Goal: Task Accomplishment & Management: Manage account settings

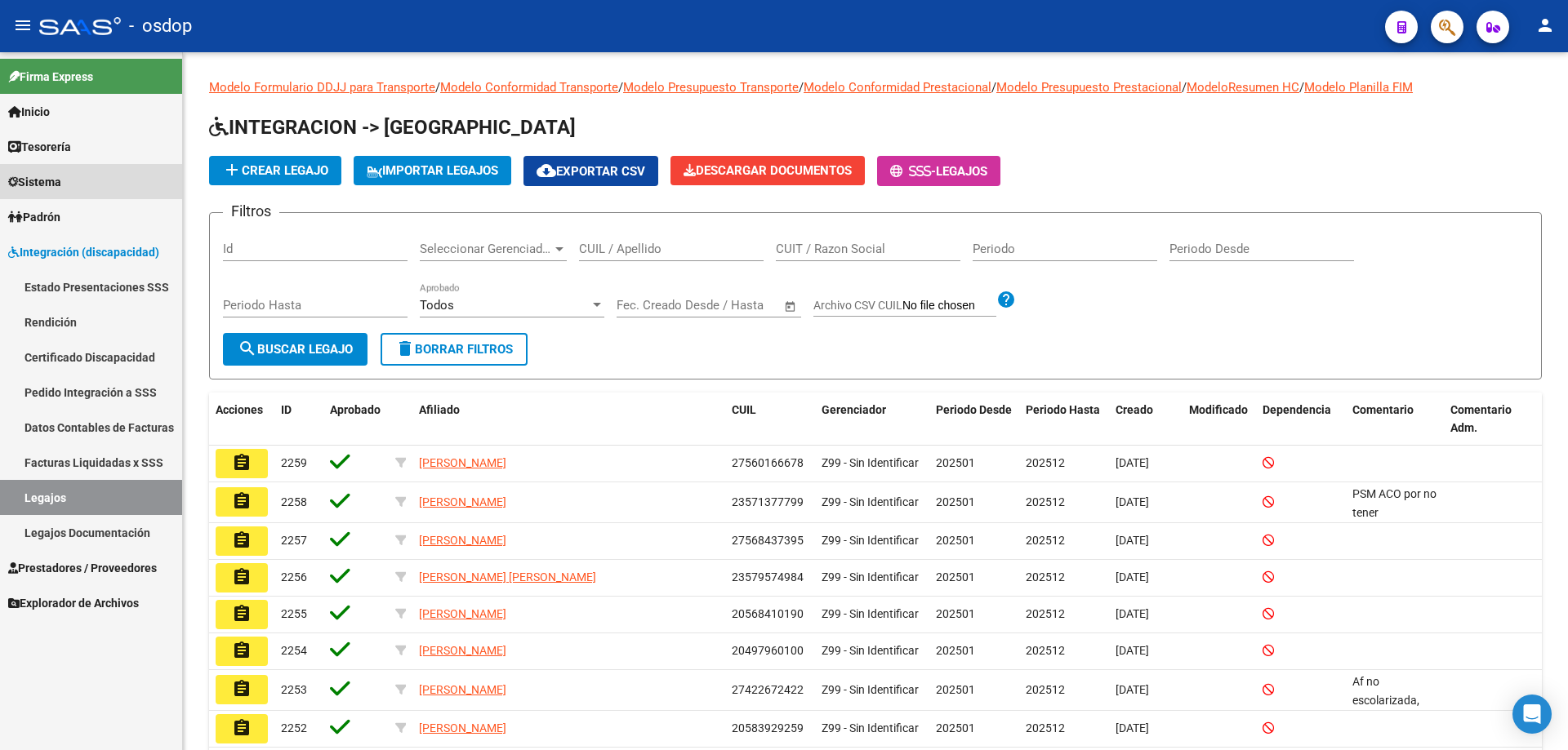
click at [44, 179] on span "Sistema" at bounding box center [35, 181] width 53 height 18
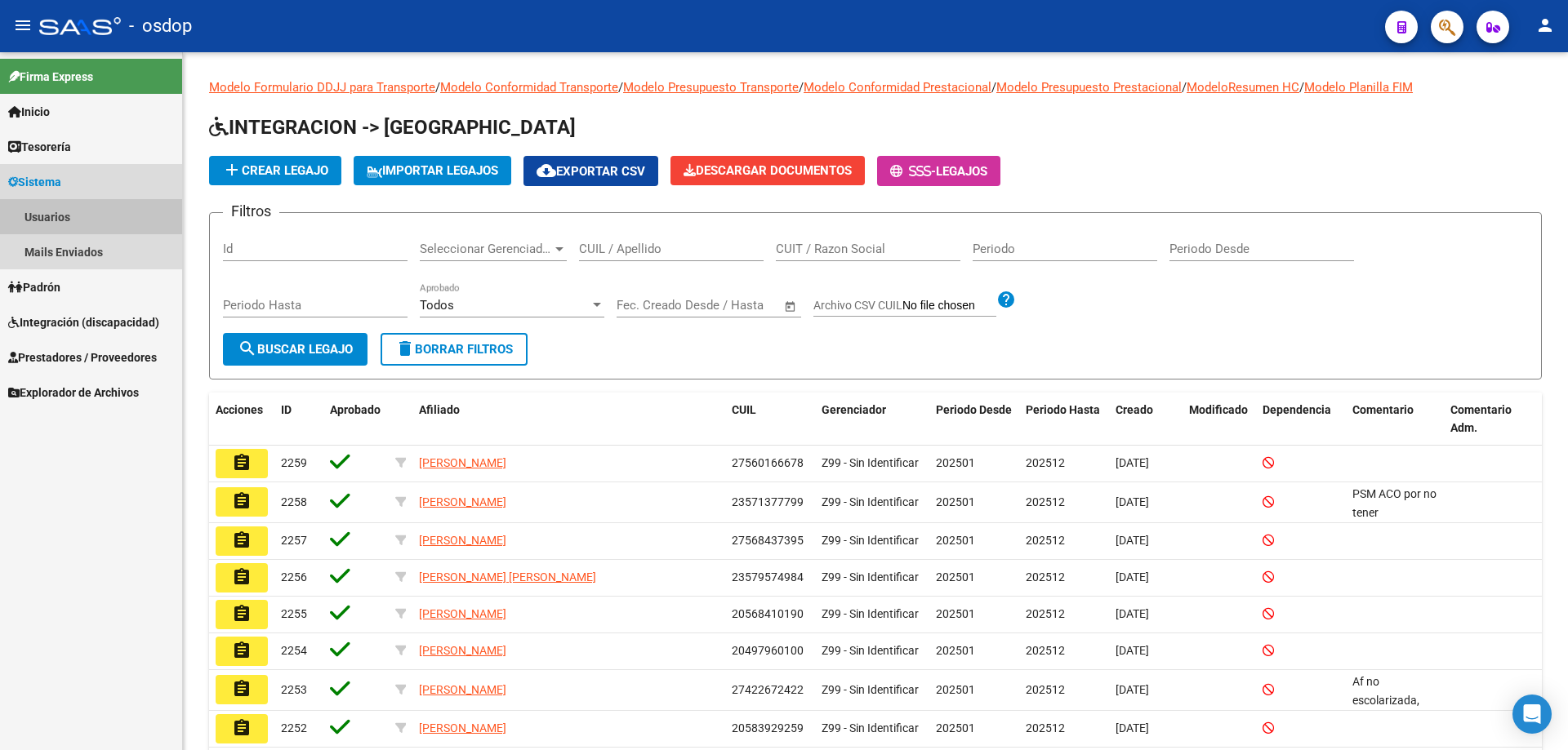
click at [48, 216] on link "Usuarios" at bounding box center [91, 217] width 182 height 35
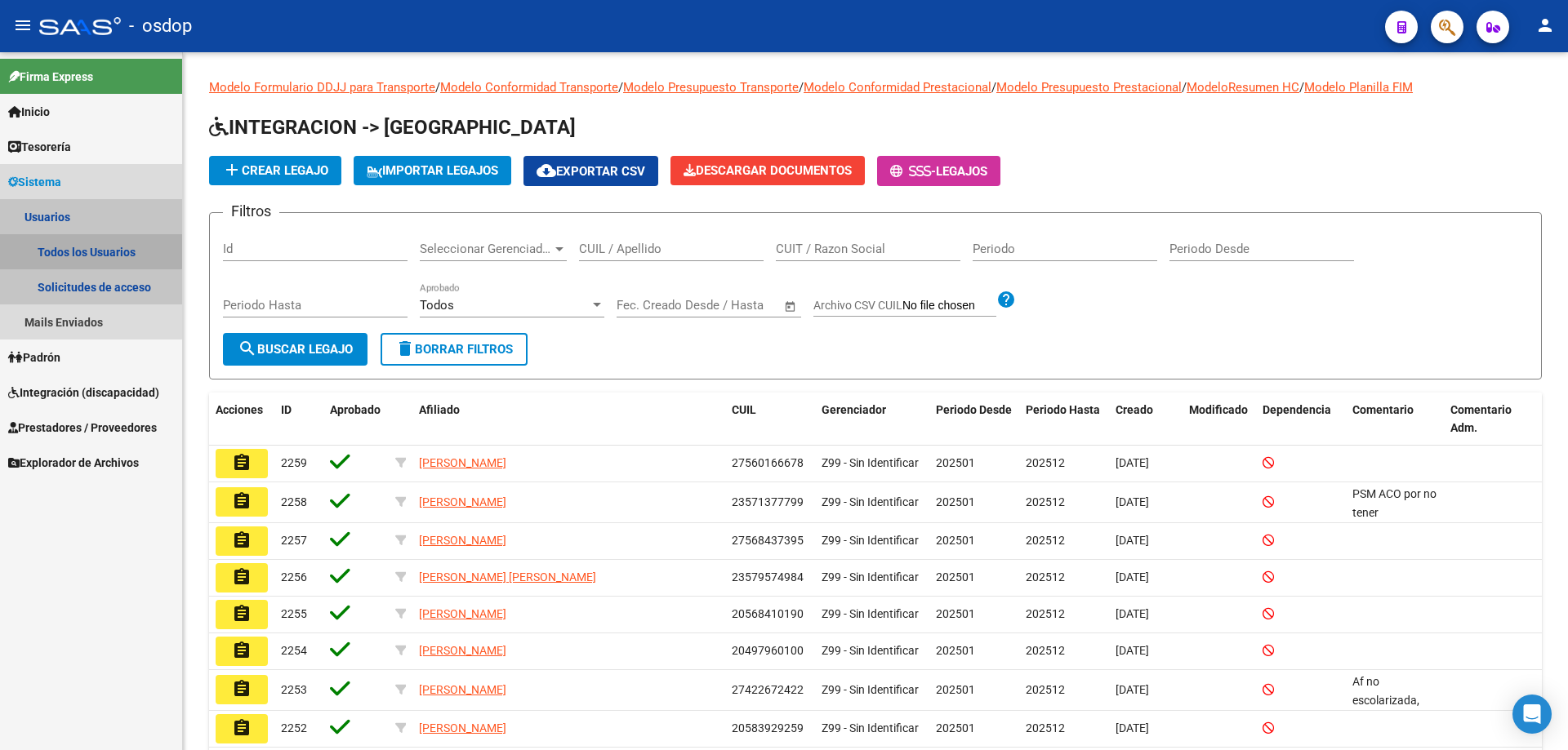
drag, startPoint x: 87, startPoint y: 252, endPoint x: 159, endPoint y: 253, distance: 72.0
click at [88, 252] on link "Todos los Usuarios" at bounding box center [91, 252] width 182 height 35
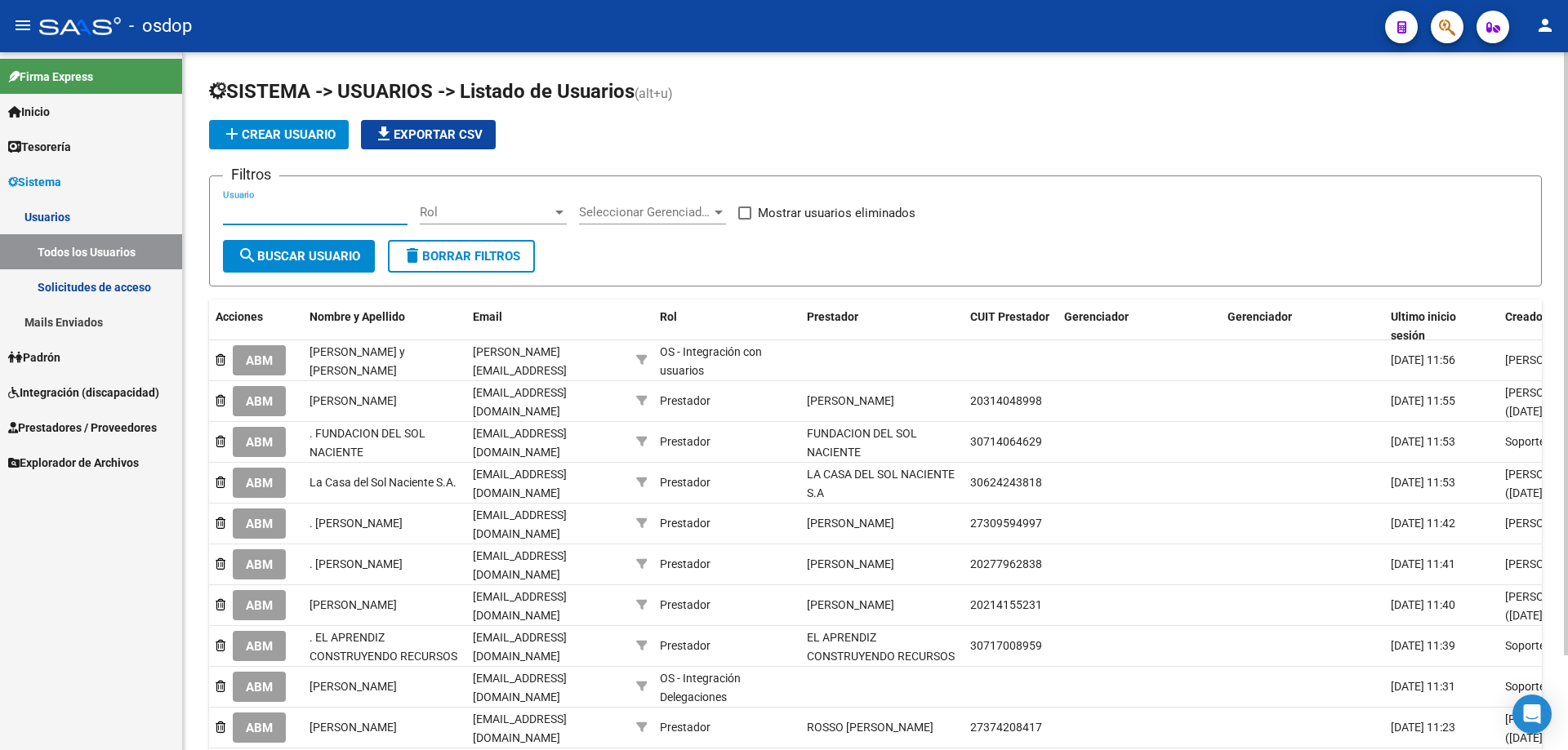
drag, startPoint x: 225, startPoint y: 209, endPoint x: 242, endPoint y: 189, distance: 26.2
click at [226, 208] on input "Usuario" at bounding box center [315, 212] width 184 height 14
paste input "27141027226"
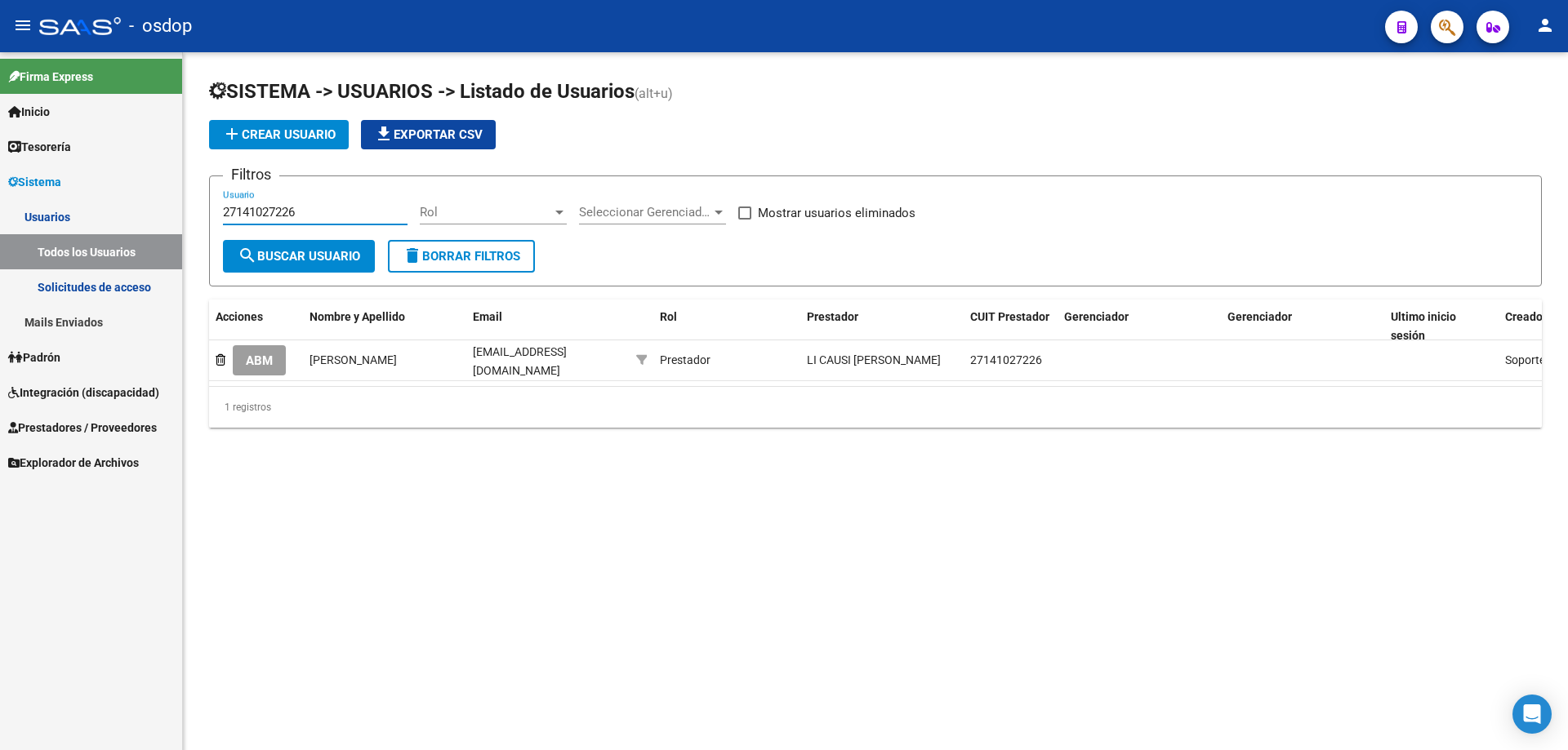
type input "27141027226"
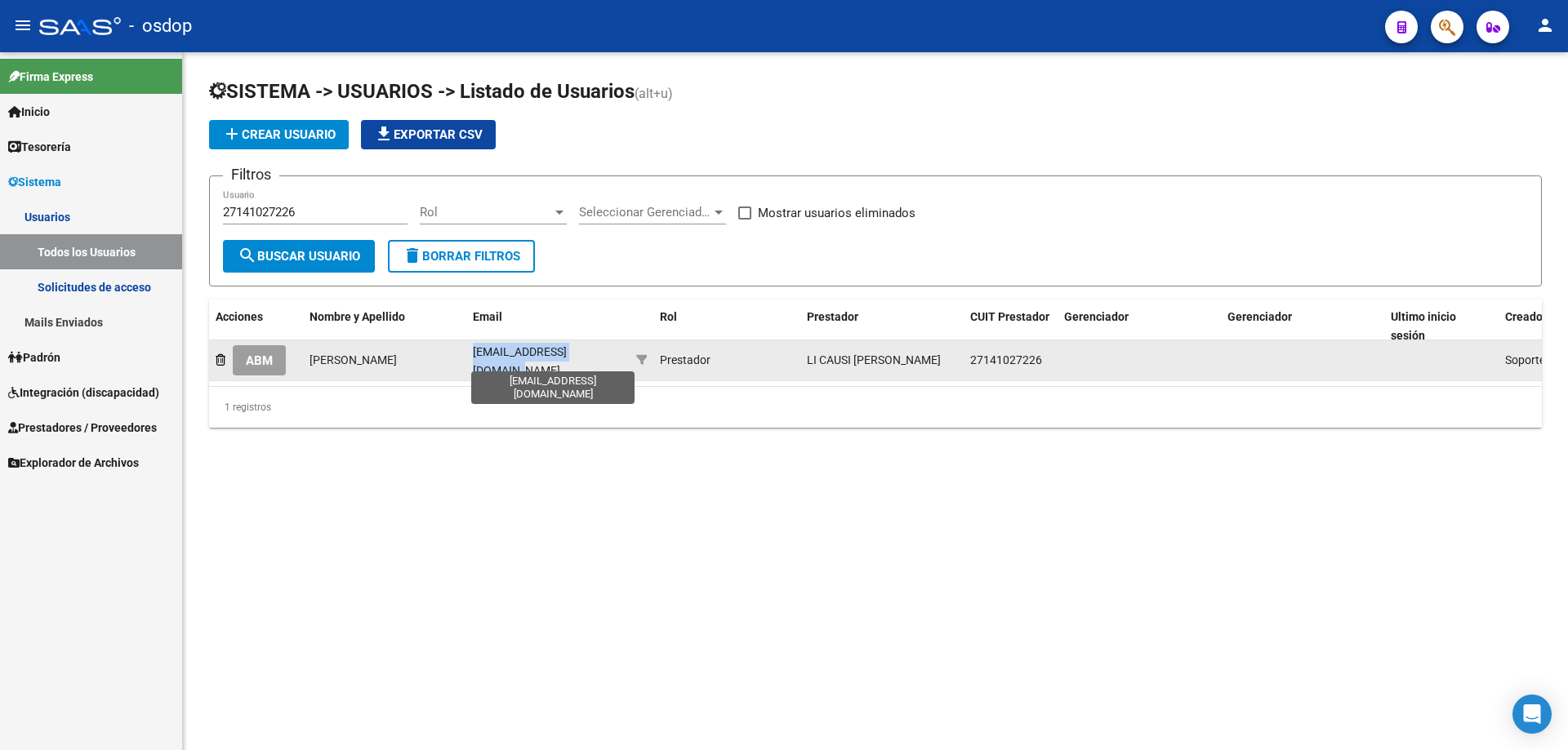
drag, startPoint x: 472, startPoint y: 358, endPoint x: 599, endPoint y: 359, distance: 127.0
click at [567, 359] on span "[EMAIL_ADDRESS][DOMAIN_NAME]" at bounding box center [519, 361] width 94 height 31
copy span "[EMAIL_ADDRESS][DOMAIN_NAME]"
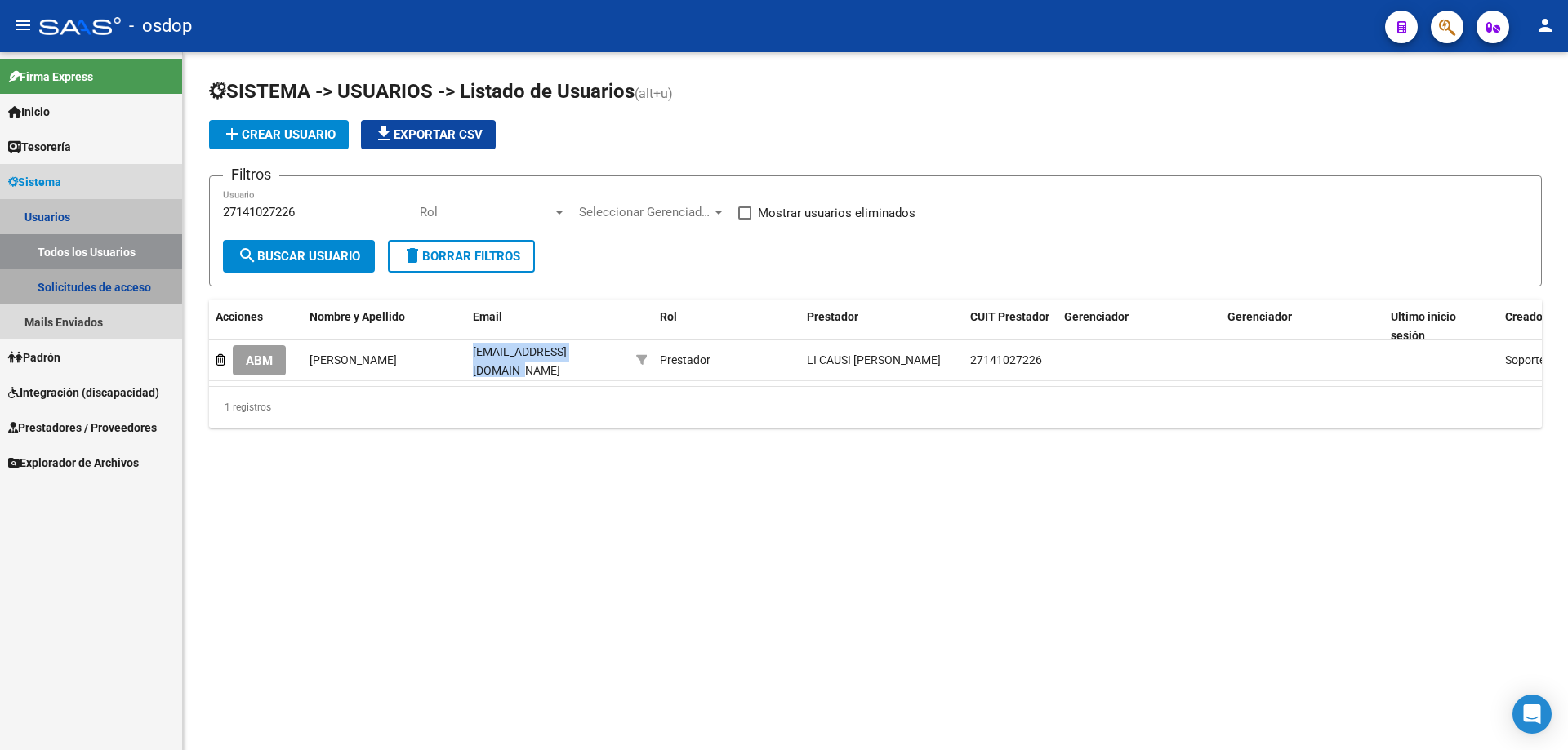
drag, startPoint x: 85, startPoint y: 285, endPoint x: 94, endPoint y: 278, distance: 11.4
click at [85, 284] on link "Solicitudes de acceso" at bounding box center [91, 286] width 182 height 35
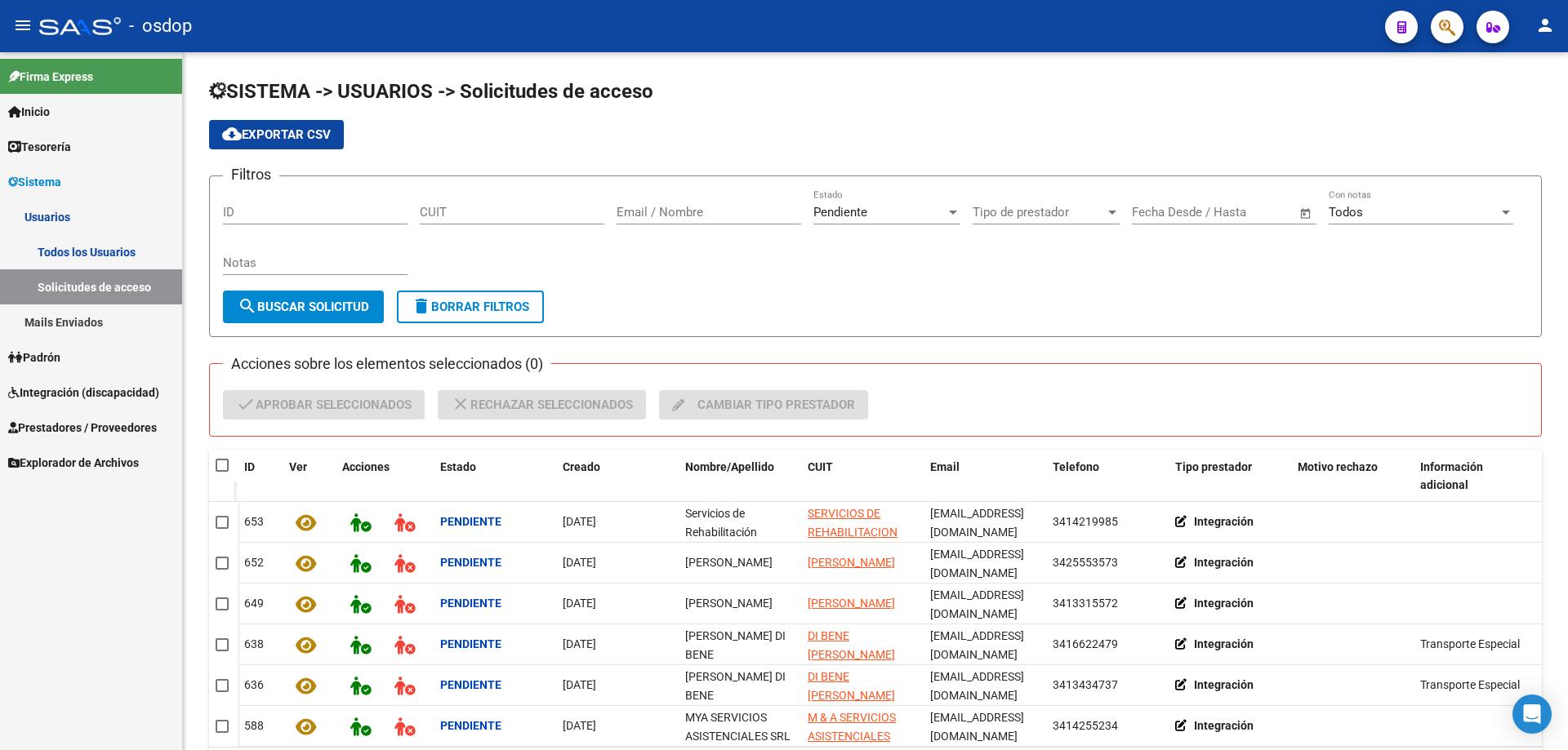
click at [84, 320] on link "Mails Enviados" at bounding box center [91, 322] width 182 height 35
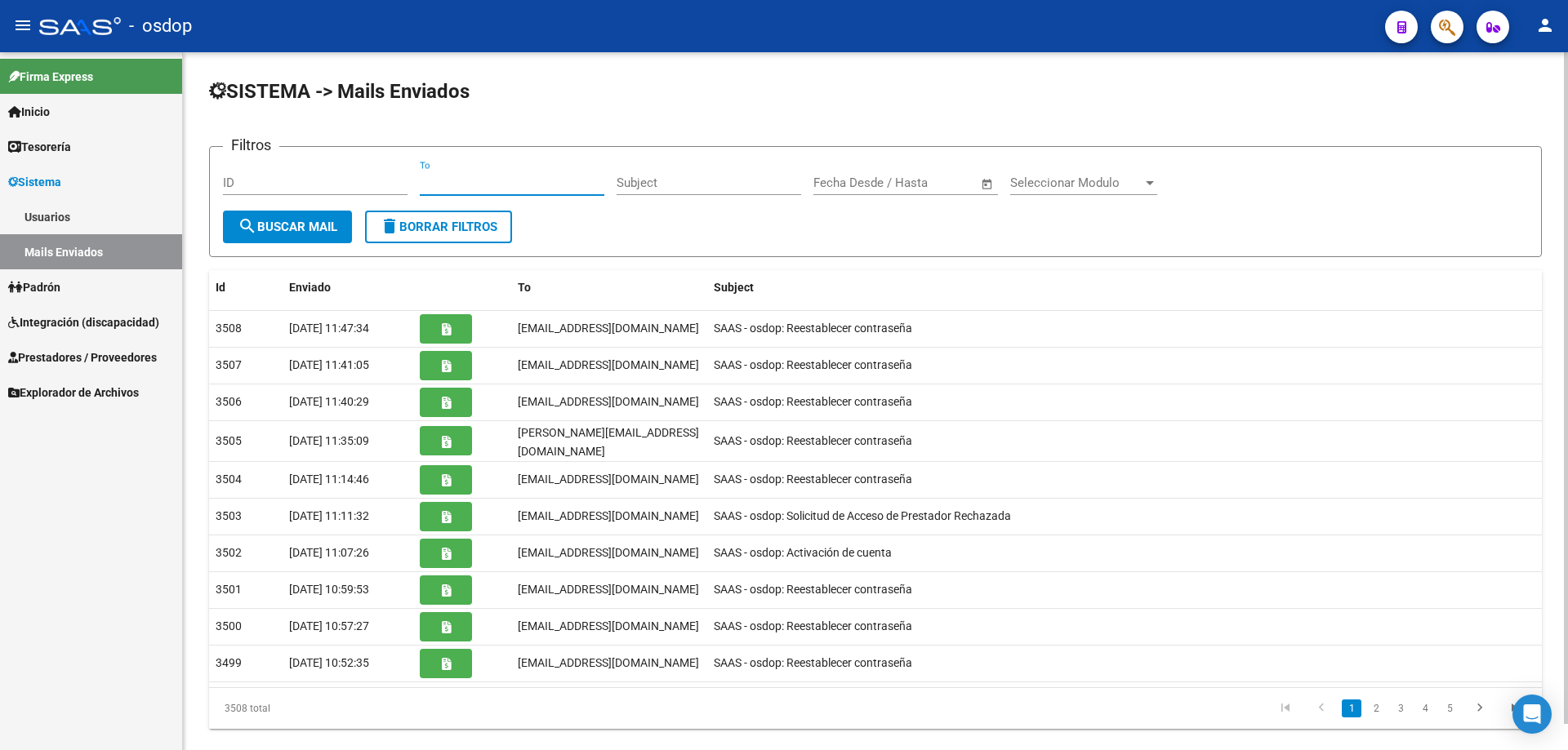
click at [423, 181] on input "To" at bounding box center [512, 182] width 184 height 14
paste input "fridafisgon@hotmail.com"
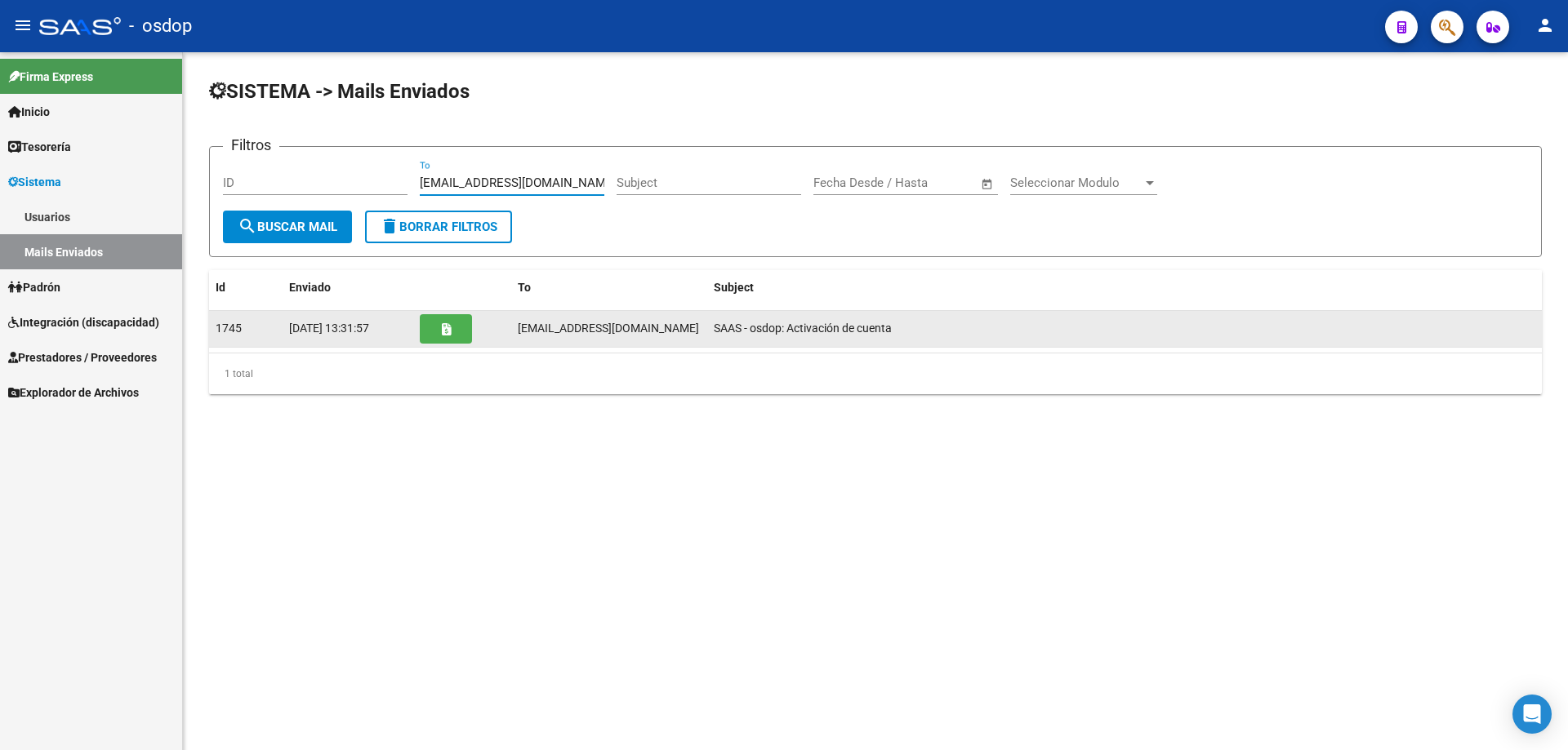
type input "fridafisgon@hotmail.com"
click at [434, 335] on button "button" at bounding box center [446, 328] width 52 height 30
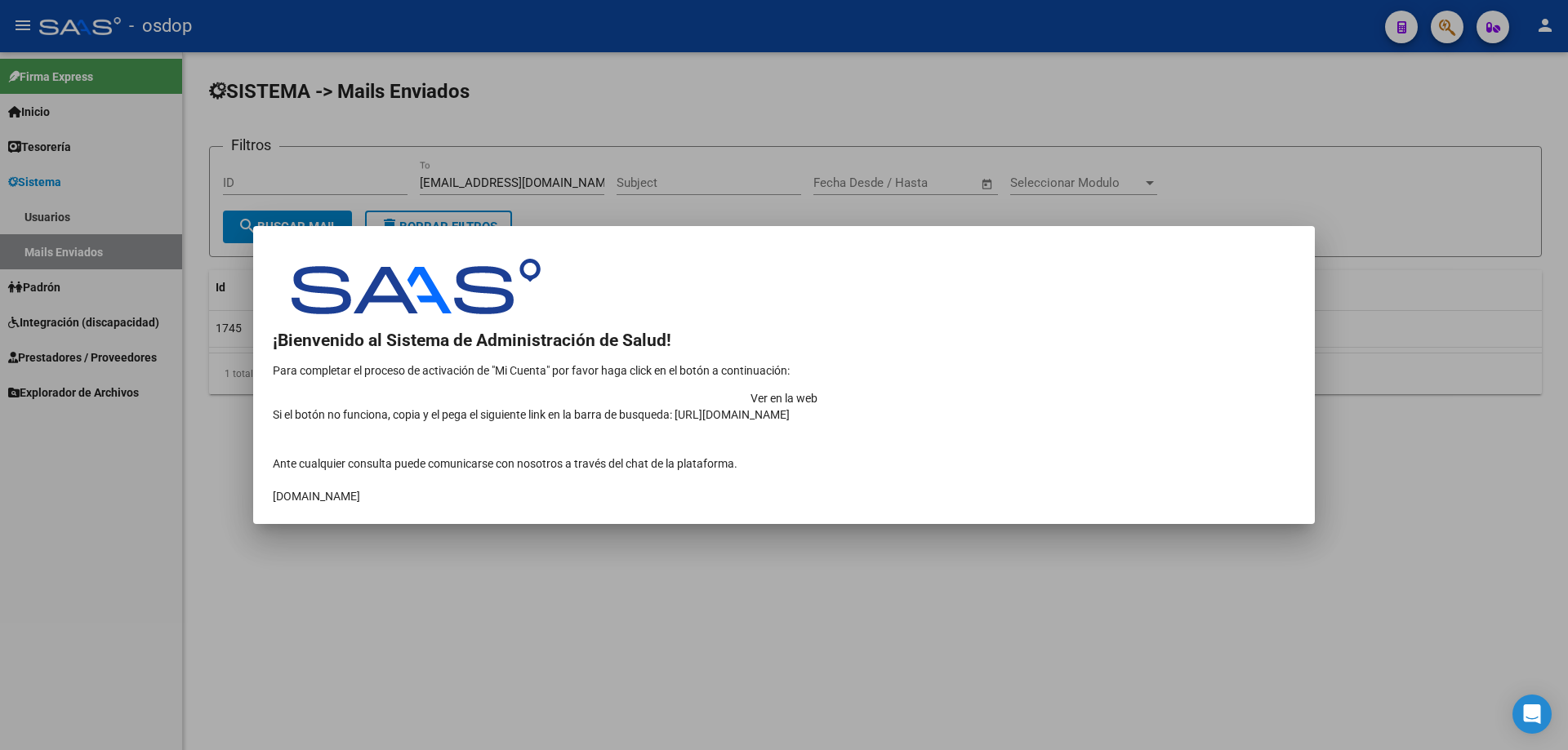
click at [1160, 390] on td "Ver en la web" at bounding box center [784, 398] width 1022 height 16
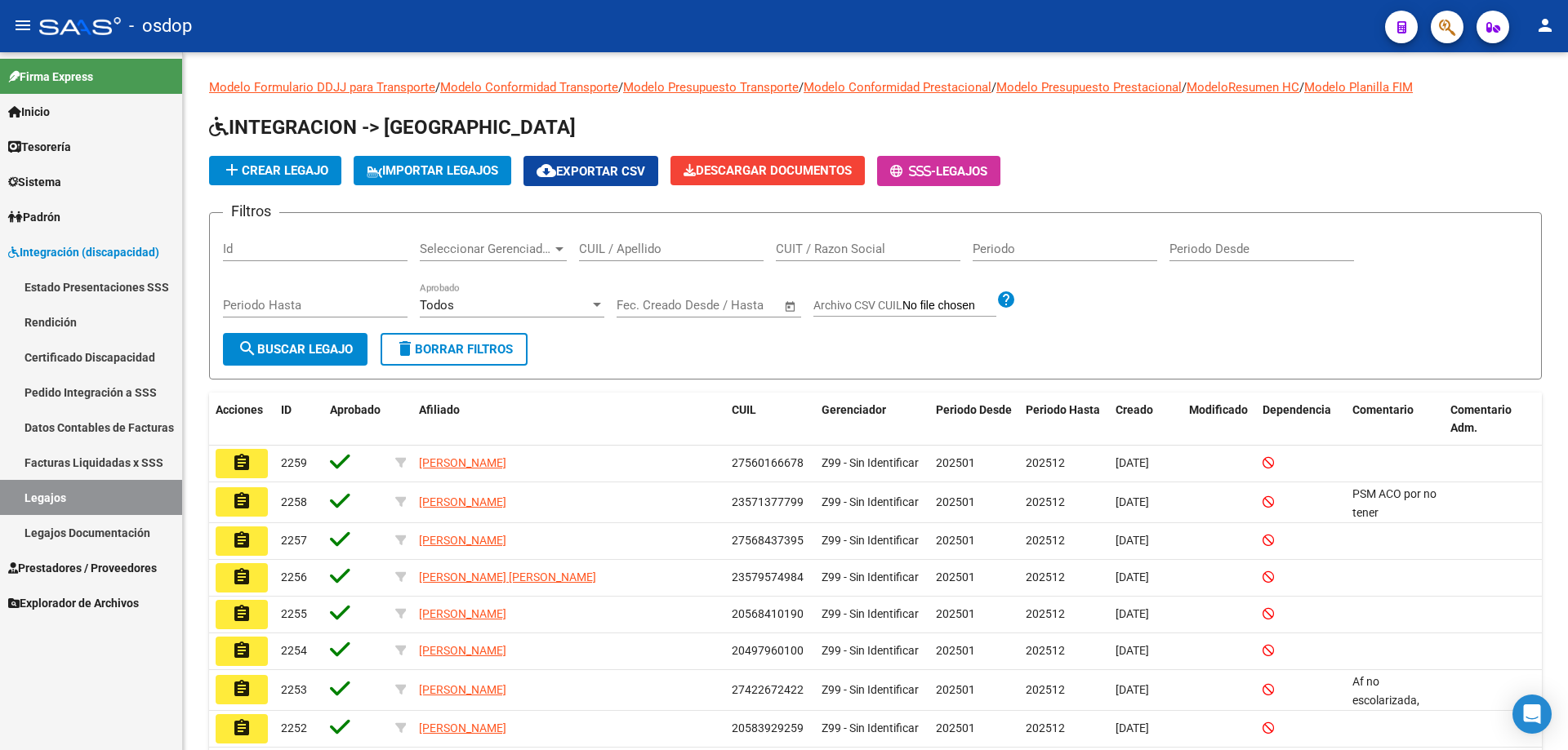
click at [43, 184] on span "Sistema" at bounding box center [35, 181] width 53 height 18
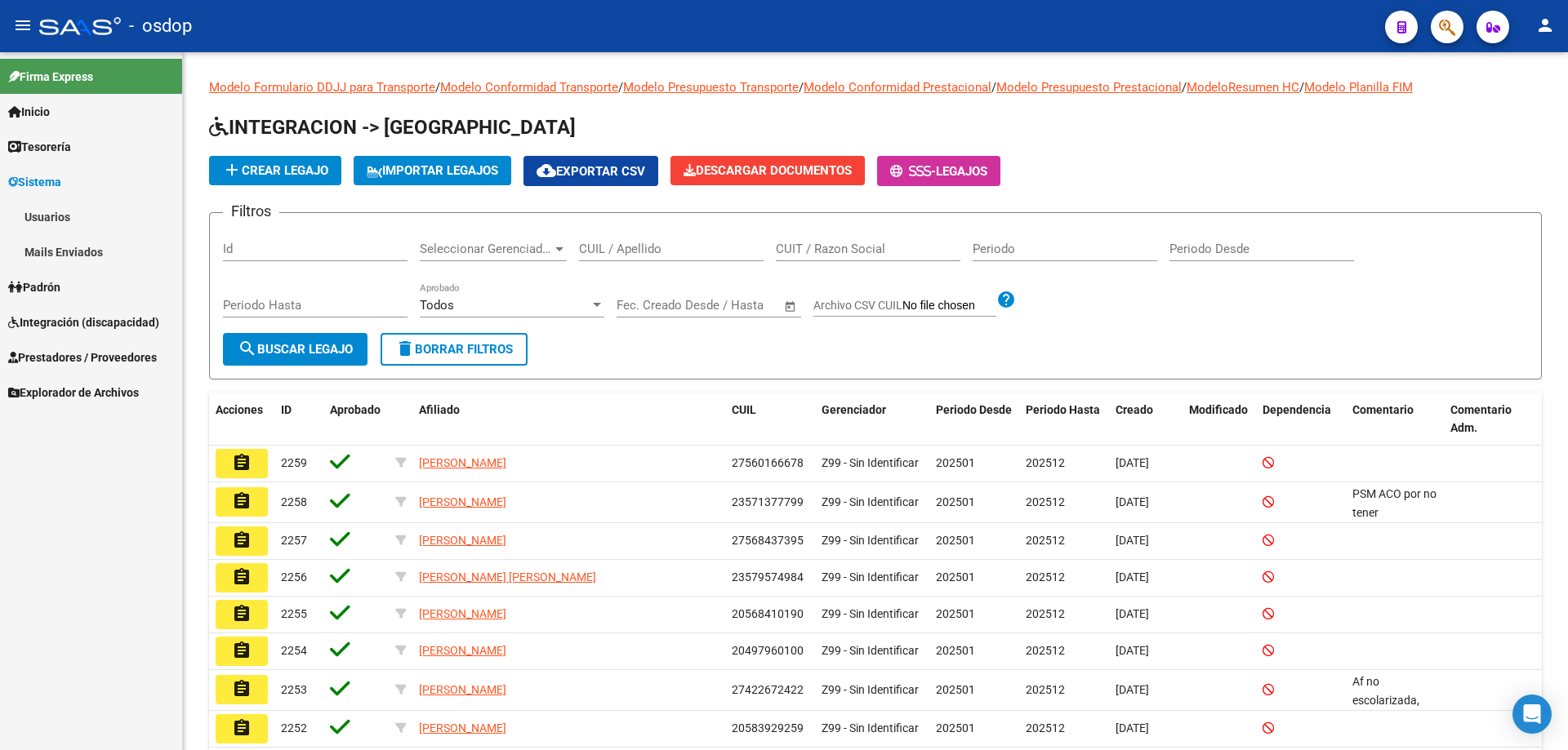
click at [63, 250] on link "Mails Enviados" at bounding box center [91, 252] width 182 height 35
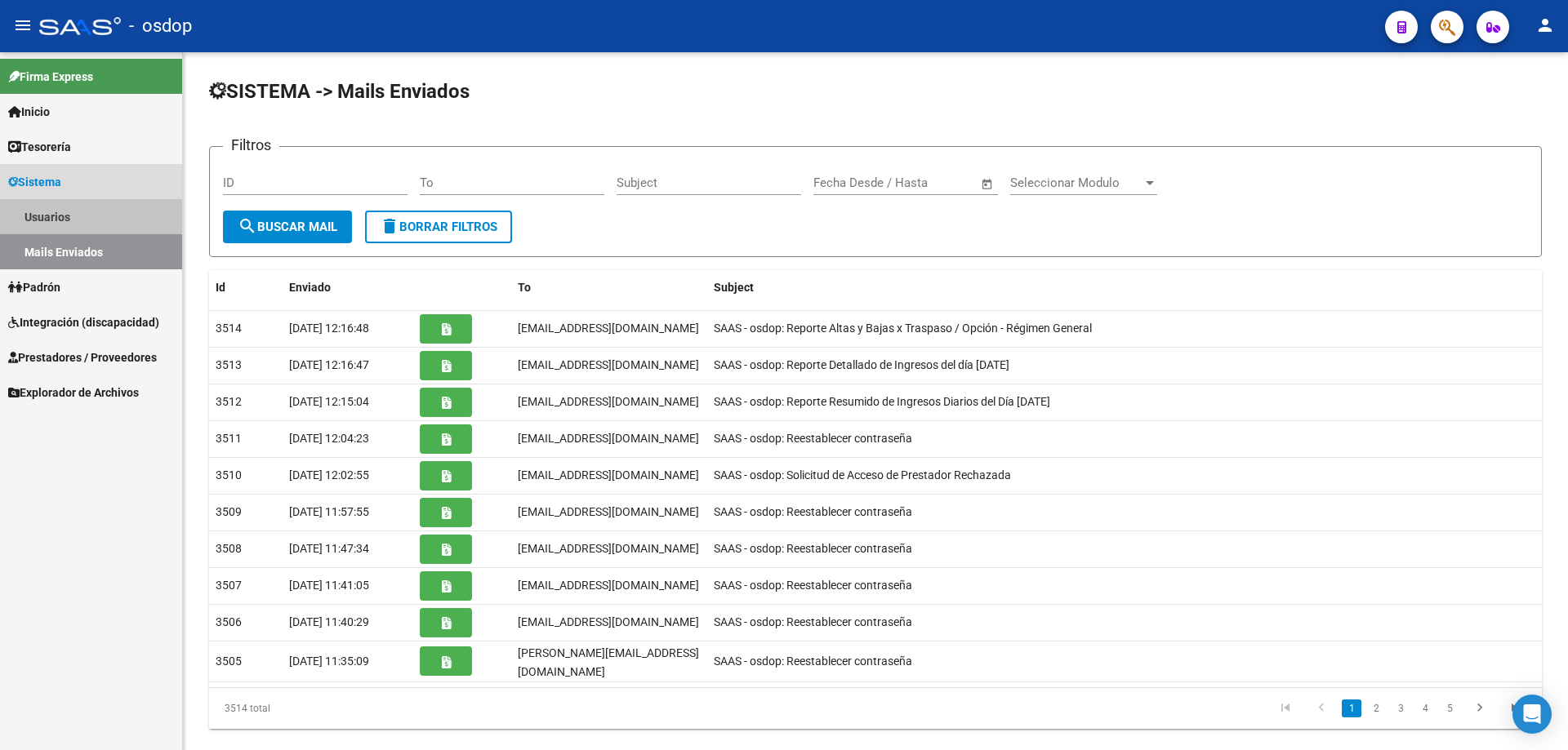
click at [62, 225] on link "Usuarios" at bounding box center [91, 217] width 182 height 35
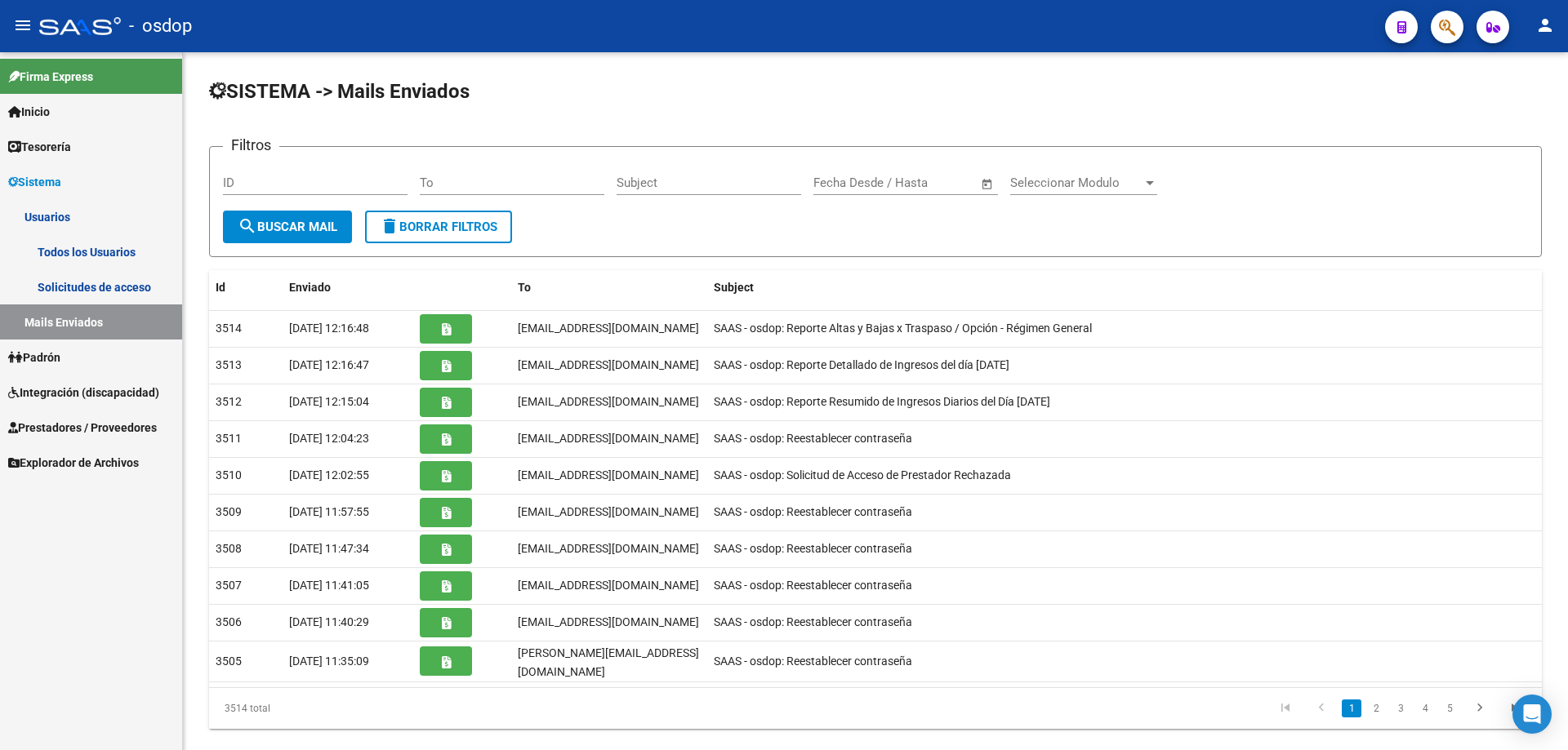
click at [81, 251] on link "Todos los Usuarios" at bounding box center [91, 252] width 182 height 35
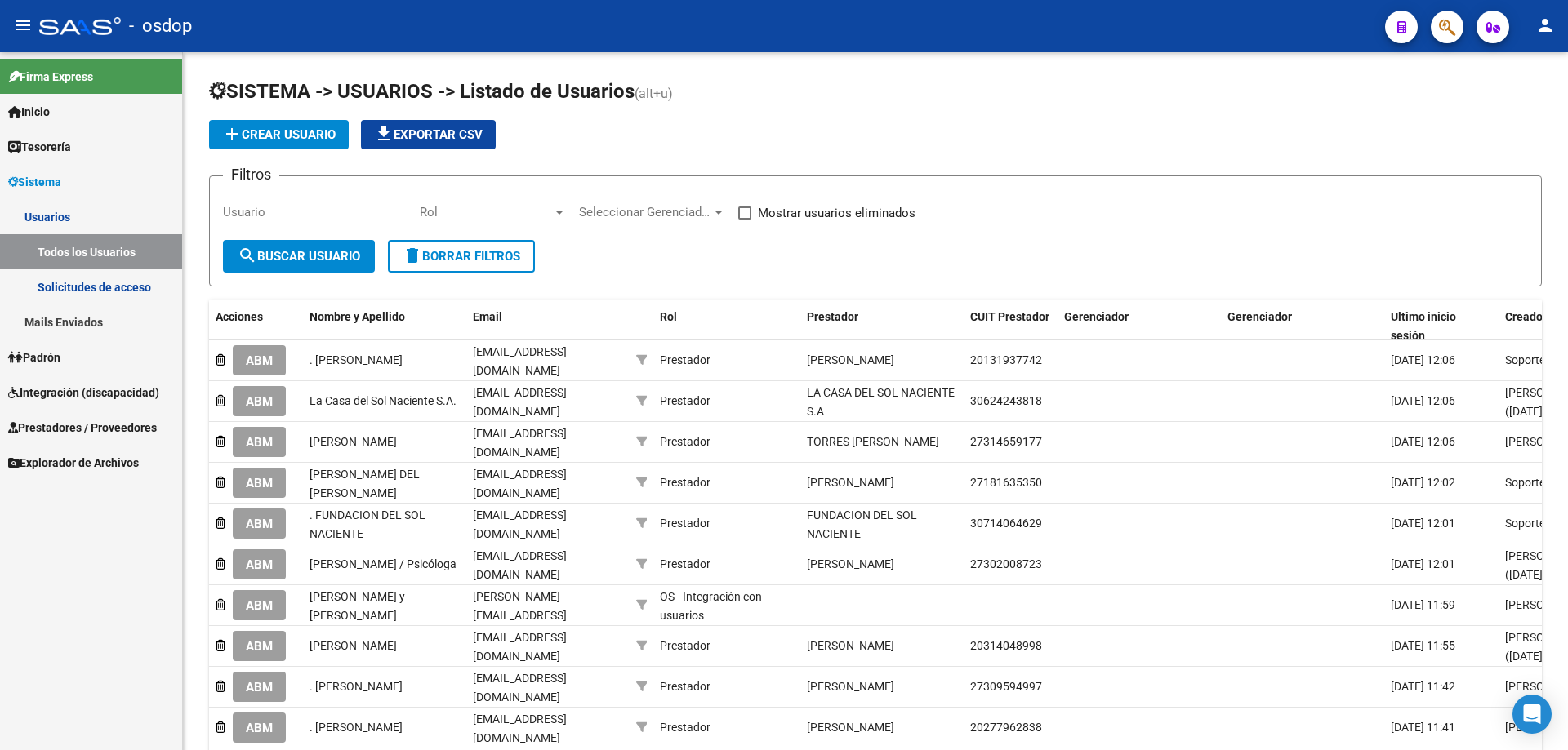
click at [92, 287] on link "Solicitudes de acceso" at bounding box center [91, 286] width 182 height 35
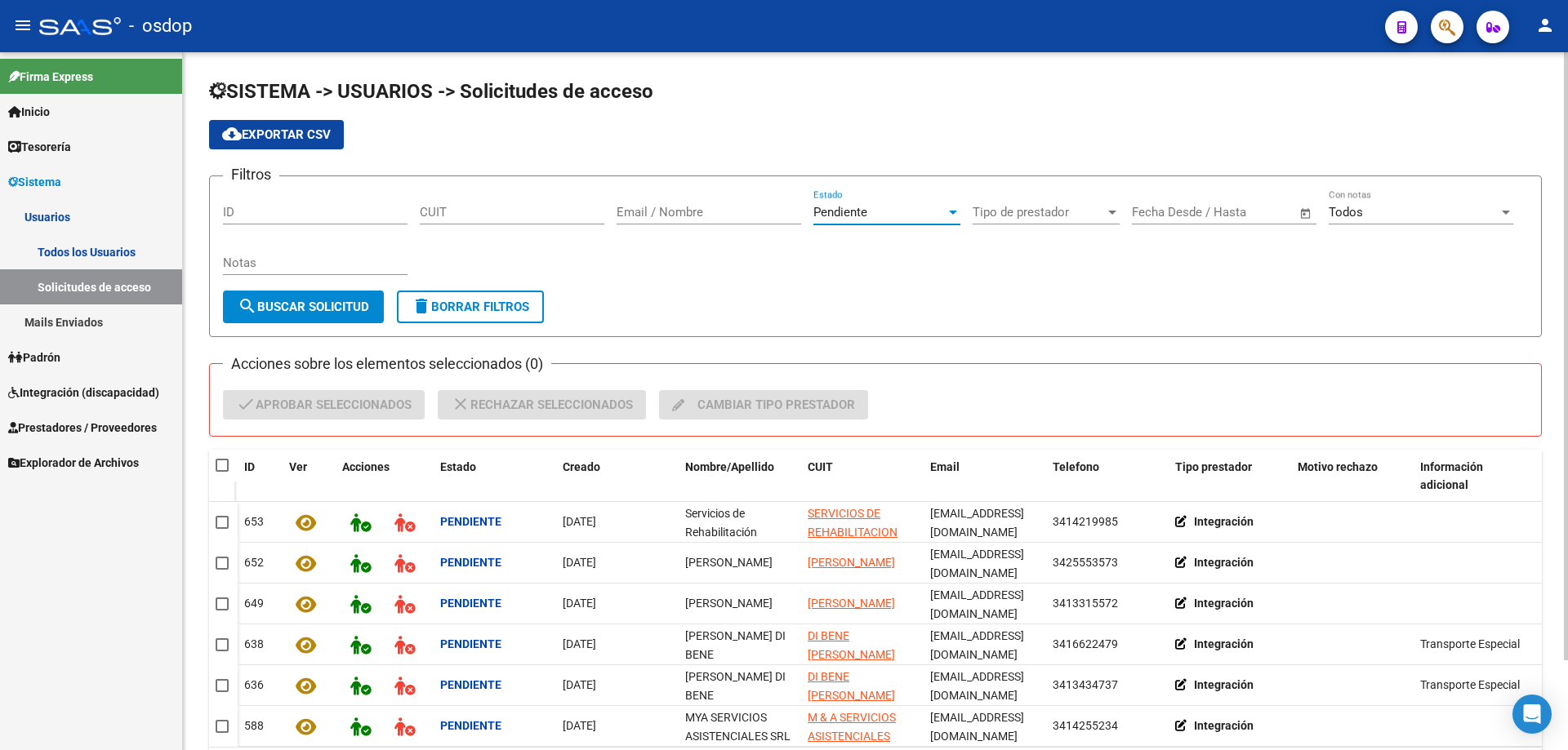
click at [951, 214] on div at bounding box center [952, 213] width 9 height 4
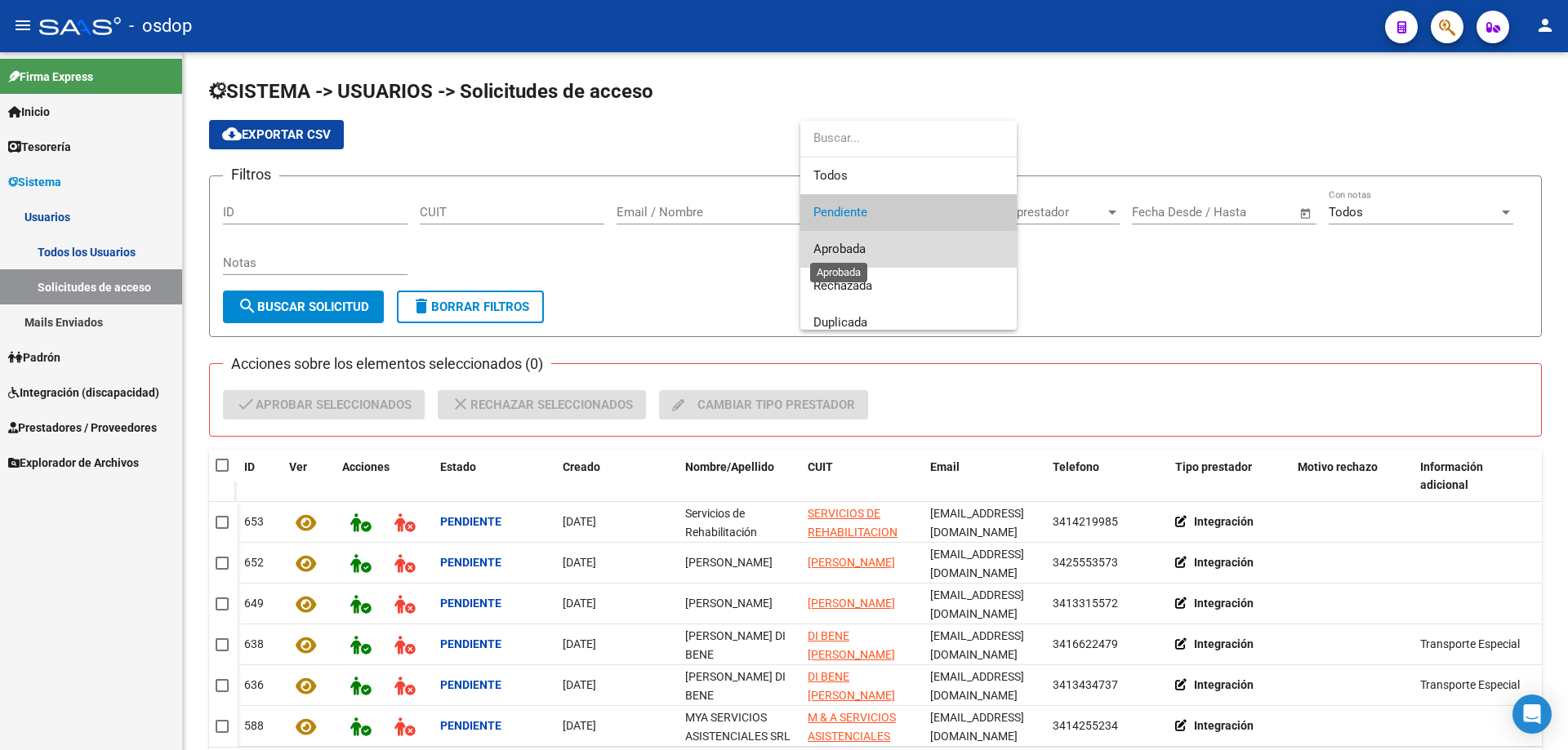
click at [841, 245] on span "Aprobada" at bounding box center [839, 248] width 52 height 14
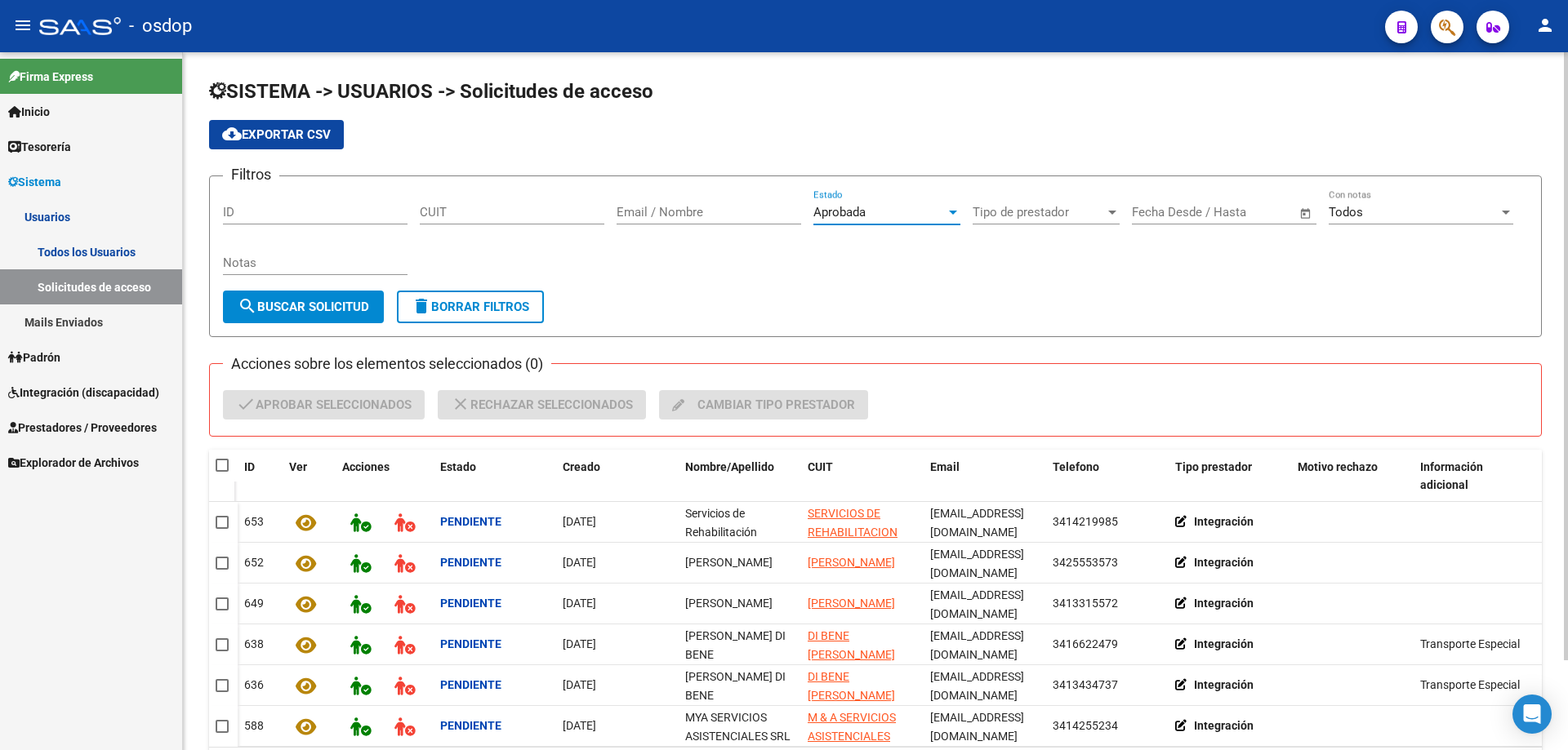
click at [1202, 213] on span "–" at bounding box center [1205, 212] width 9 height 14
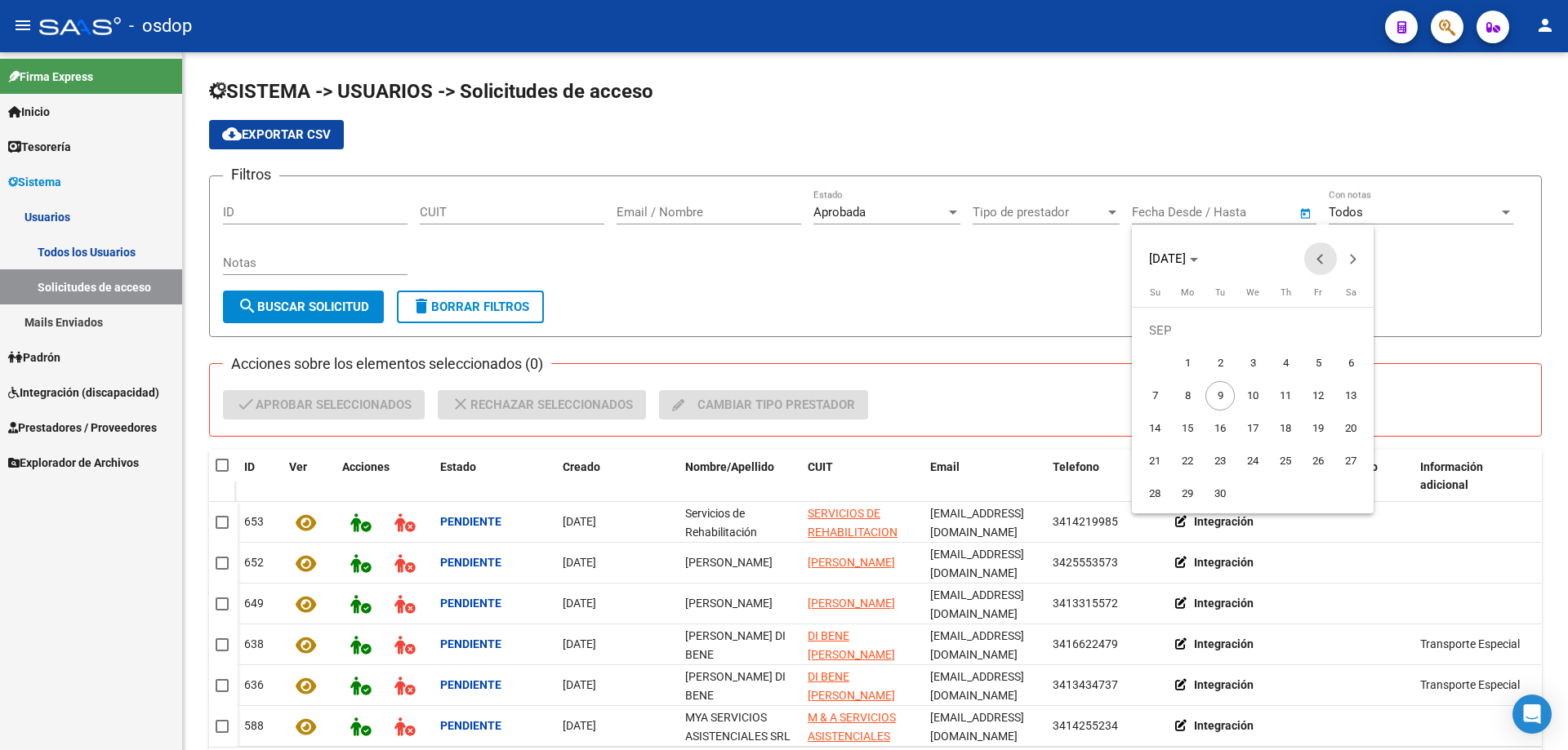
drag, startPoint x: 1325, startPoint y: 256, endPoint x: 1297, endPoint y: 263, distance: 28.9
click at [1323, 257] on button "Previous month" at bounding box center [1321, 259] width 32 height 32
click at [1316, 330] on span "1" at bounding box center [1318, 330] width 30 height 30
type input "01/08/2025"
click at [1351, 257] on button "Next month" at bounding box center [1353, 259] width 32 height 32
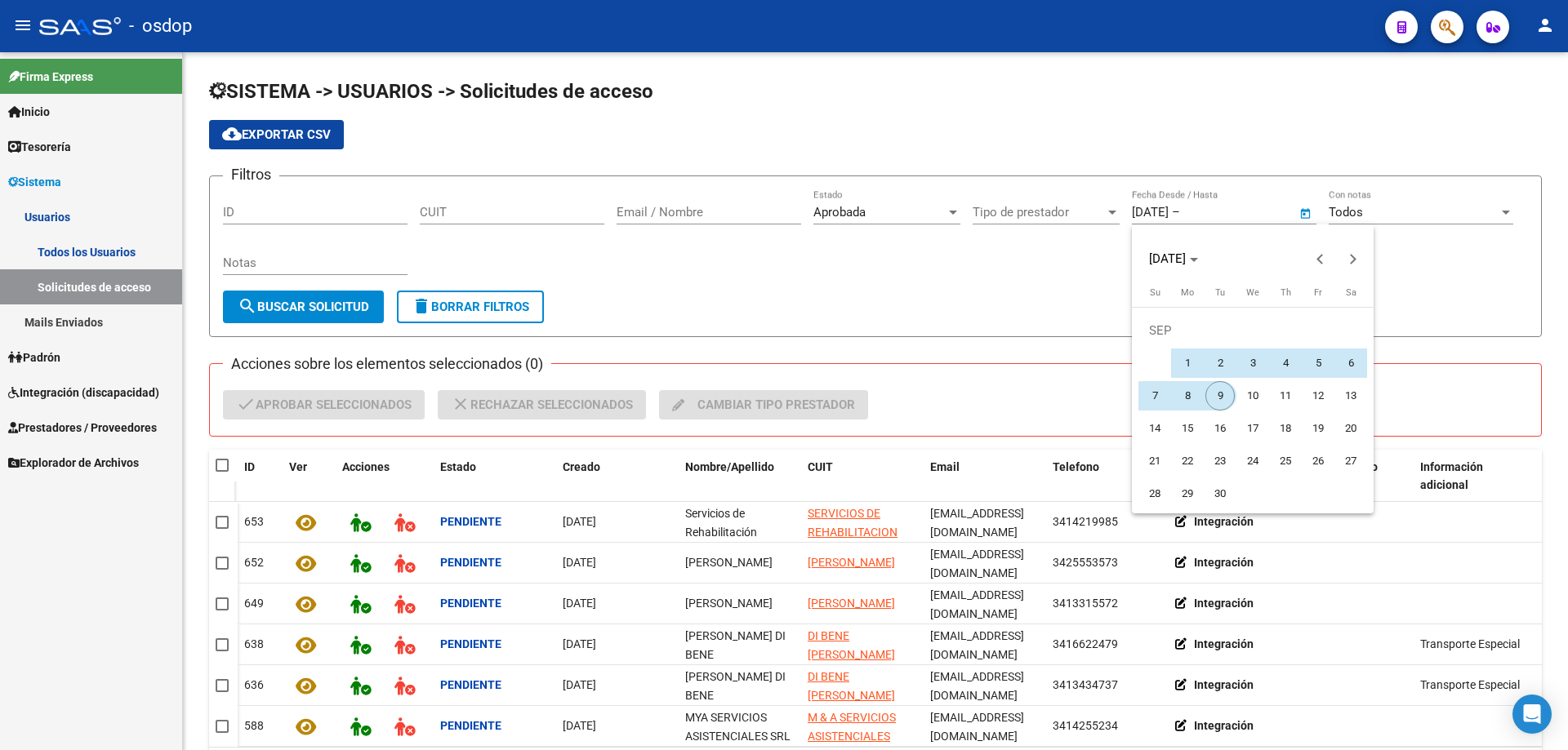
click at [1223, 396] on span "9" at bounding box center [1220, 396] width 30 height 30
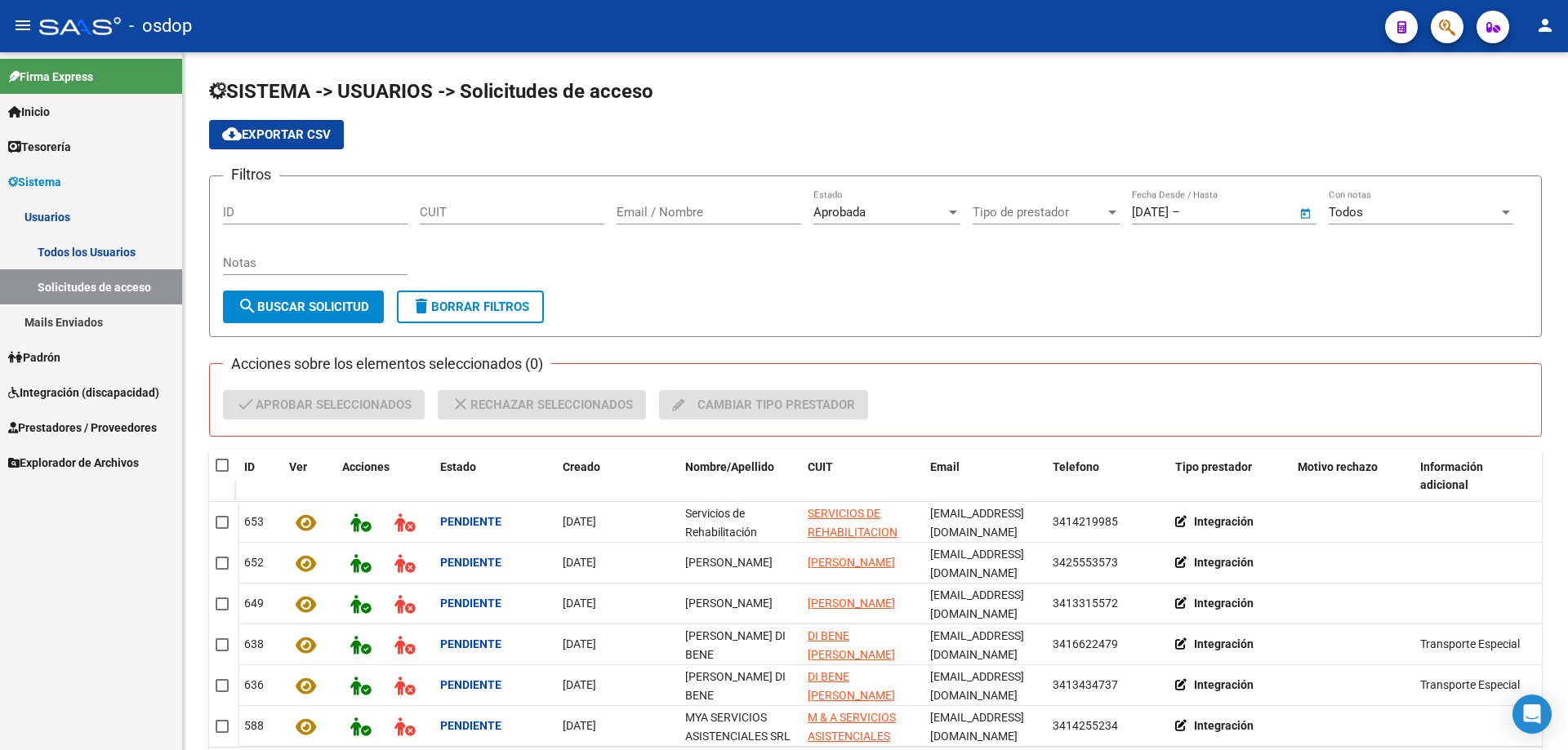
type input "[DATE]"
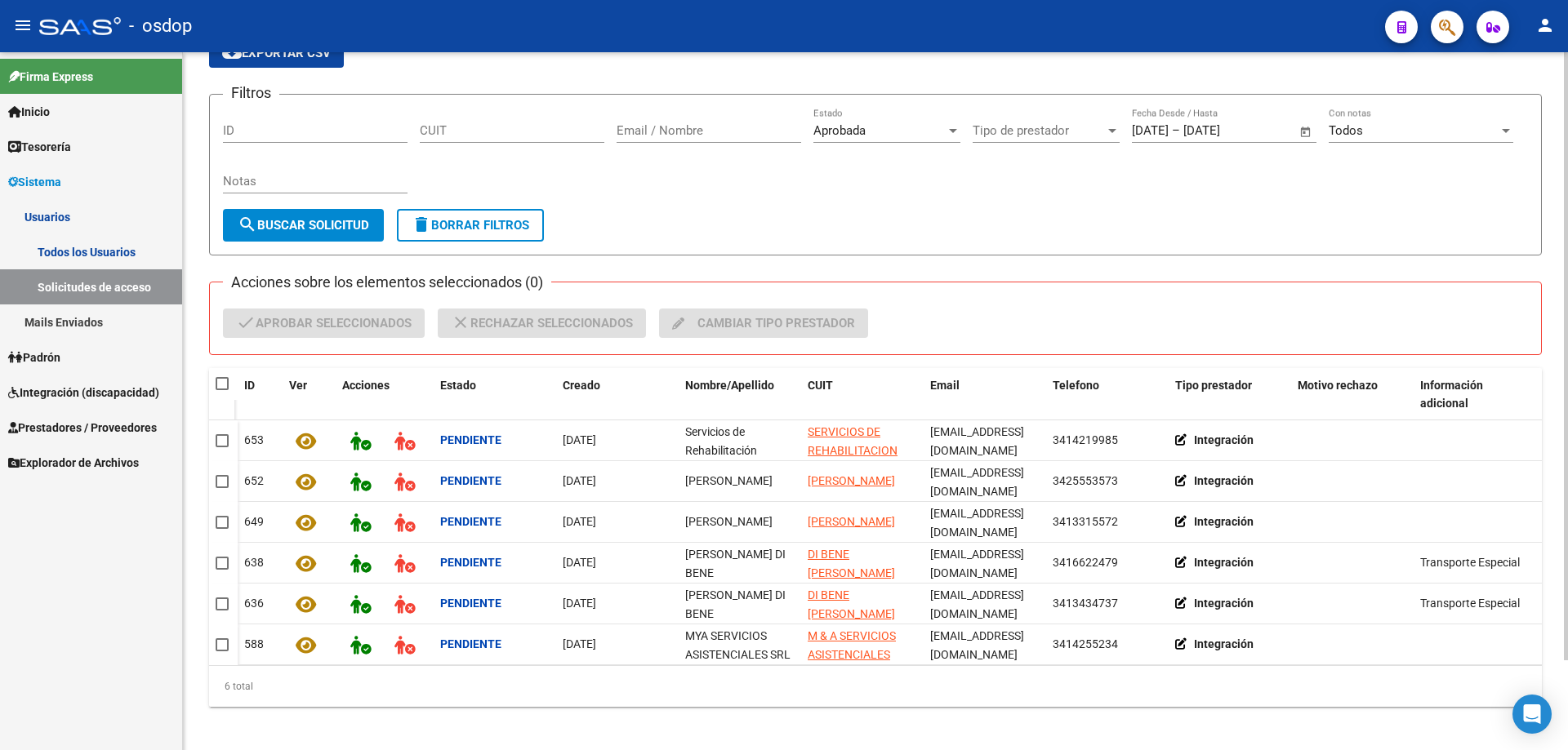
click at [281, 219] on span "search Buscar solicitud" at bounding box center [303, 224] width 132 height 14
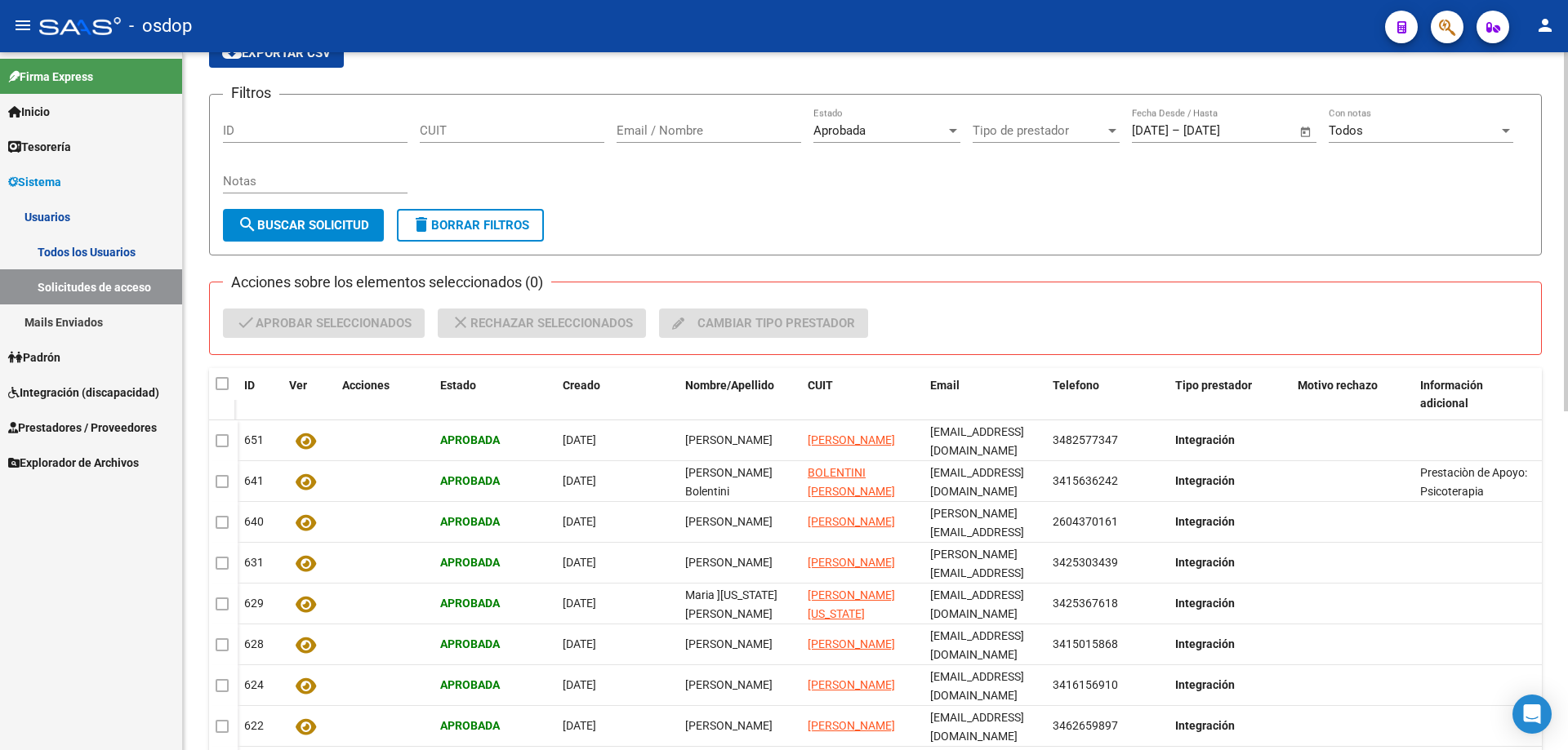
scroll to position [0, 0]
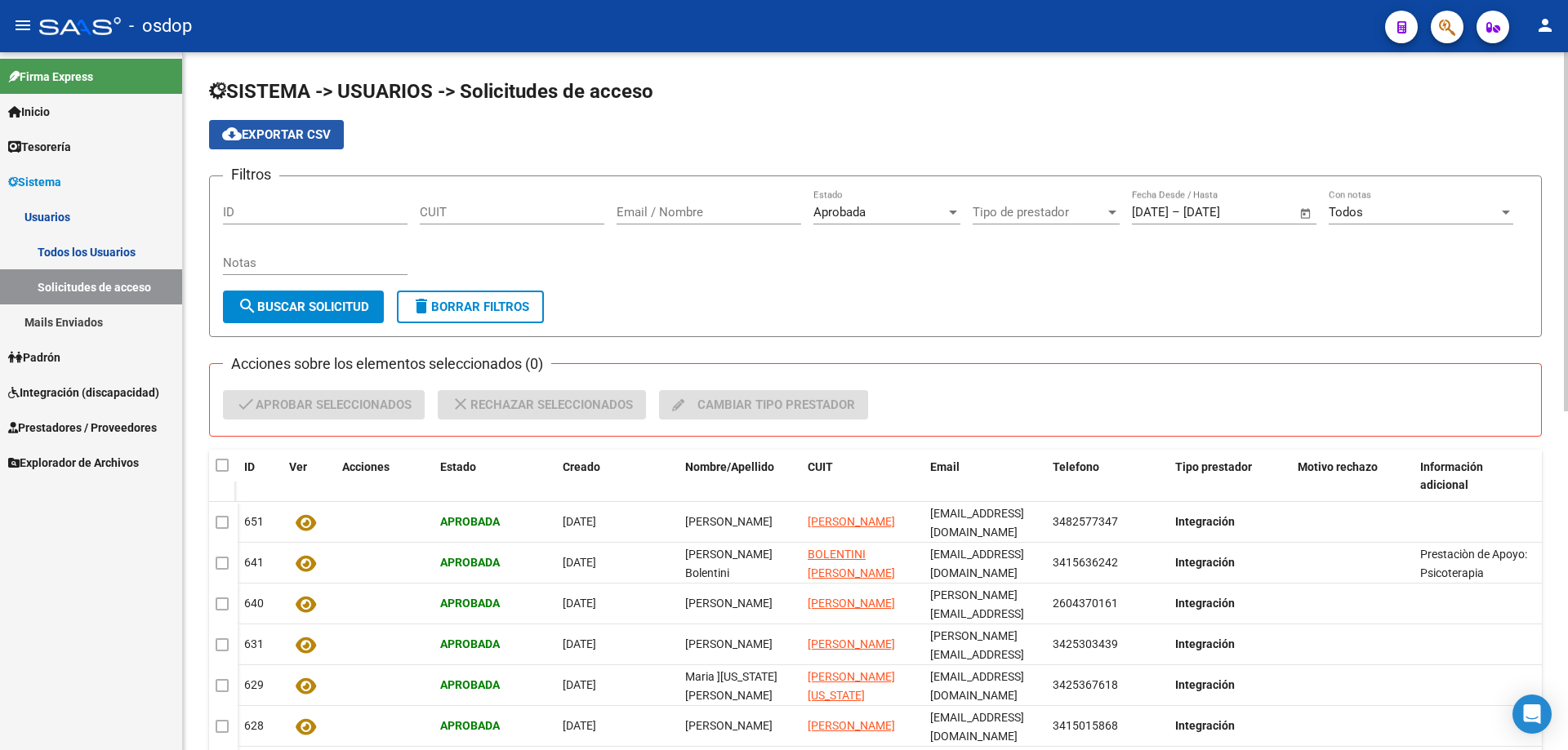
click at [287, 142] on button "cloud_download Exportar CSV" at bounding box center [276, 135] width 135 height 30
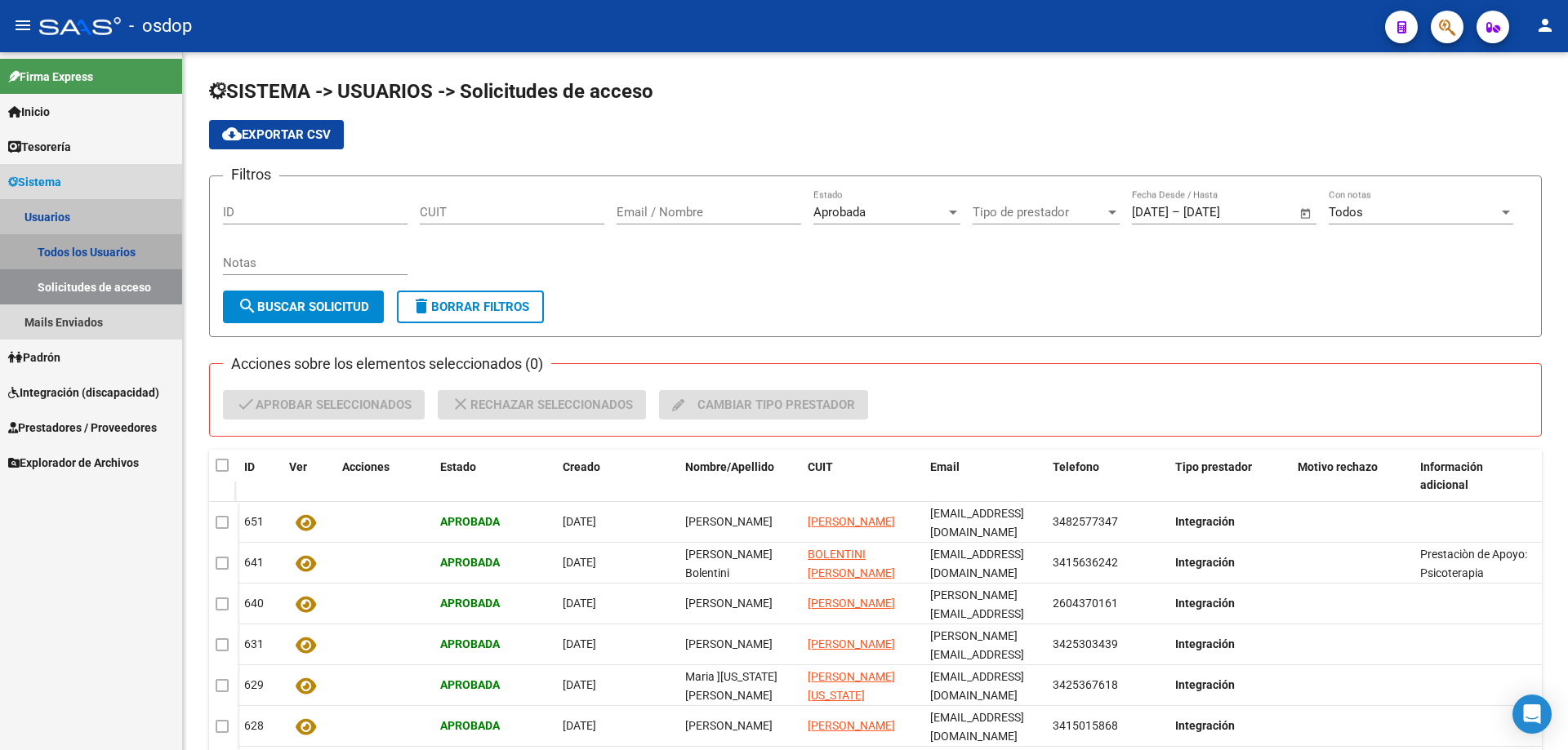
drag, startPoint x: 62, startPoint y: 245, endPoint x: 77, endPoint y: 242, distance: 15.3
click at [64, 245] on link "Todos los Usuarios" at bounding box center [91, 252] width 182 height 35
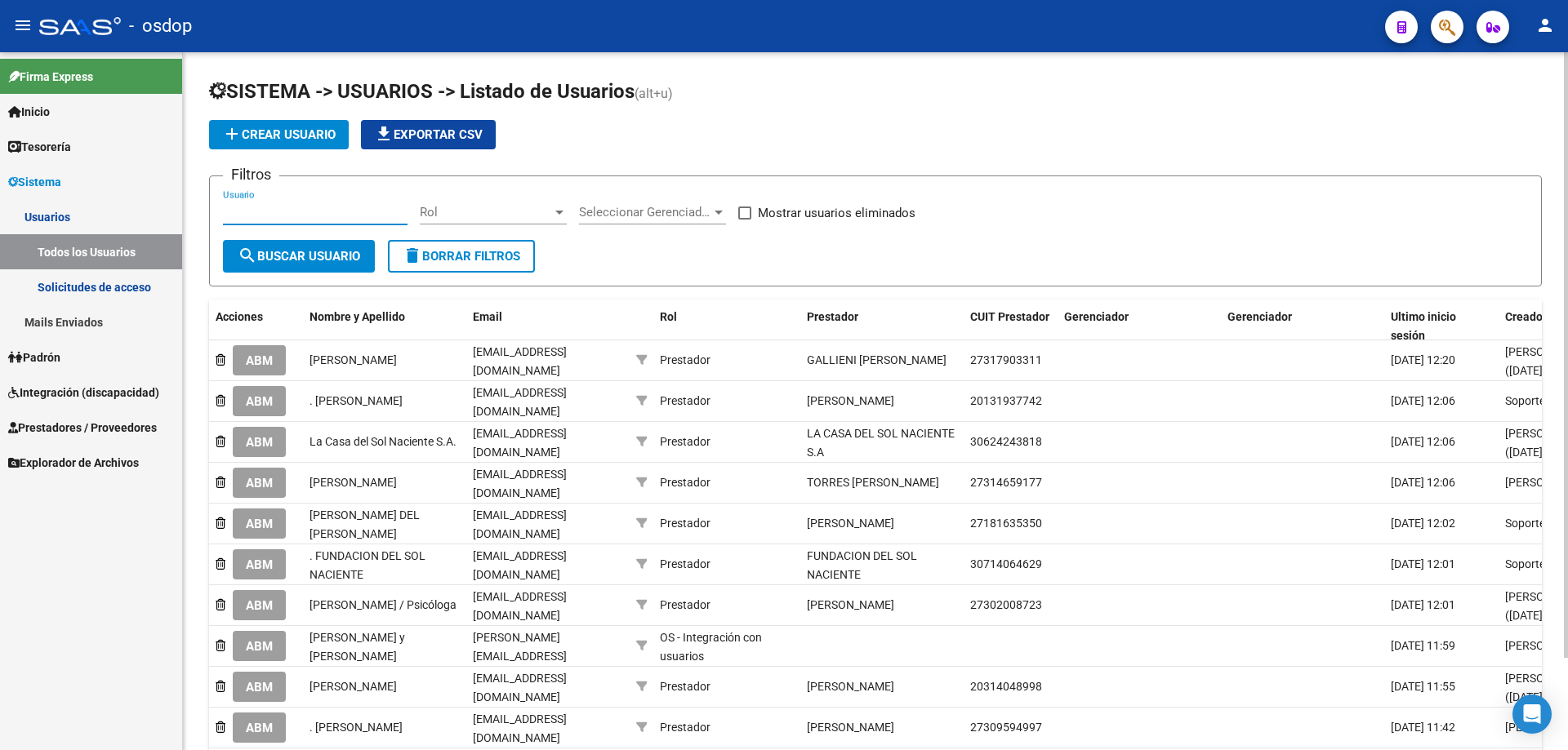
click at [224, 212] on input "Usuario" at bounding box center [315, 212] width 184 height 14
paste input "27339615441"
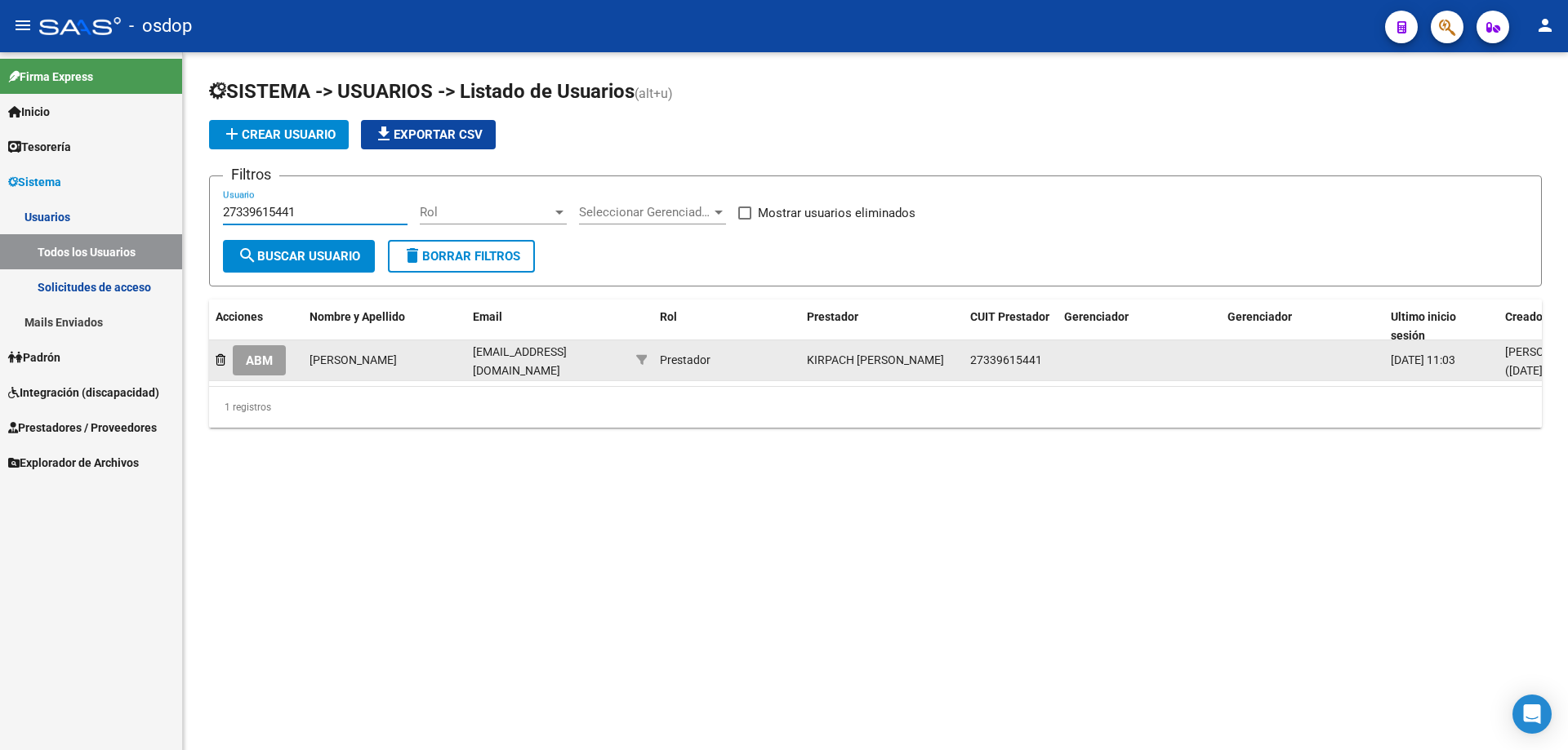
type input "27339615441"
click at [262, 365] on span "ABM" at bounding box center [260, 361] width 27 height 14
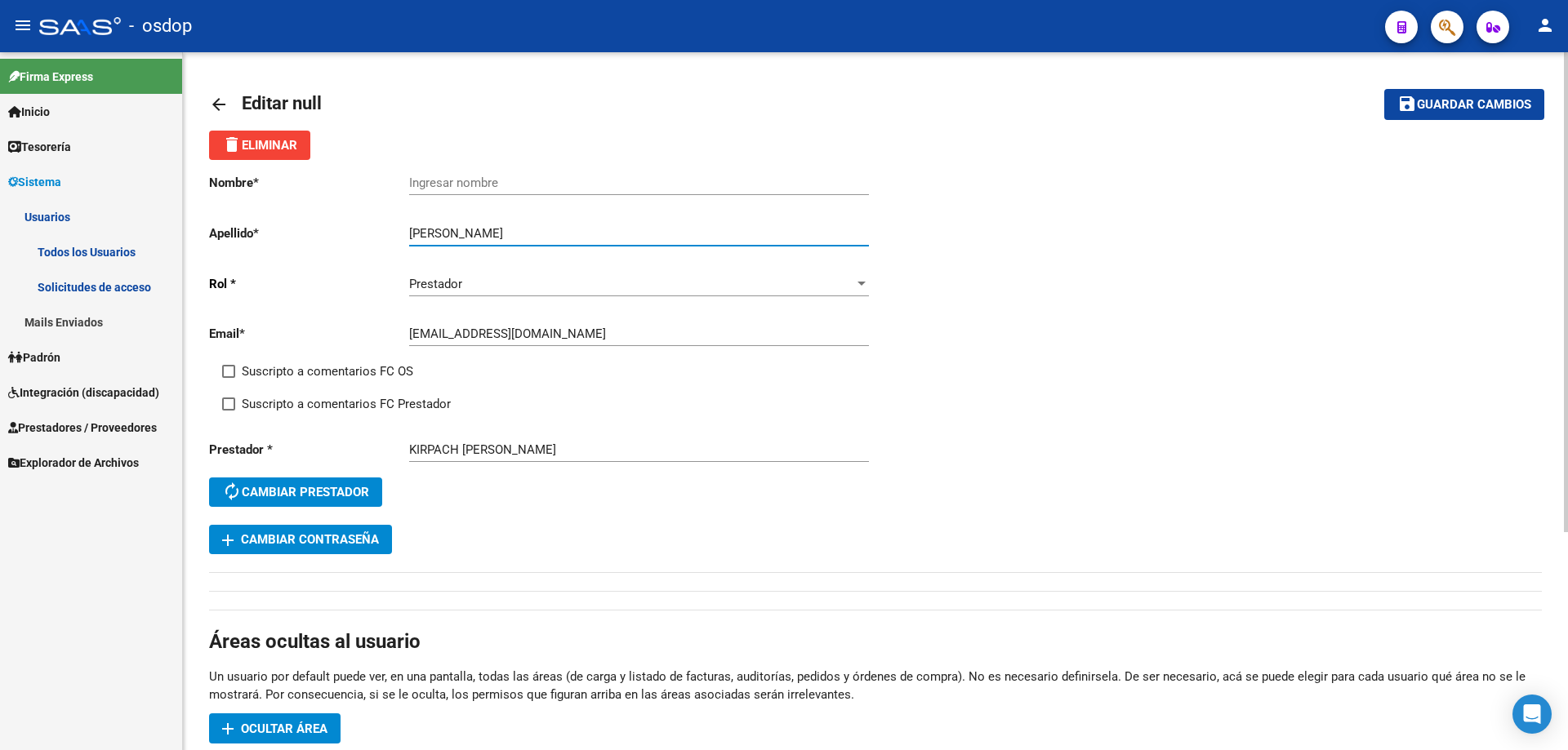
drag, startPoint x: 494, startPoint y: 231, endPoint x: 374, endPoint y: 230, distance: 120.0
click at [374, 230] on app-form-text-field "Apellido * María Agustina Kirpach Ingresar apellido" at bounding box center [538, 233] width 659 height 14
type input "Kirpach"
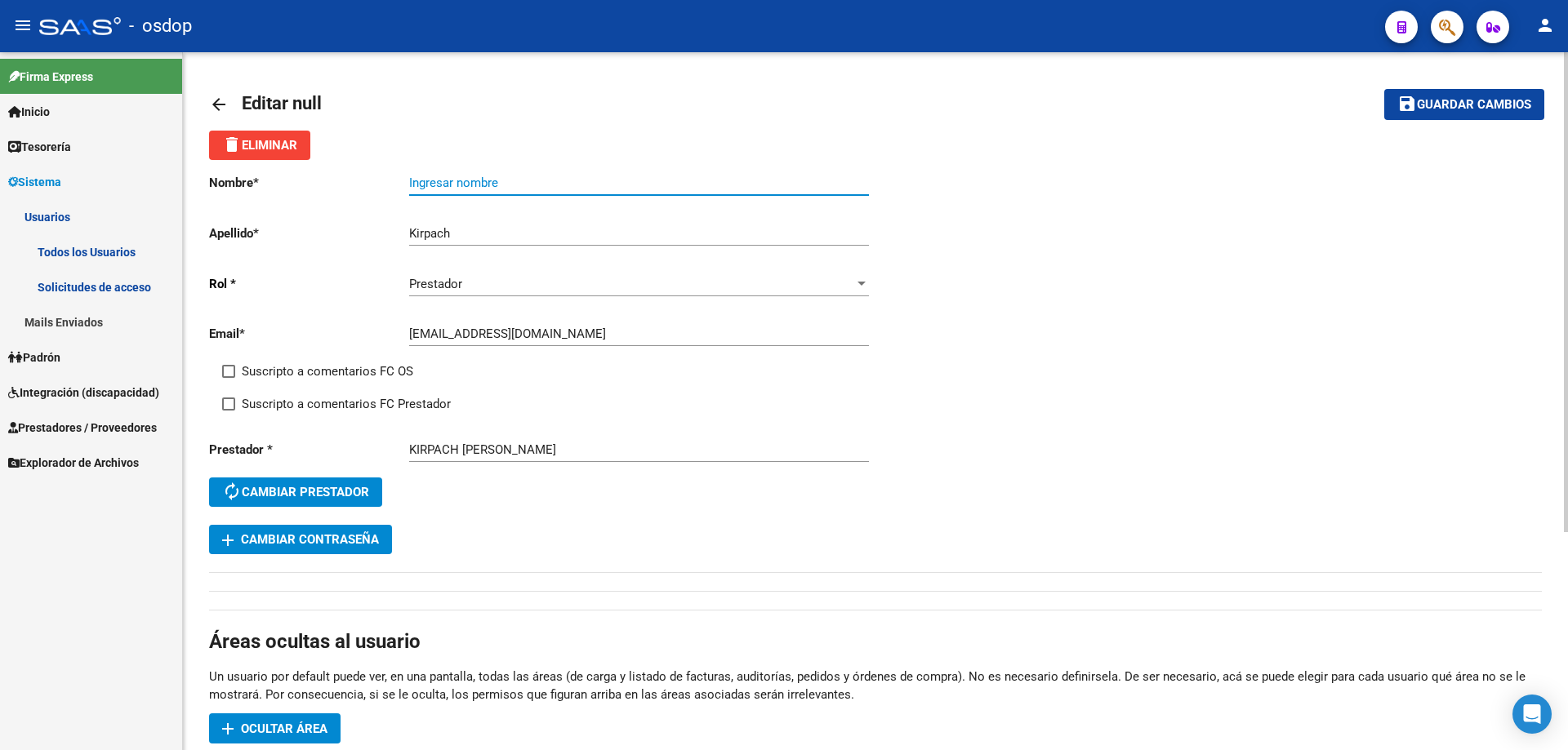
click at [412, 179] on input "Ingresar nombre" at bounding box center [639, 182] width 460 height 14
paste input "María Agustina"
type input "María Agustina"
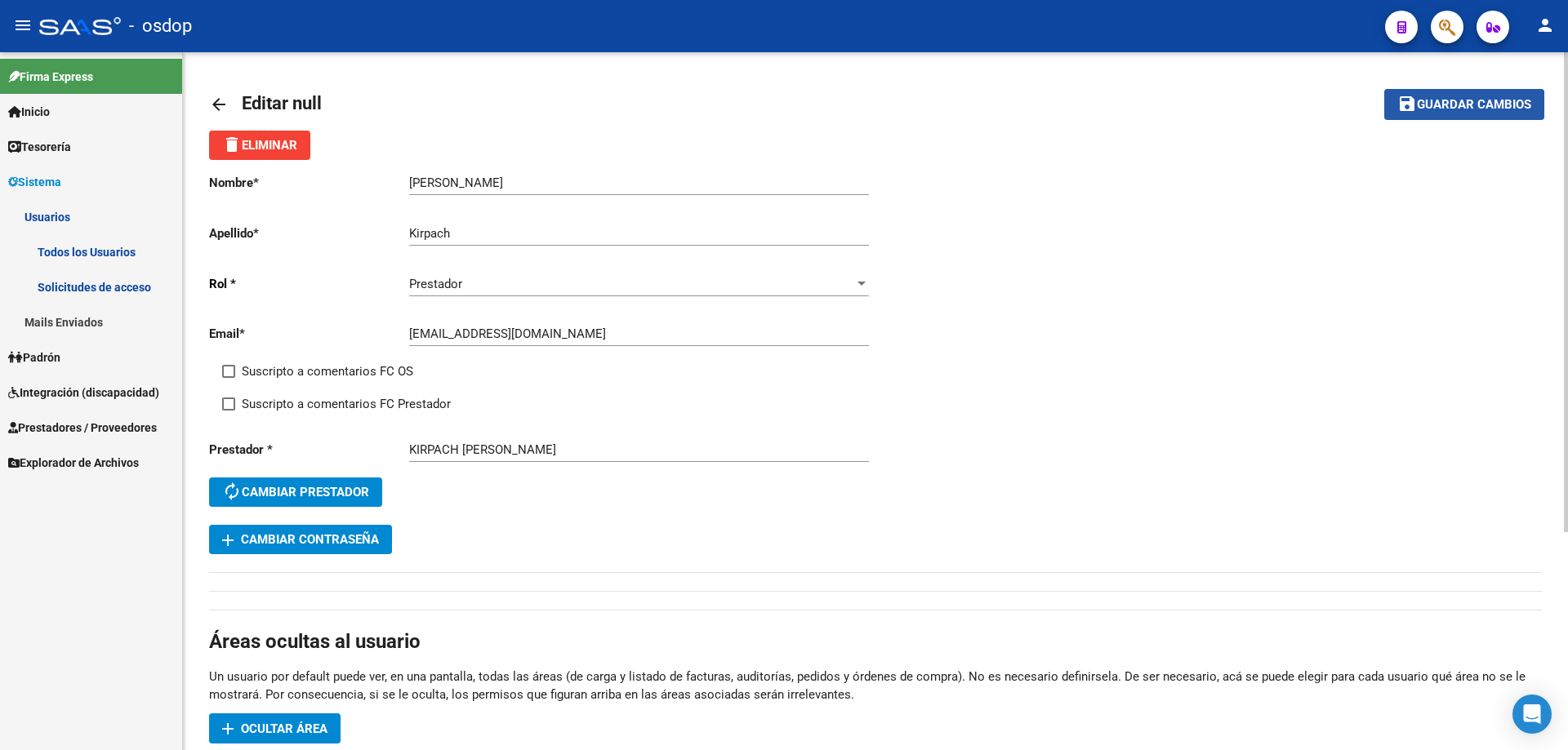
click at [1462, 114] on button "save Guardar cambios" at bounding box center [1464, 104] width 160 height 31
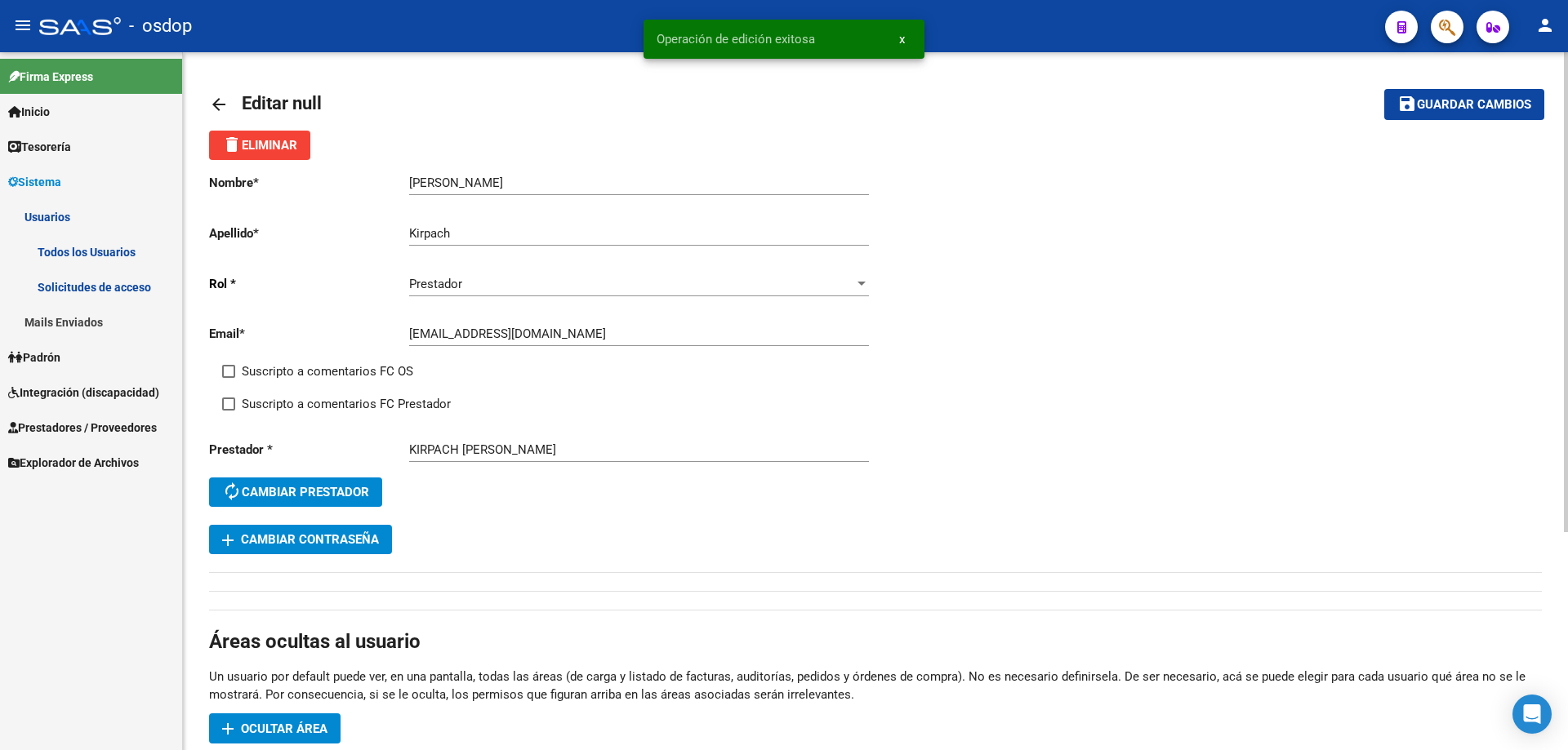
click at [216, 103] on mat-icon "arrow_back" at bounding box center [219, 104] width 20 height 20
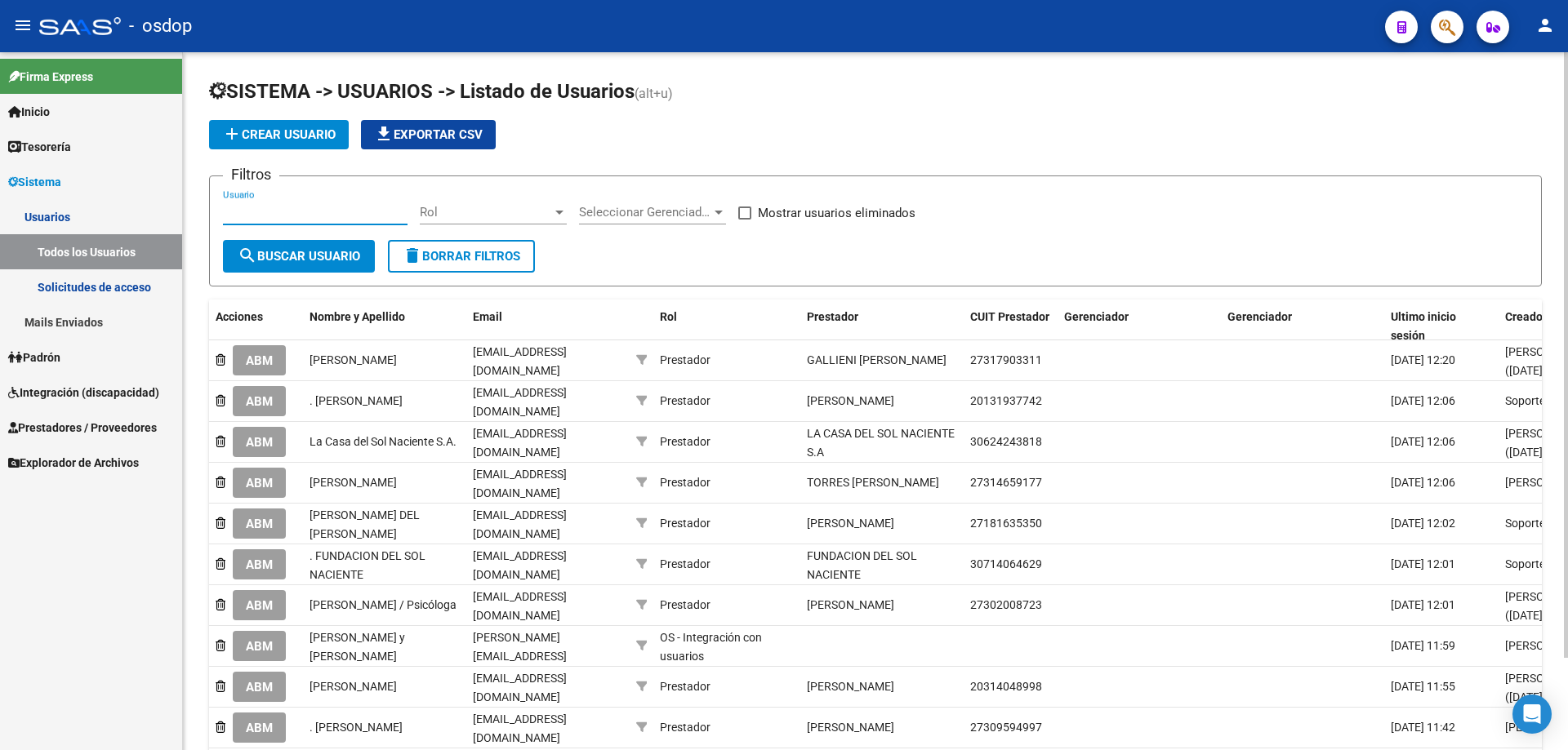
click at [223, 211] on input "Usuario" at bounding box center [315, 212] width 184 height 14
paste input "27375739637"
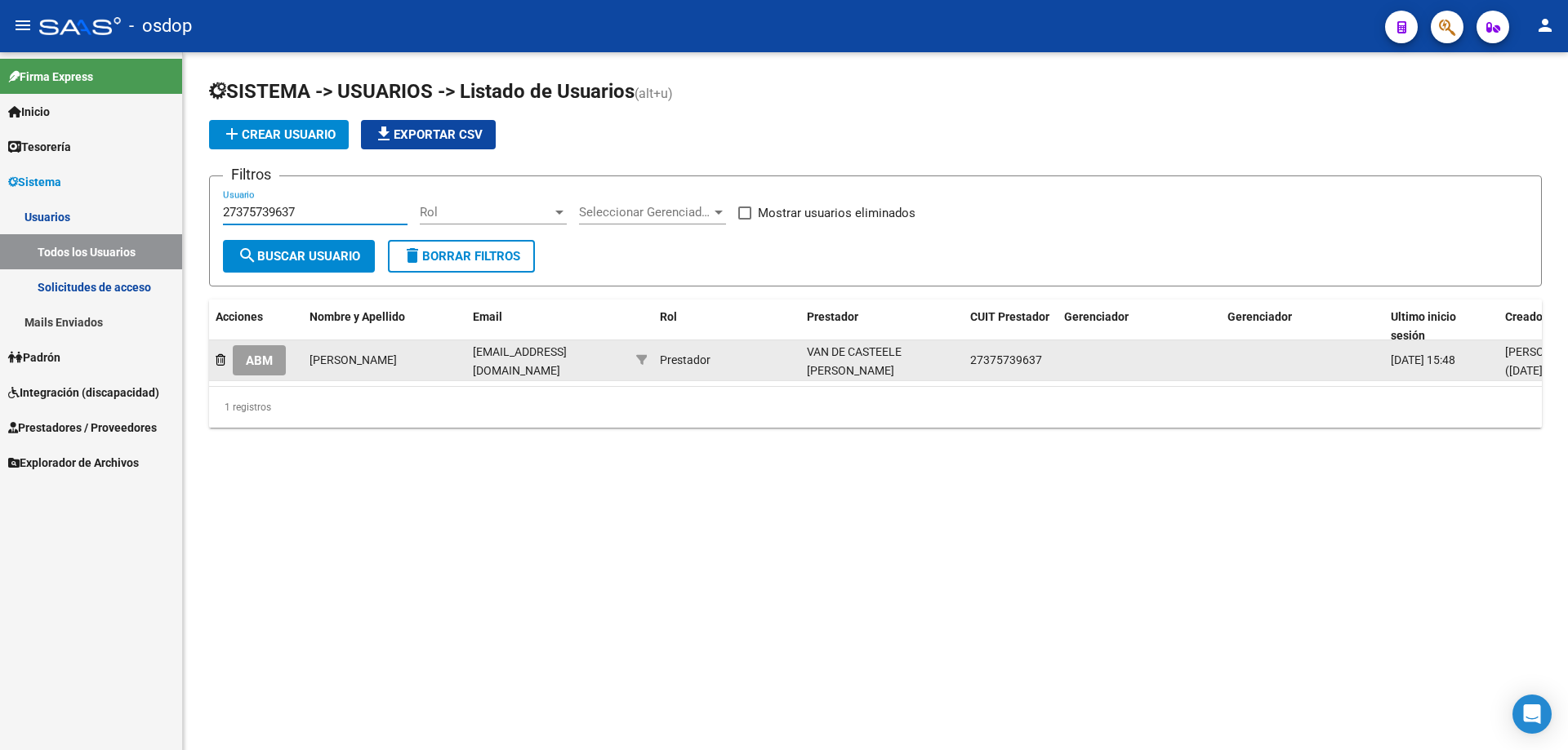
type input "27375739637"
click at [266, 365] on span "ABM" at bounding box center [260, 361] width 27 height 14
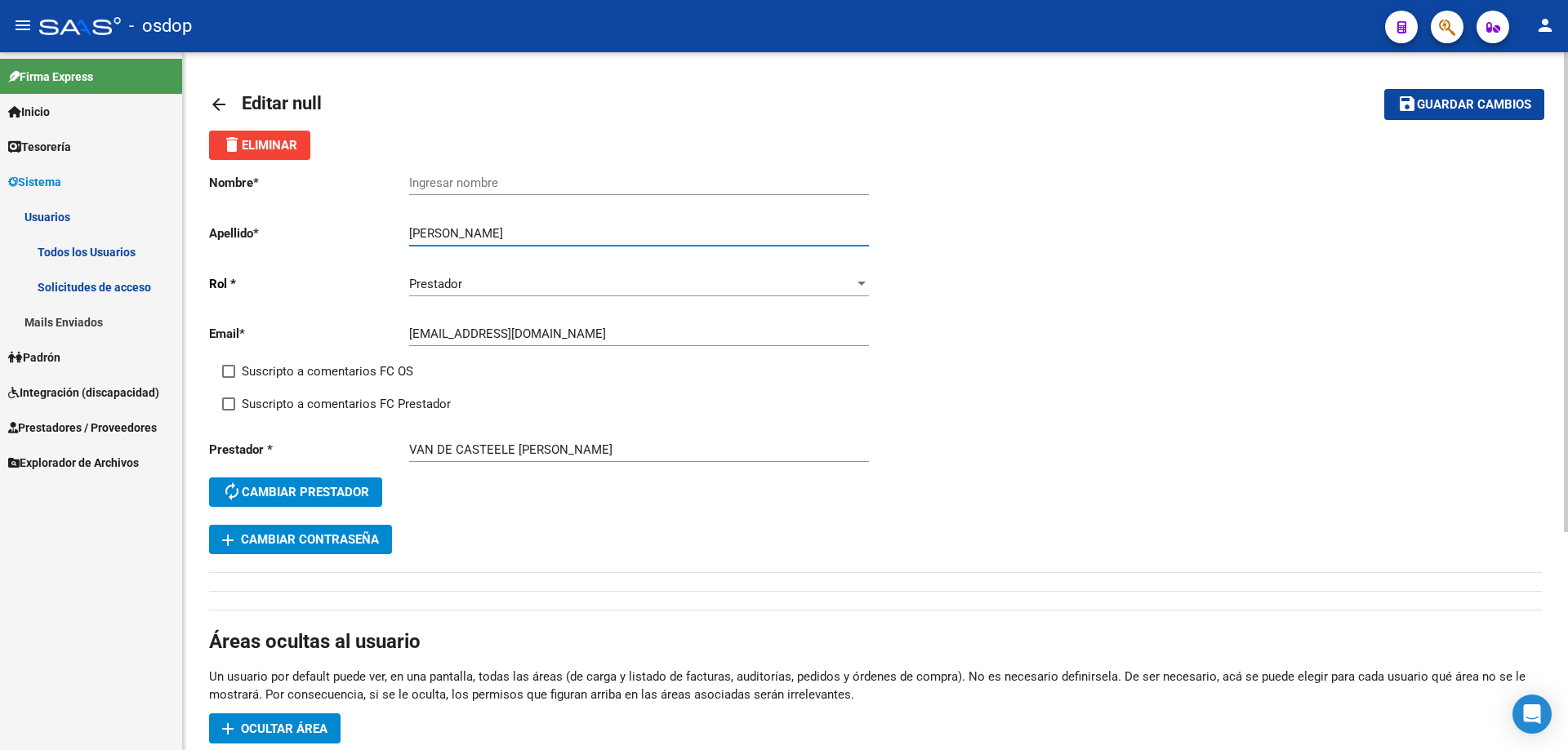
drag, startPoint x: 495, startPoint y: 231, endPoint x: 391, endPoint y: 235, distance: 104.1
click at [391, 235] on app-form-text-field "Apellido * Paula Florencia Van de Casteele Ingresar apellido" at bounding box center [538, 233] width 659 height 14
type input "Van de Casteele"
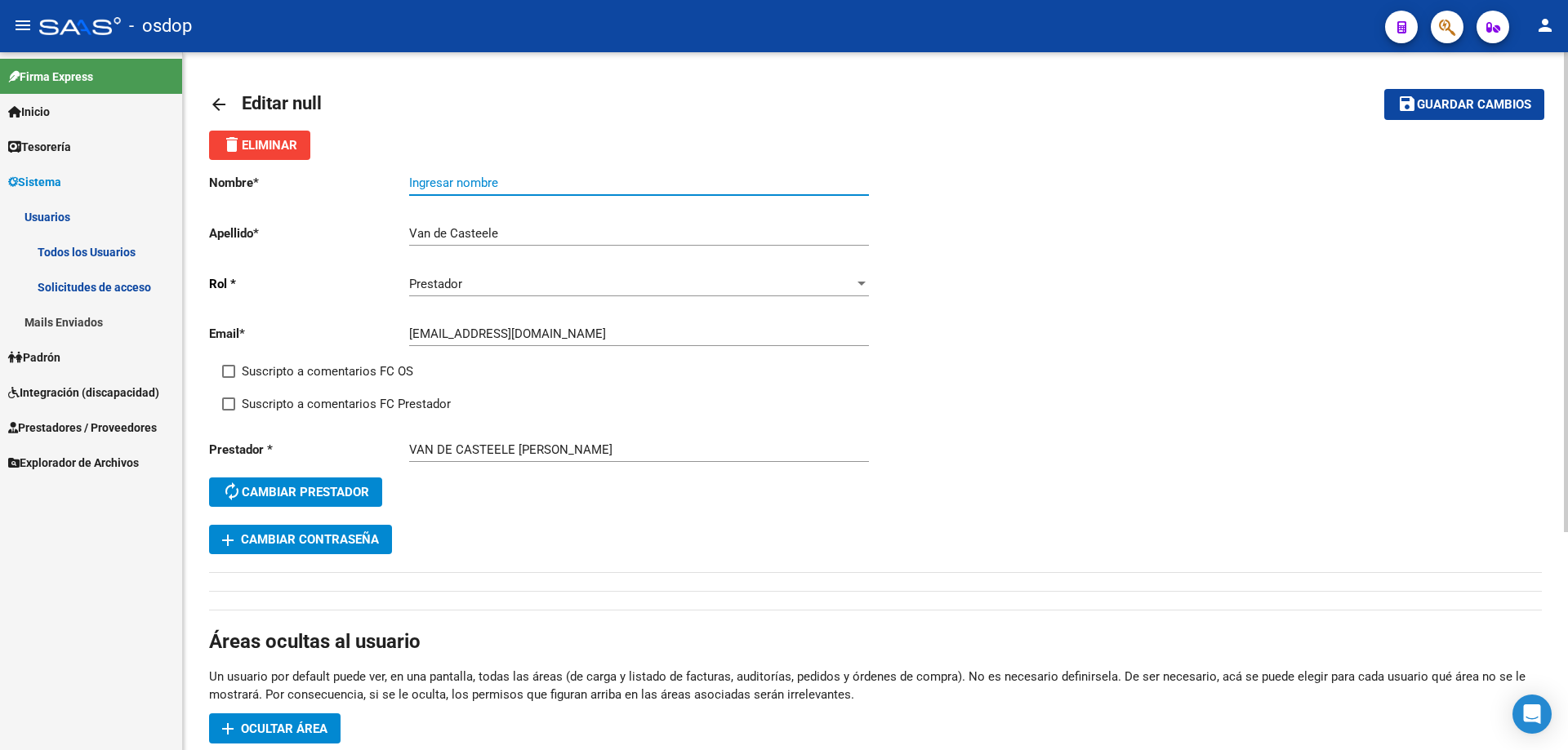
click at [410, 181] on input "Ingresar nombre" at bounding box center [639, 182] width 460 height 14
paste input "Paula Florencia"
type input "Paula Florencia"
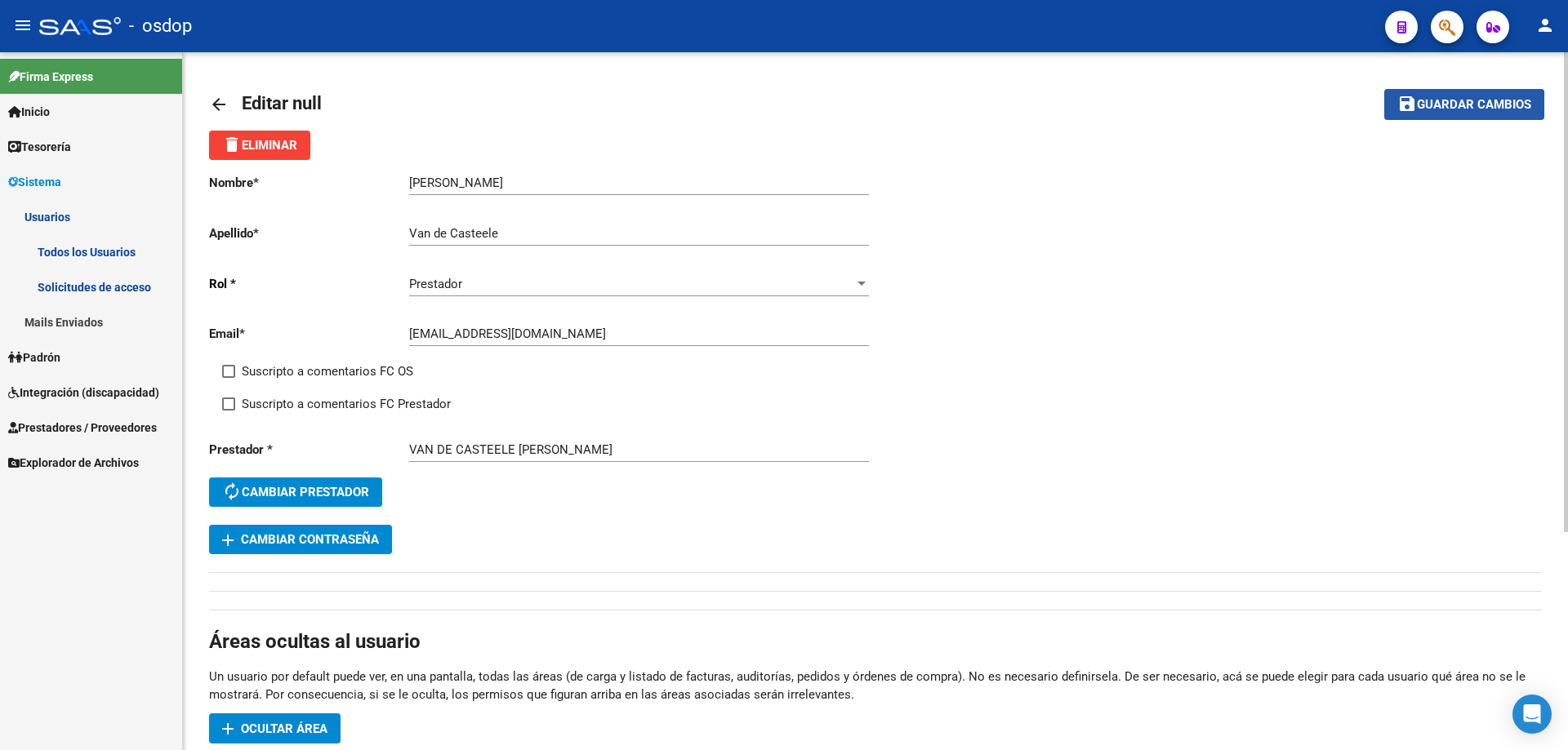
click at [1440, 109] on span "Guardar cambios" at bounding box center [1474, 105] width 115 height 14
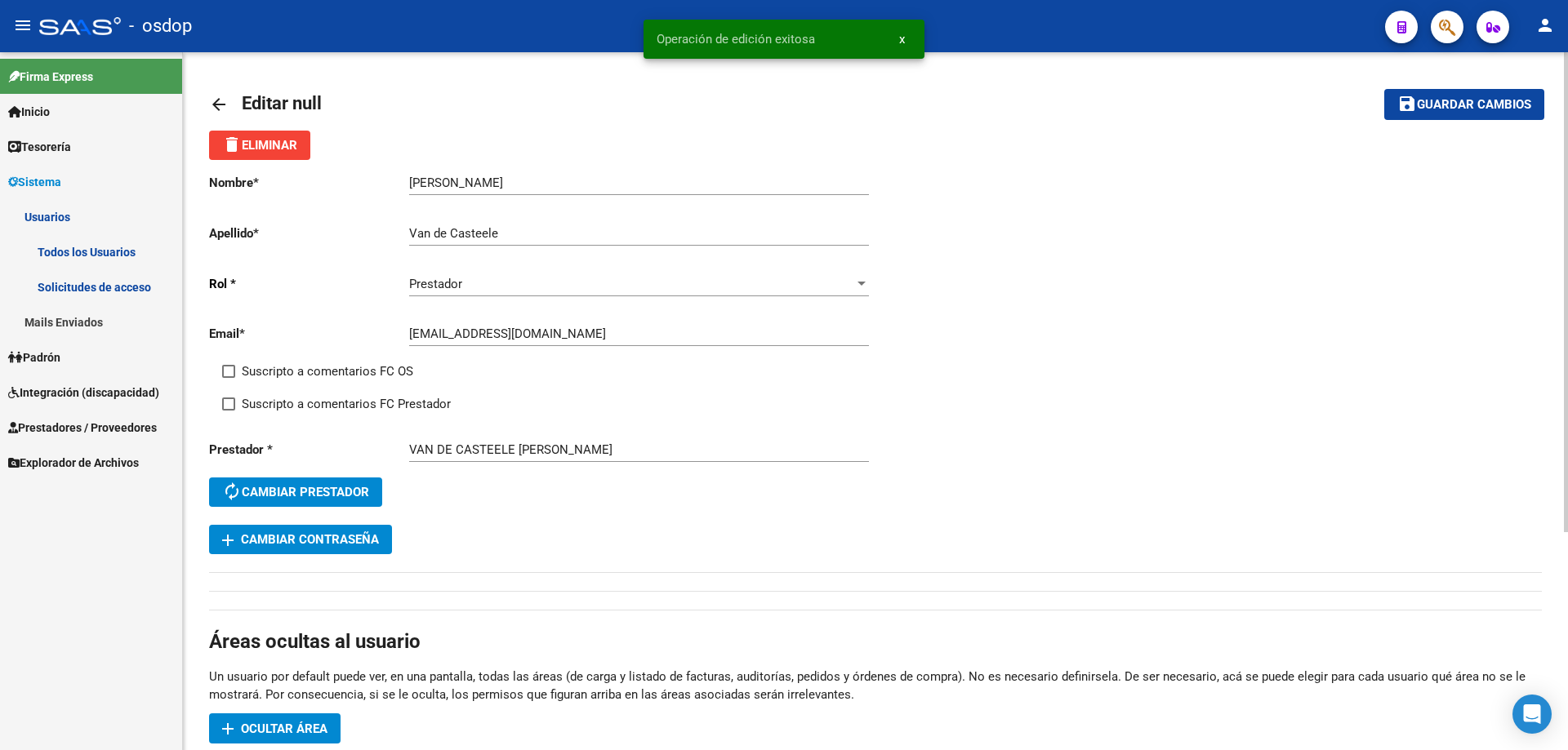
click at [217, 105] on mat-icon "arrow_back" at bounding box center [219, 104] width 20 height 20
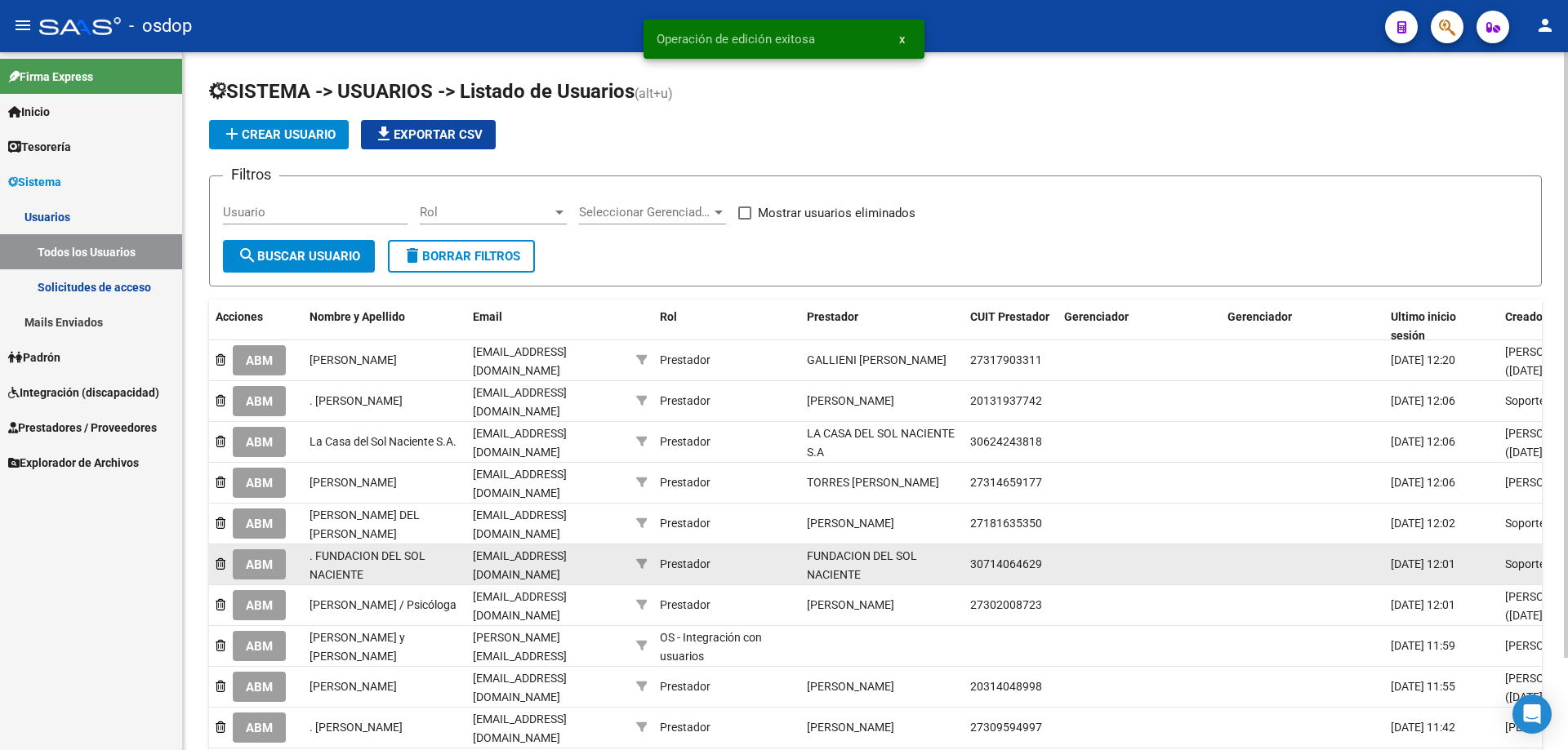
scroll to position [3, 0]
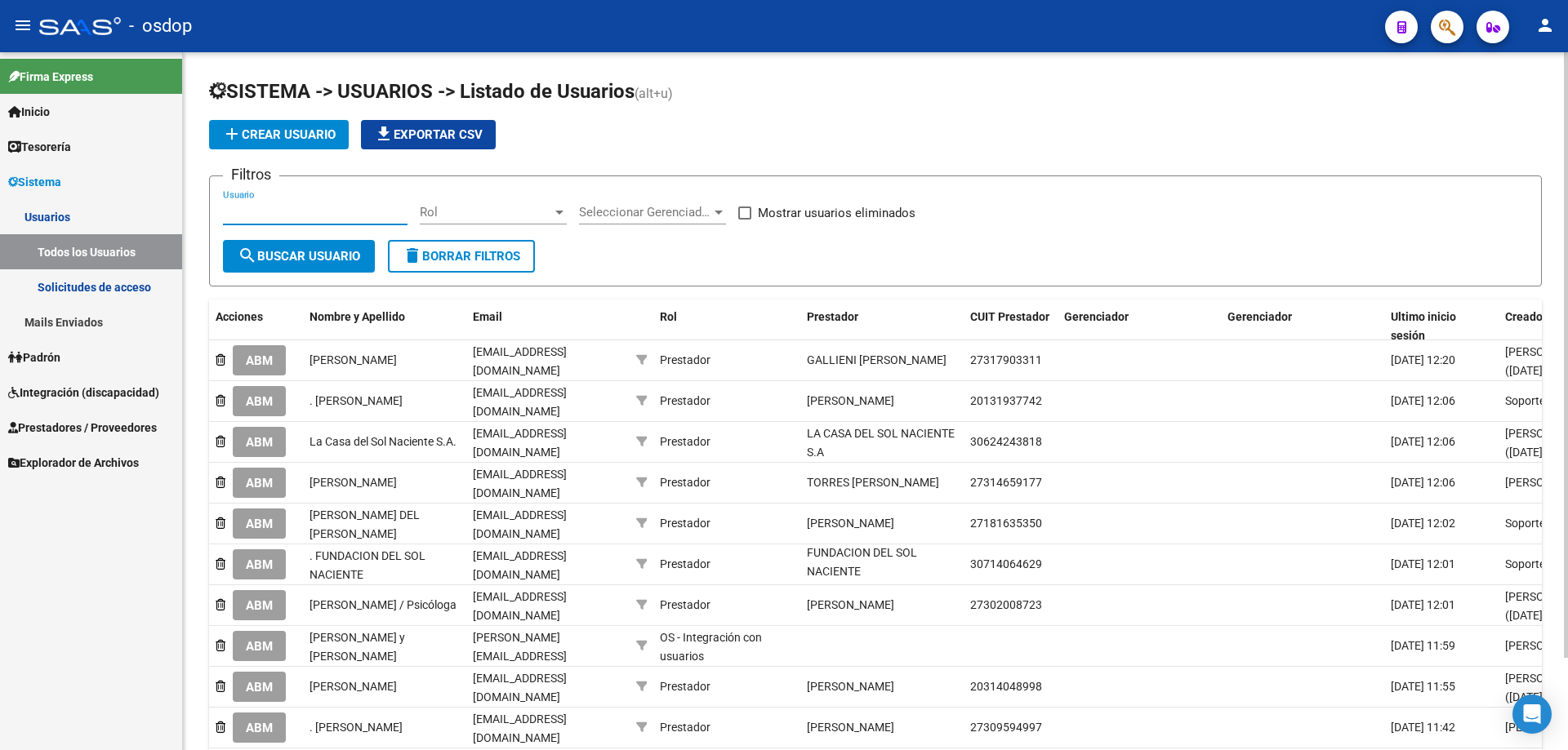
click at [227, 208] on input "Usuario" at bounding box center [315, 212] width 184 height 14
paste input "27395028311"
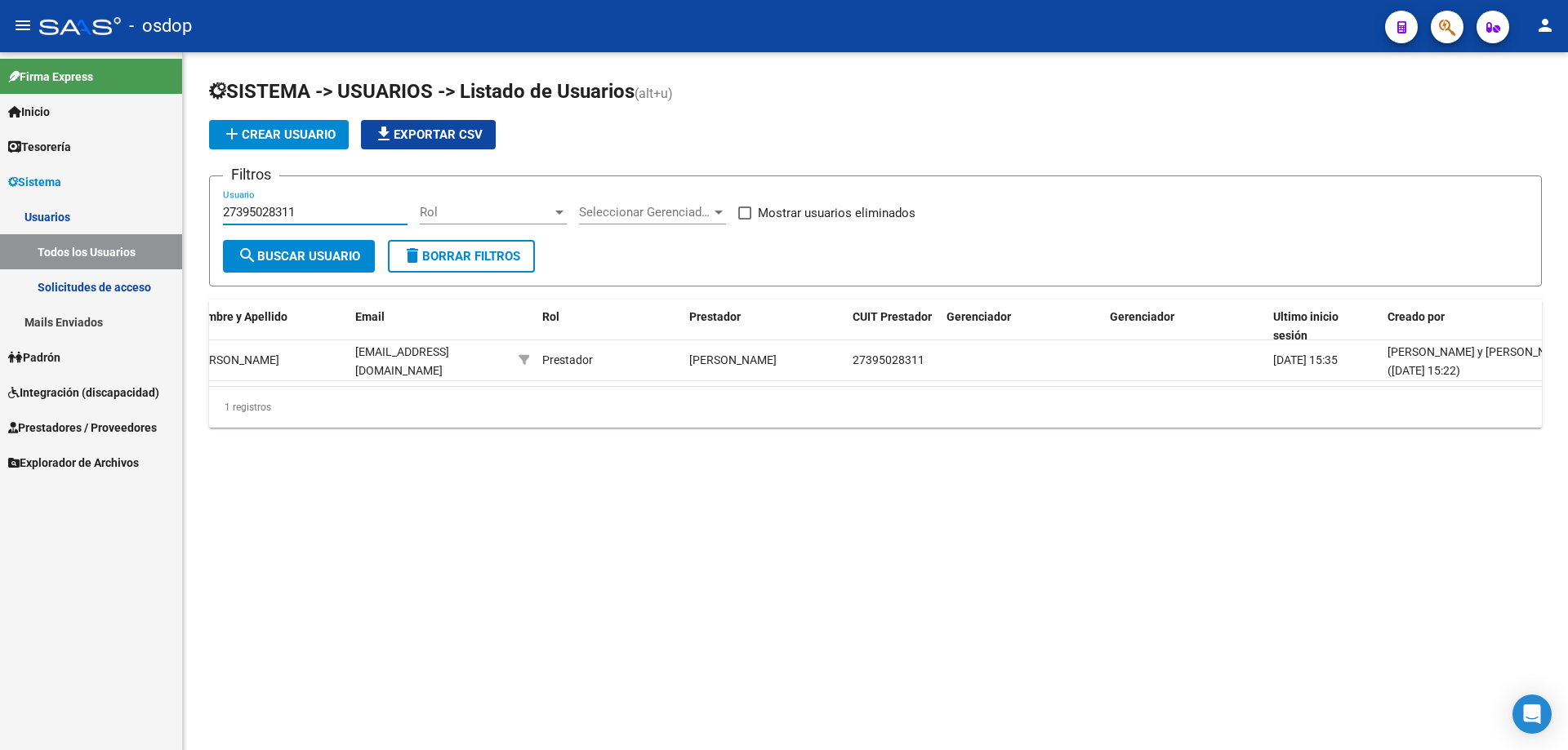
scroll to position [0, 0]
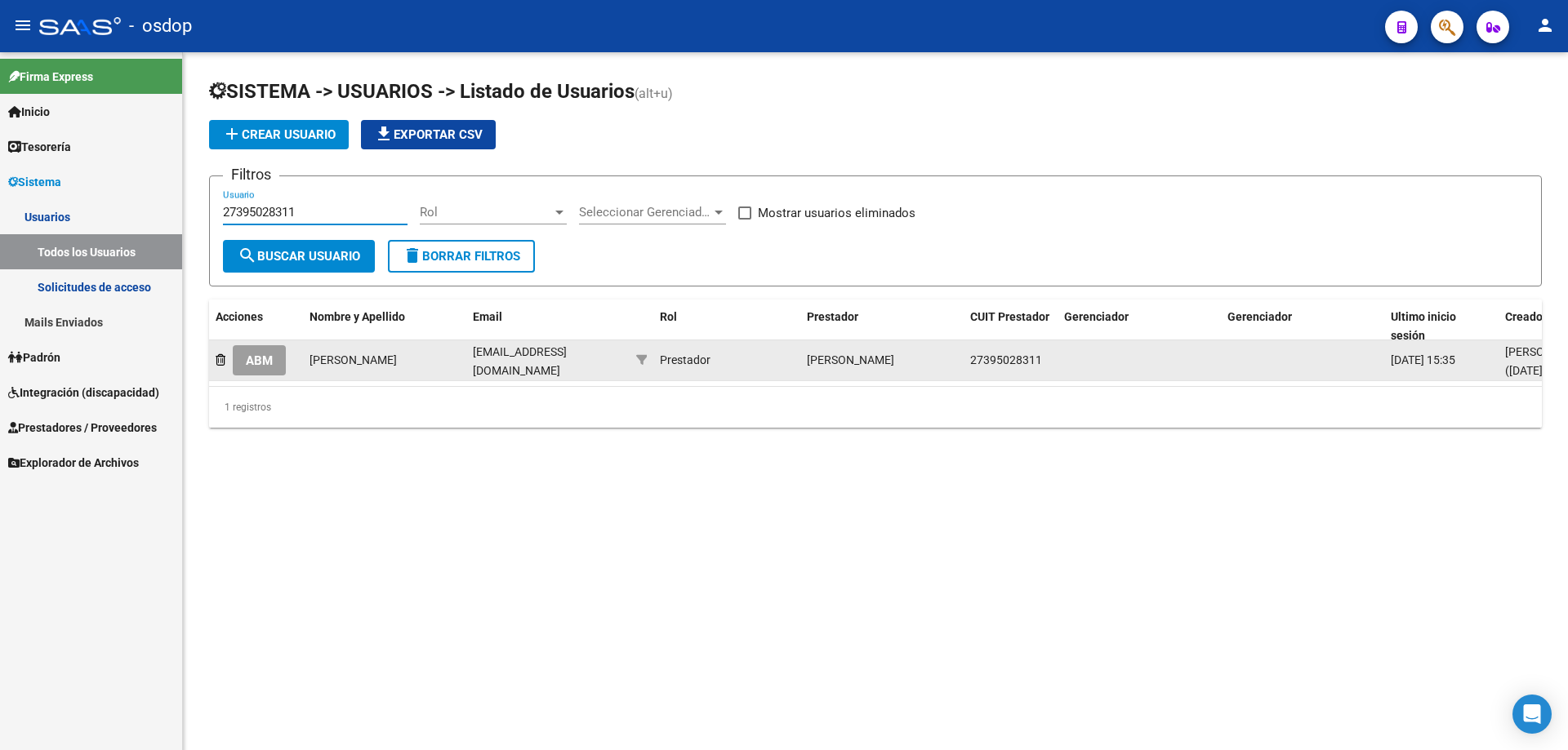
type input "27395028311"
click at [264, 355] on span "ABM" at bounding box center [260, 361] width 27 height 14
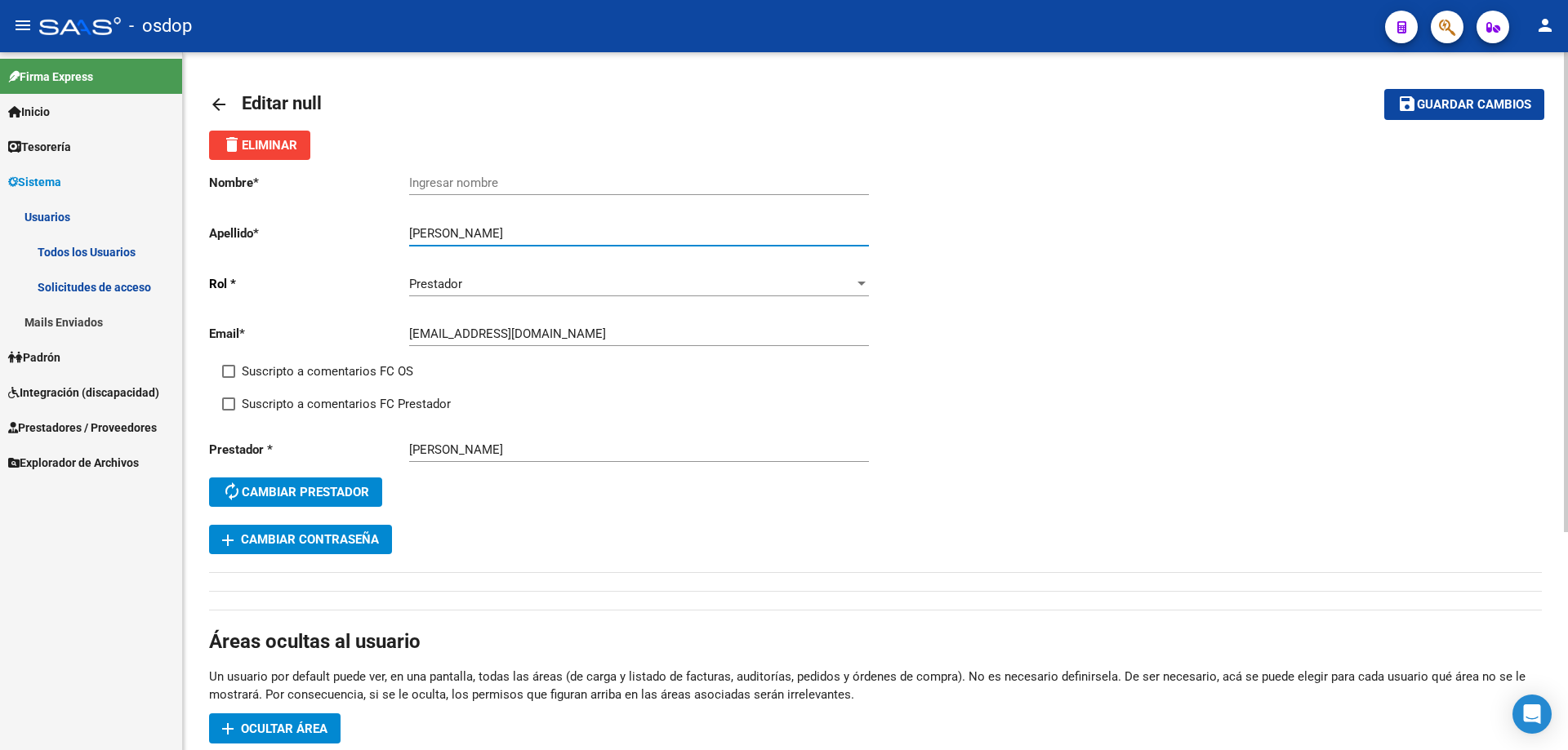
drag, startPoint x: 456, startPoint y: 229, endPoint x: 400, endPoint y: 230, distance: 56.0
click at [400, 230] on app-form-text-field "Apellido * Micaela Rohr Ingresar apellido" at bounding box center [538, 233] width 659 height 14
type input "Rohr"
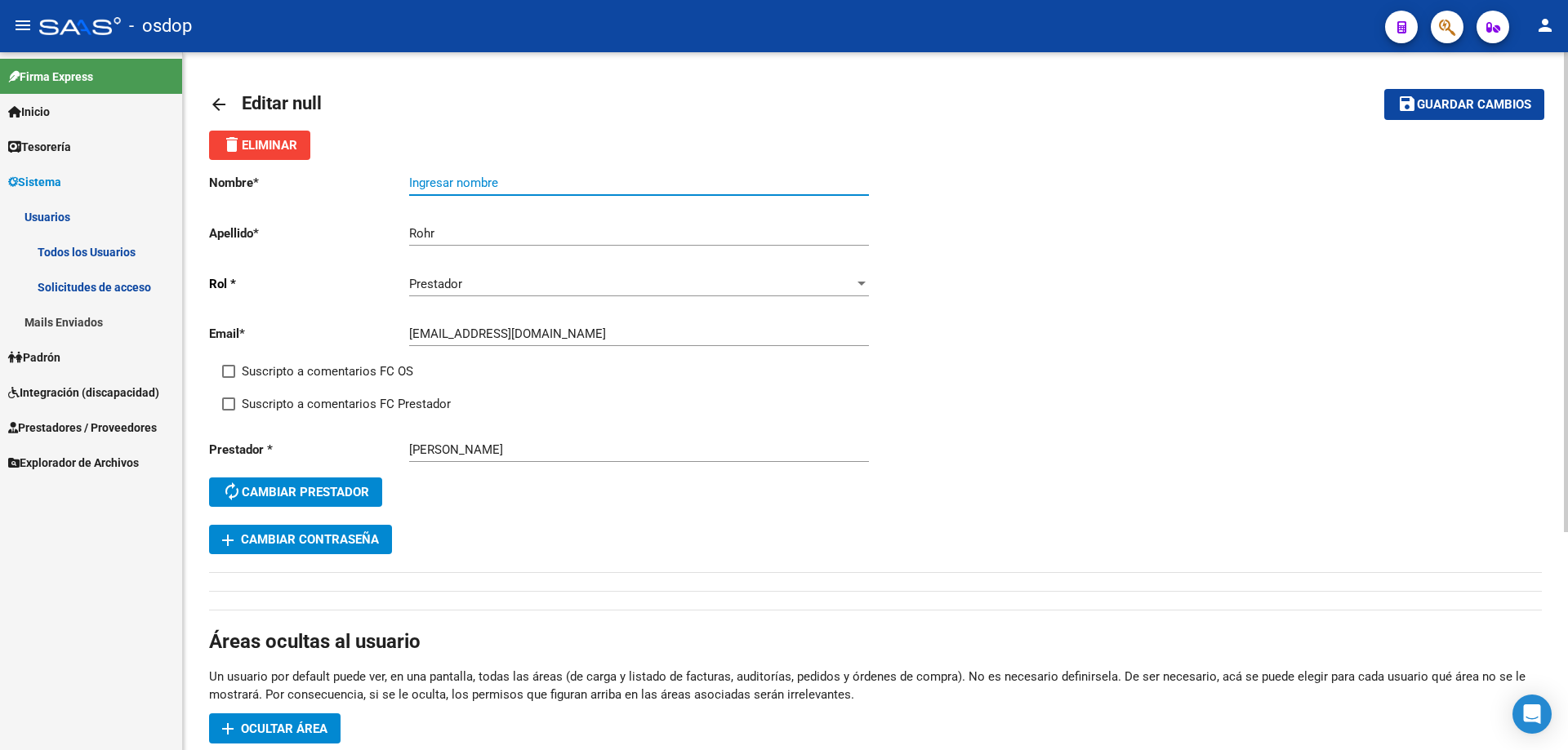
click at [409, 180] on input "Ingresar nombre" at bounding box center [639, 182] width 460 height 14
paste input "Micaela"
type input "Micaela"
click at [1458, 103] on span "Guardar cambios" at bounding box center [1474, 105] width 115 height 14
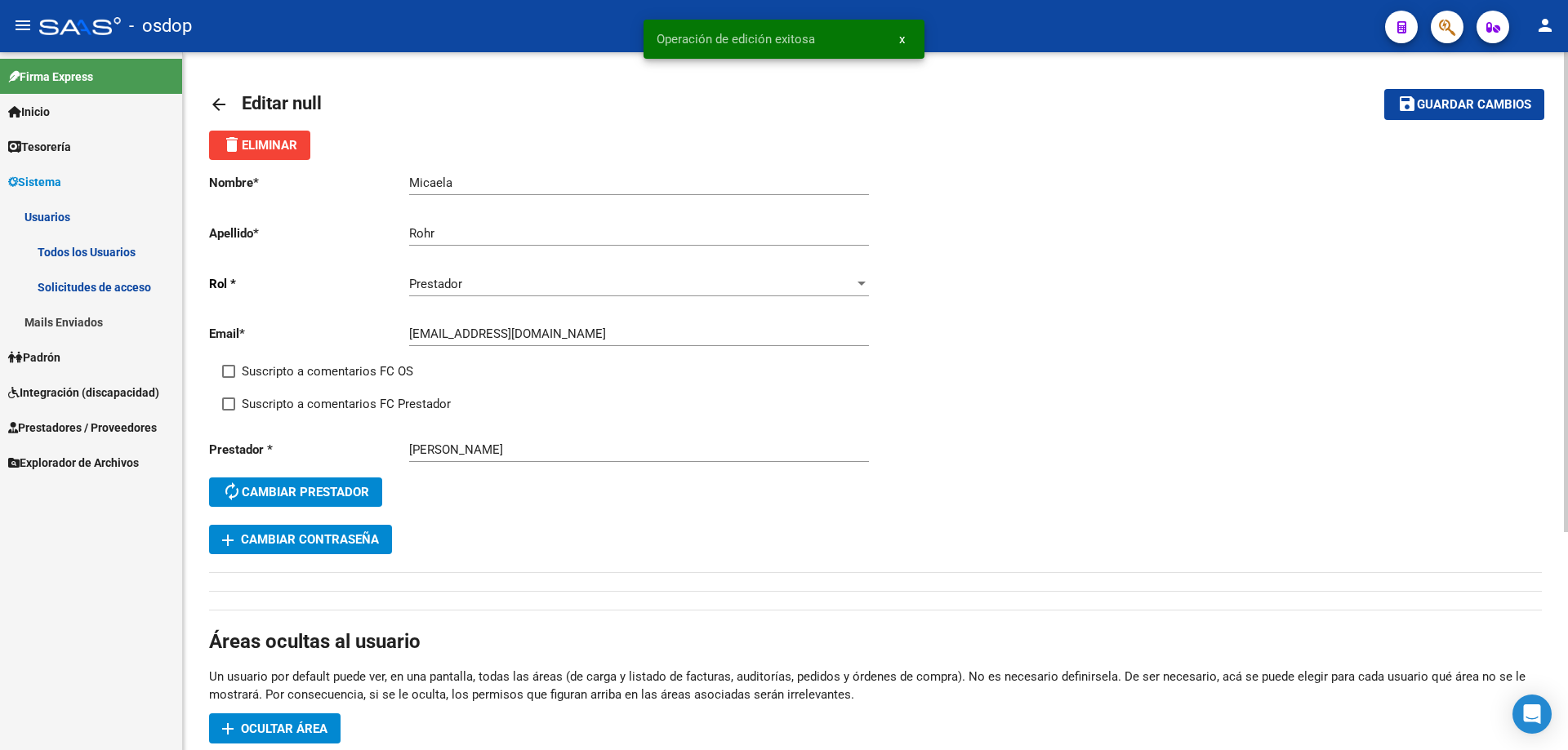
click at [220, 104] on mat-icon "arrow_back" at bounding box center [219, 104] width 20 height 20
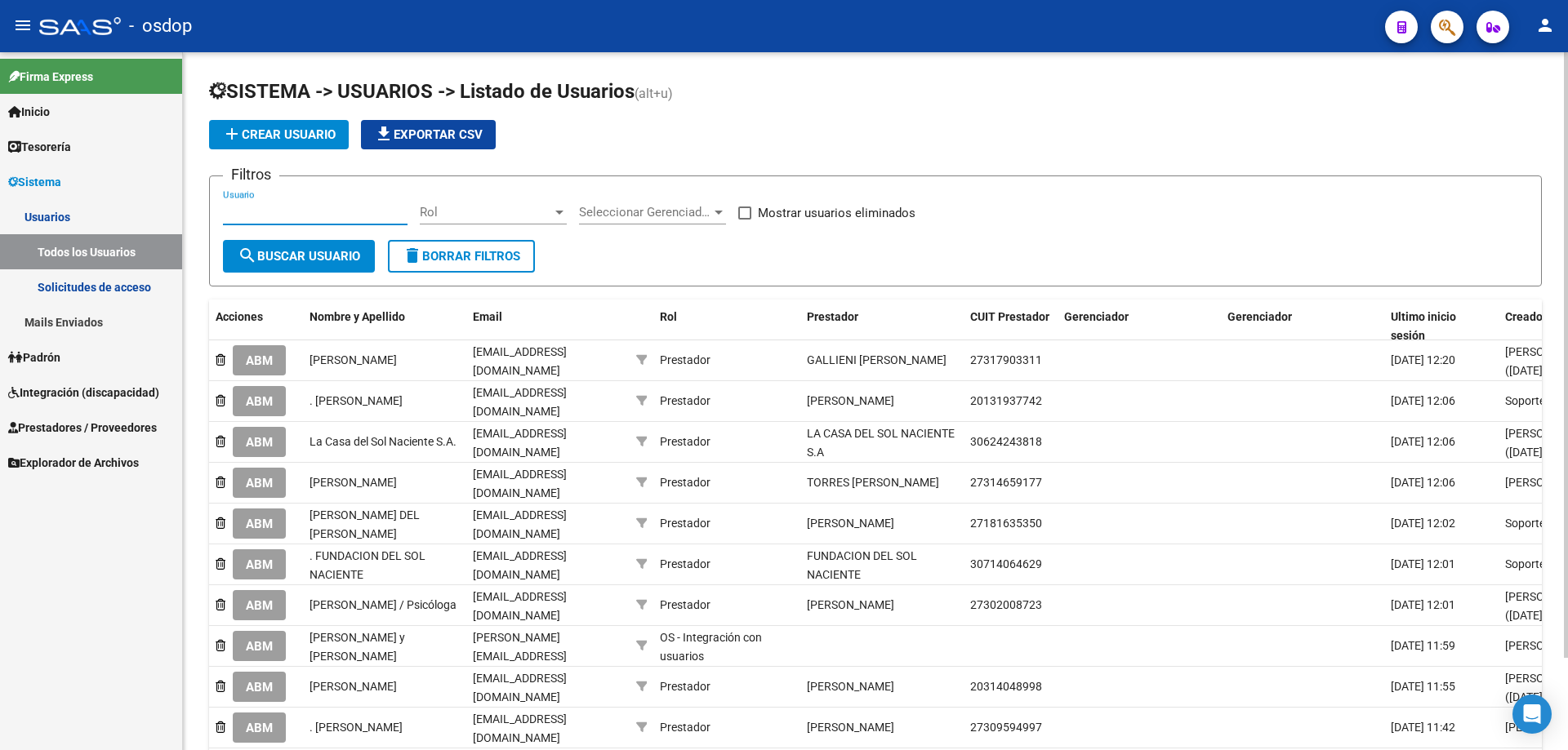
click at [224, 212] on input "Usuario" at bounding box center [315, 212] width 184 height 14
paste input "27389007361"
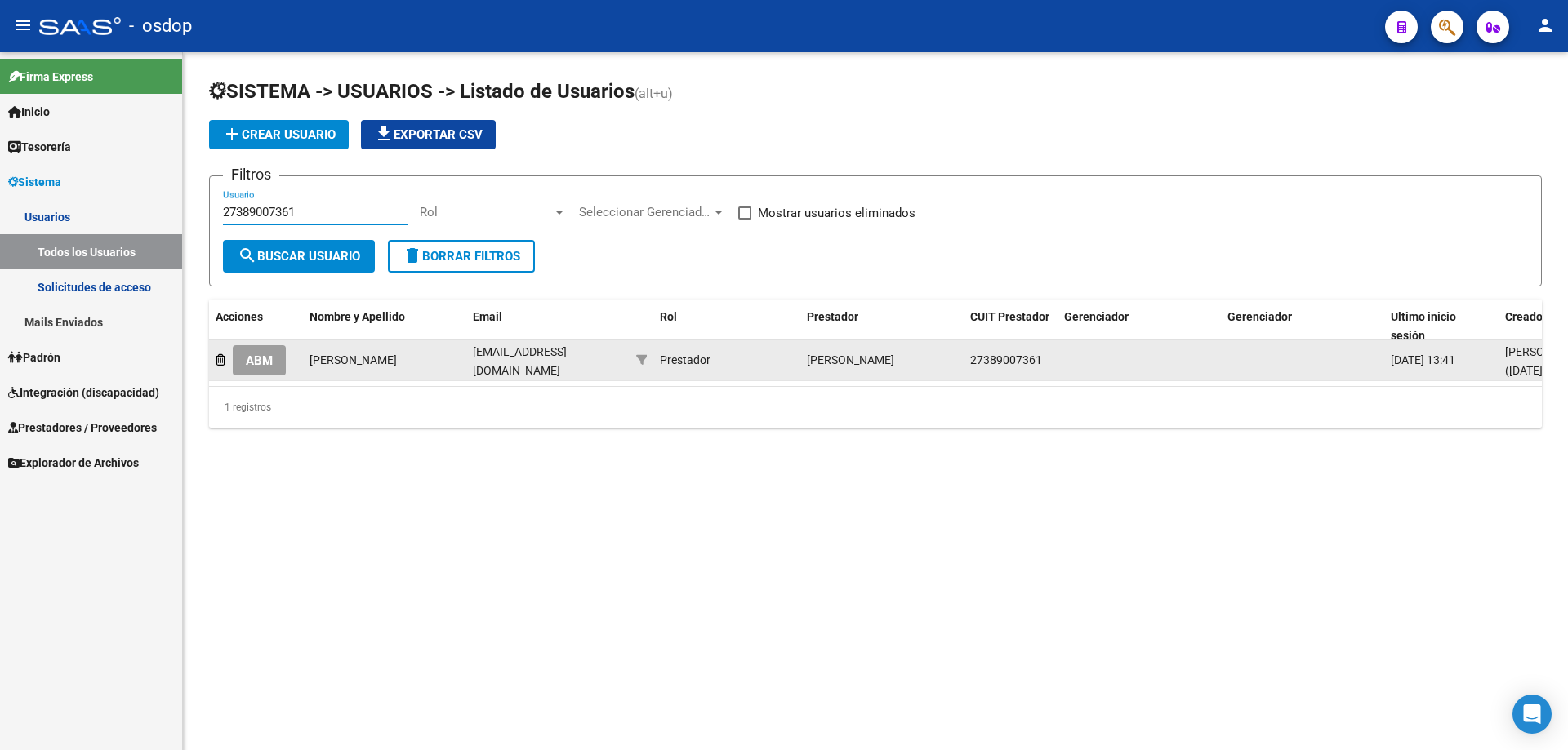
type input "27389007361"
click at [261, 362] on span "ABM" at bounding box center [260, 361] width 27 height 14
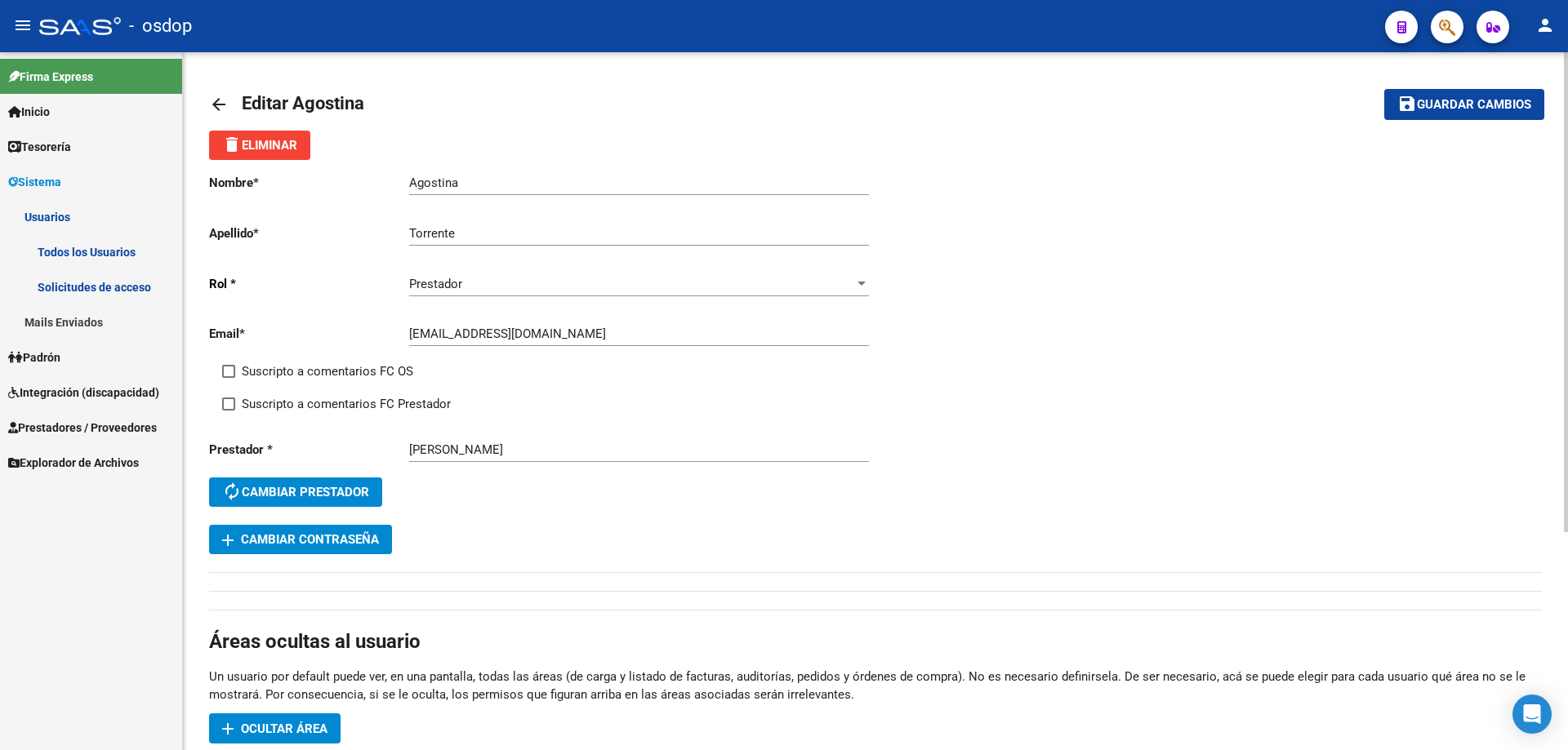
click at [216, 102] on mat-icon "arrow_back" at bounding box center [219, 104] width 20 height 20
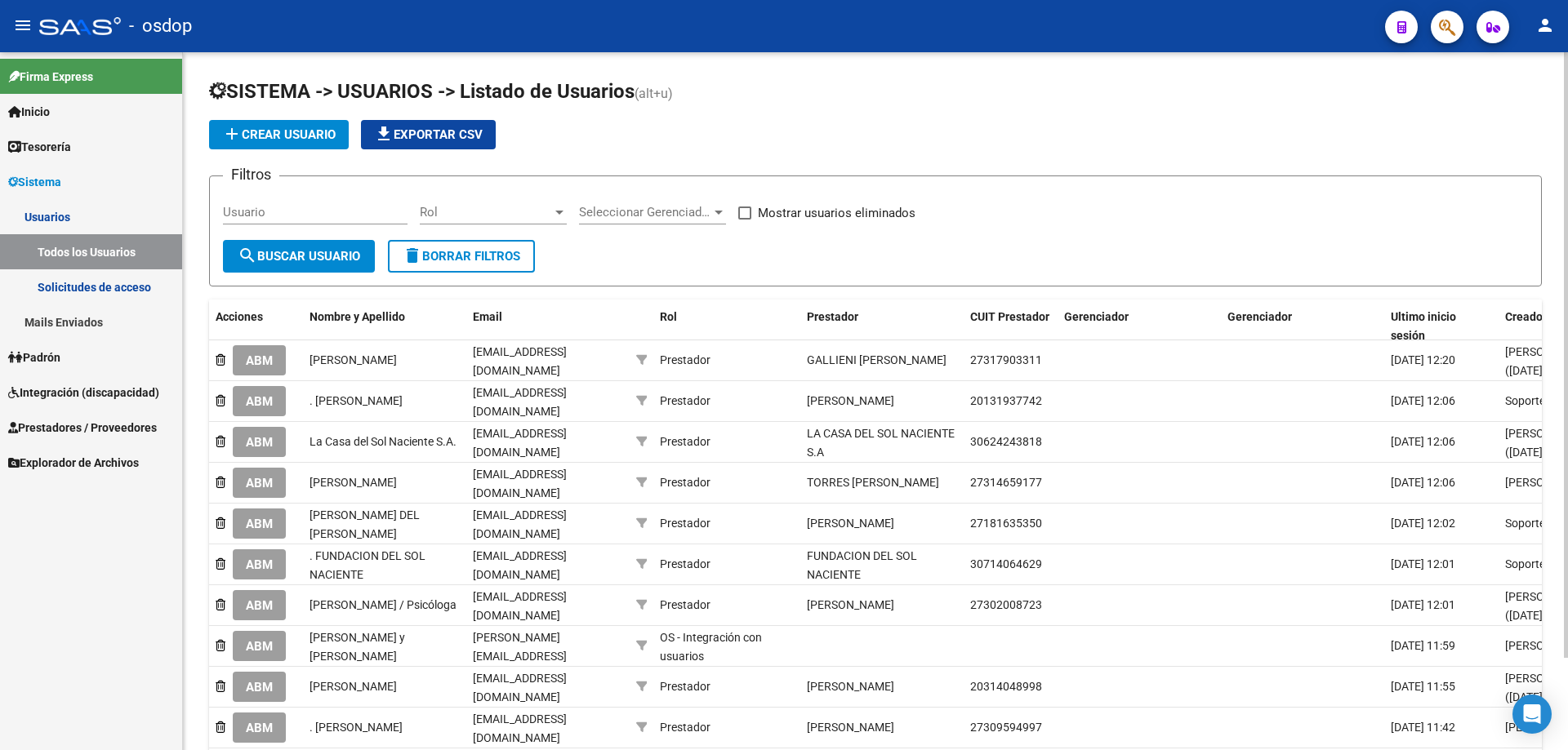
click at [222, 210] on form "Filtros Usuario Rol Rol Seleccionar Gerenciador Seleccionar Gerenciador Mostrar…" at bounding box center [875, 231] width 1332 height 111
click at [225, 211] on input "Usuario" at bounding box center [315, 212] width 184 height 14
paste input "27393680801"
type input "27393680801"
click at [288, 252] on span "search Buscar Usuario" at bounding box center [299, 256] width 122 height 14
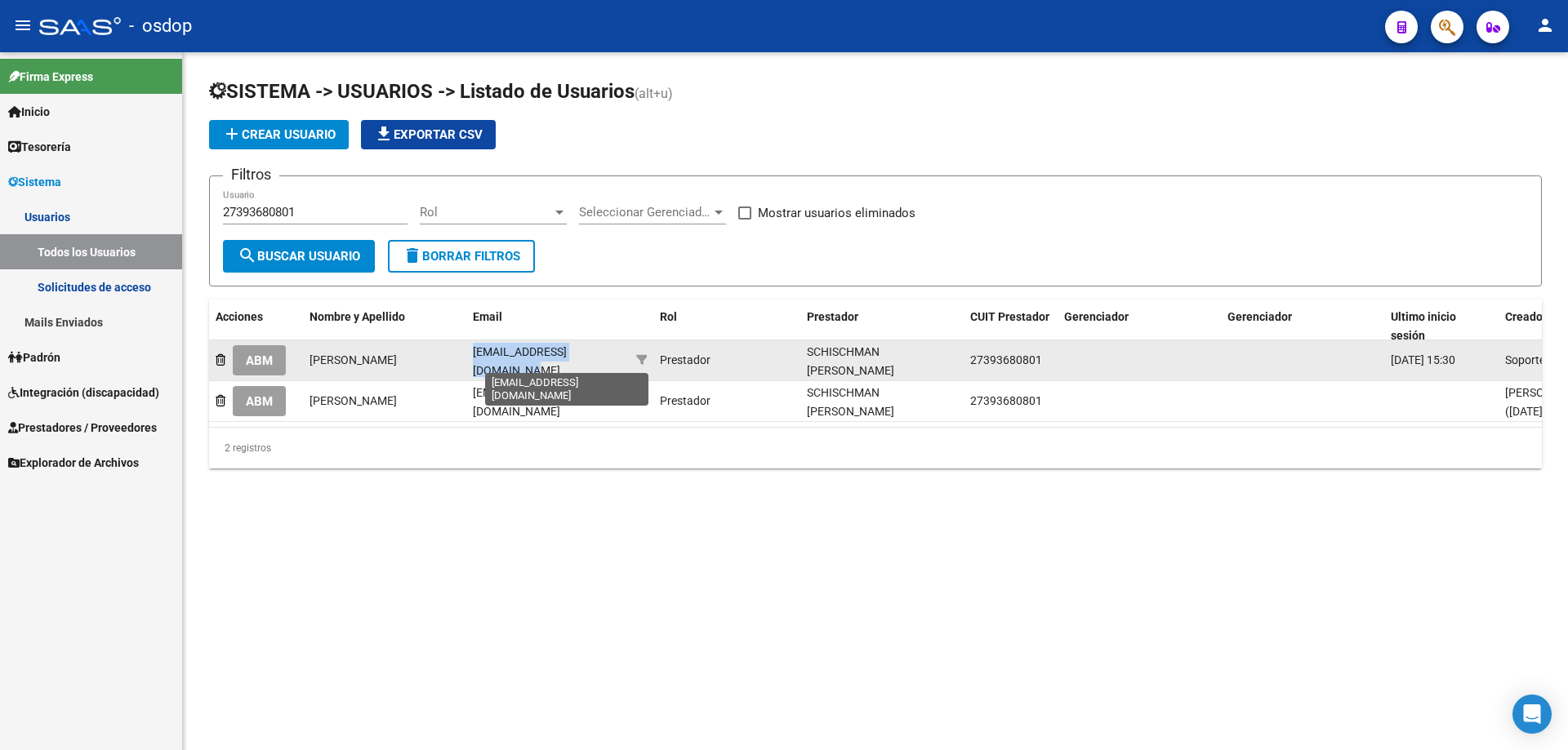
scroll to position [0, 38]
drag, startPoint x: 474, startPoint y: 357, endPoint x: 625, endPoint y: 360, distance: 151.0
click at [625, 360] on datatable-body-cell "karen_schischman080@hotmail.com" at bounding box center [548, 361] width 163 height 40
copy span "karen_schischman080@hotmail.com"
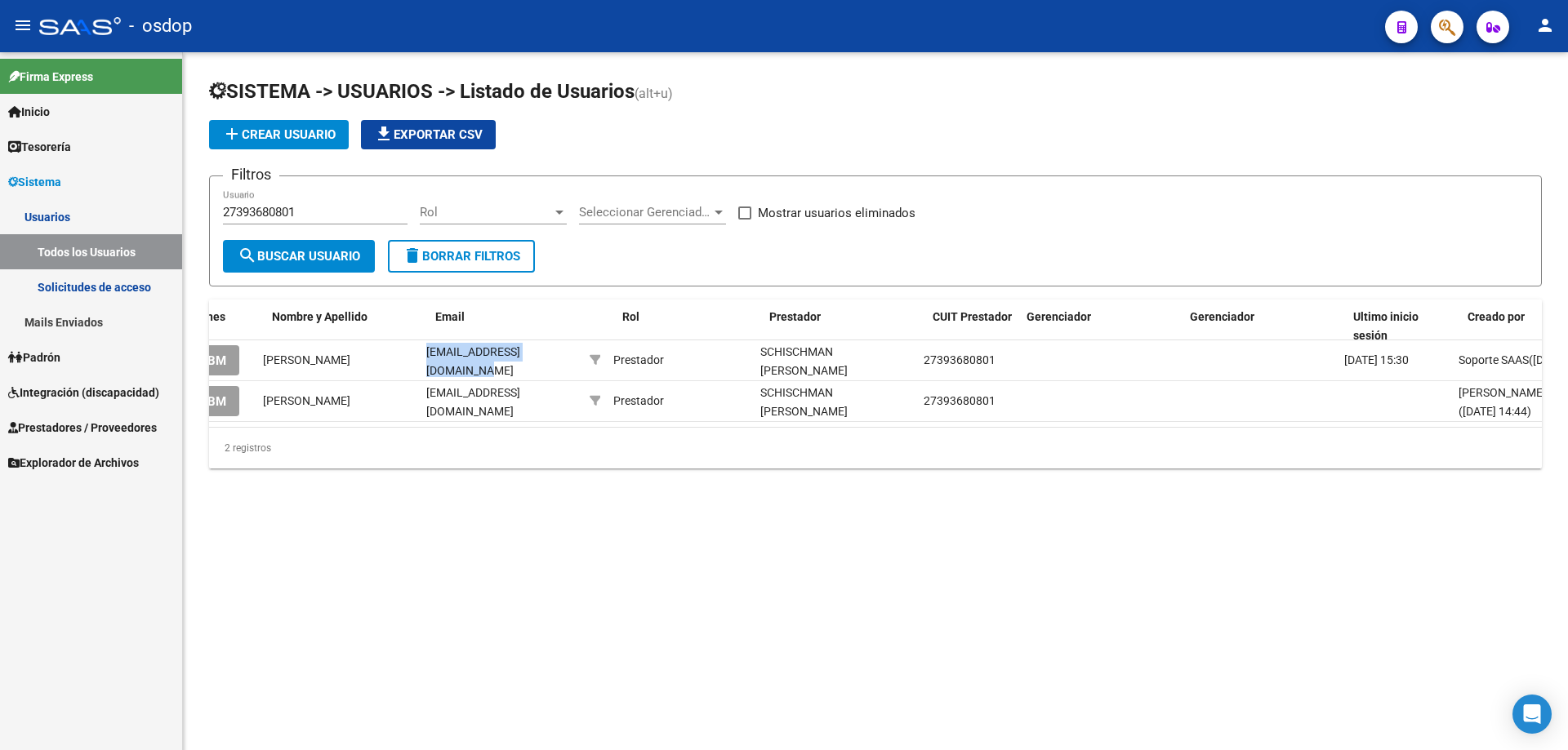
scroll to position [0, 0]
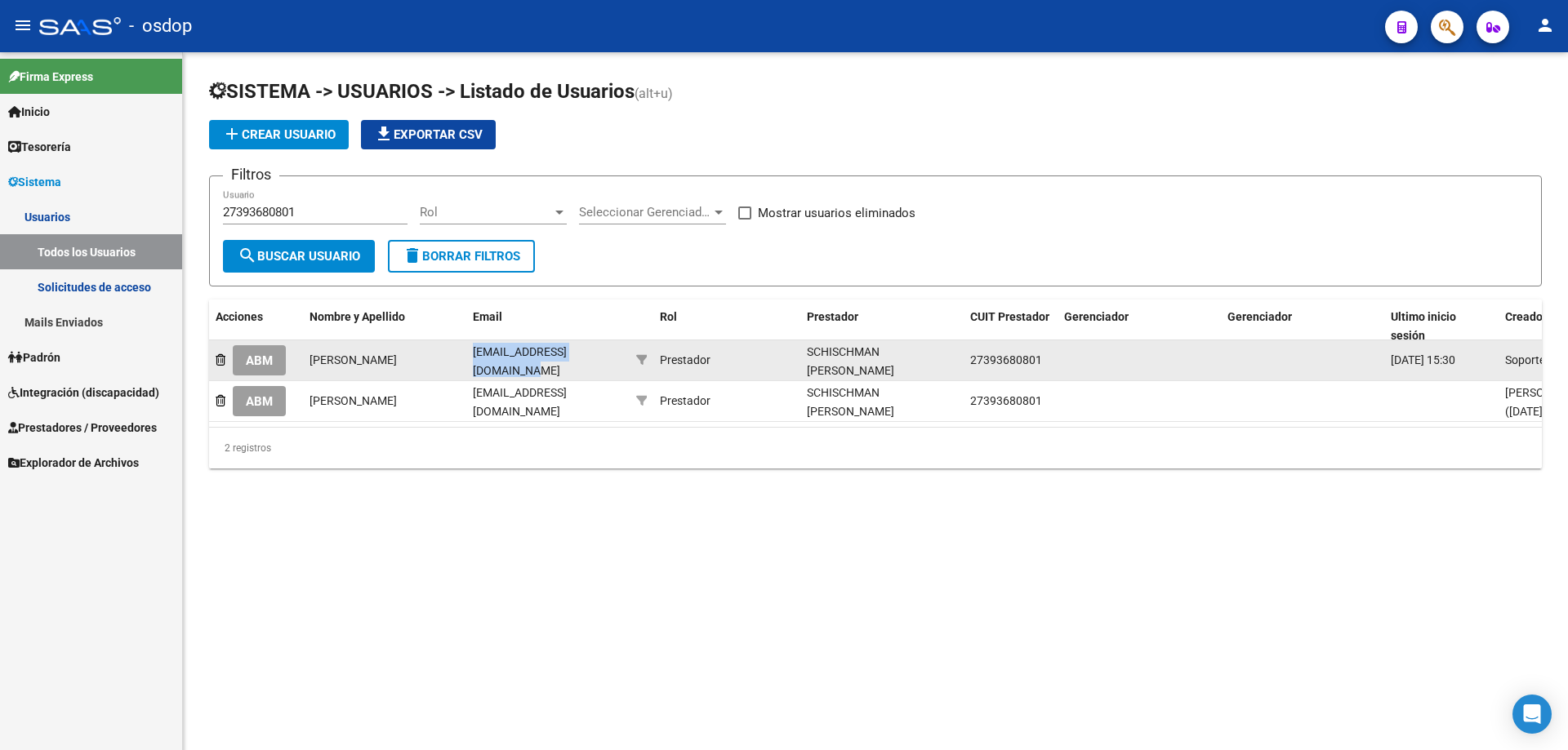
click at [255, 362] on span "ABM" at bounding box center [260, 361] width 27 height 14
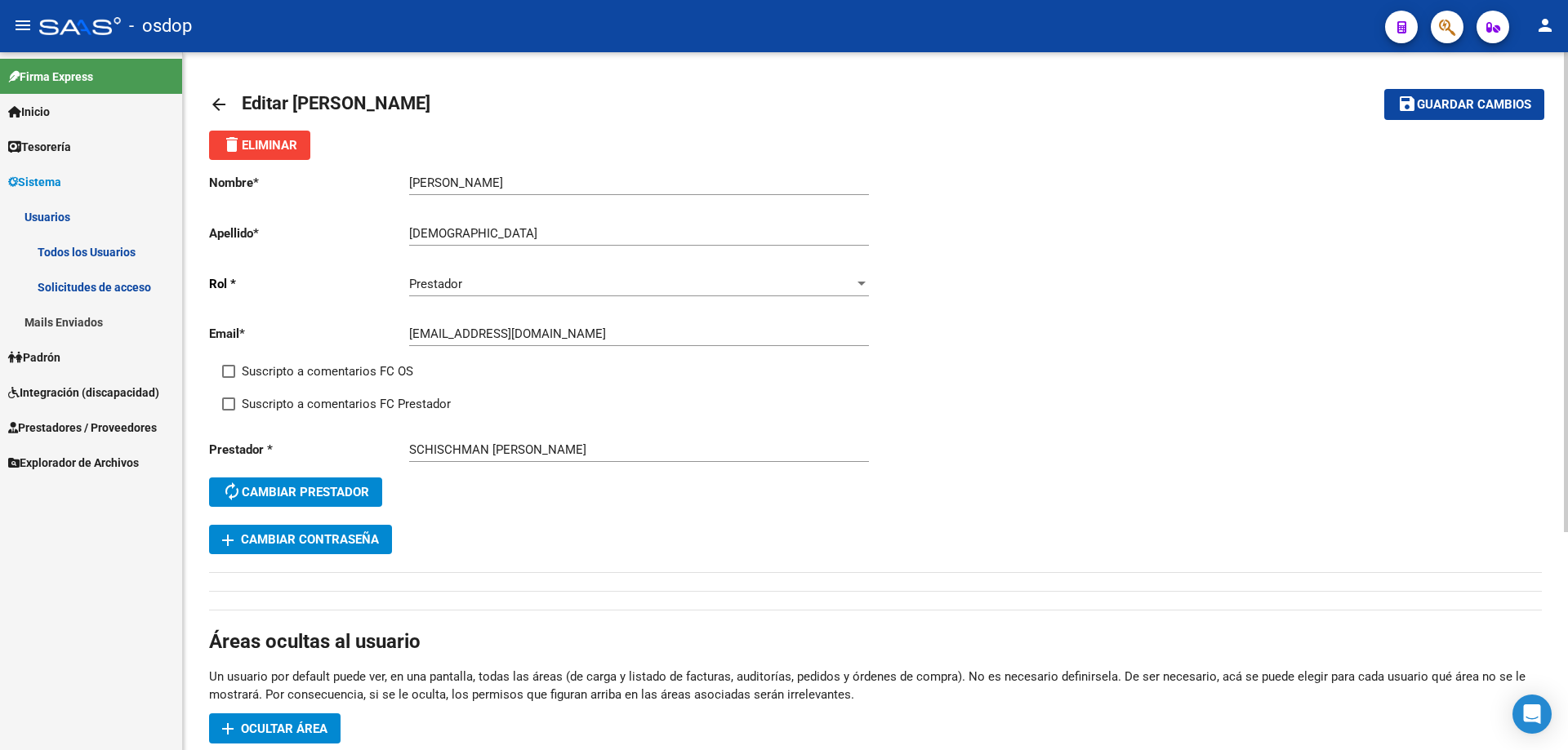
click at [223, 104] on mat-icon "arrow_back" at bounding box center [219, 104] width 20 height 20
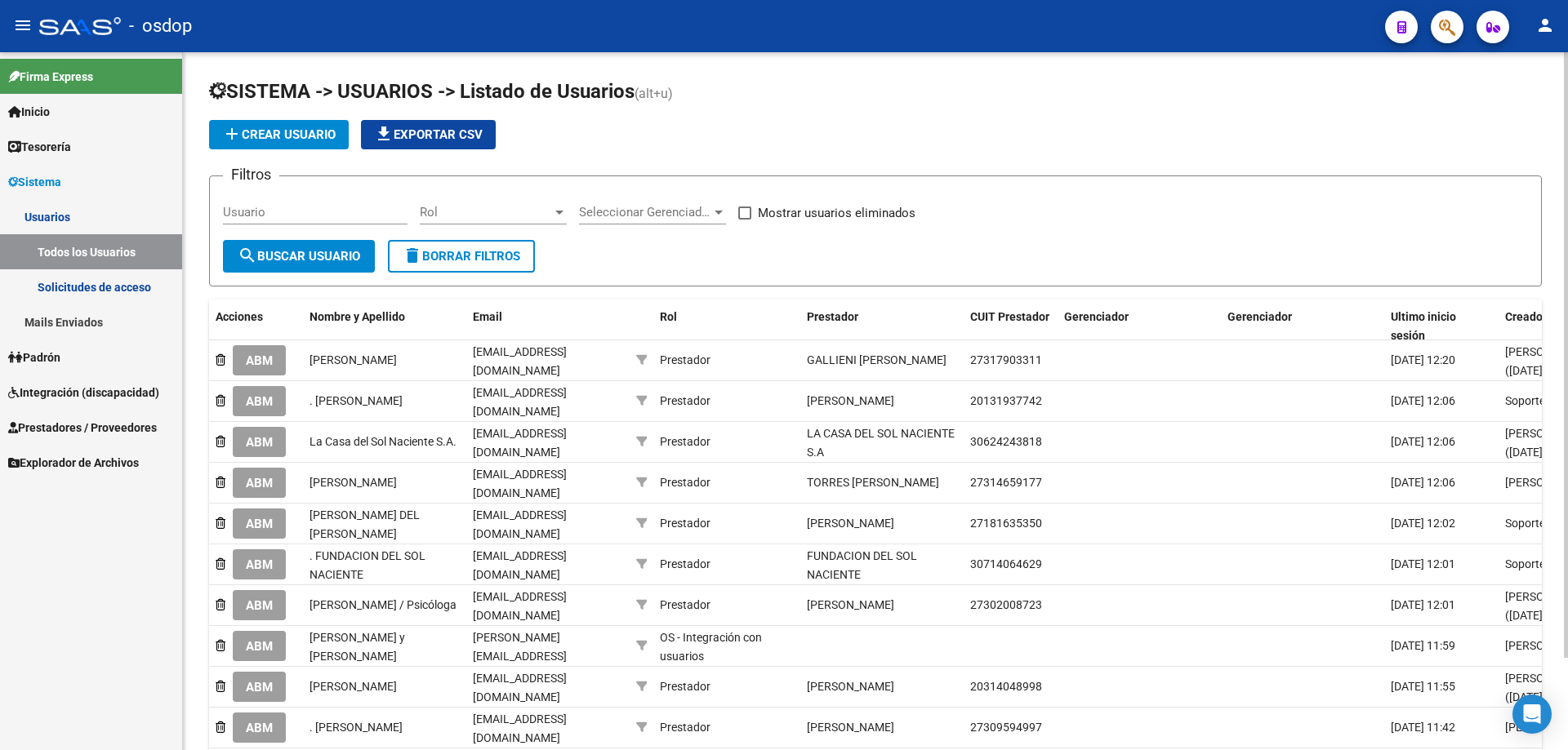
click at [28, 429] on span "Prestadores / Proveedores" at bounding box center [83, 427] width 149 height 18
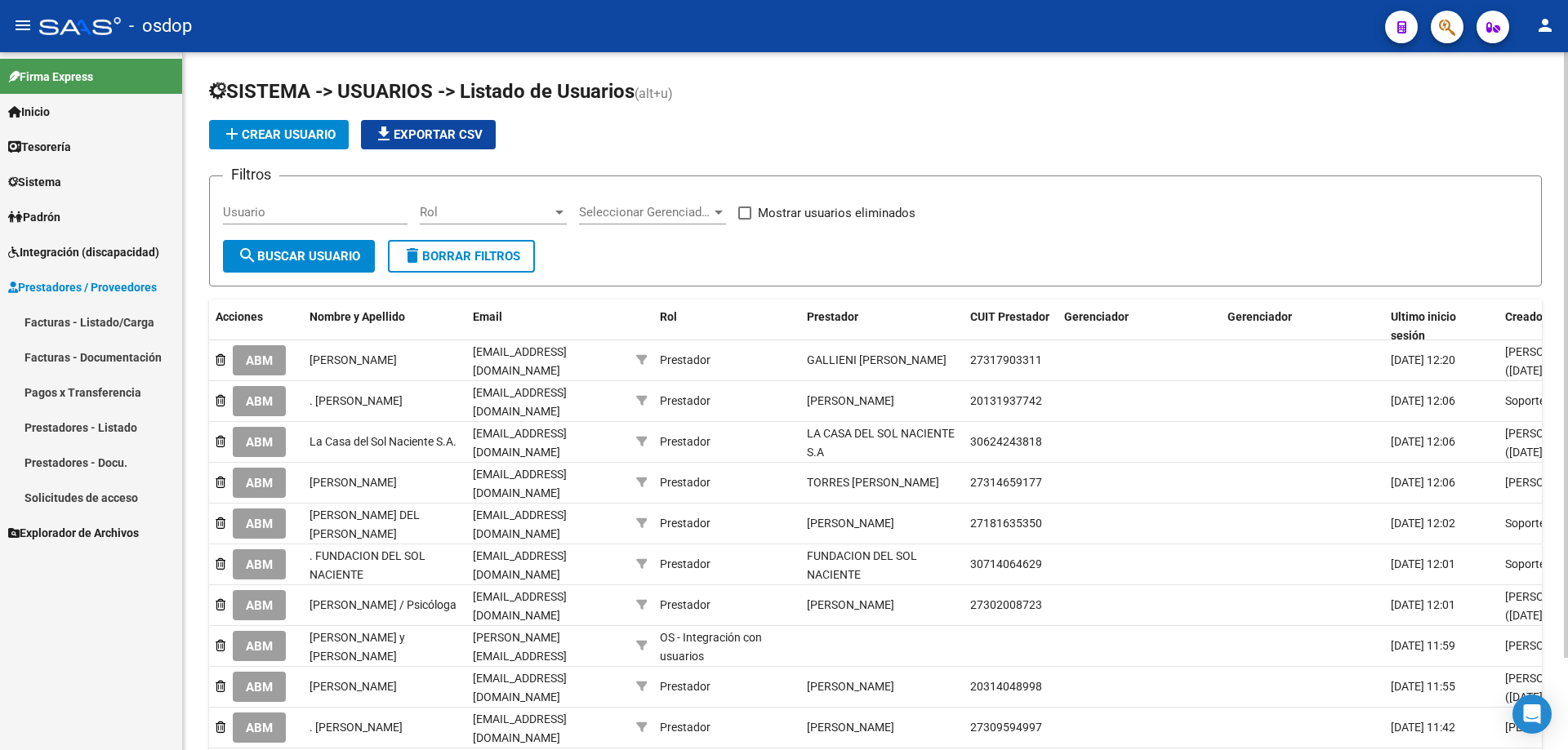
click at [88, 427] on link "Prestadores - Listado" at bounding box center [91, 427] width 182 height 35
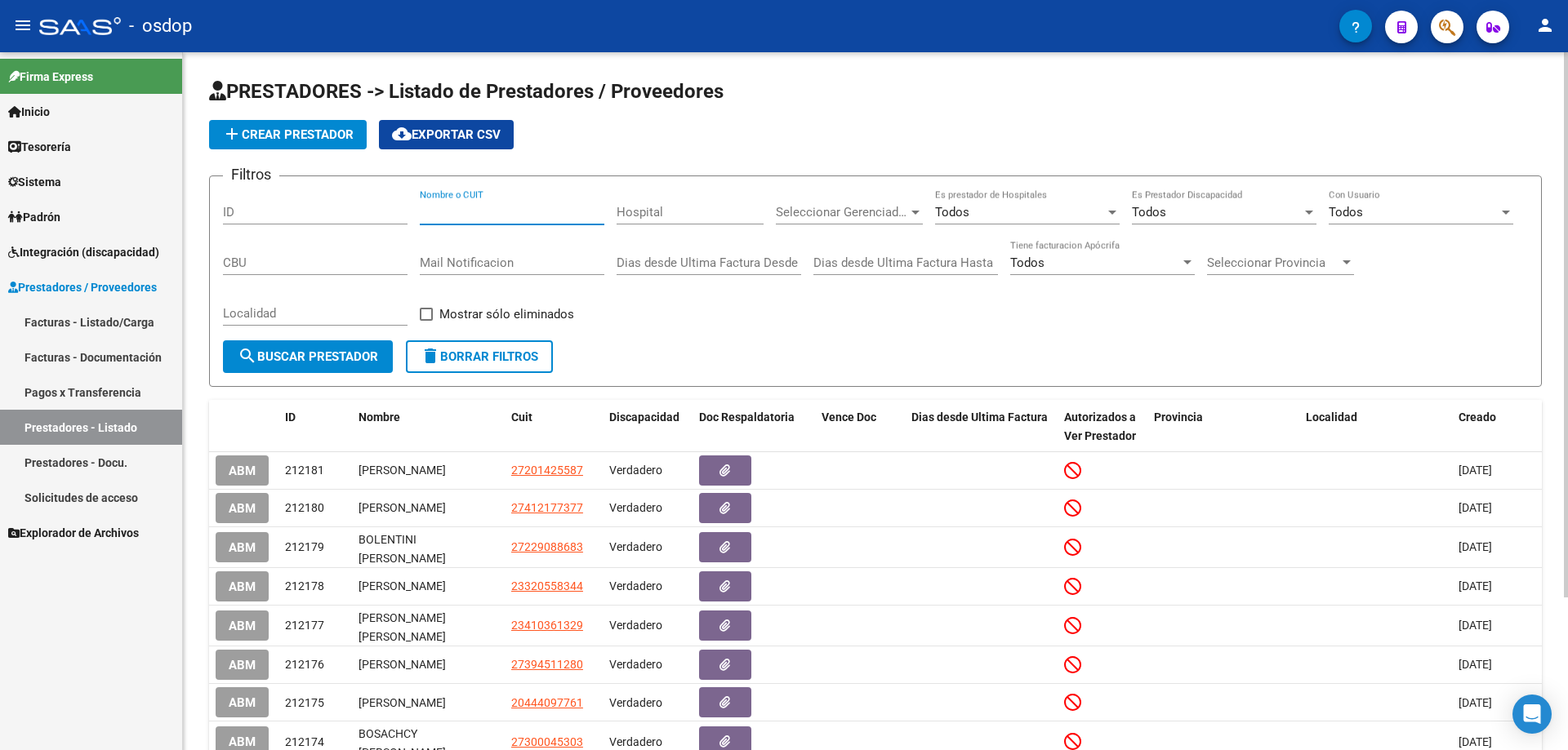
click at [421, 212] on input "Nombre o CUIT" at bounding box center [512, 212] width 184 height 14
paste input "karen_schischman080@hotmail.com"
type input "karen_schischman080@hotmail.com"
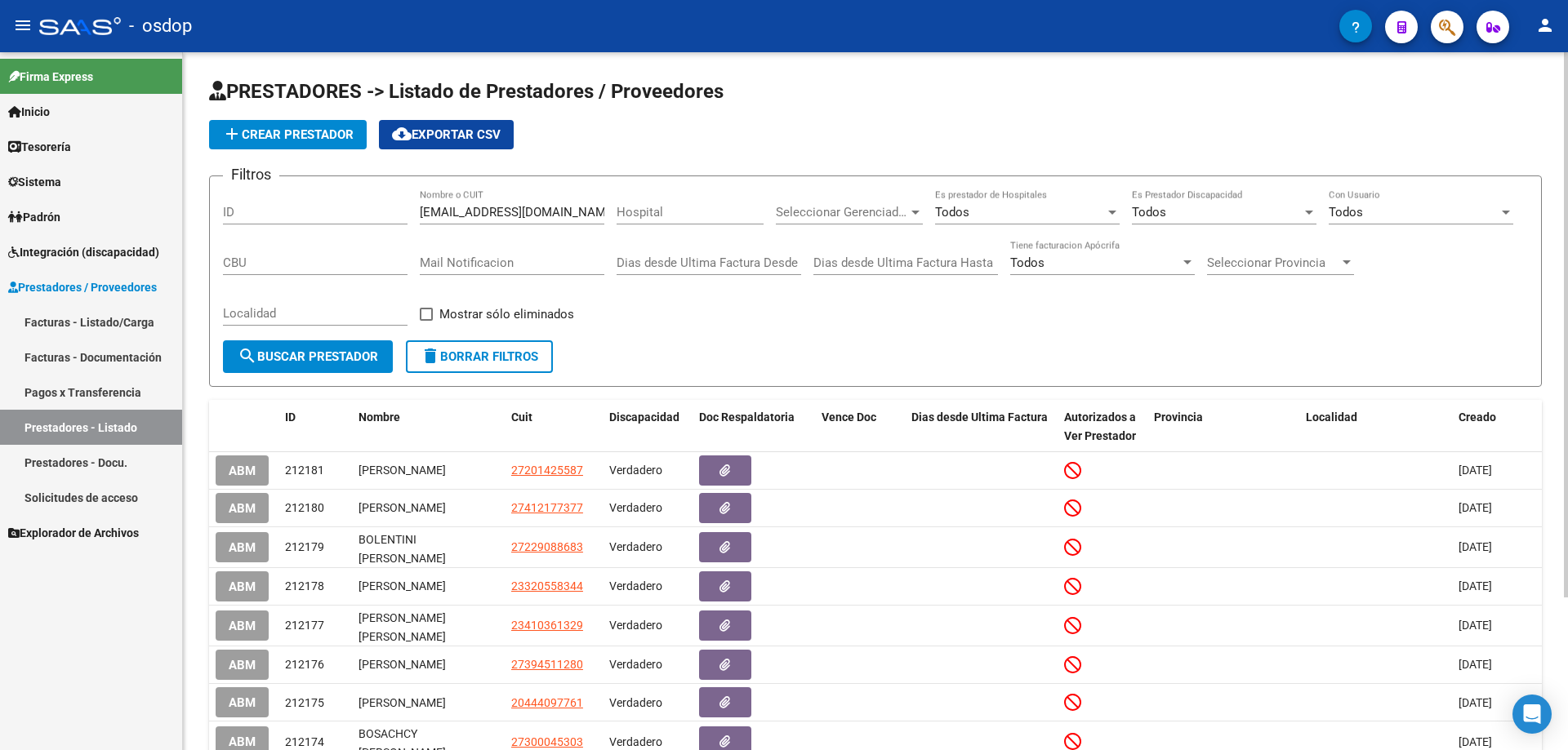
click at [604, 208] on div "Filtros ID karen_schischman080@hotmail.com Nombre o CUIT Hospital Seleccionar G…" at bounding box center [875, 265] width 1305 height 151
drag, startPoint x: 422, startPoint y: 212, endPoint x: 641, endPoint y: 212, distance: 219.0
click at [642, 212] on div "Filtros ID karen_schischman080@hotmail.com Nombre o CUIT Hospital Seleccionar G…" at bounding box center [875, 265] width 1305 height 151
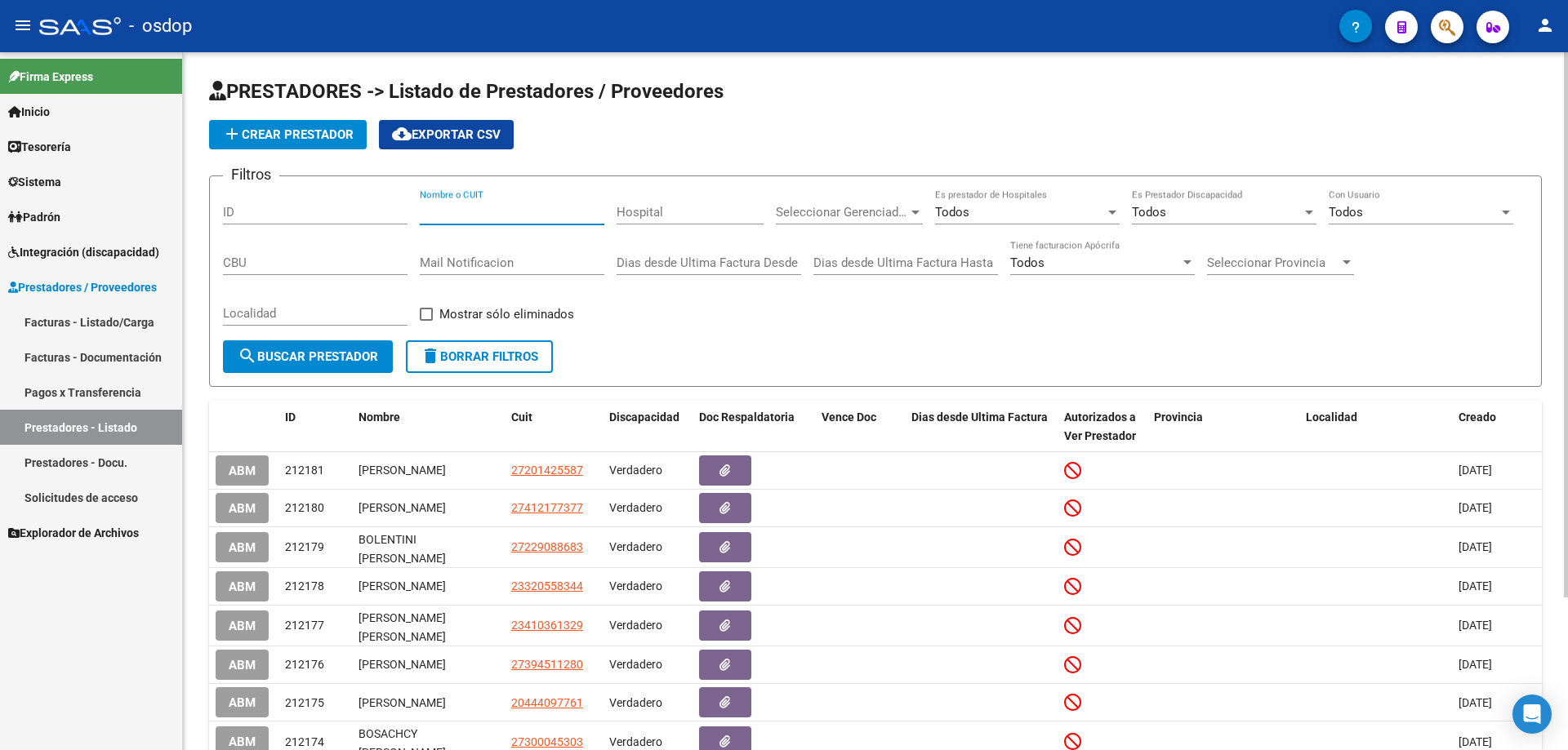
paste input "27393680801"
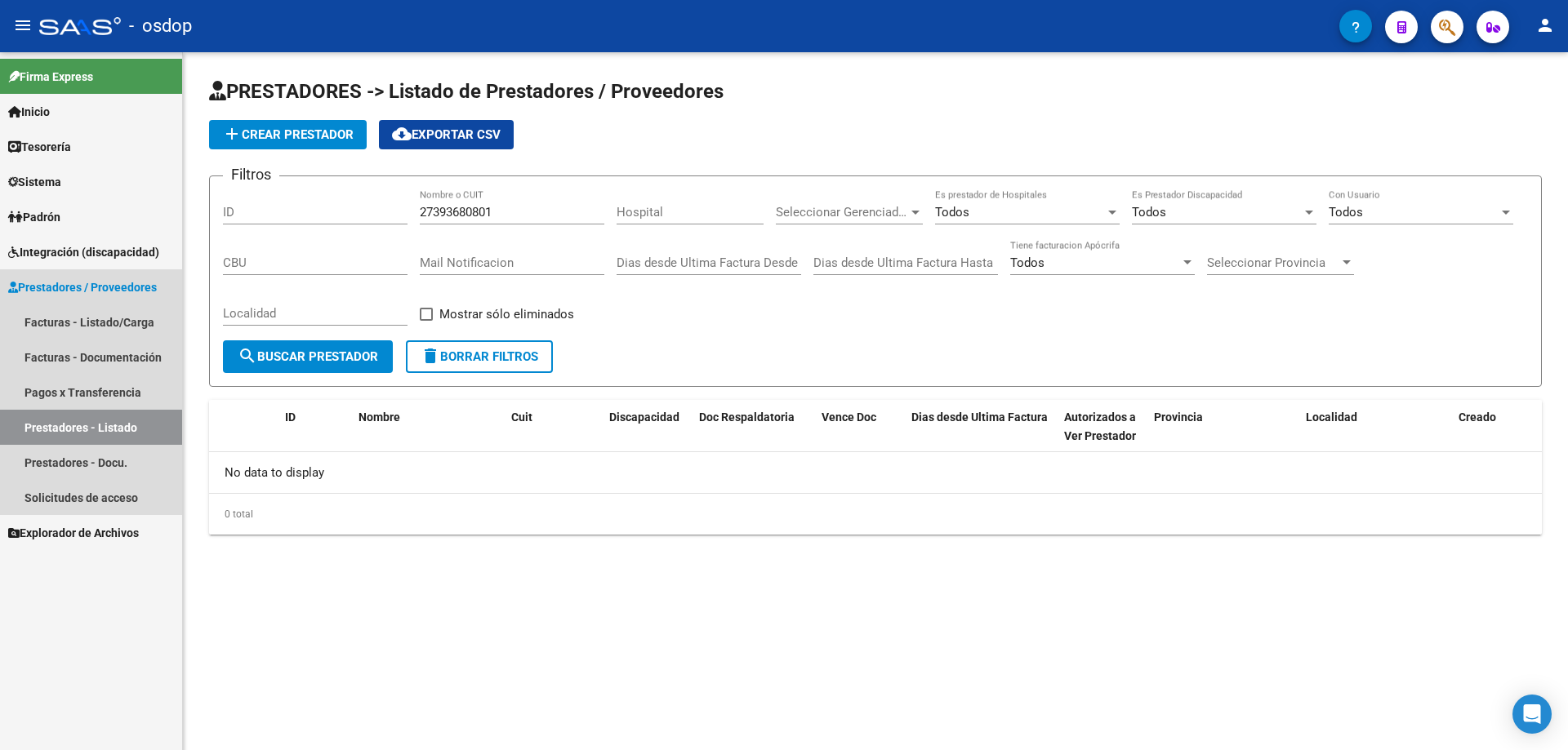
drag, startPoint x: 115, startPoint y: 422, endPoint x: 128, endPoint y: 427, distance: 13.9
click at [116, 424] on link "Prestadores - Listado" at bounding box center [91, 427] width 182 height 35
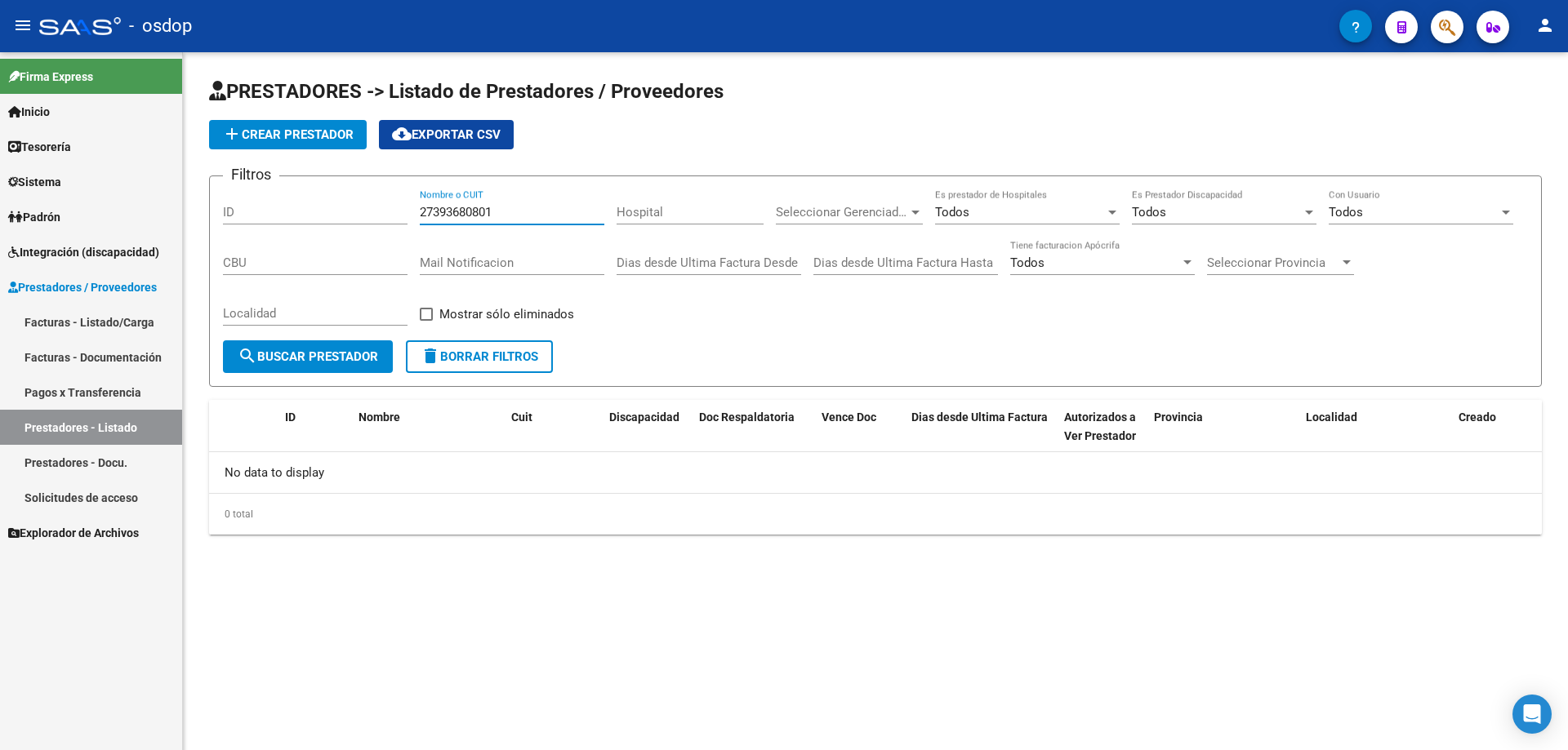
click at [501, 209] on input "27393680801" at bounding box center [512, 212] width 184 height 14
type input "27393680801"
drag, startPoint x: 529, startPoint y: 210, endPoint x: 416, endPoint y: 212, distance: 113.0
click at [416, 212] on div "Filtros ID 27393680801 Nombre o CUIT Hospital Seleccionar Gerenciador Seleccion…" at bounding box center [875, 265] width 1305 height 151
click at [226, 214] on input "ID" at bounding box center [315, 212] width 184 height 14
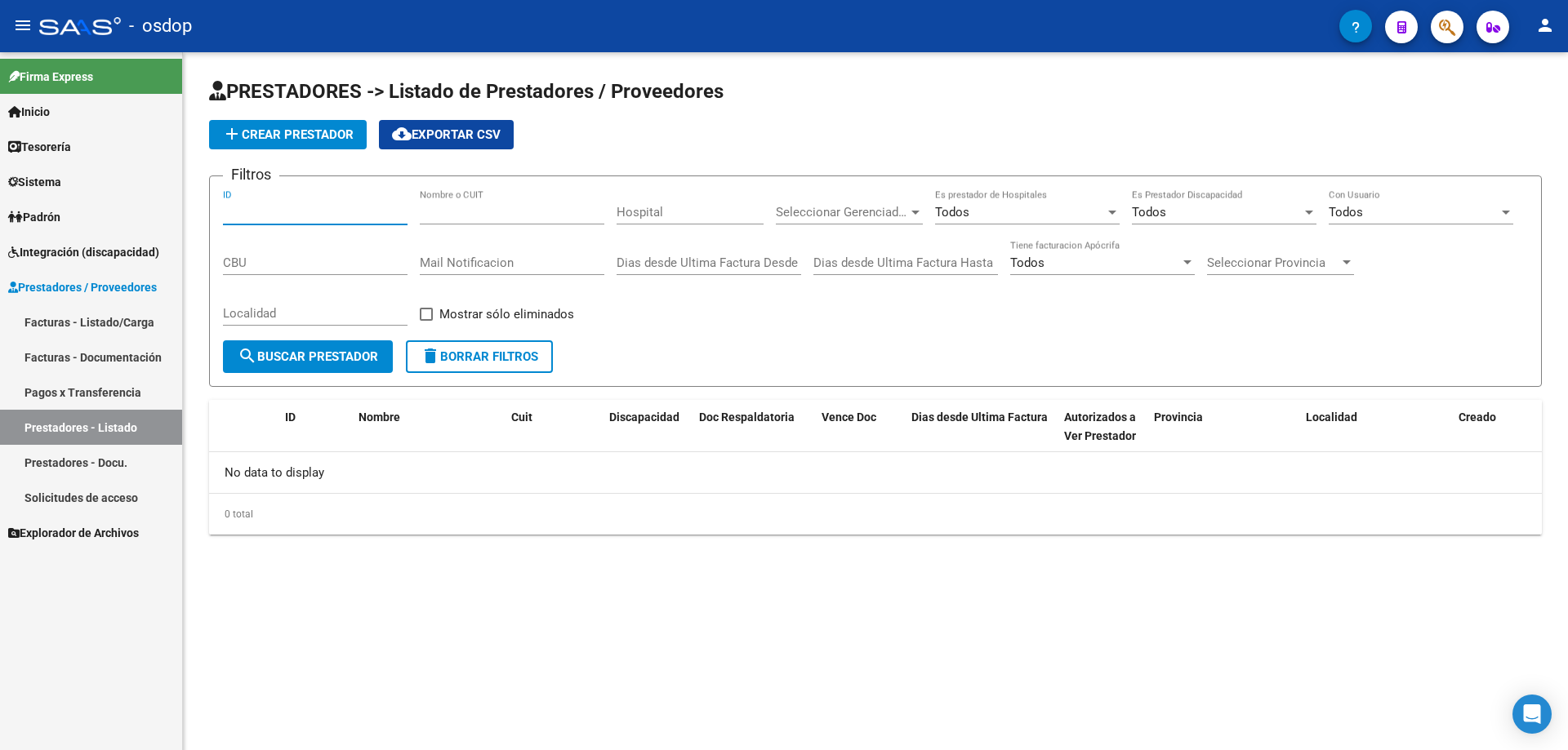
click at [90, 422] on link "Prestadores - Listado" at bounding box center [91, 427] width 182 height 35
click at [20, 180] on span "Sistema" at bounding box center [35, 181] width 53 height 18
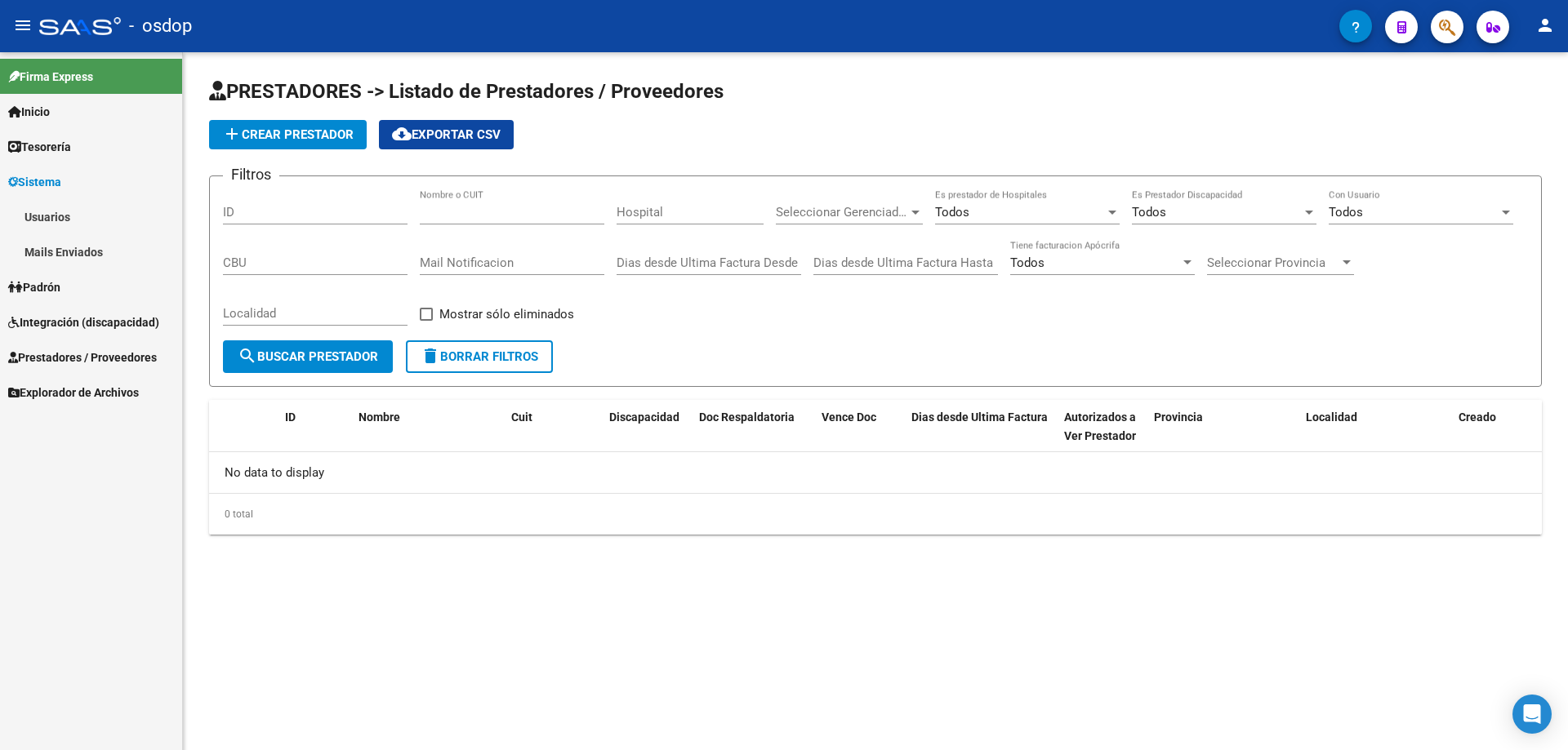
click at [59, 210] on link "Usuarios" at bounding box center [91, 217] width 182 height 35
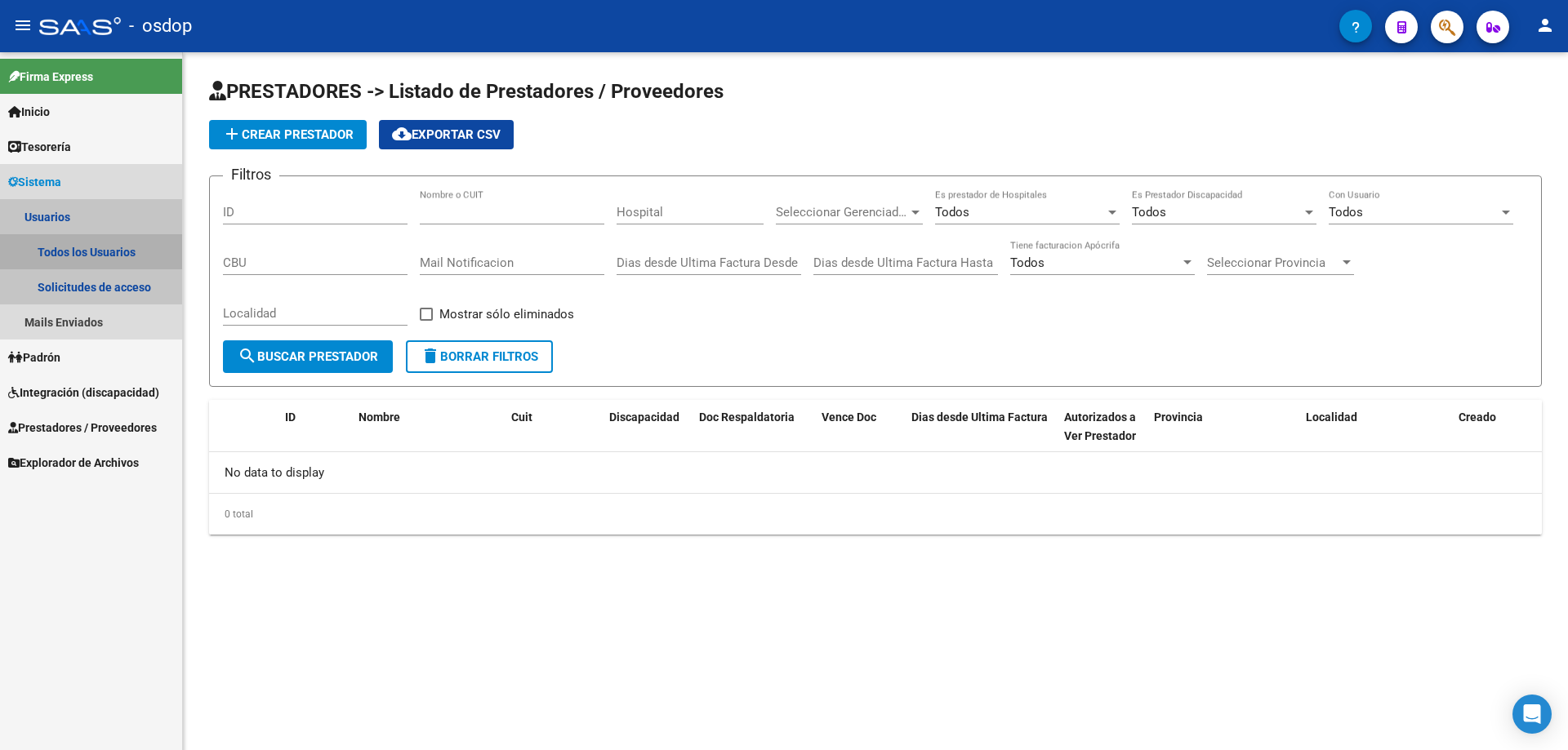
click at [82, 255] on link "Todos los Usuarios" at bounding box center [91, 252] width 182 height 35
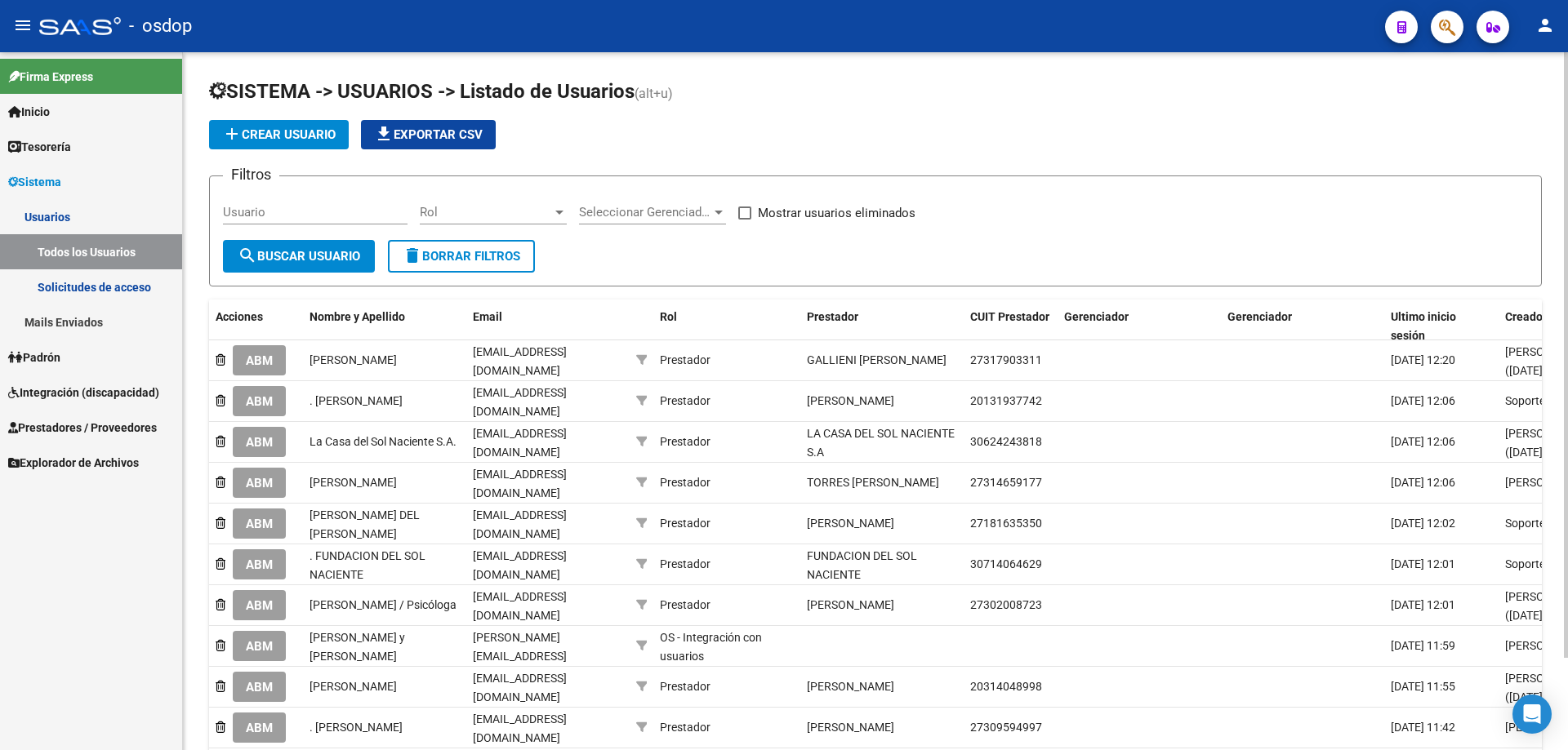
click at [225, 212] on input "Usuario" at bounding box center [315, 212] width 184 height 14
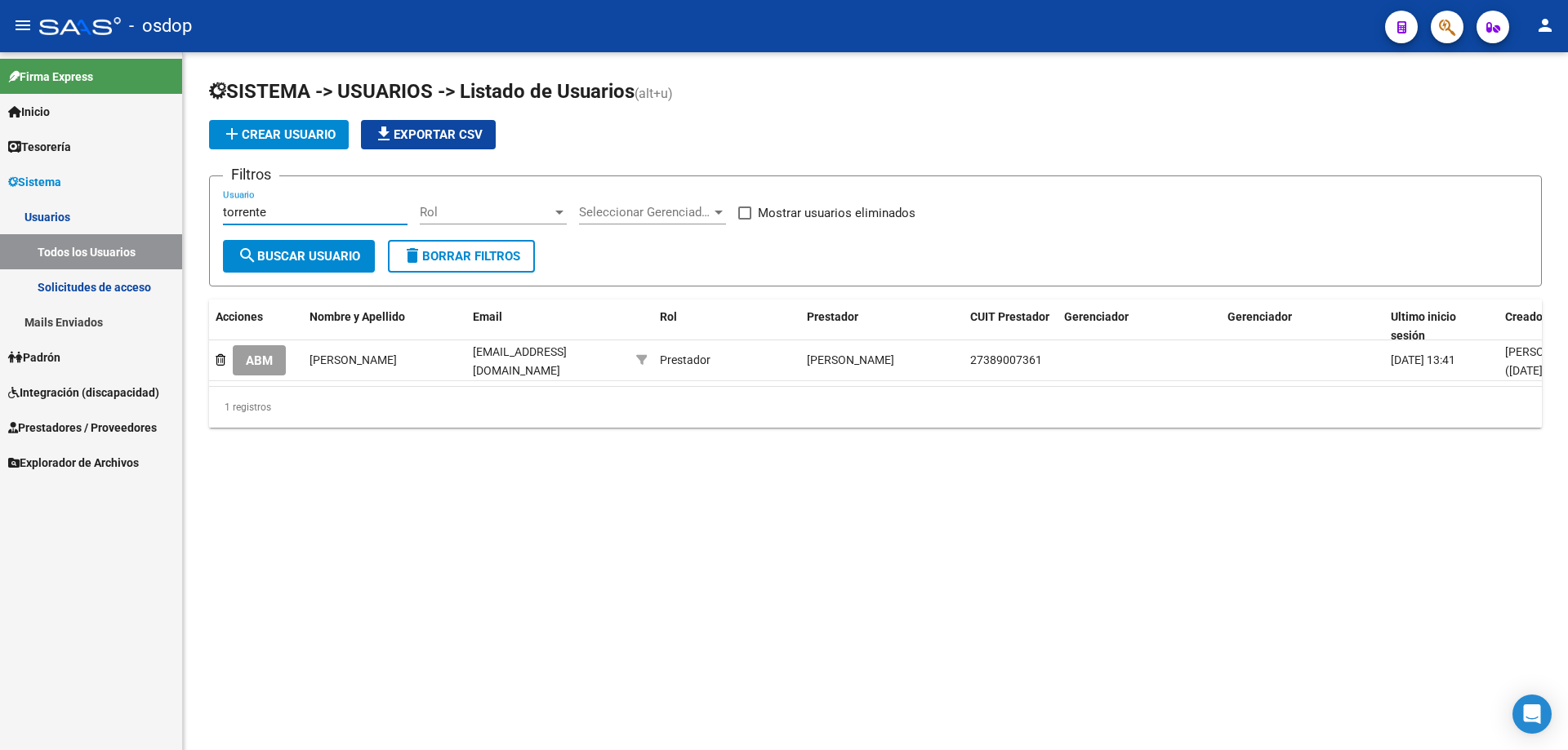
drag, startPoint x: 282, startPoint y: 216, endPoint x: 62, endPoint y: 203, distance: 220.4
click at [62, 203] on mat-sidenav-container "Firma Express Inicio Instructivos Contacto OS Tesorería Extractos Procesados (c…" at bounding box center [784, 402] width 1568 height 698
paste input "27393680801"
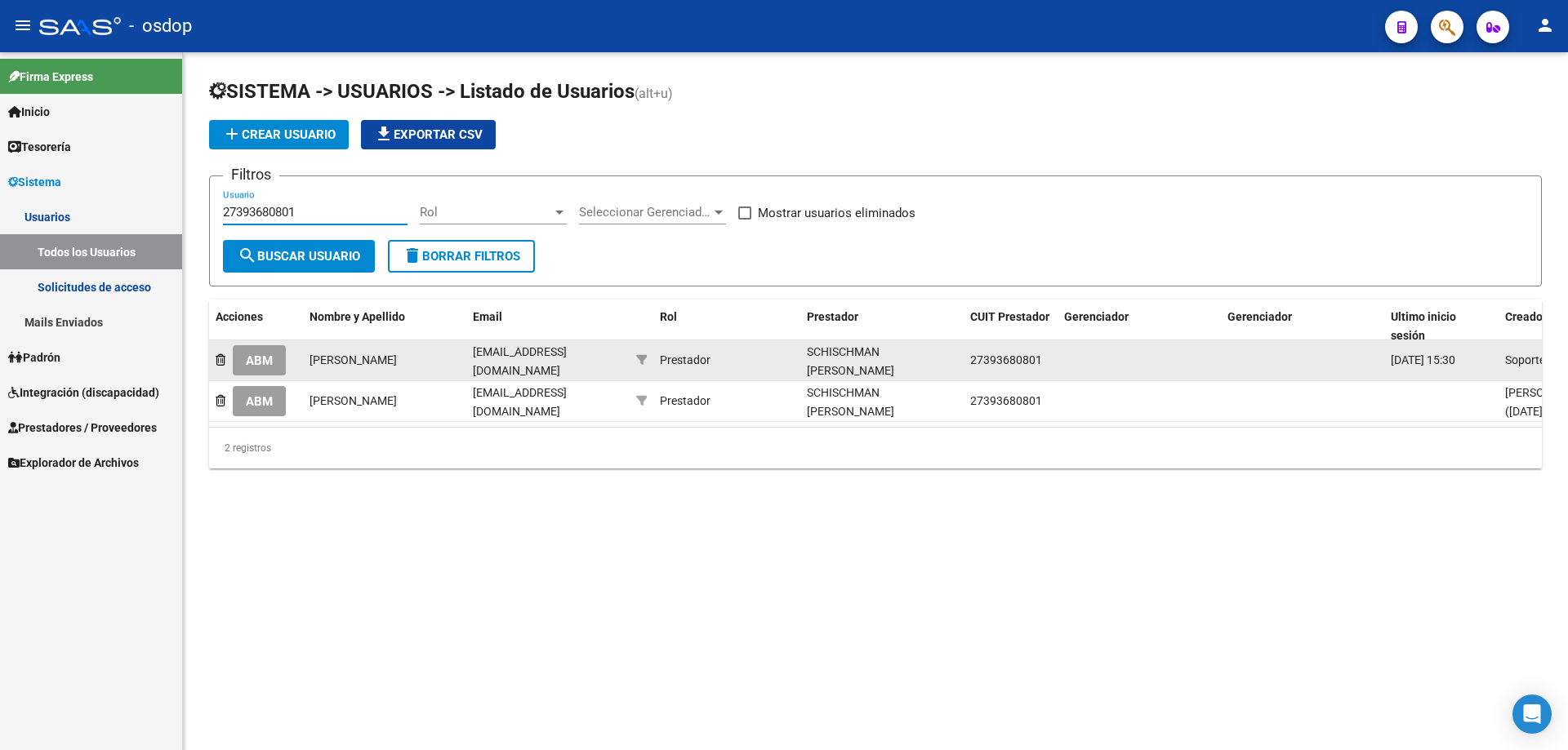
type input "27393680801"
click at [251, 361] on span "ABM" at bounding box center [260, 361] width 27 height 14
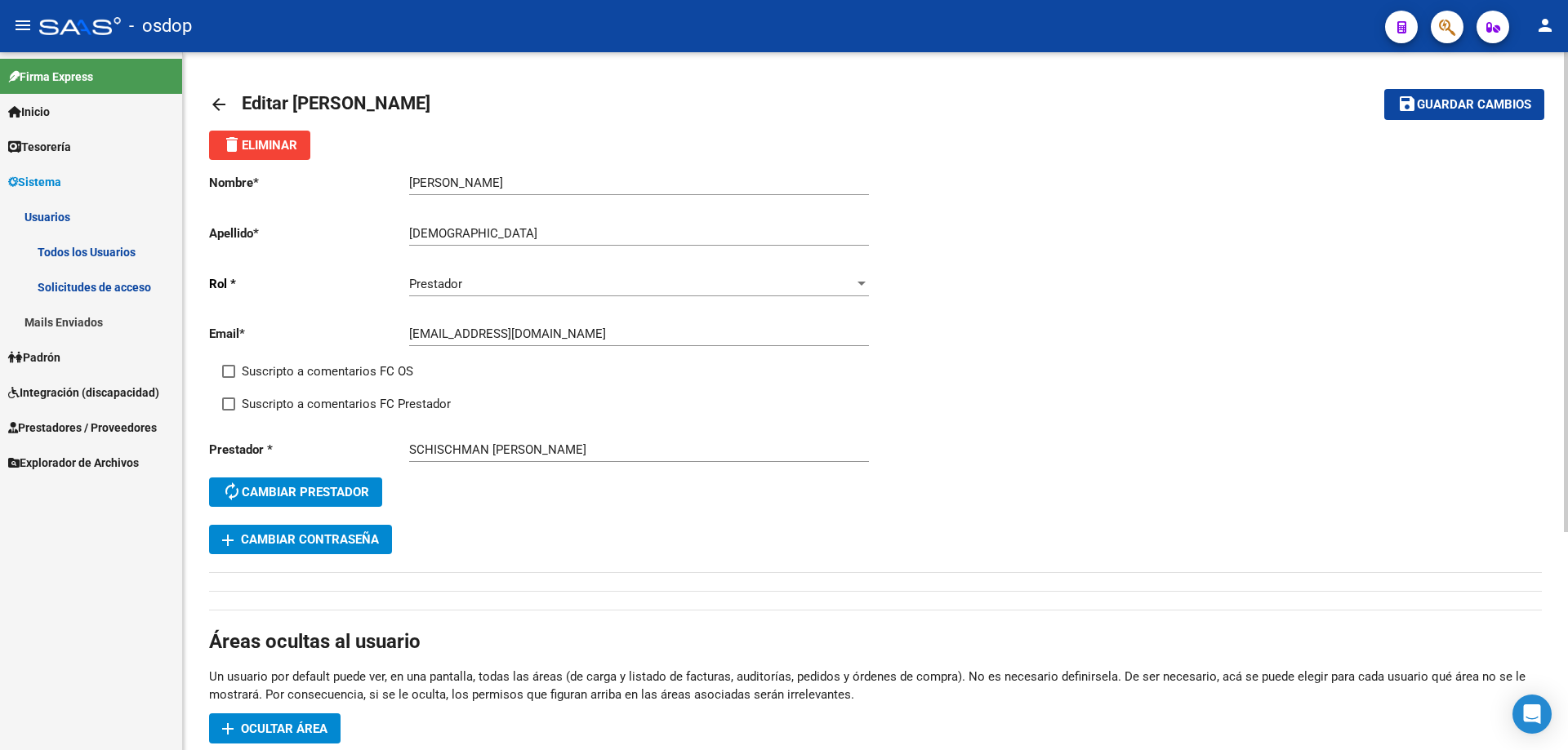
click at [217, 106] on mat-icon "arrow_back" at bounding box center [219, 104] width 20 height 20
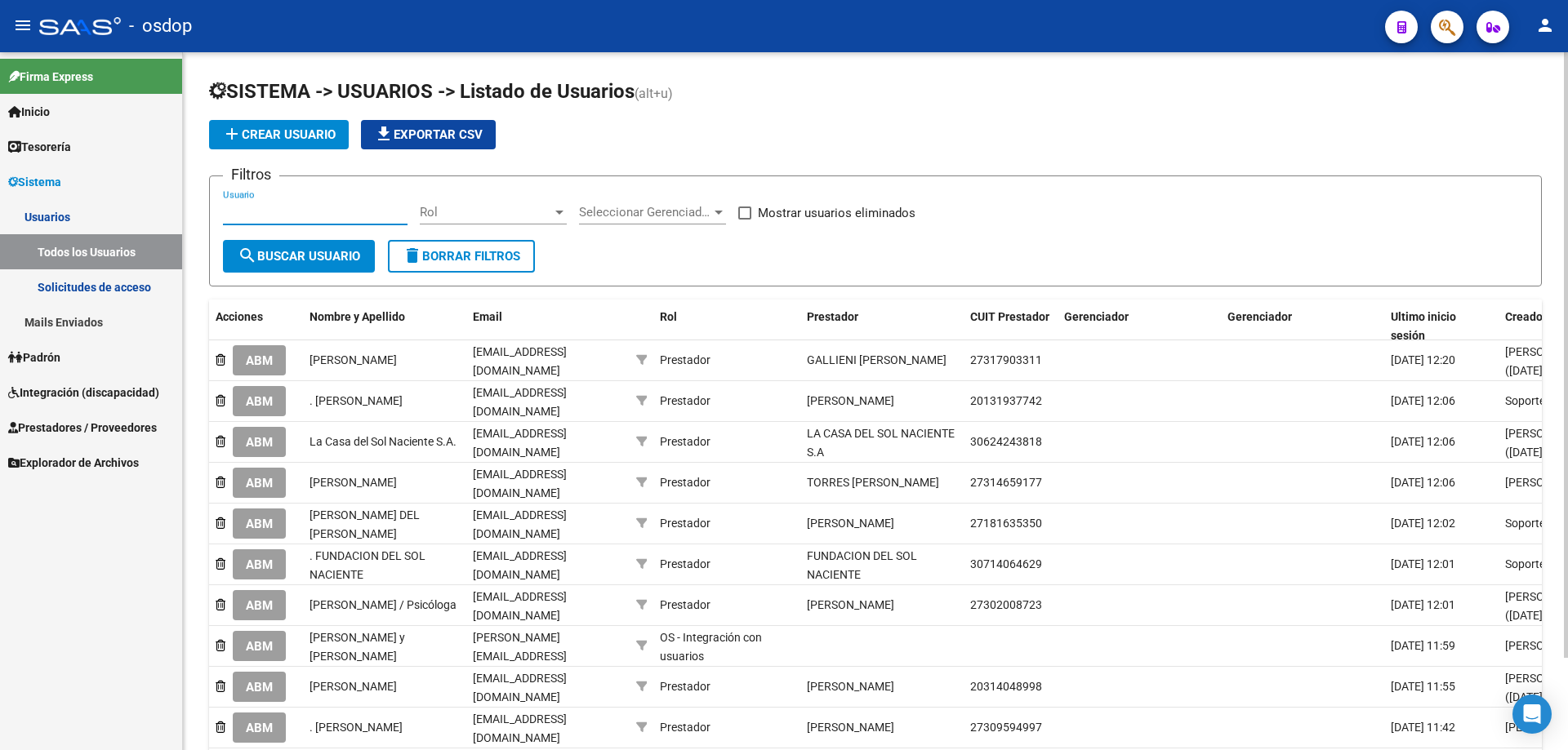
click at [225, 210] on input "Usuario" at bounding box center [315, 212] width 184 height 14
paste input "27393680801"
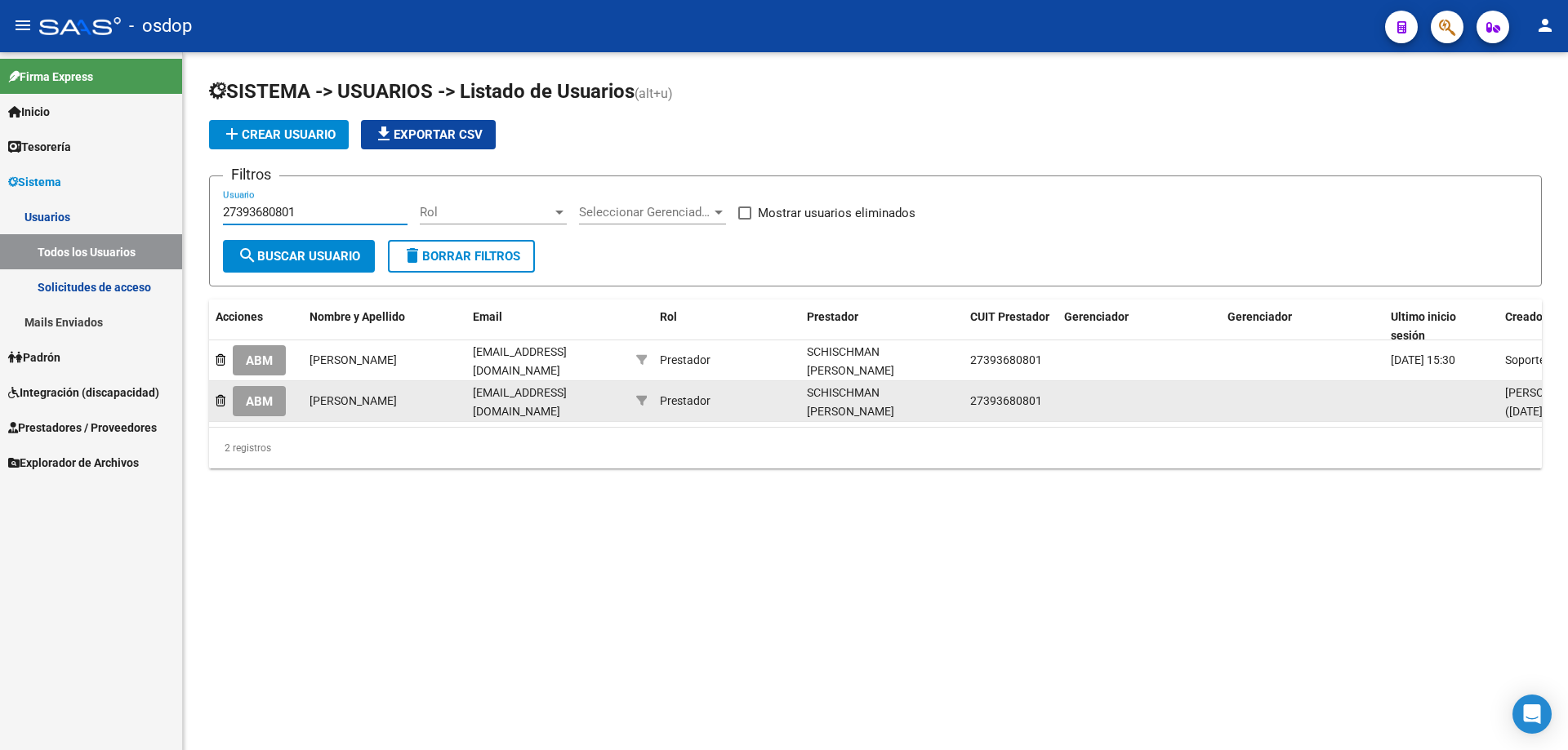
type input "27393680801"
click at [267, 406] on span "ABM" at bounding box center [260, 401] width 27 height 14
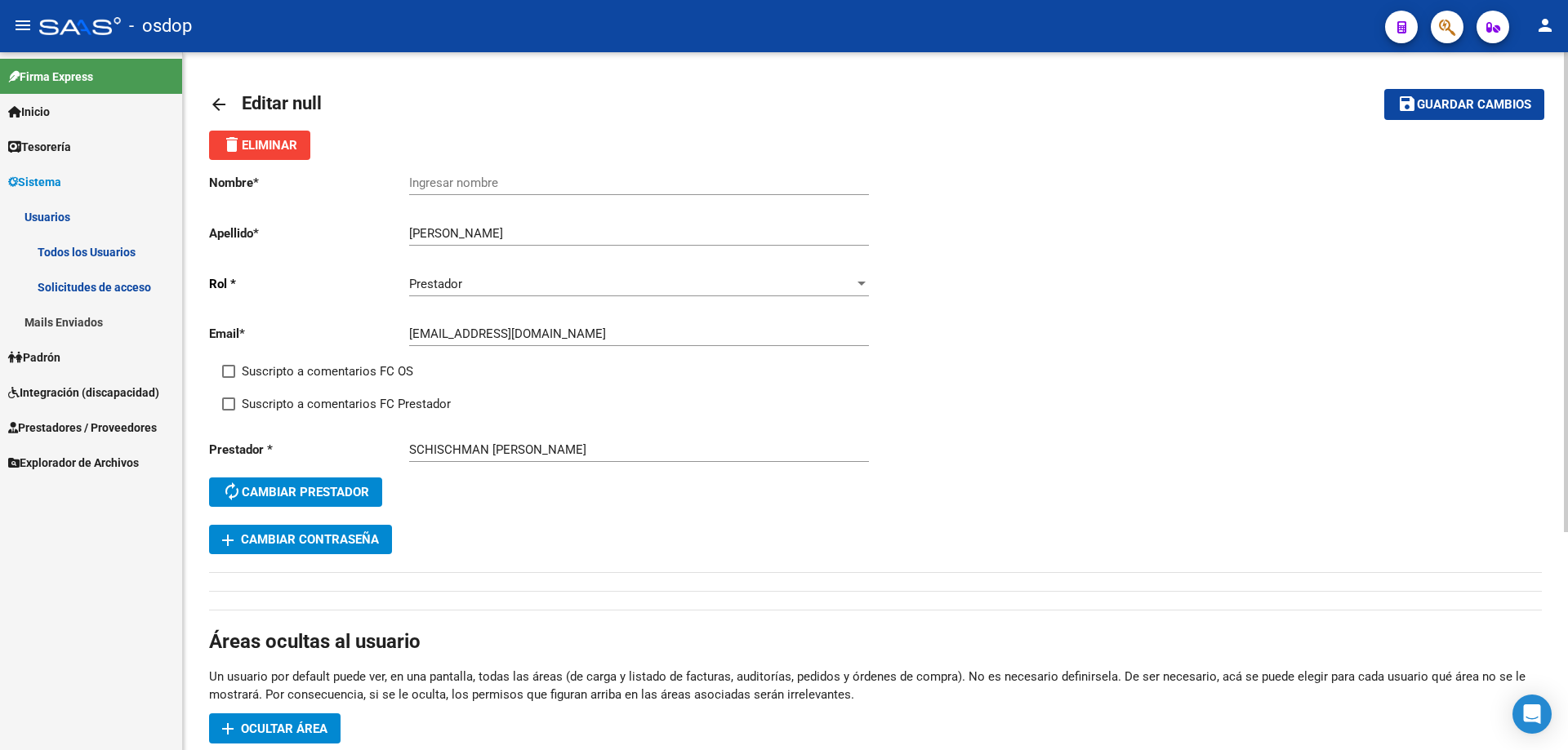
click at [212, 103] on mat-icon "arrow_back" at bounding box center [219, 104] width 20 height 20
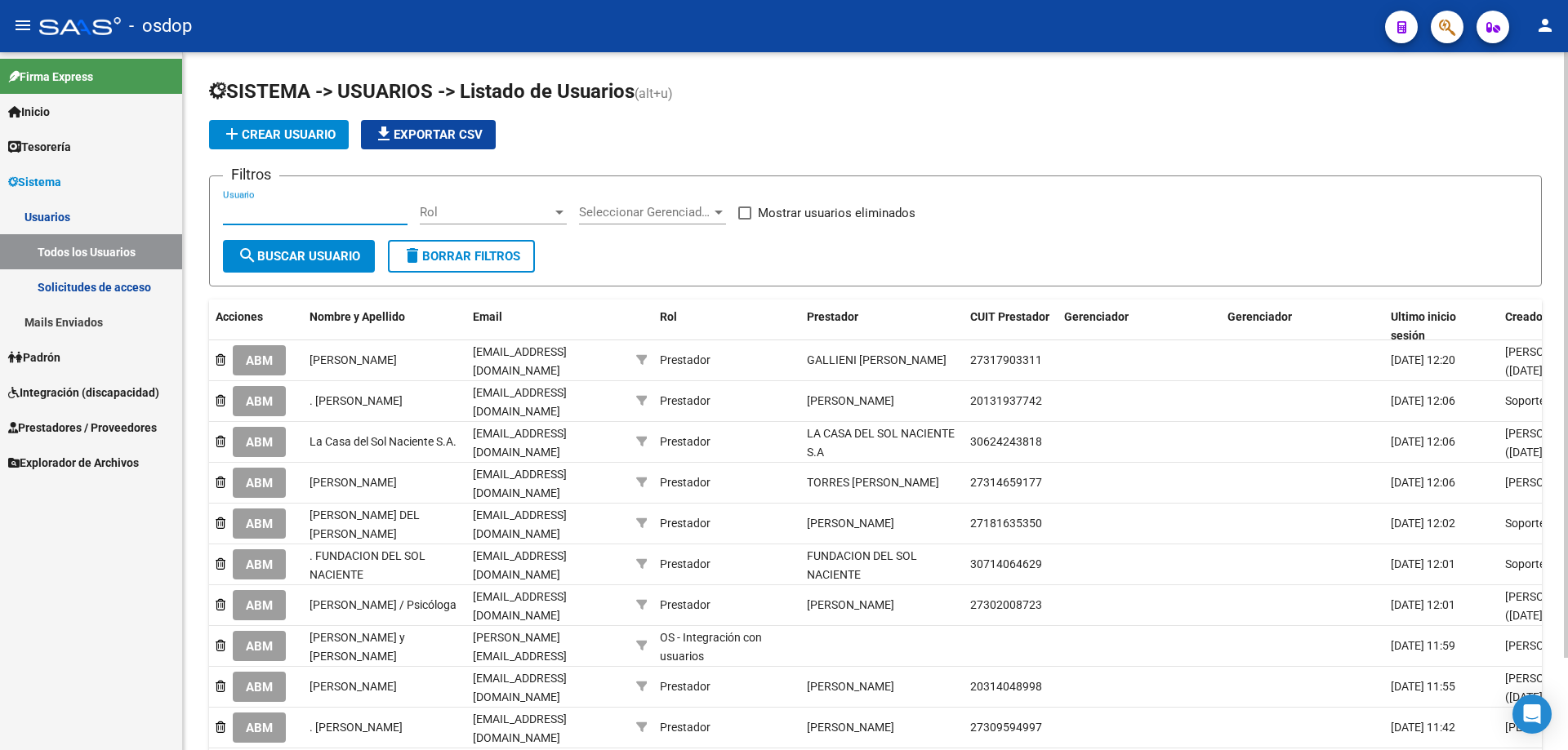
click at [225, 209] on input "Usuario" at bounding box center [315, 212] width 184 height 14
paste input "27393680801"
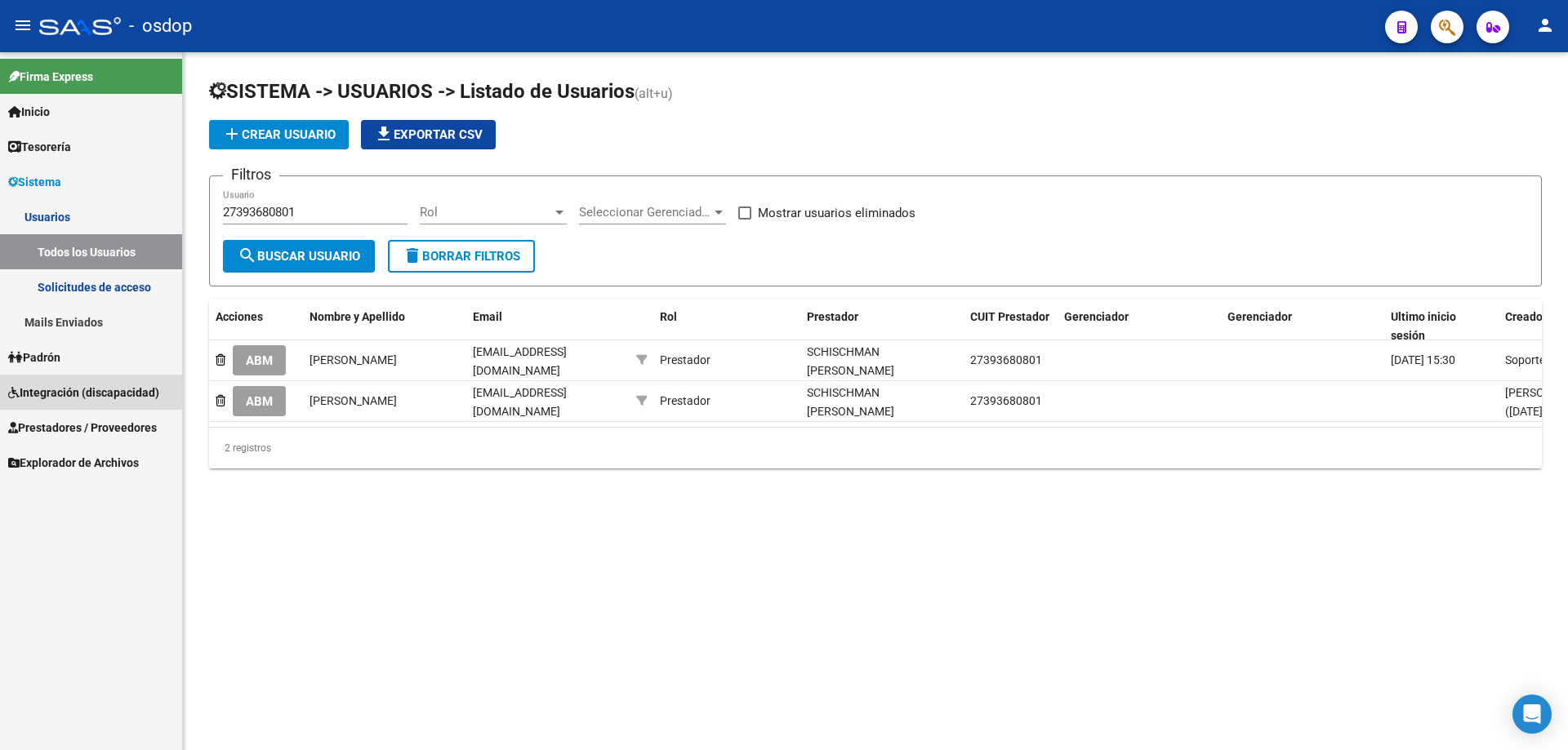
click at [26, 387] on span "Integración (discapacidad)" at bounding box center [84, 392] width 151 height 18
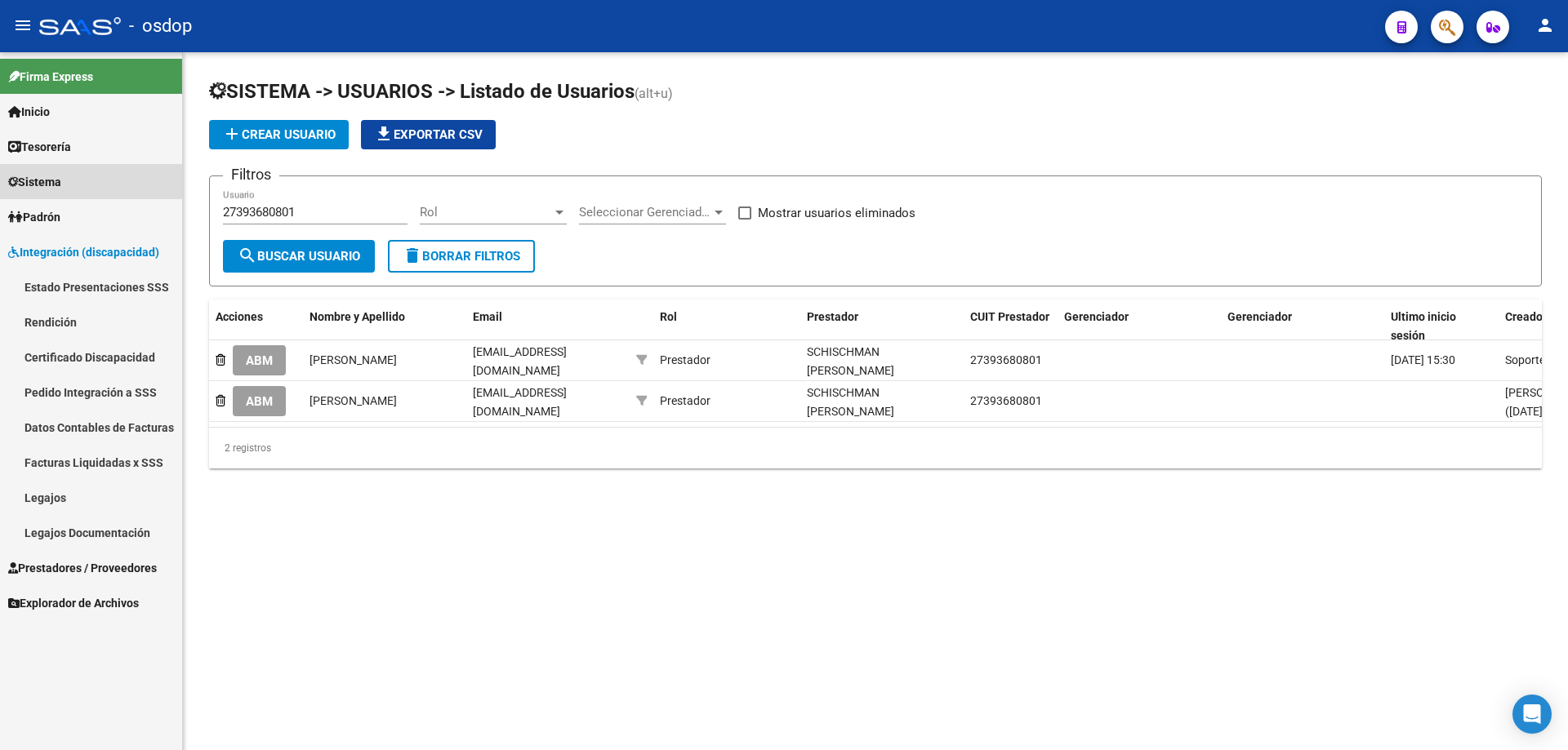
click at [45, 177] on span "Sistema" at bounding box center [35, 181] width 53 height 18
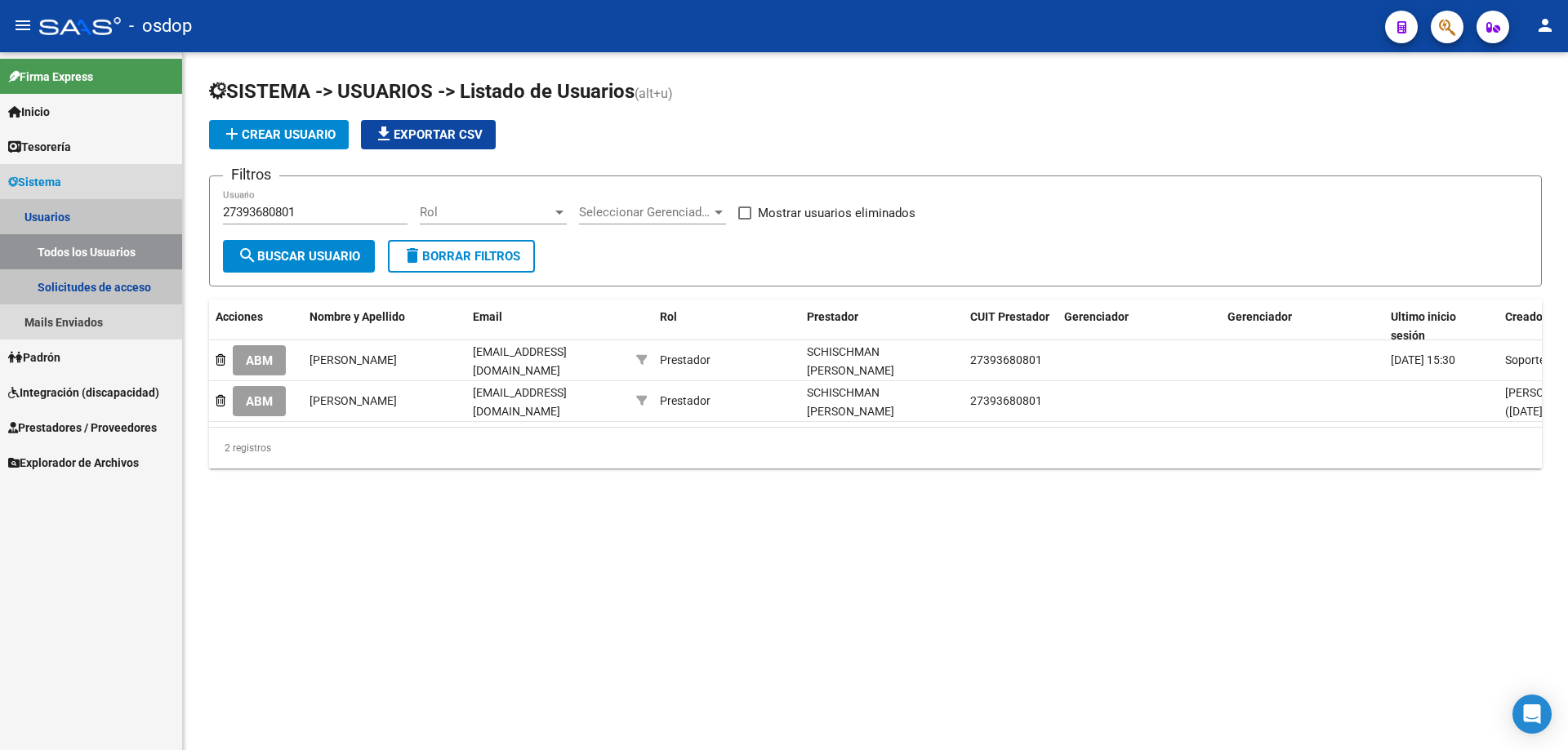
drag, startPoint x: 67, startPoint y: 252, endPoint x: 128, endPoint y: 249, distance: 61.1
click at [66, 252] on link "Todos los Usuarios" at bounding box center [91, 252] width 182 height 35
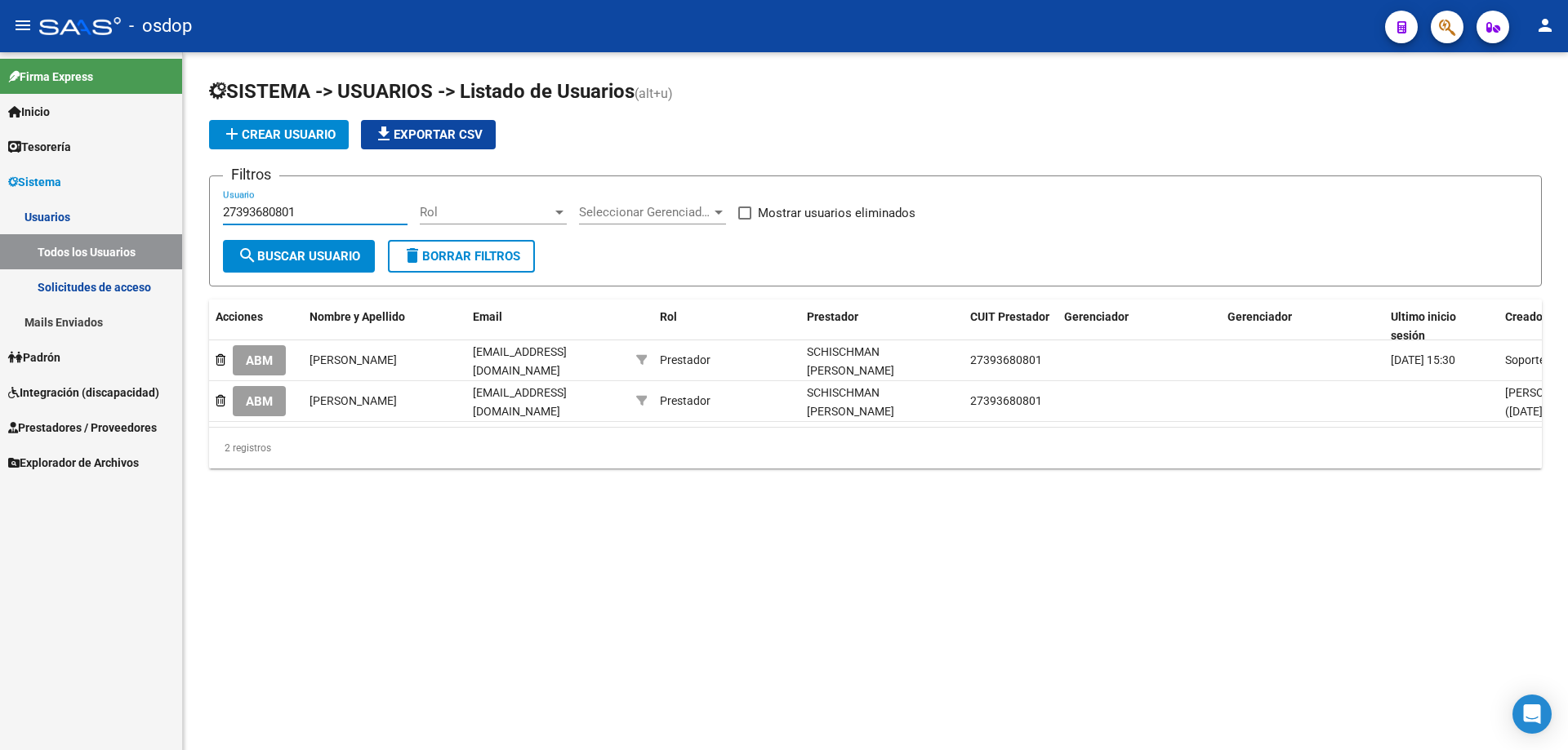
drag, startPoint x: 210, startPoint y: 217, endPoint x: 79, endPoint y: 186, distance: 134.6
click at [70, 208] on mat-sidenav-container "Firma Express Inicio Instructivos Contacto OS Tesorería Extractos Procesados (c…" at bounding box center [784, 402] width 1568 height 698
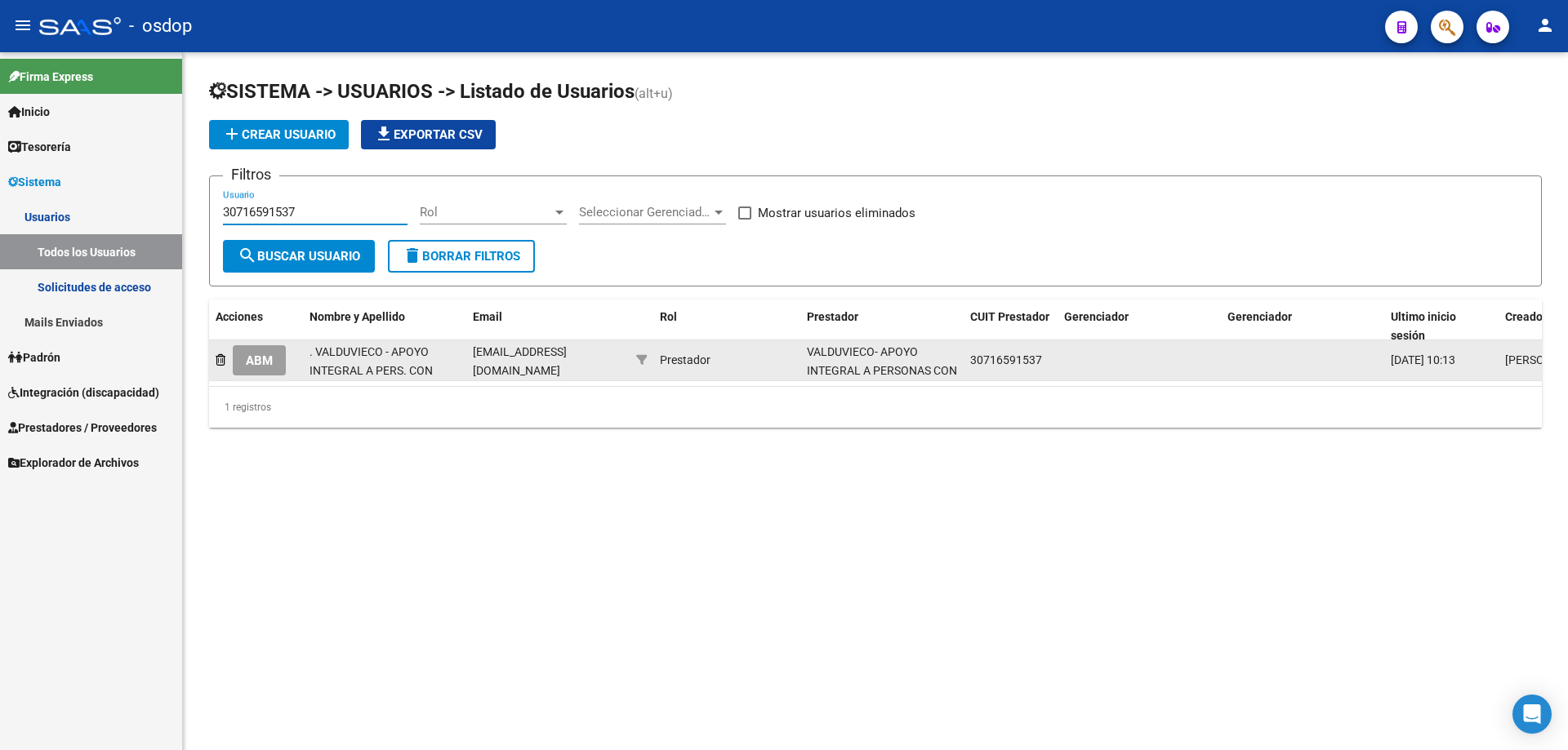
type input "30716591537"
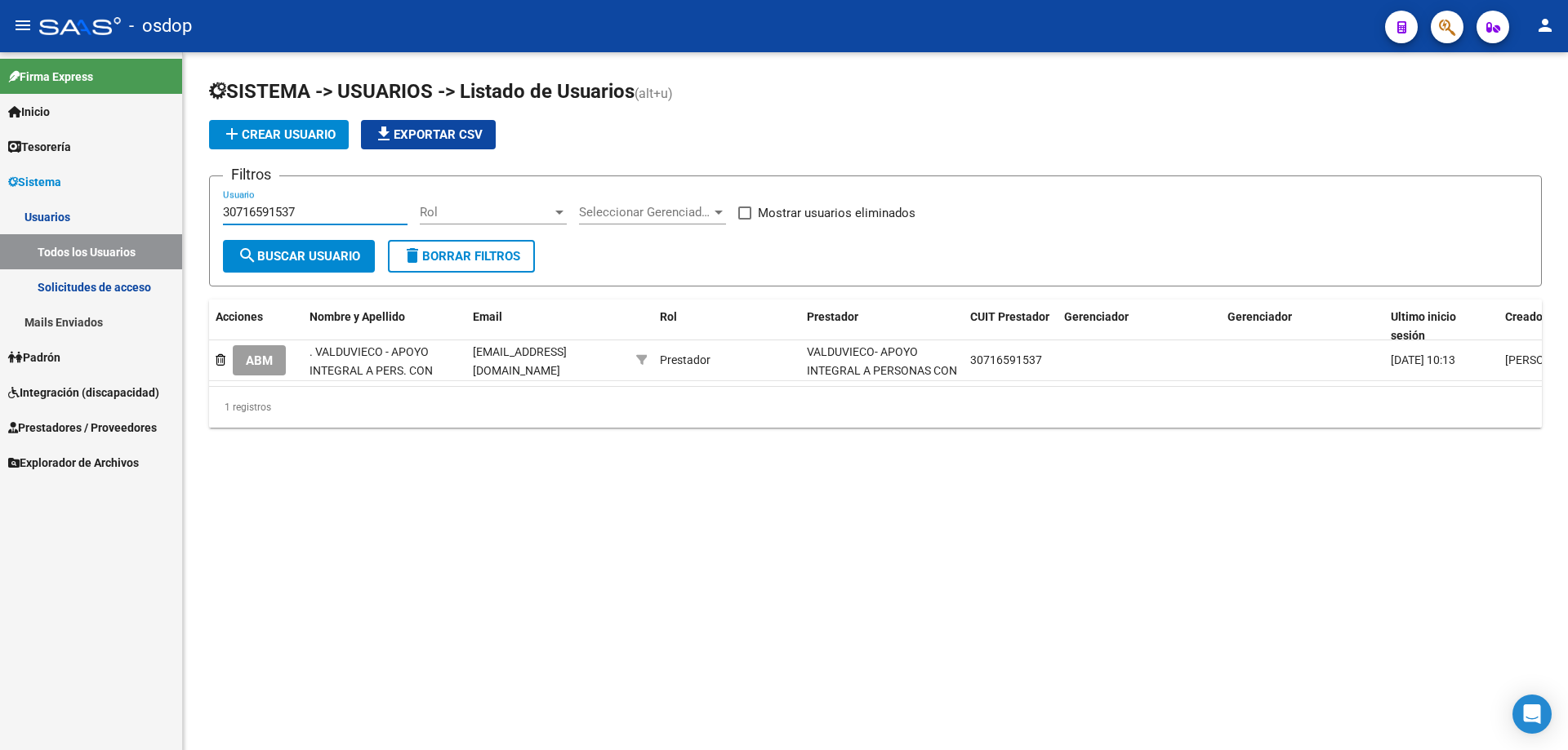
click at [263, 359] on span "ABM" at bounding box center [260, 361] width 27 height 14
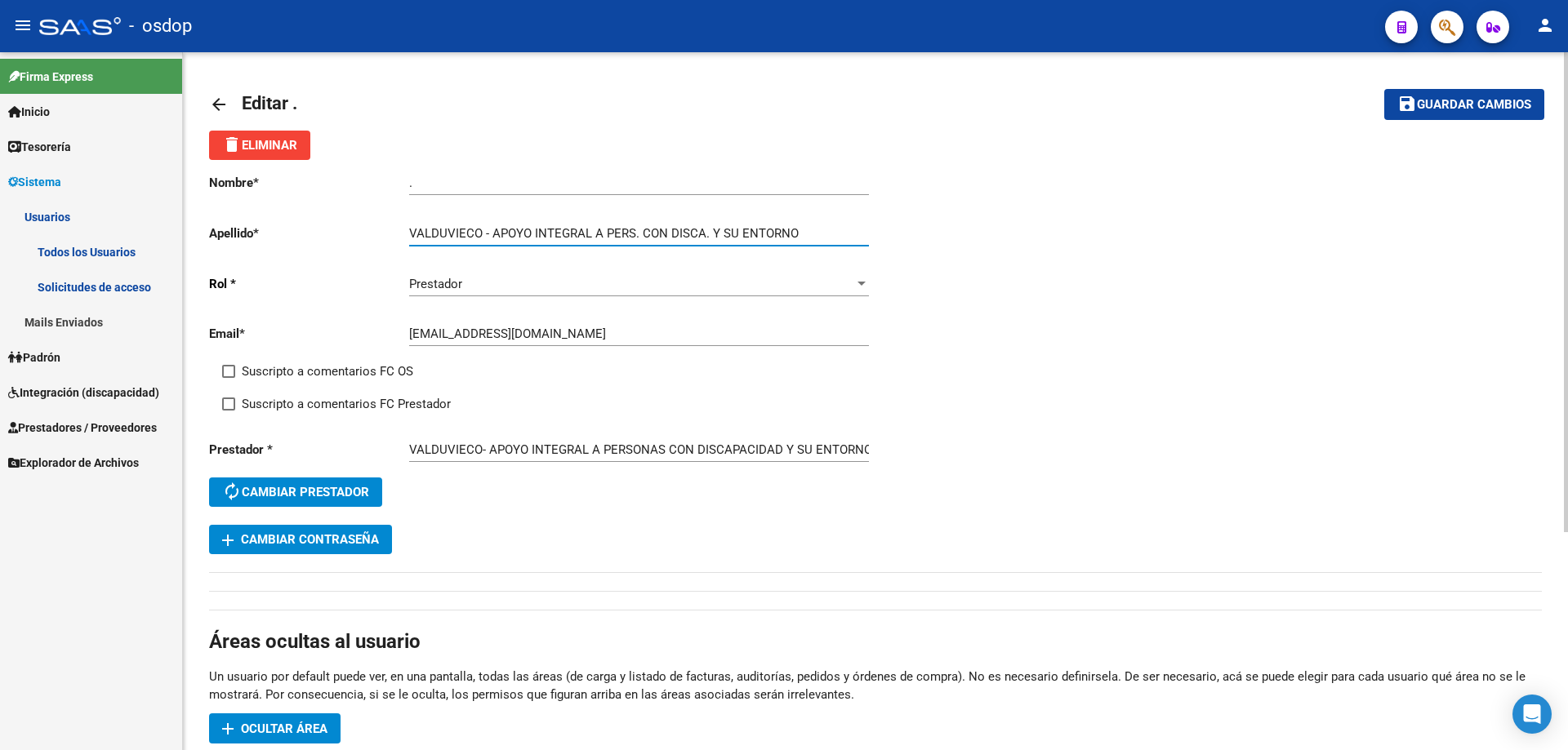
drag, startPoint x: 491, startPoint y: 231, endPoint x: 373, endPoint y: 231, distance: 118.0
click at [378, 231] on app-form-text-field "Apellido * VALDUVIECO - APOYO INTEGRAL A PERS. CON DISCA. Y SU ENTORNO Ingresar…" at bounding box center [538, 233] width 659 height 14
type input "APOYO INTEGRAL A PERS. CON DISCA. Y SU ENTORNO"
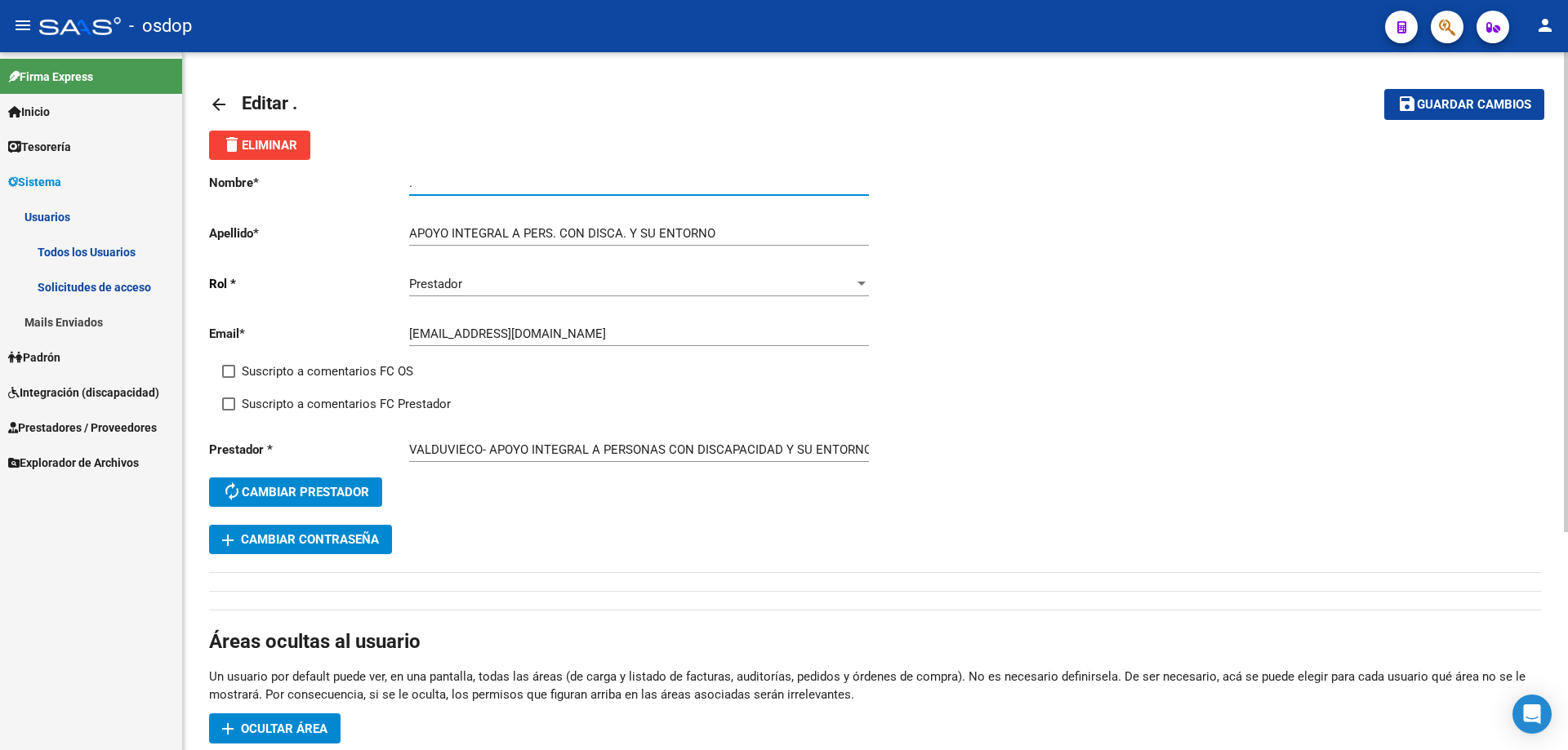
drag, startPoint x: 423, startPoint y: 179, endPoint x: 393, endPoint y: 184, distance: 30.4
click at [393, 184] on app-form-text-field "Nombre * . Ingresar nombre" at bounding box center [538, 182] width 659 height 14
paste input "VALDUVIECO -"
type input "VALDUVIECO -"
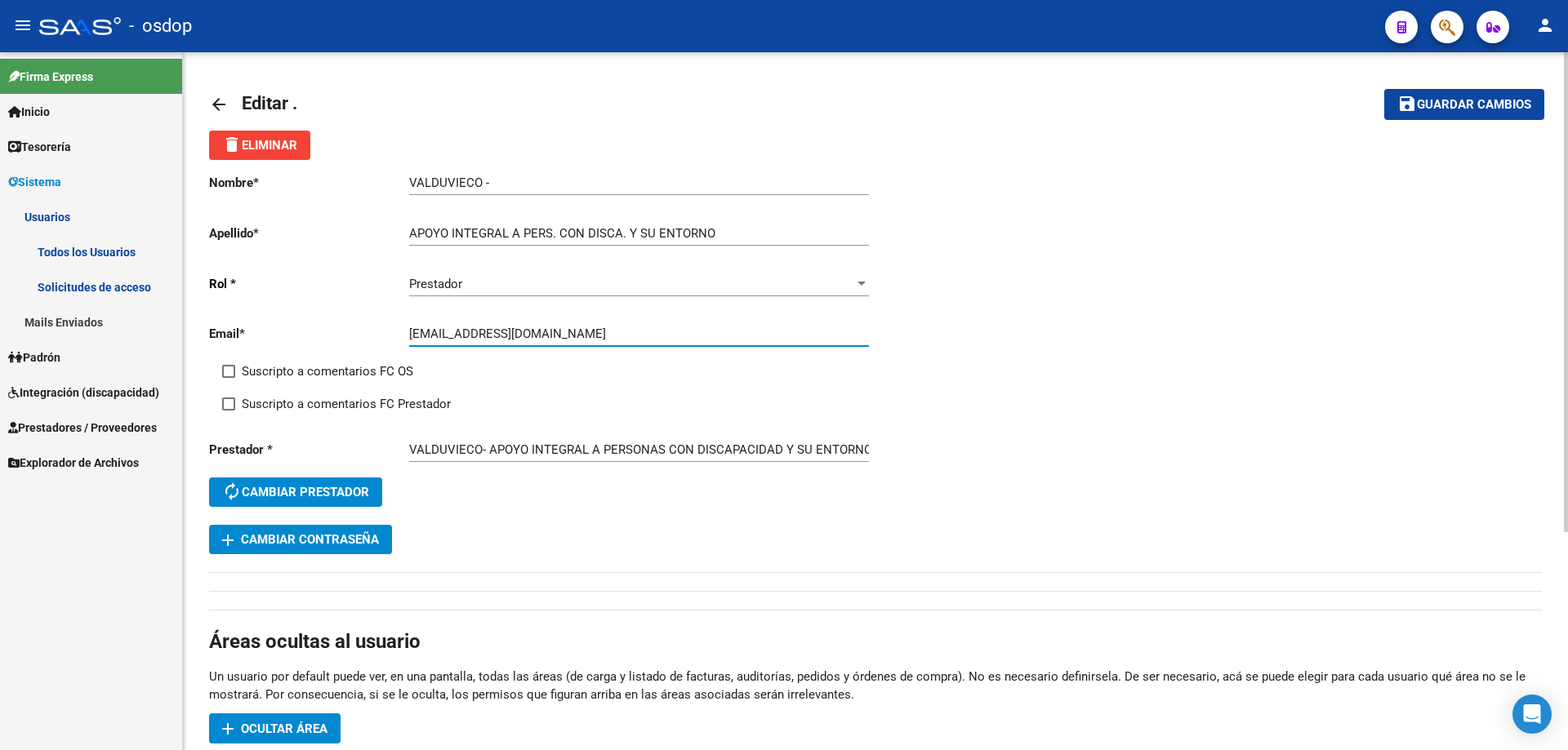
drag, startPoint x: 569, startPoint y: 336, endPoint x: 410, endPoint y: 337, distance: 159.0
click at [410, 337] on input "[EMAIL_ADDRESS][DOMAIN_NAME]" at bounding box center [639, 333] width 460 height 14
drag, startPoint x: 1437, startPoint y: 99, endPoint x: 1412, endPoint y: 104, distance: 25.5
click at [1432, 102] on span "Guardar cambios" at bounding box center [1474, 105] width 115 height 14
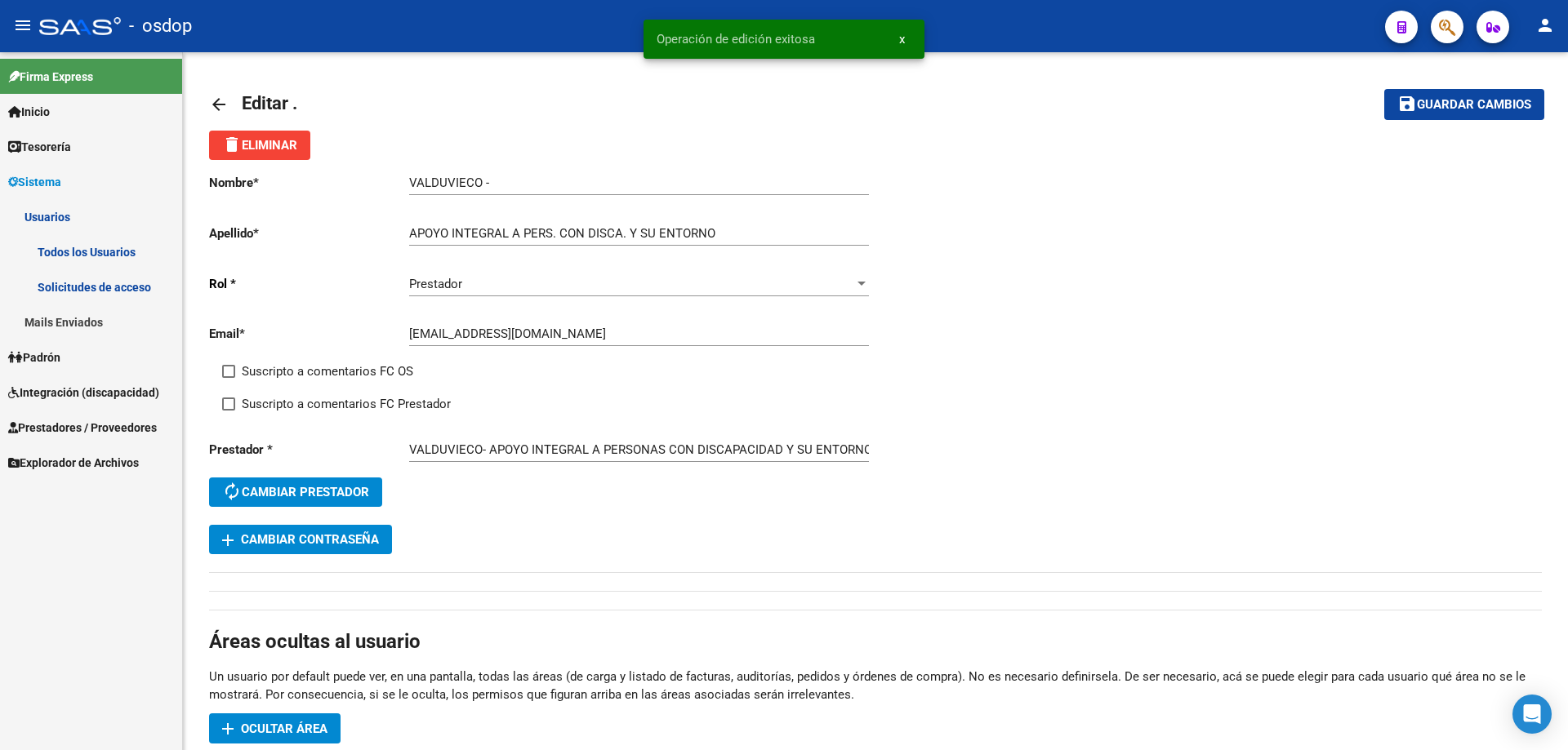
click at [76, 324] on link "Mails Enviados" at bounding box center [91, 322] width 182 height 35
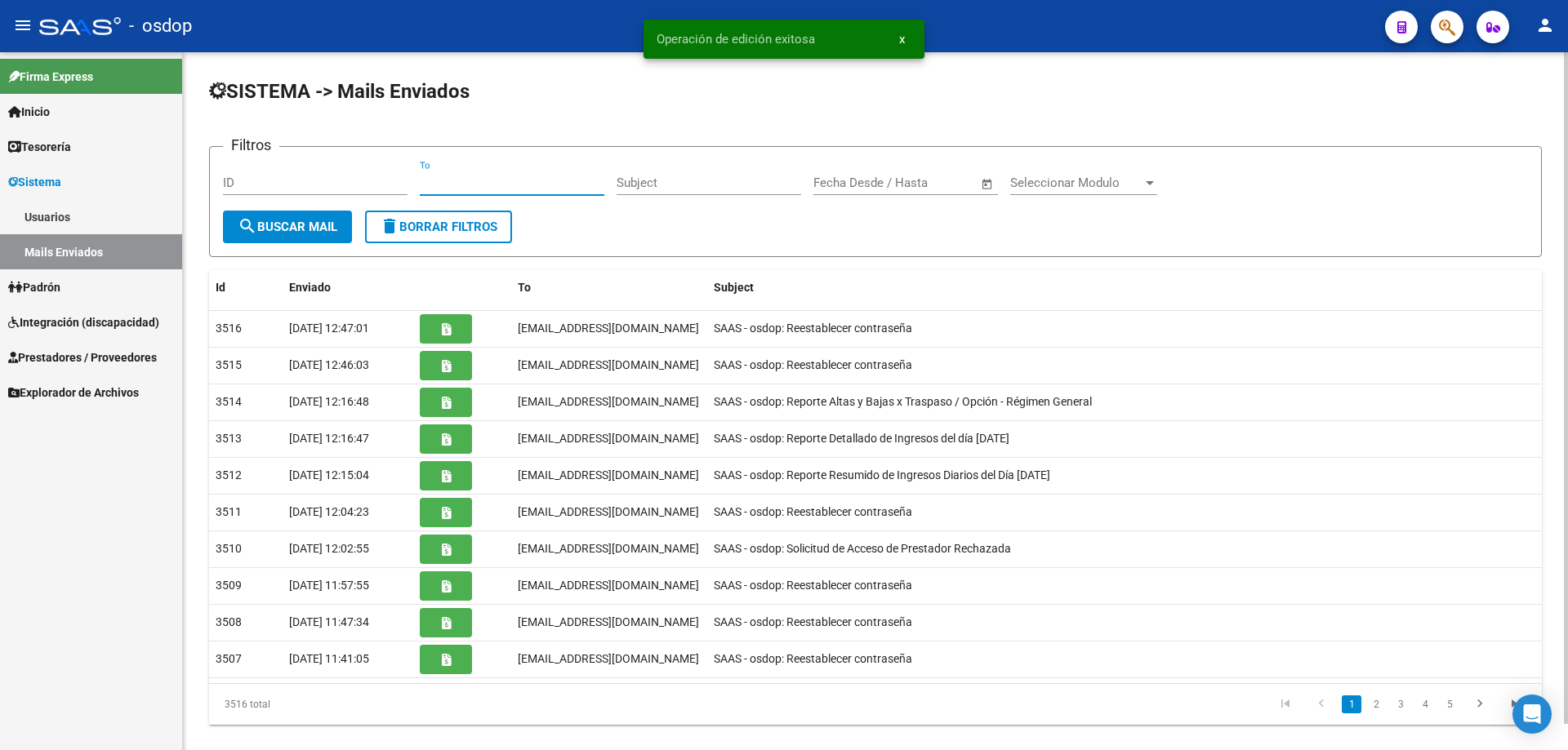
click at [422, 179] on input "To" at bounding box center [512, 182] width 184 height 14
paste input "[EMAIL_ADDRESS][DOMAIN_NAME]"
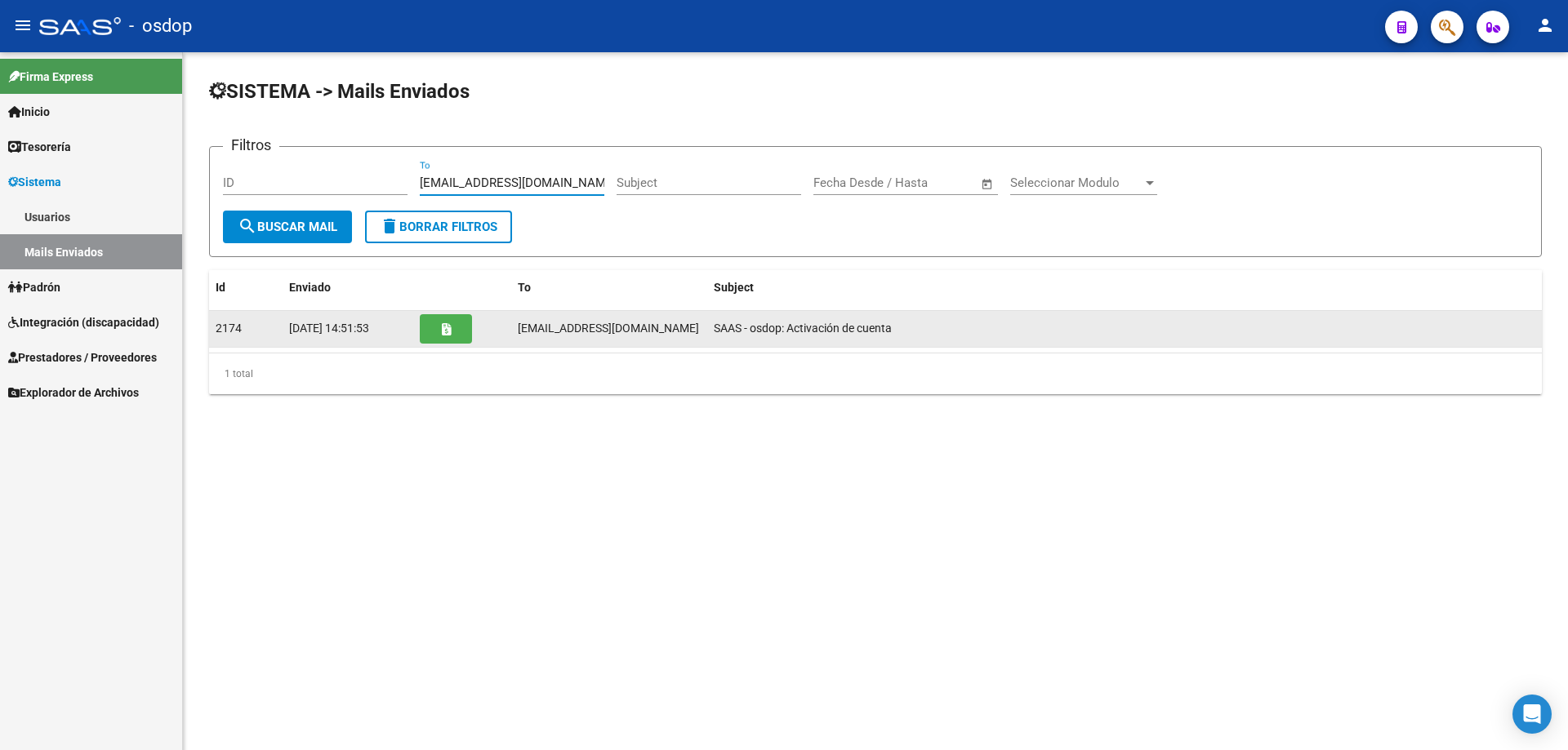
type input "[EMAIL_ADDRESS][DOMAIN_NAME]"
click at [449, 332] on icon "button" at bounding box center [446, 329] width 9 height 12
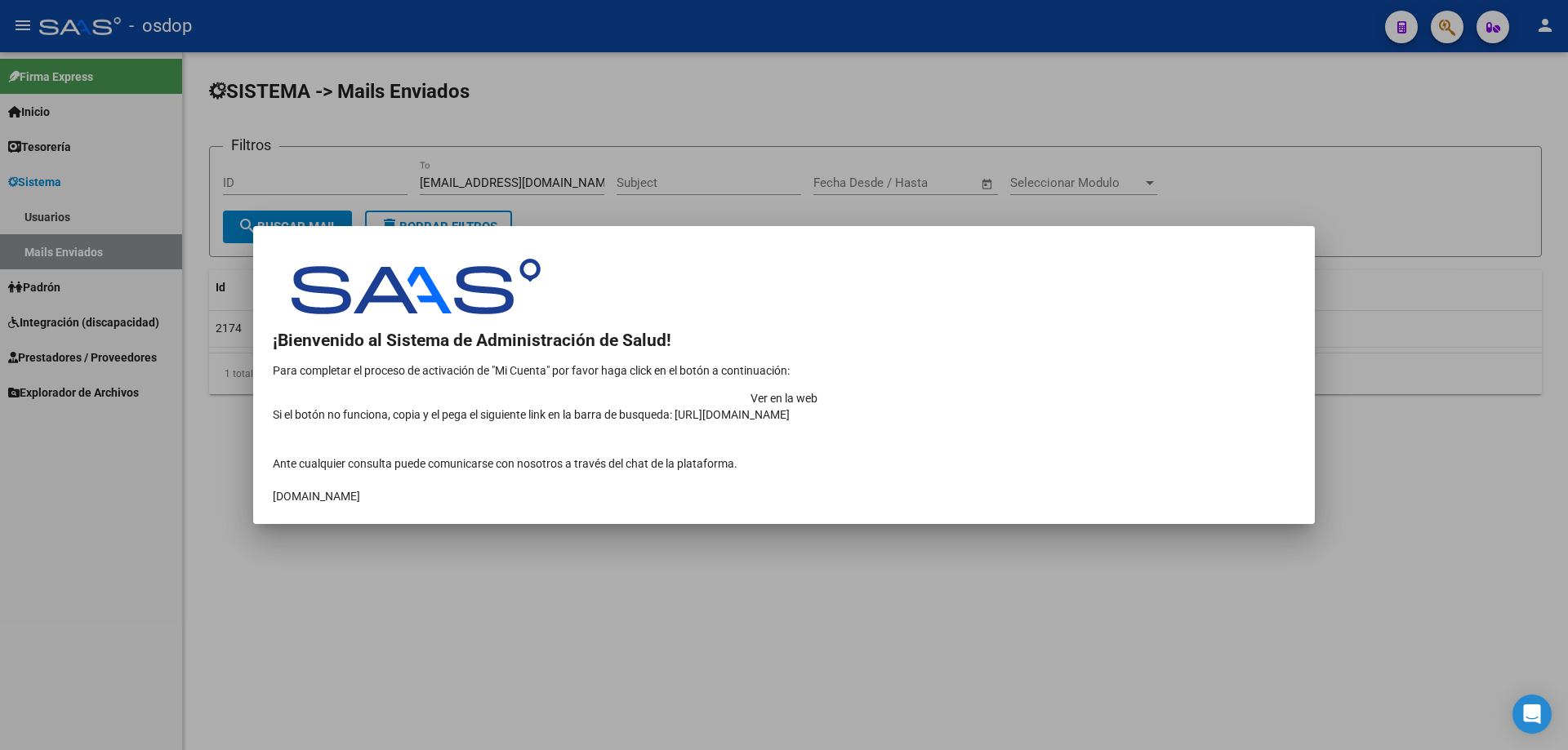
click at [1121, 390] on td "Ver en la web" at bounding box center [784, 398] width 1022 height 16
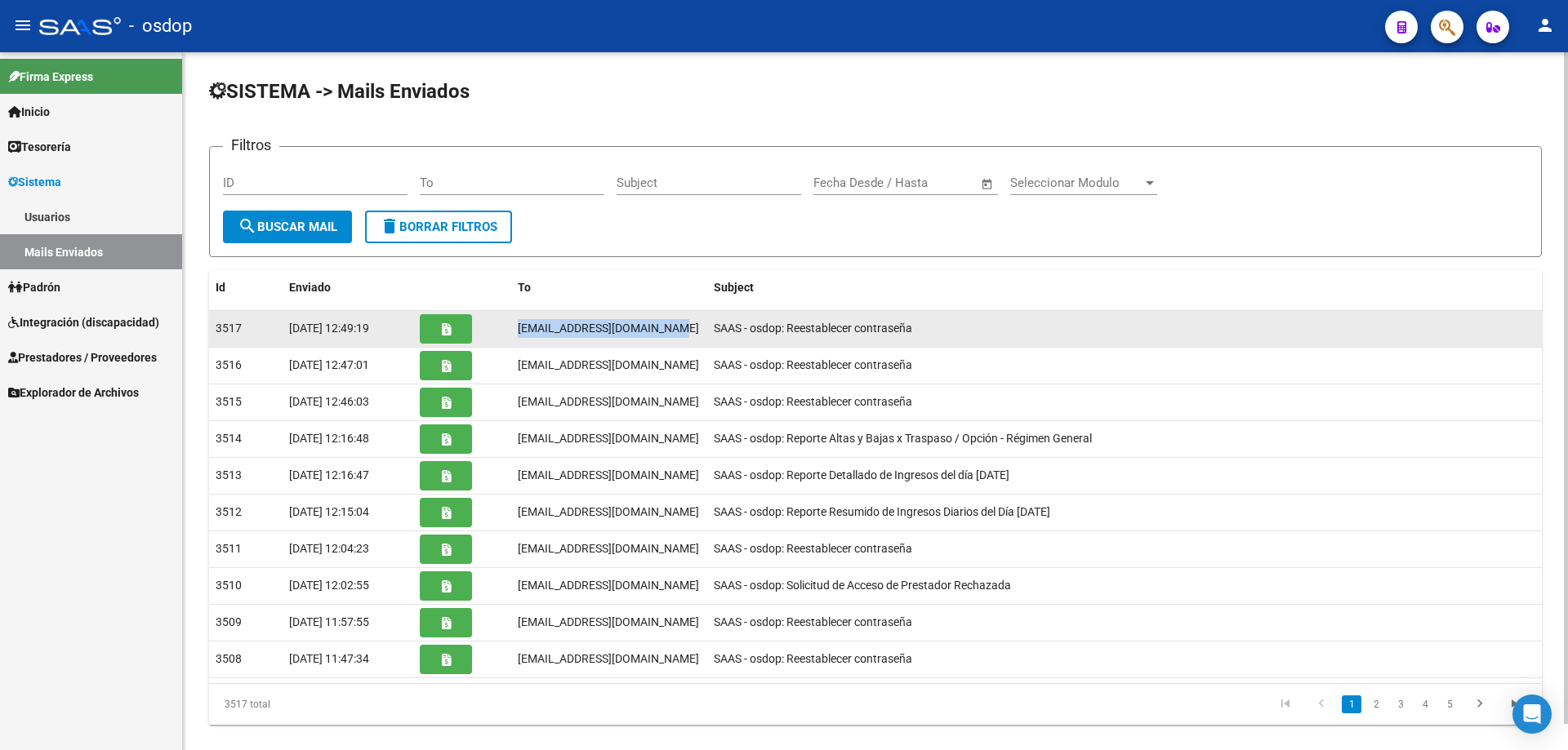
drag, startPoint x: 518, startPoint y: 327, endPoint x: 671, endPoint y: 330, distance: 153.0
click at [671, 330] on div "[EMAIL_ADDRESS][DOMAIN_NAME]" at bounding box center [610, 329] width 183 height 19
copy span "[EMAIL_ADDRESS][DOMAIN_NAME]"
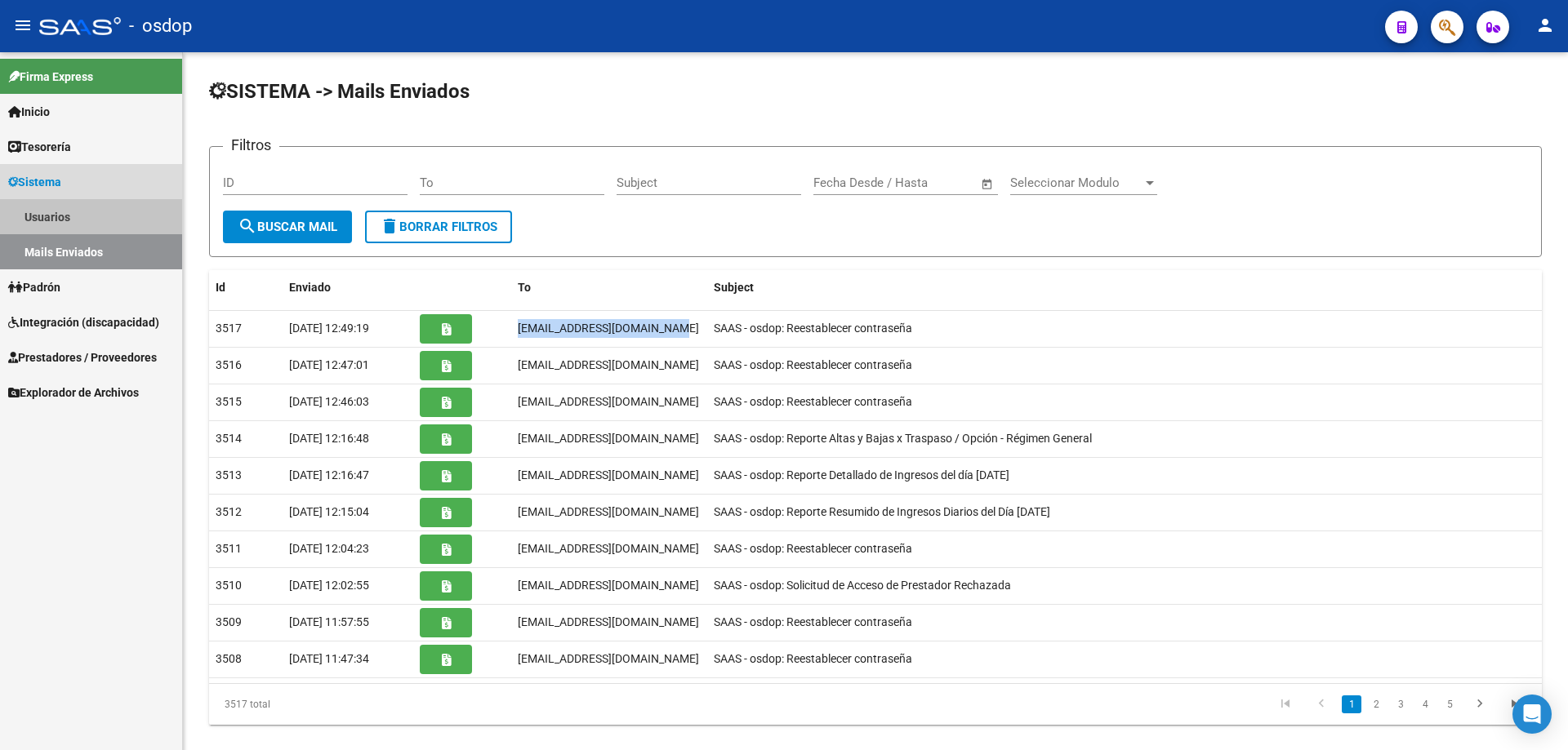
click at [59, 212] on link "Usuarios" at bounding box center [91, 217] width 182 height 35
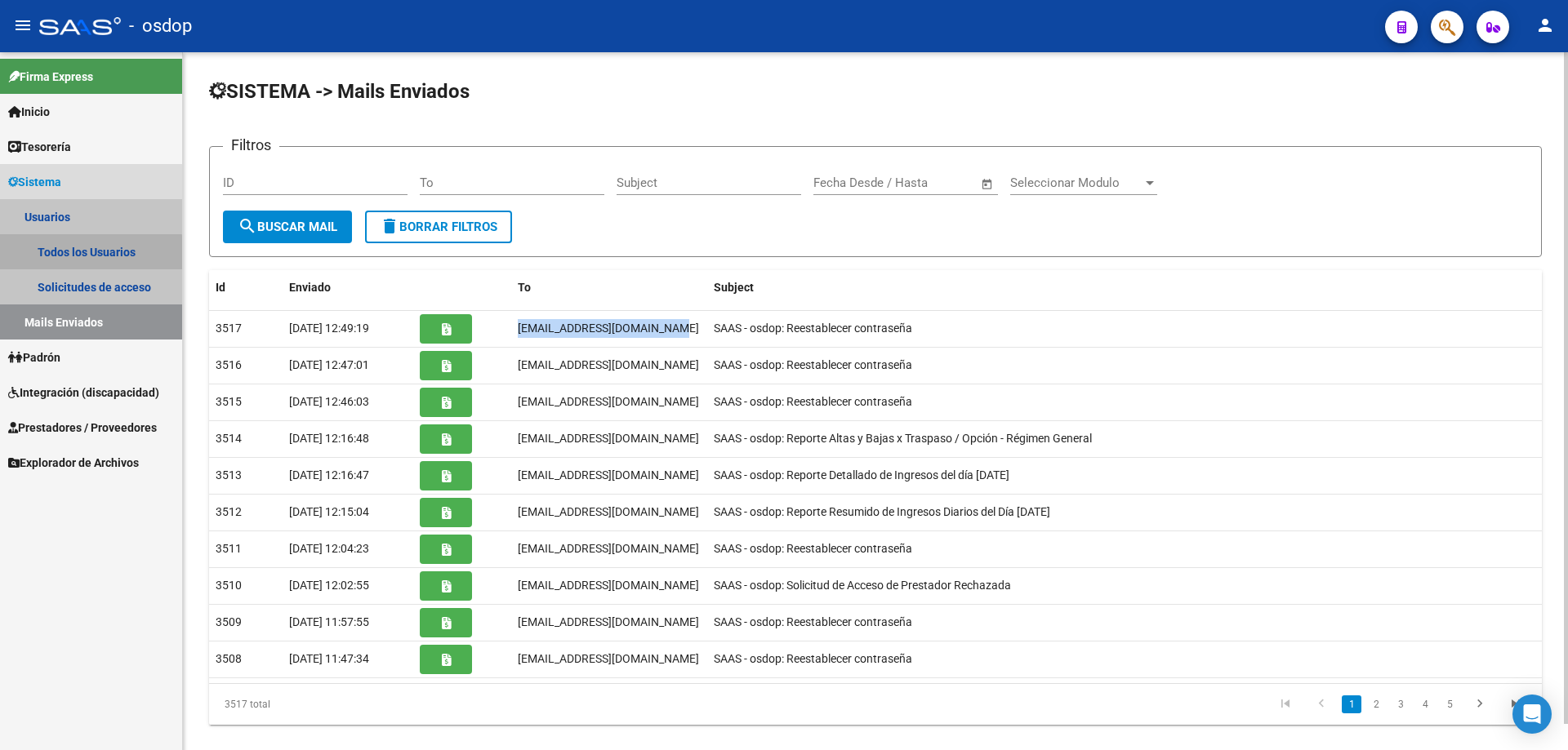
drag, startPoint x: 90, startPoint y: 253, endPoint x: 187, endPoint y: 248, distance: 97.1
click at [92, 253] on link "Todos los Usuarios" at bounding box center [91, 252] width 182 height 35
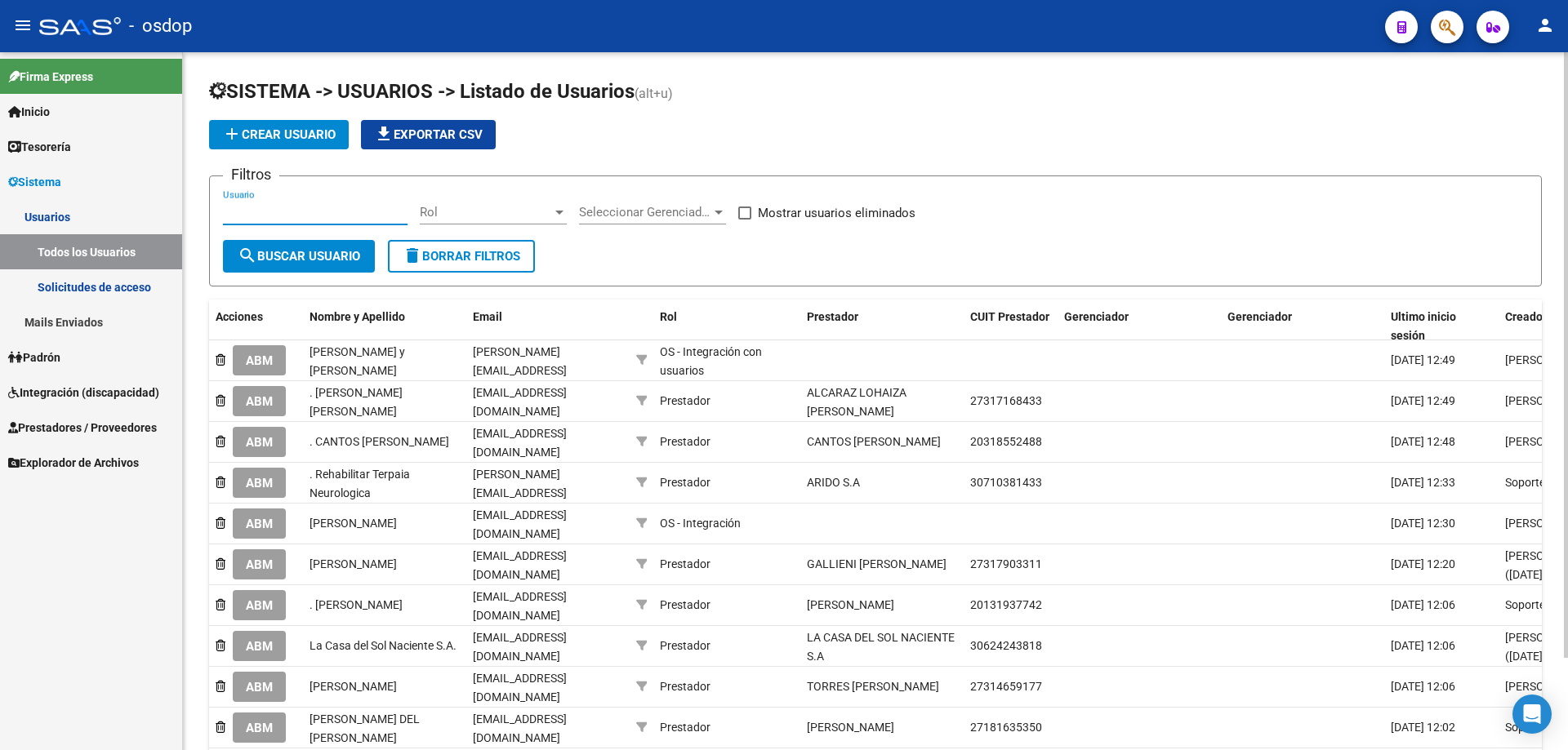
click at [223, 213] on input "Usuario" at bounding box center [315, 212] width 184 height 14
paste input "27352888724"
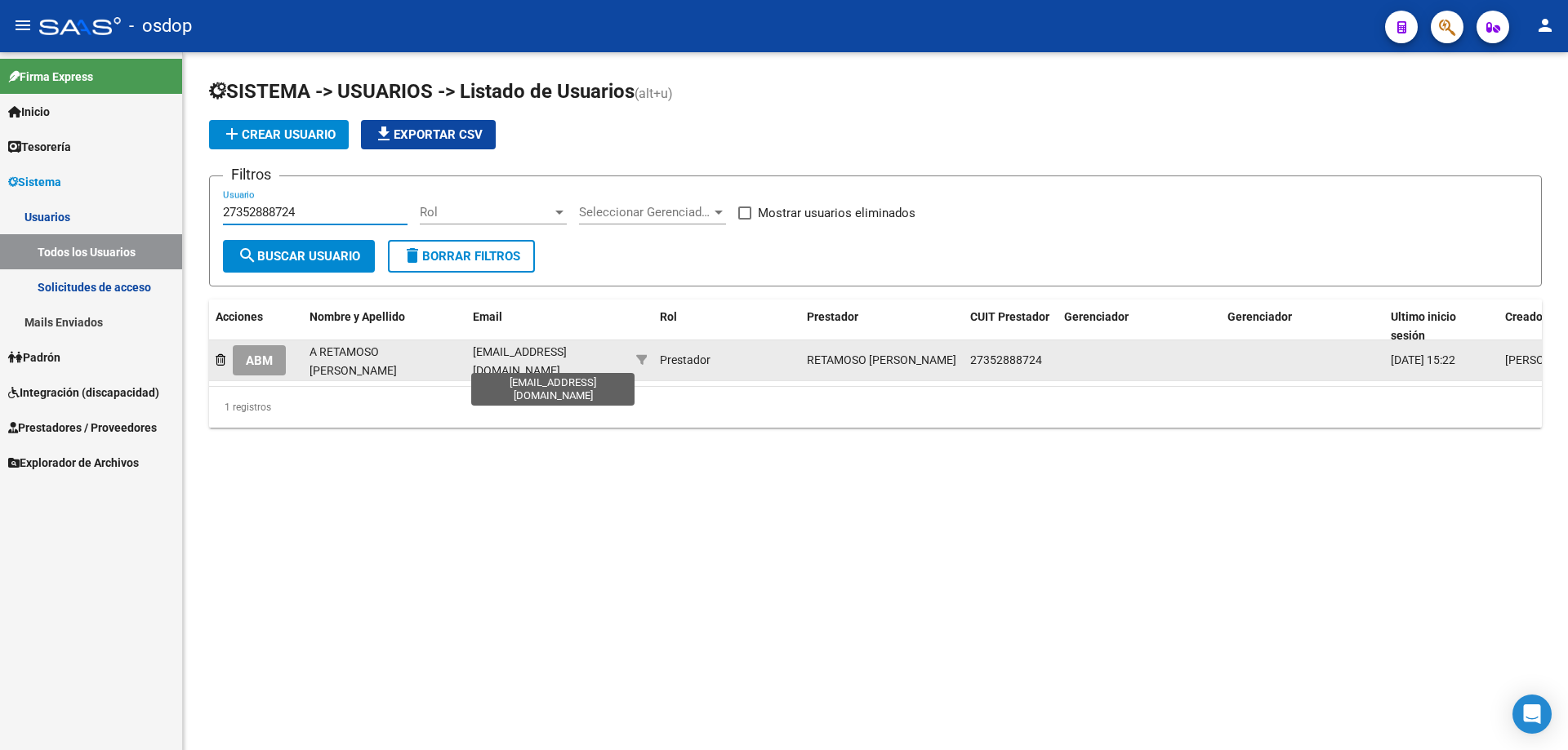
type input "27352888724"
drag, startPoint x: 475, startPoint y: 356, endPoint x: 618, endPoint y: 359, distance: 143.0
click at [567, 359] on span "anitacolombo03@gmail.com" at bounding box center [519, 361] width 94 height 31
copy span "anitacolombo03@gmail.com"
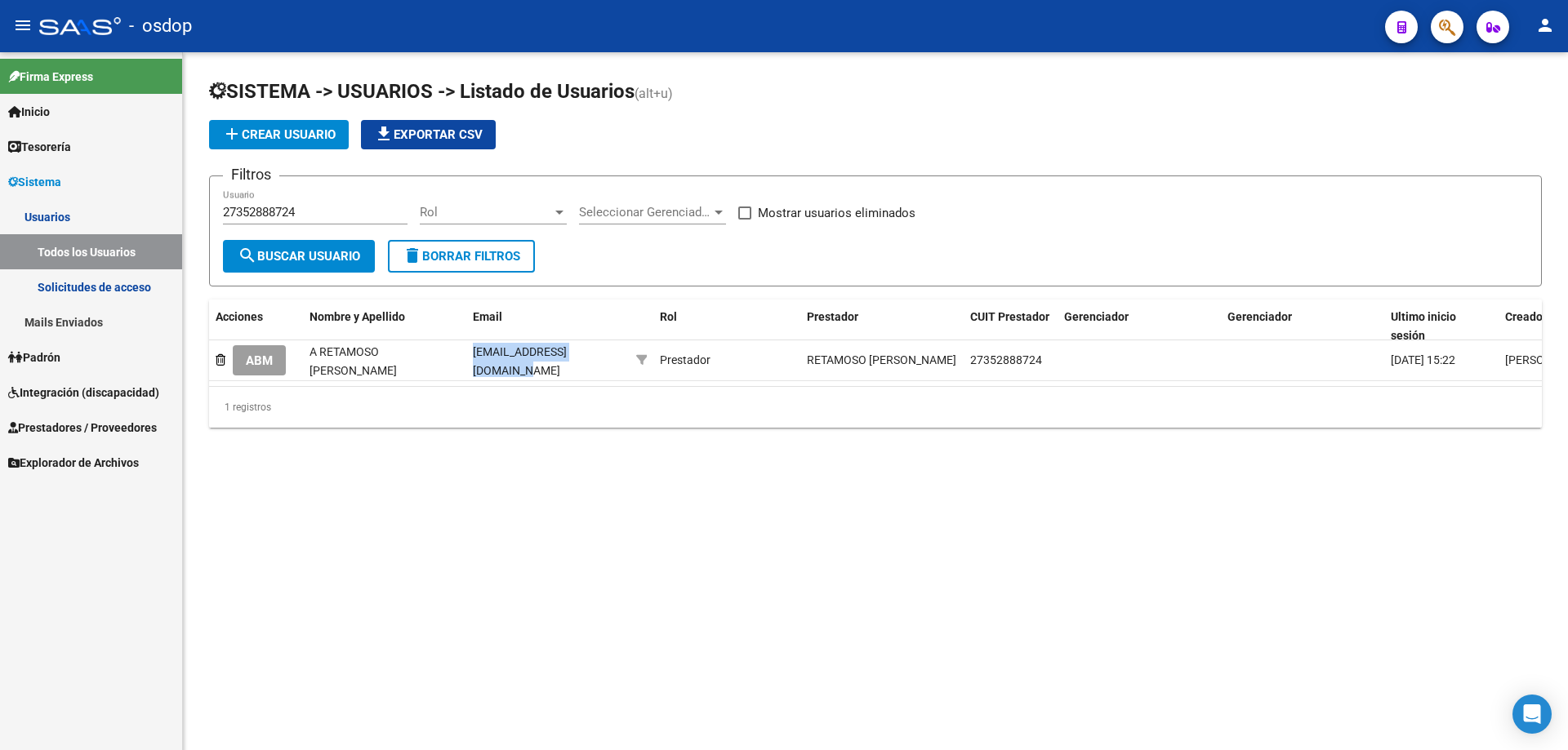
click at [90, 289] on link "Solicitudes de acceso" at bounding box center [91, 286] width 182 height 35
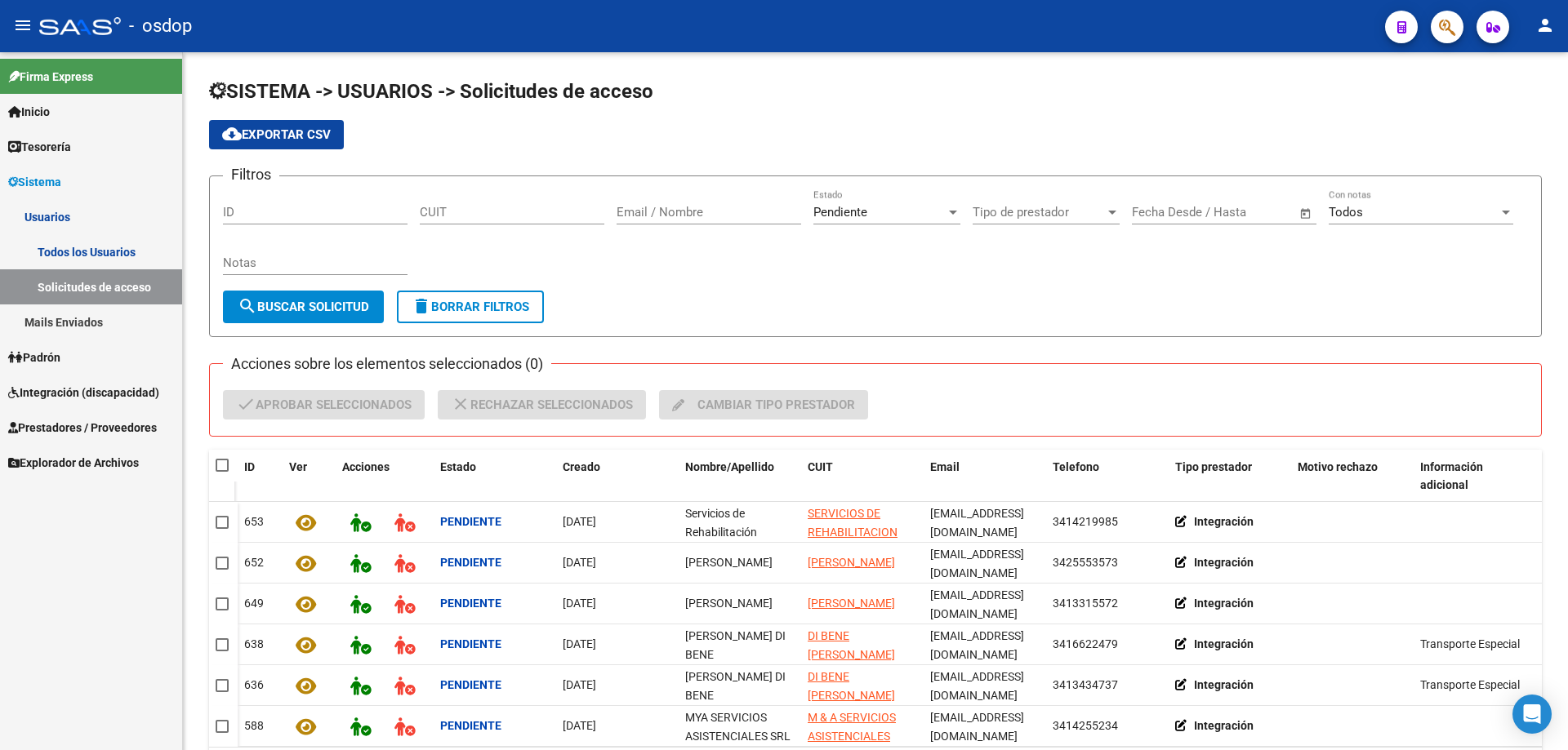
click at [66, 318] on link "Mails Enviados" at bounding box center [91, 322] width 182 height 35
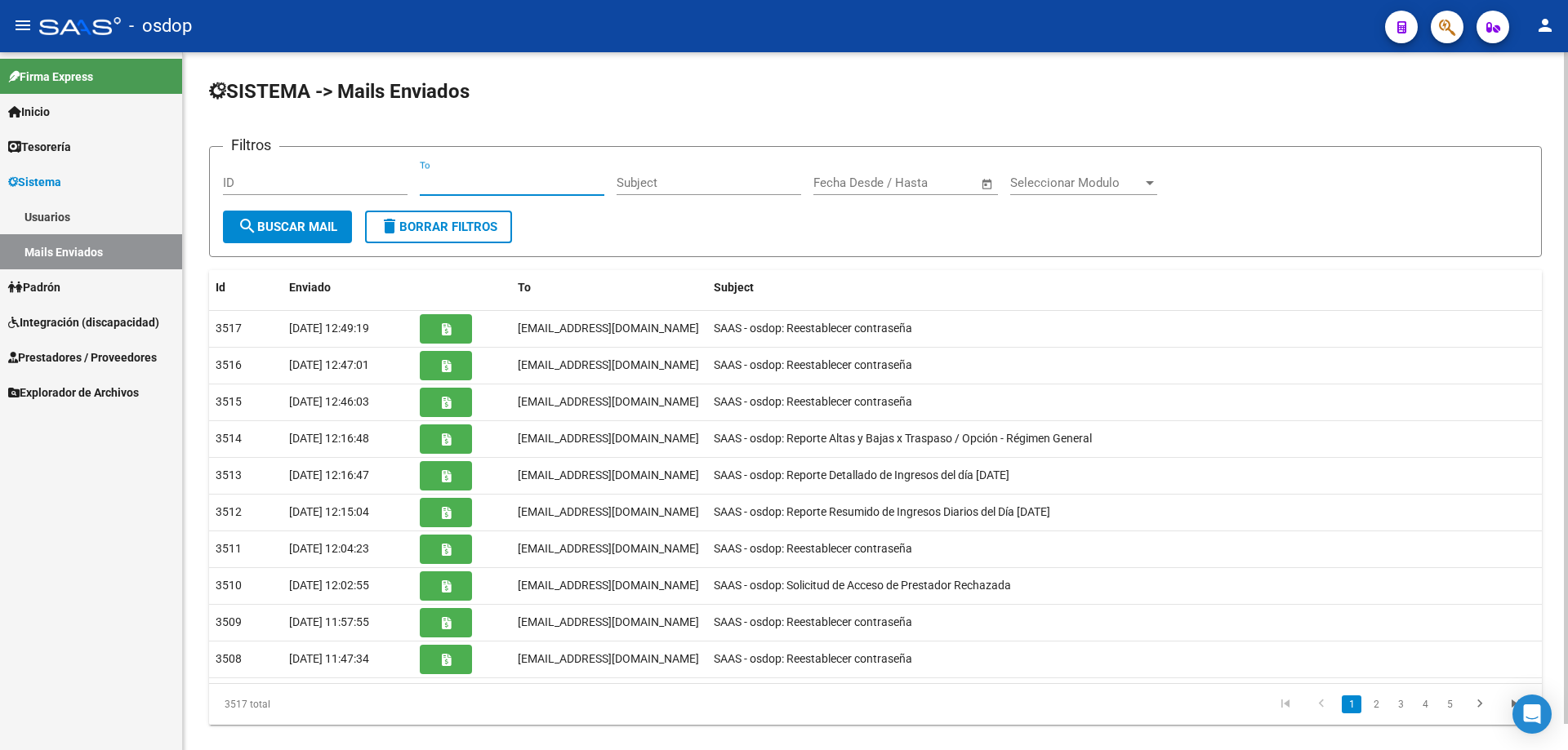
click at [424, 177] on input "To" at bounding box center [512, 182] width 184 height 14
paste input "anitacolombo03@gmail.com"
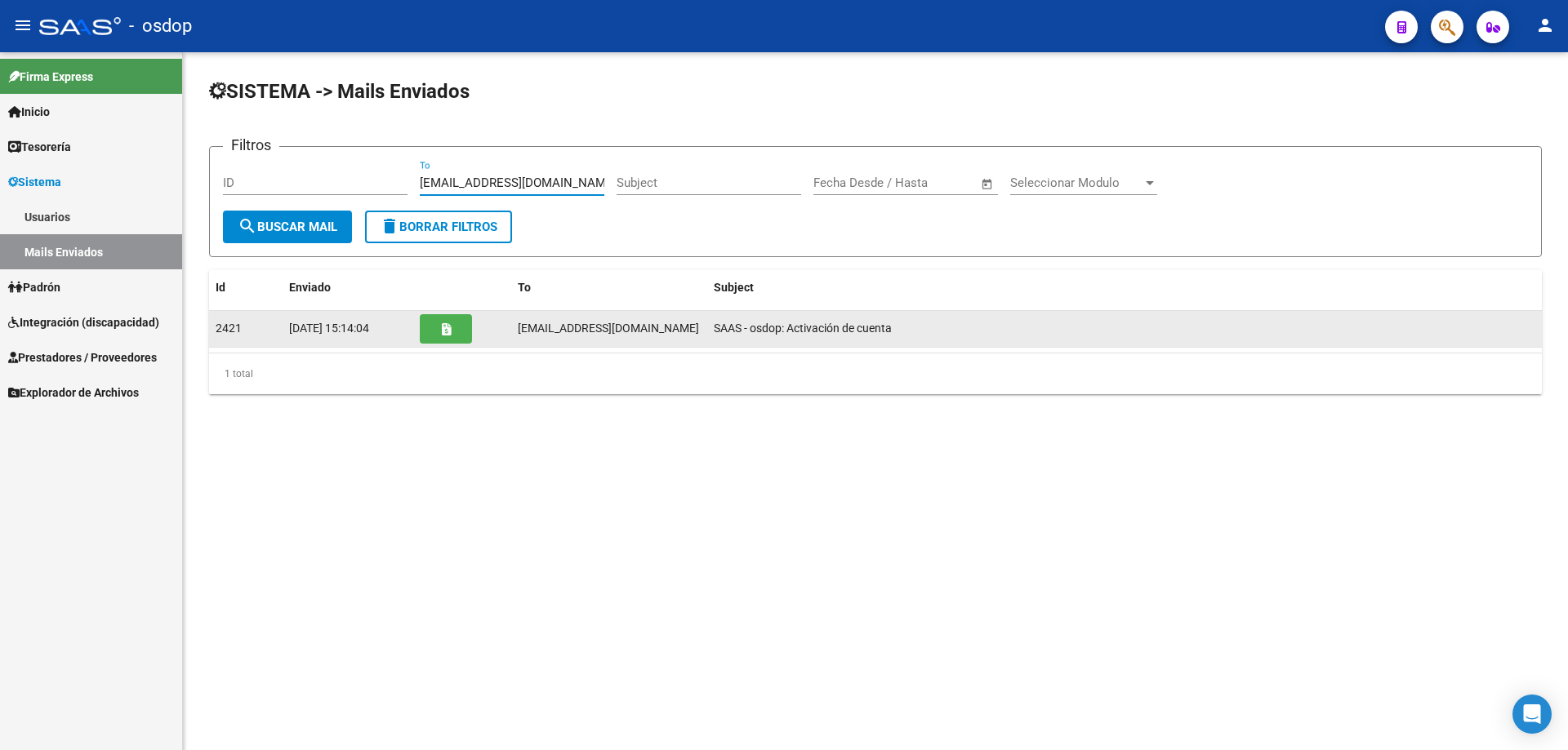
type input "anitacolombo03@gmail.com"
click at [448, 336] on icon "button" at bounding box center [446, 329] width 9 height 12
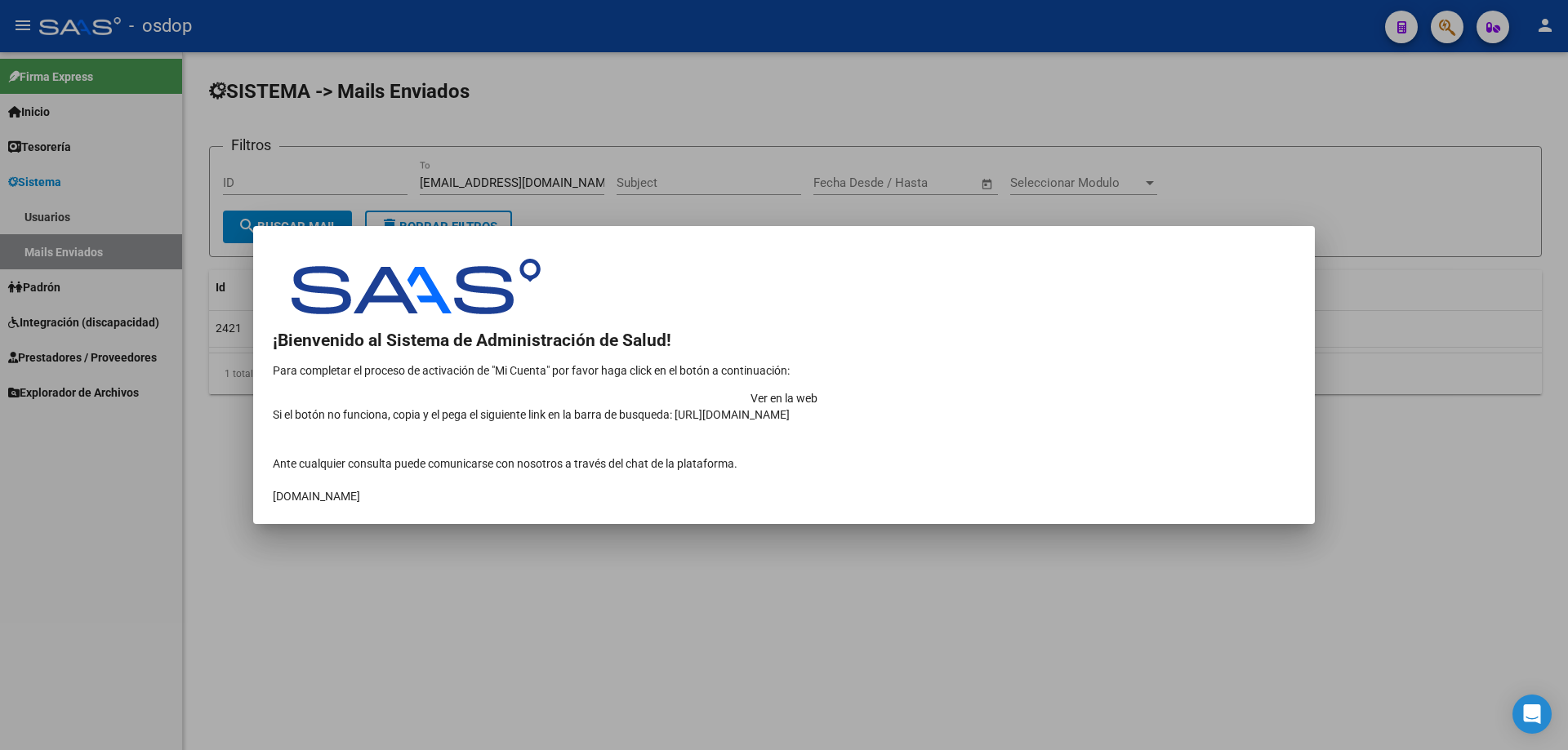
click at [1127, 390] on td "Ver en la web" at bounding box center [784, 398] width 1022 height 16
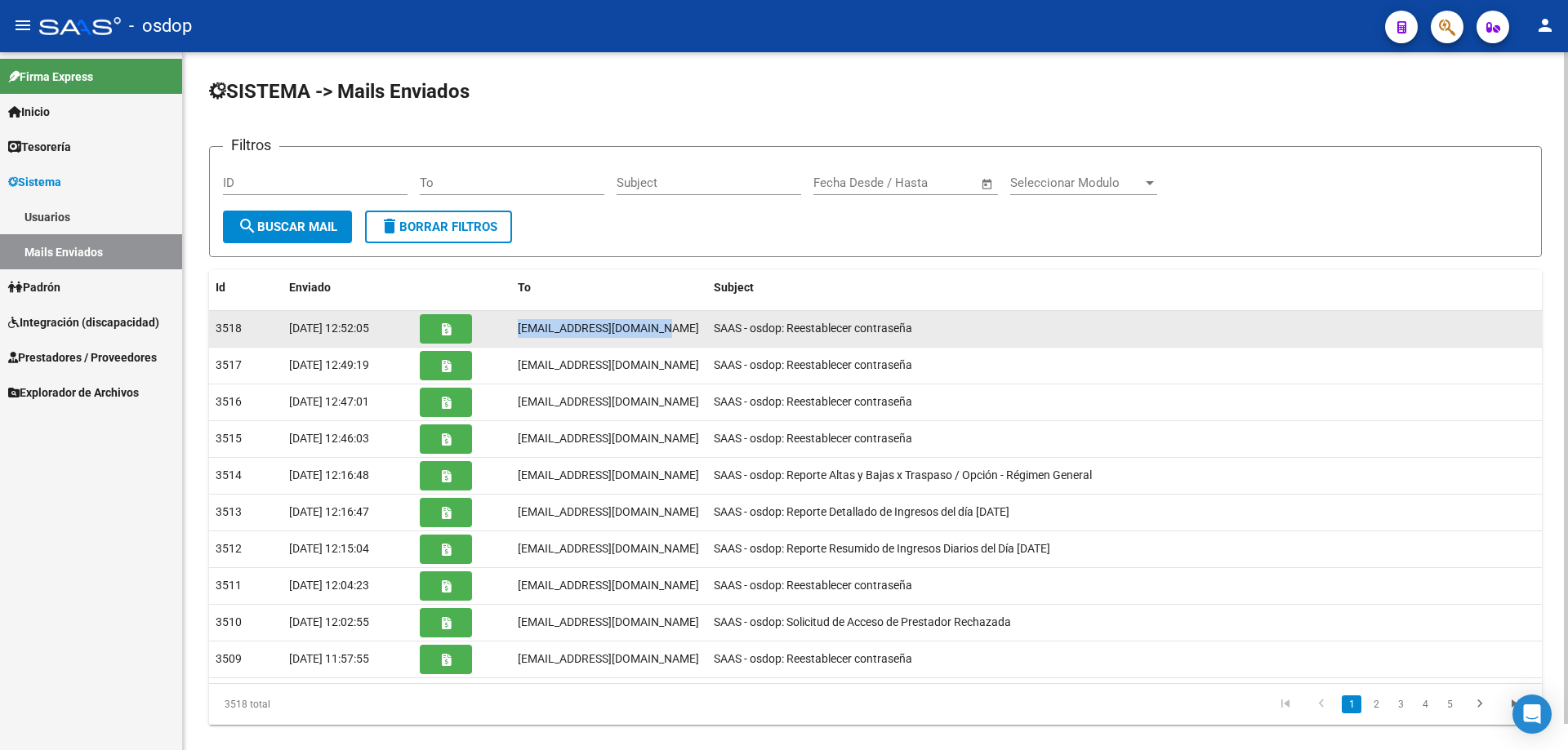
drag, startPoint x: 519, startPoint y: 325, endPoint x: 666, endPoint y: 329, distance: 147.1
click at [666, 329] on div "anitacolombo03@gmail.com" at bounding box center [610, 329] width 183 height 19
copy span "anitacolombo03@gmail.com"
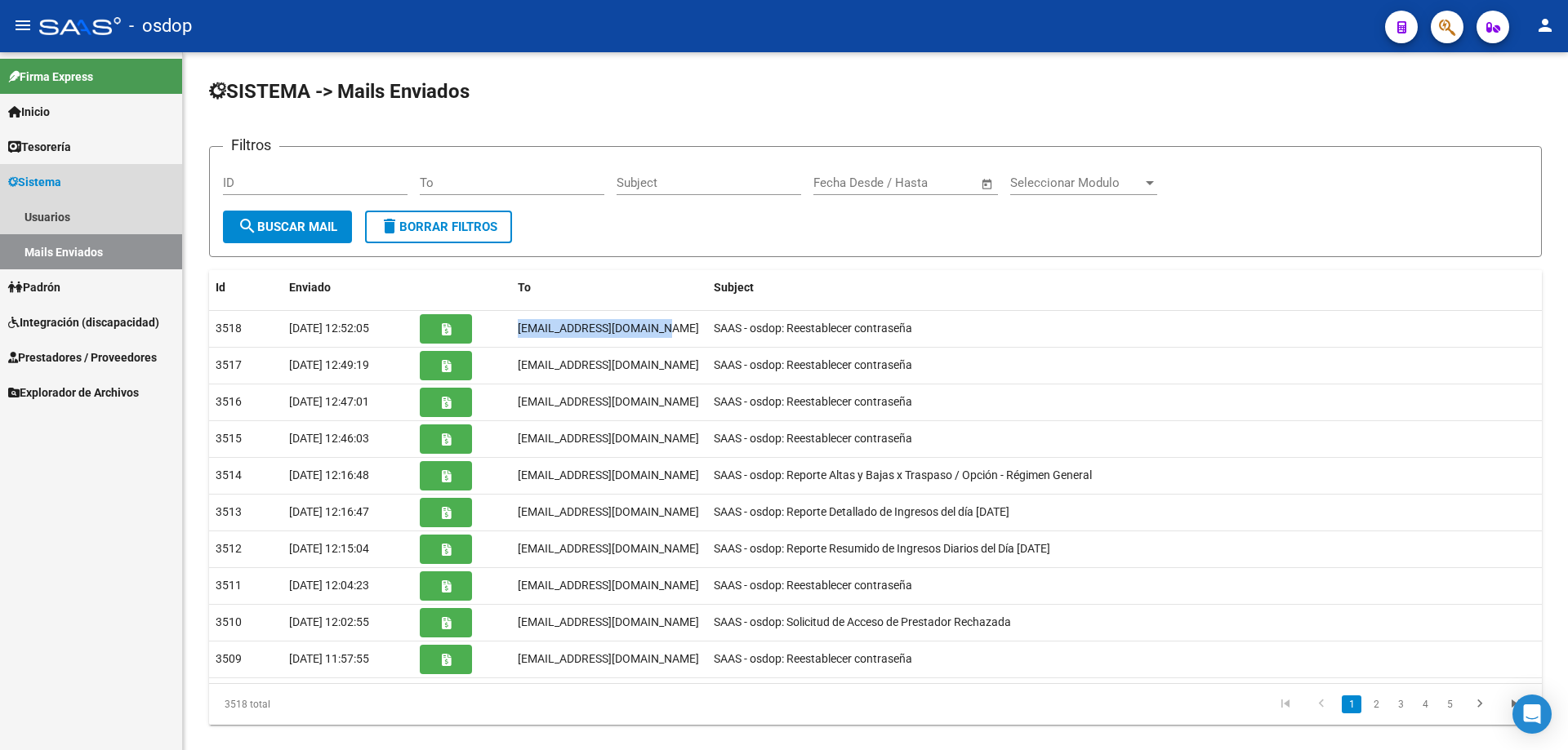
click at [50, 185] on span "Sistema" at bounding box center [35, 181] width 53 height 18
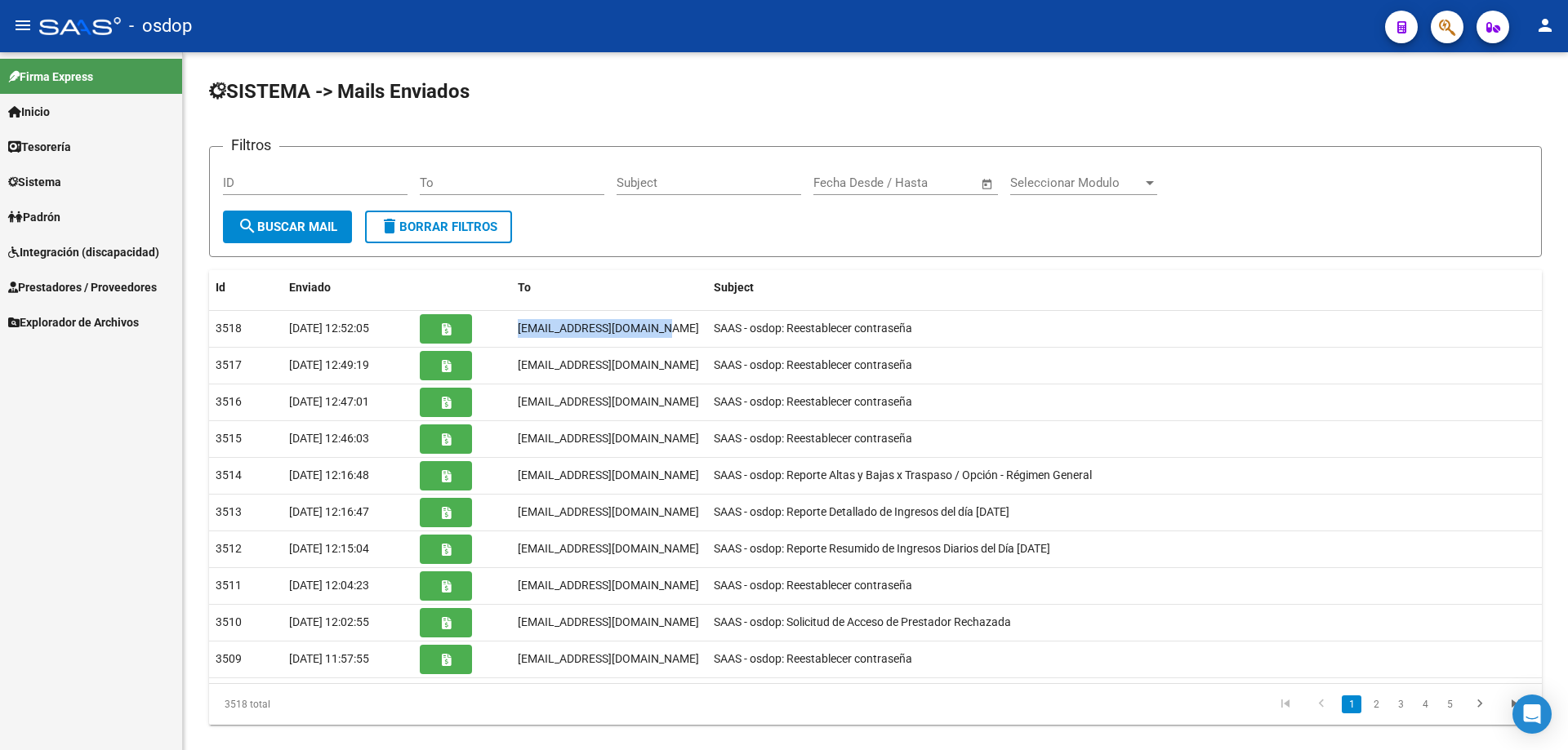
click at [26, 177] on span "Sistema" at bounding box center [35, 181] width 53 height 18
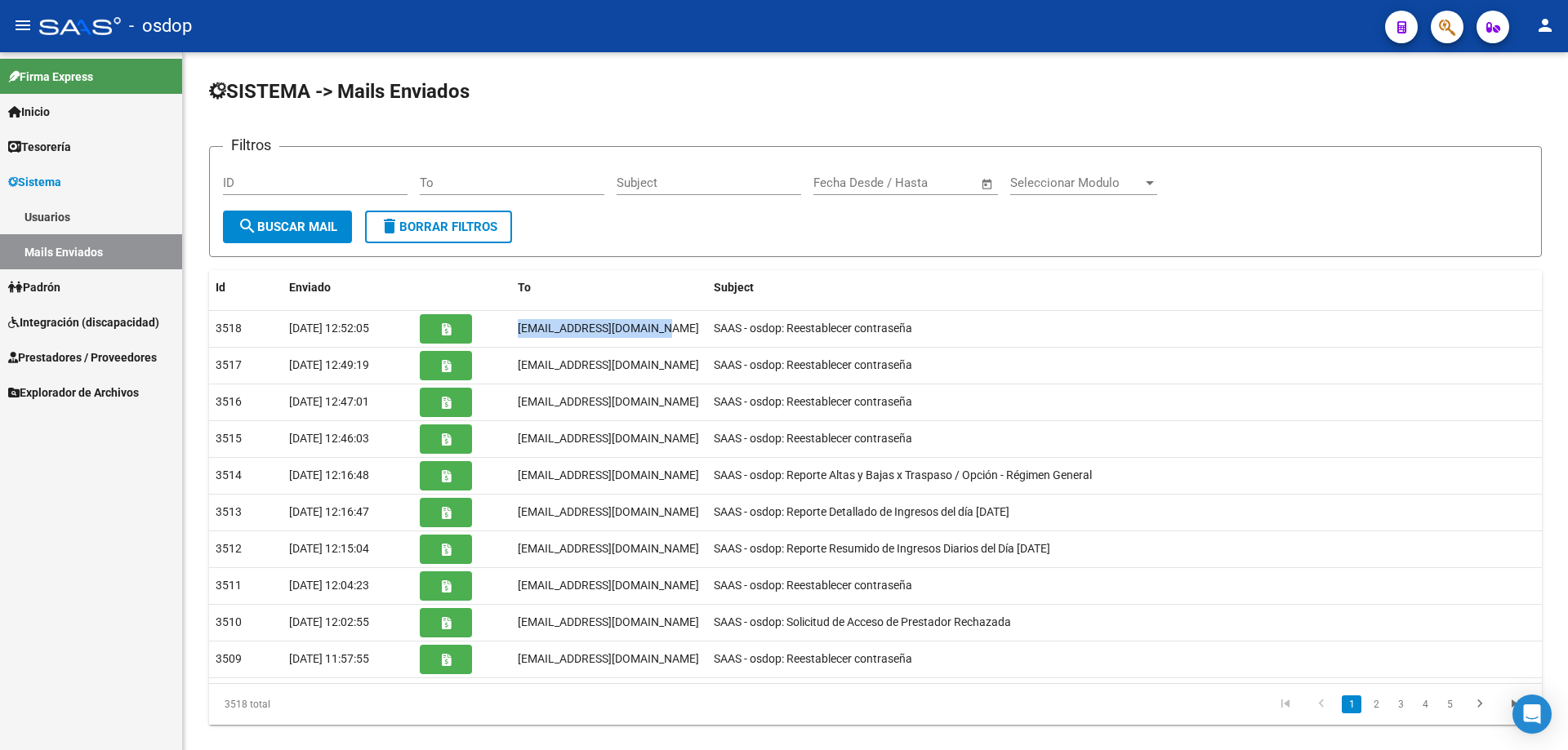
click at [52, 211] on link "Usuarios" at bounding box center [91, 217] width 182 height 35
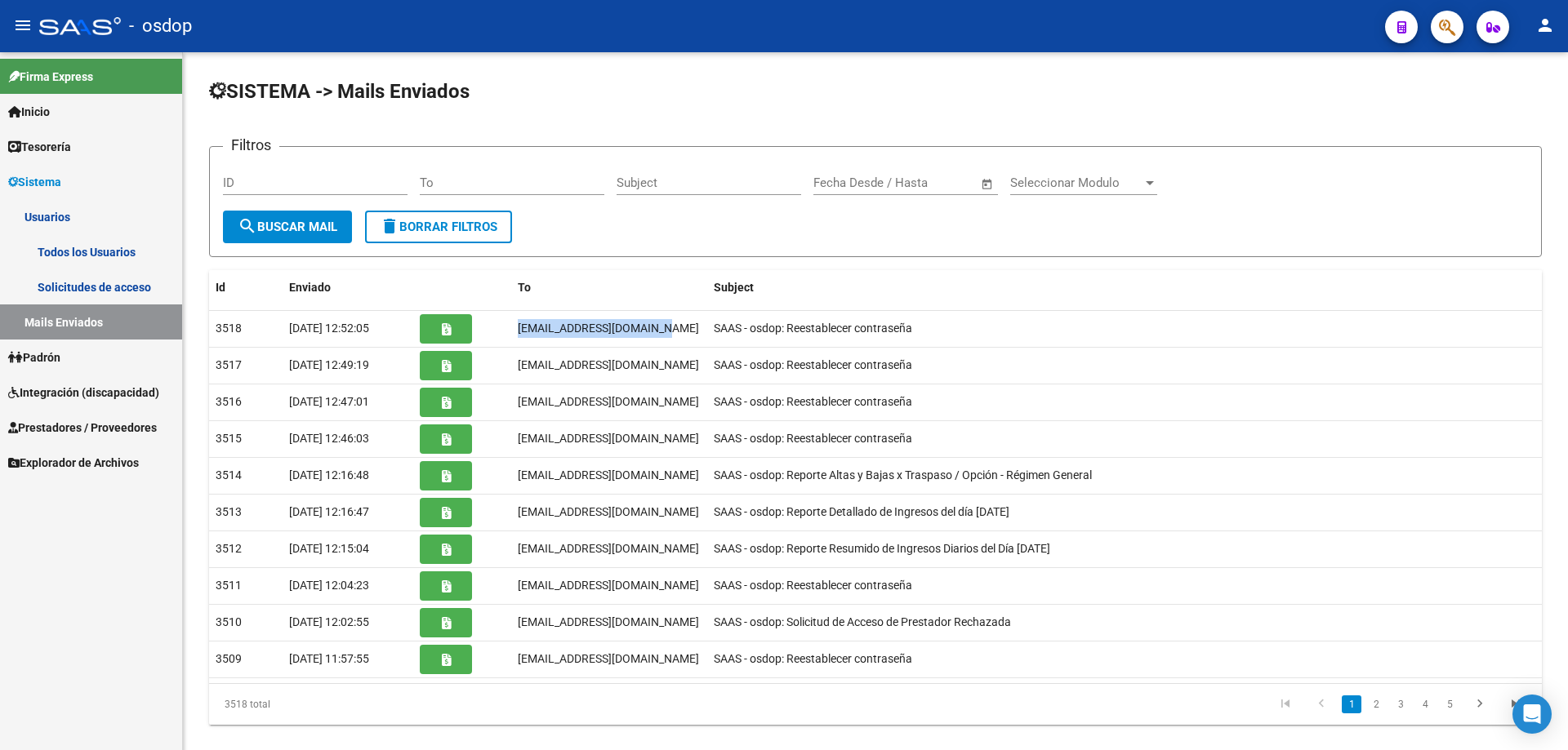
drag, startPoint x: 71, startPoint y: 254, endPoint x: 94, endPoint y: 249, distance: 23.5
click at [73, 254] on link "Todos los Usuarios" at bounding box center [91, 252] width 182 height 35
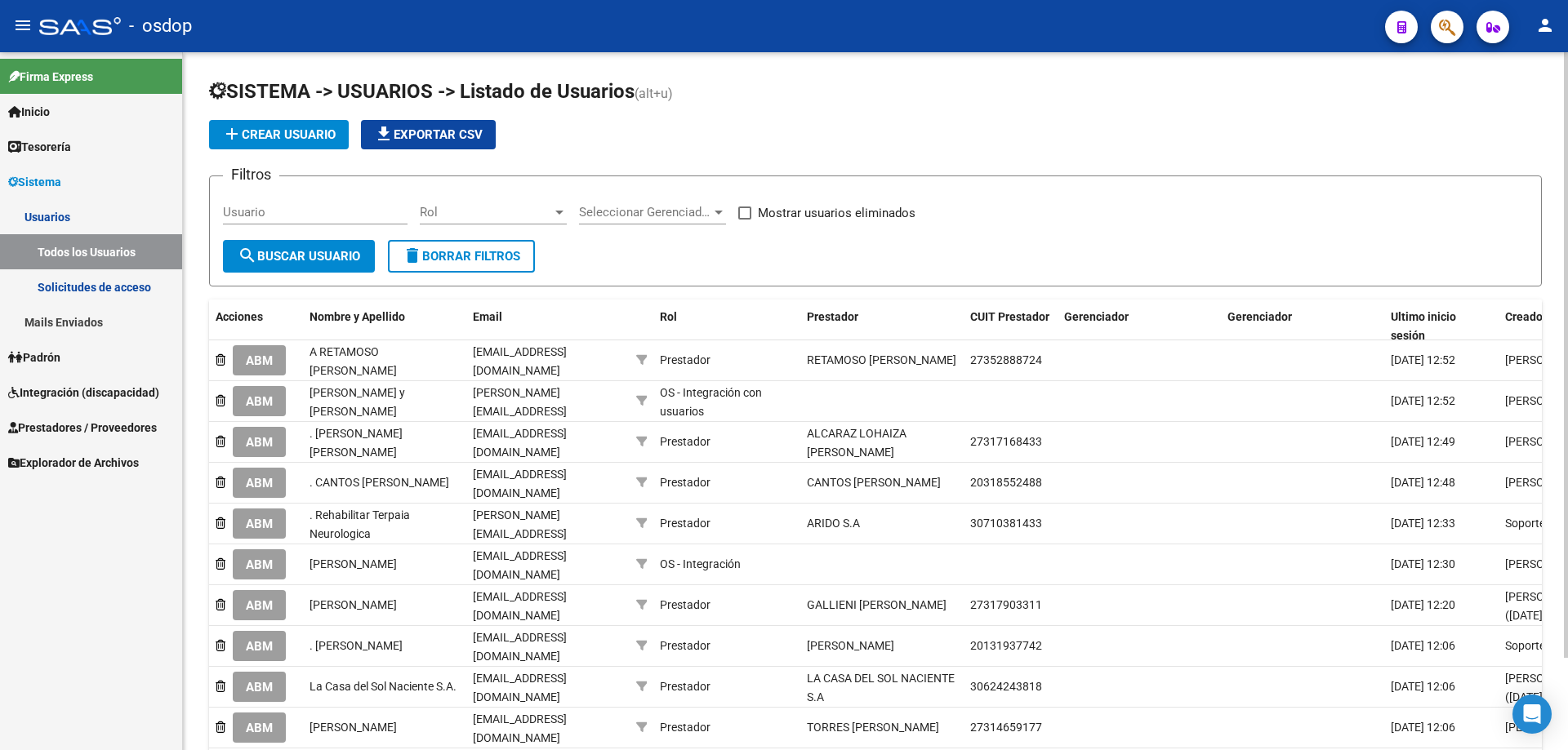
click at [223, 212] on input "Usuario" at bounding box center [315, 212] width 184 height 14
paste input "27352888724"
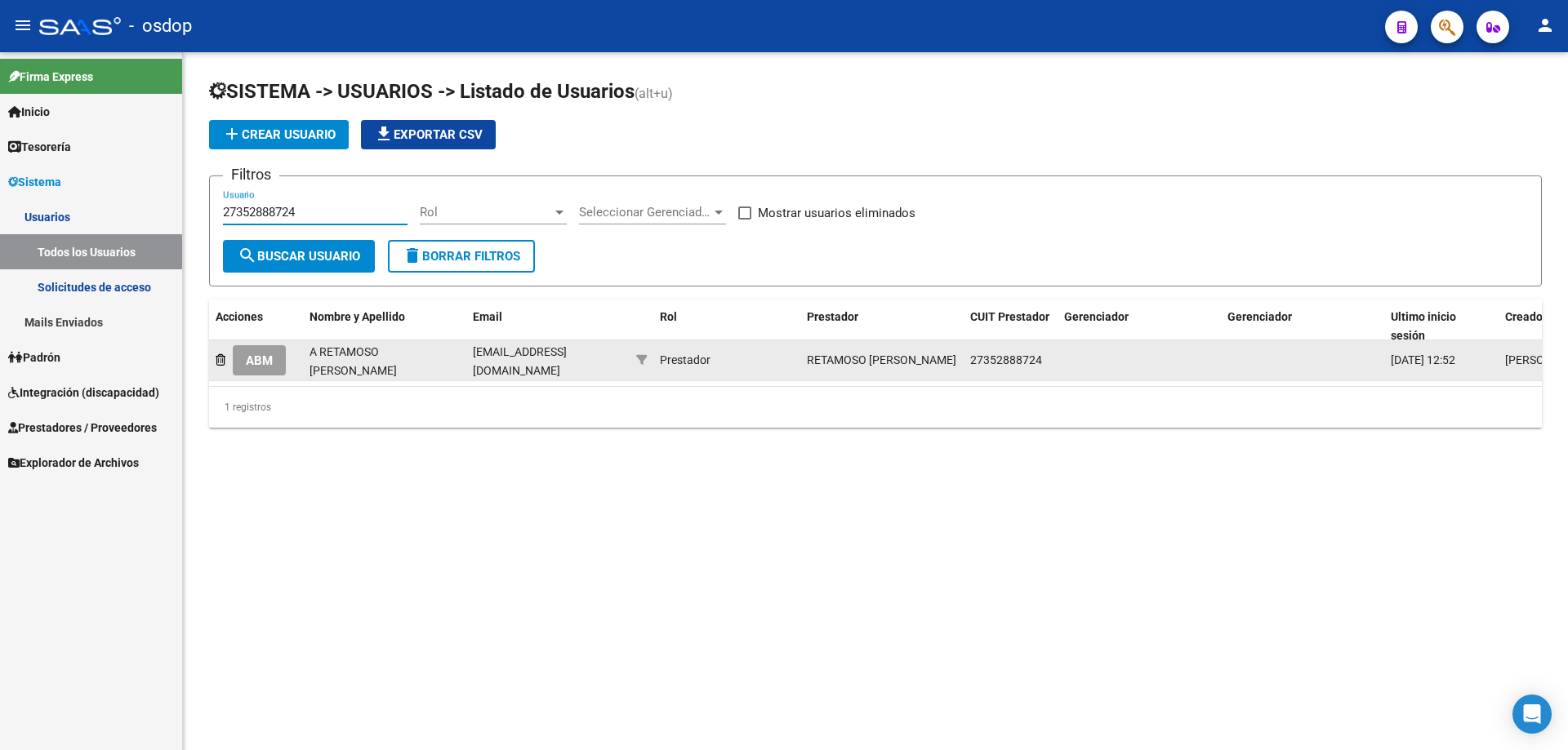
type input "27352888724"
click at [260, 365] on span "ABM" at bounding box center [260, 361] width 27 height 14
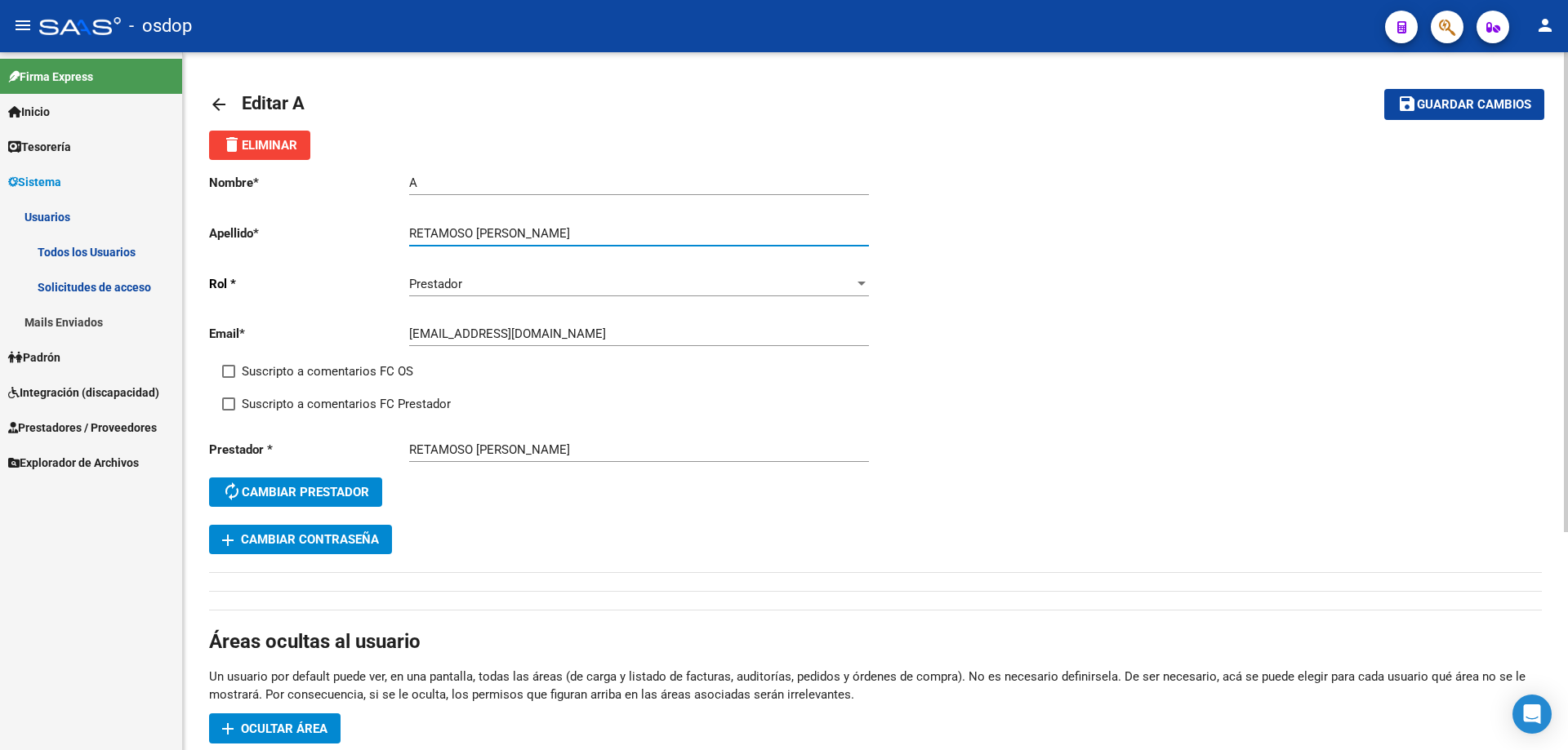
drag, startPoint x: 477, startPoint y: 229, endPoint x: 577, endPoint y: 230, distance: 100.0
click at [577, 230] on input "RETAMOSO NORMA MARIBEL" at bounding box center [639, 233] width 460 height 14
type input "RETAMOSO"
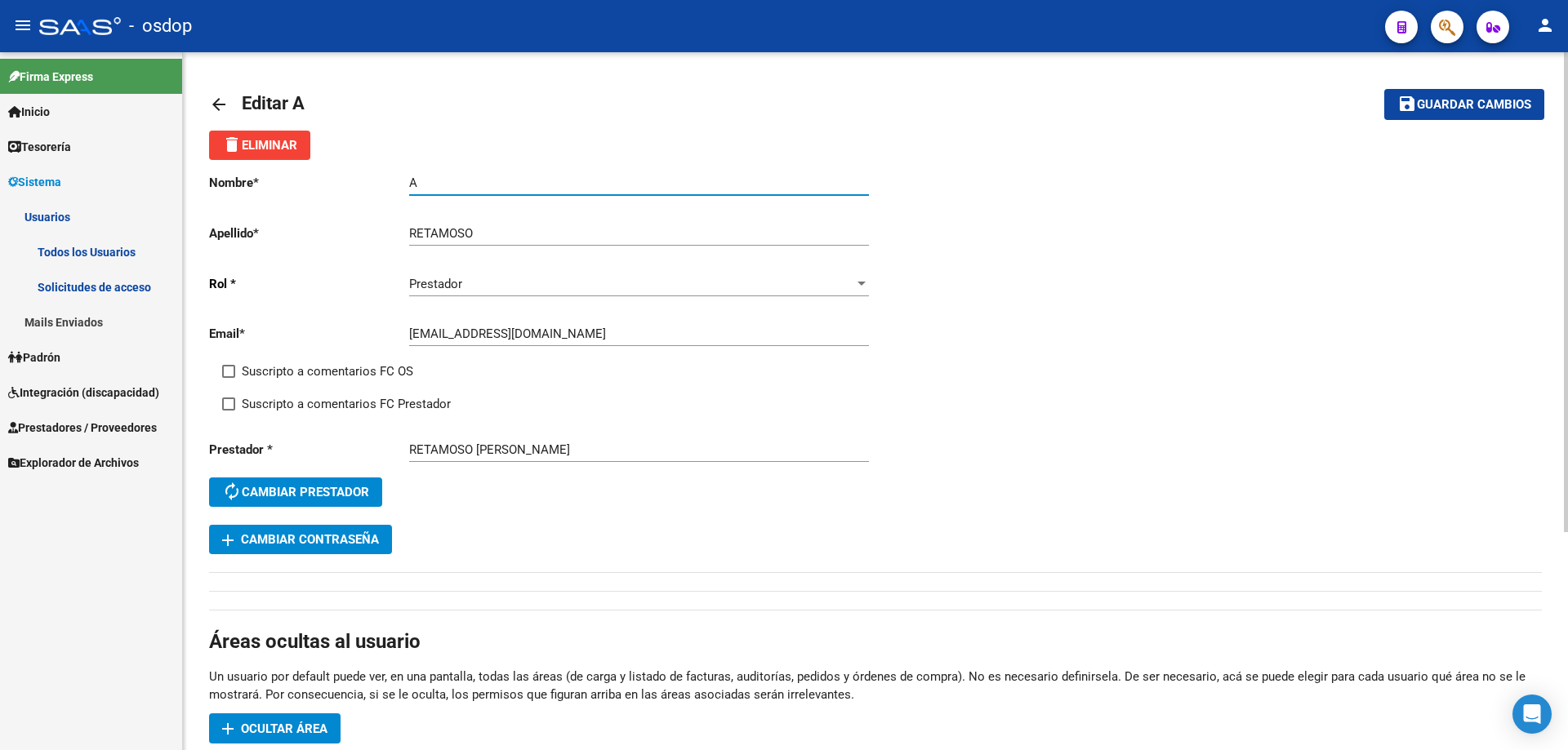
drag, startPoint x: 446, startPoint y: 184, endPoint x: 366, endPoint y: 177, distance: 80.3
click at [366, 177] on app-form-text-field "Nombre * A Ingresar nombre" at bounding box center [538, 182] width 659 height 14
paste input "NORMA MARIBEL"
type input "NORMA MARIBEL"
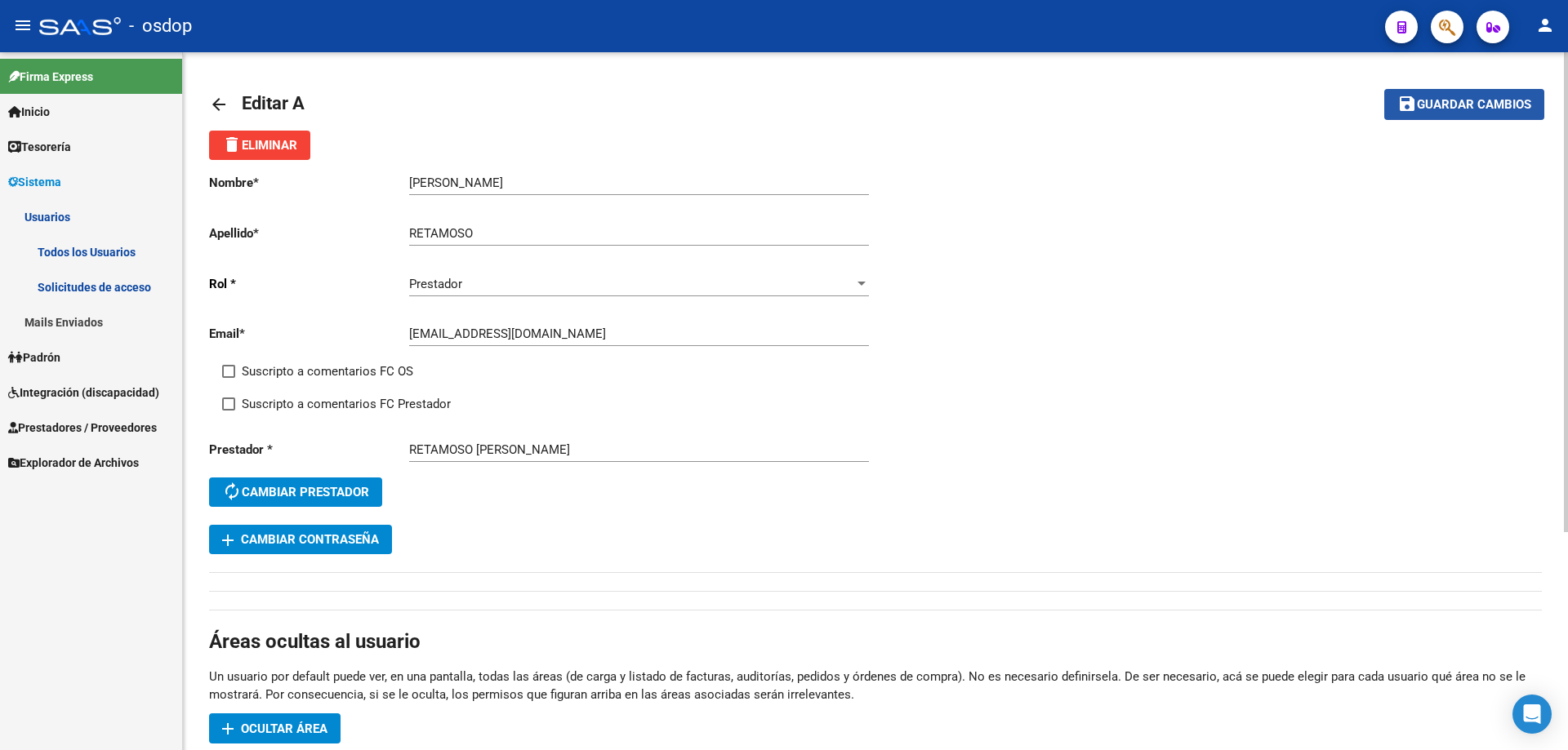
click at [1471, 109] on span "Guardar cambios" at bounding box center [1474, 105] width 115 height 14
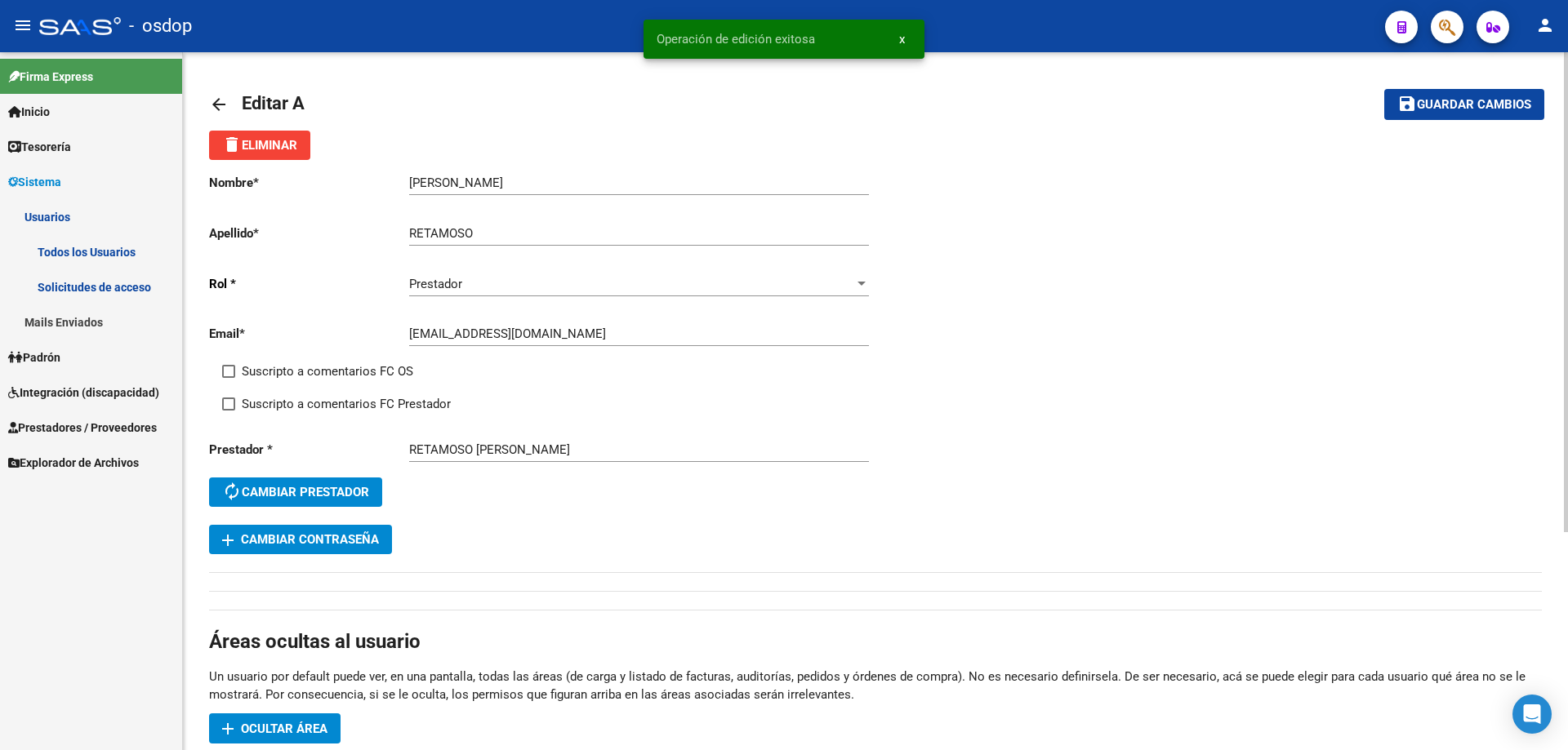
drag, startPoint x: 236, startPoint y: 109, endPoint x: 217, endPoint y: 108, distance: 19.0
click at [217, 108] on link "arrow_back" at bounding box center [225, 104] width 32 height 38
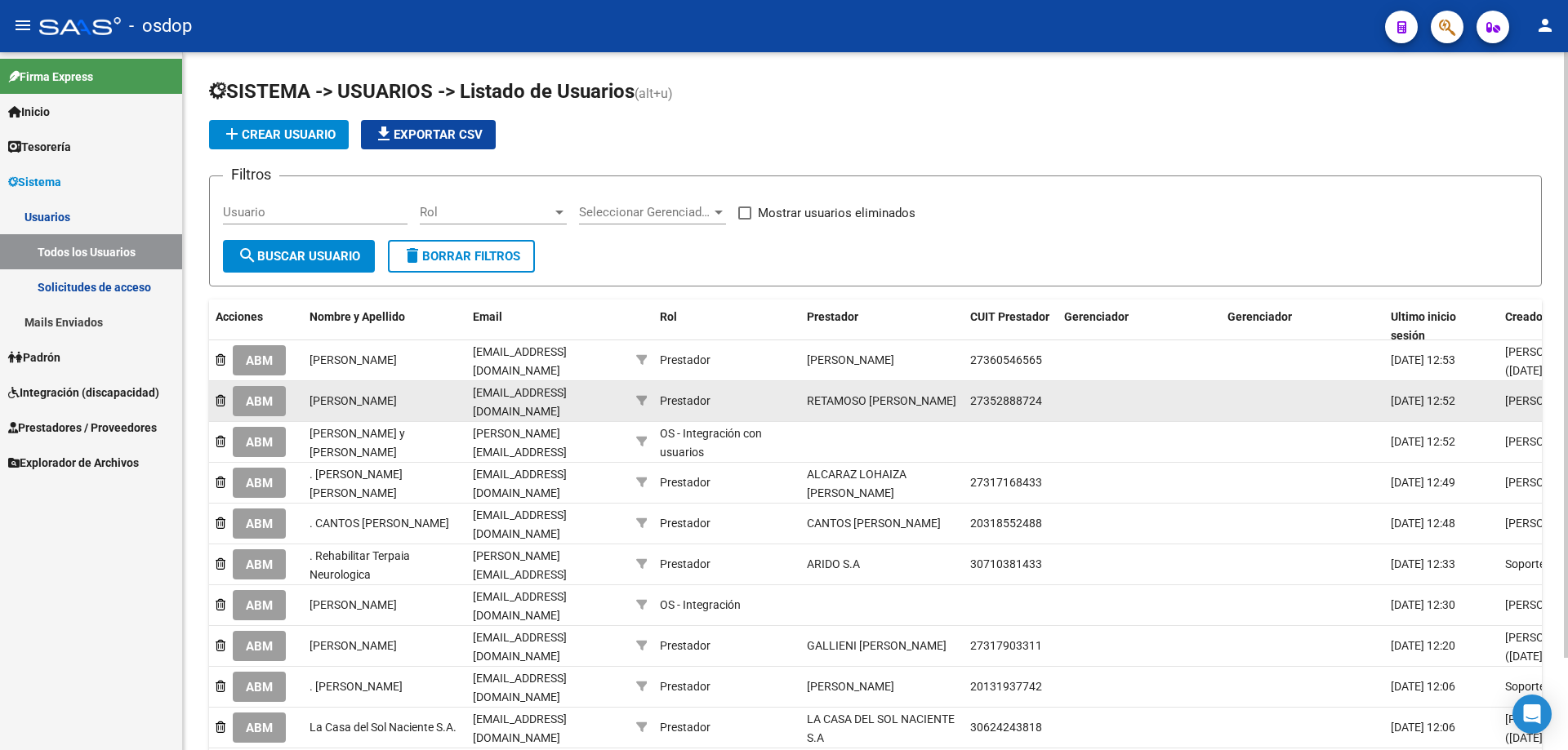
click at [261, 399] on span "ABM" at bounding box center [260, 401] width 27 height 14
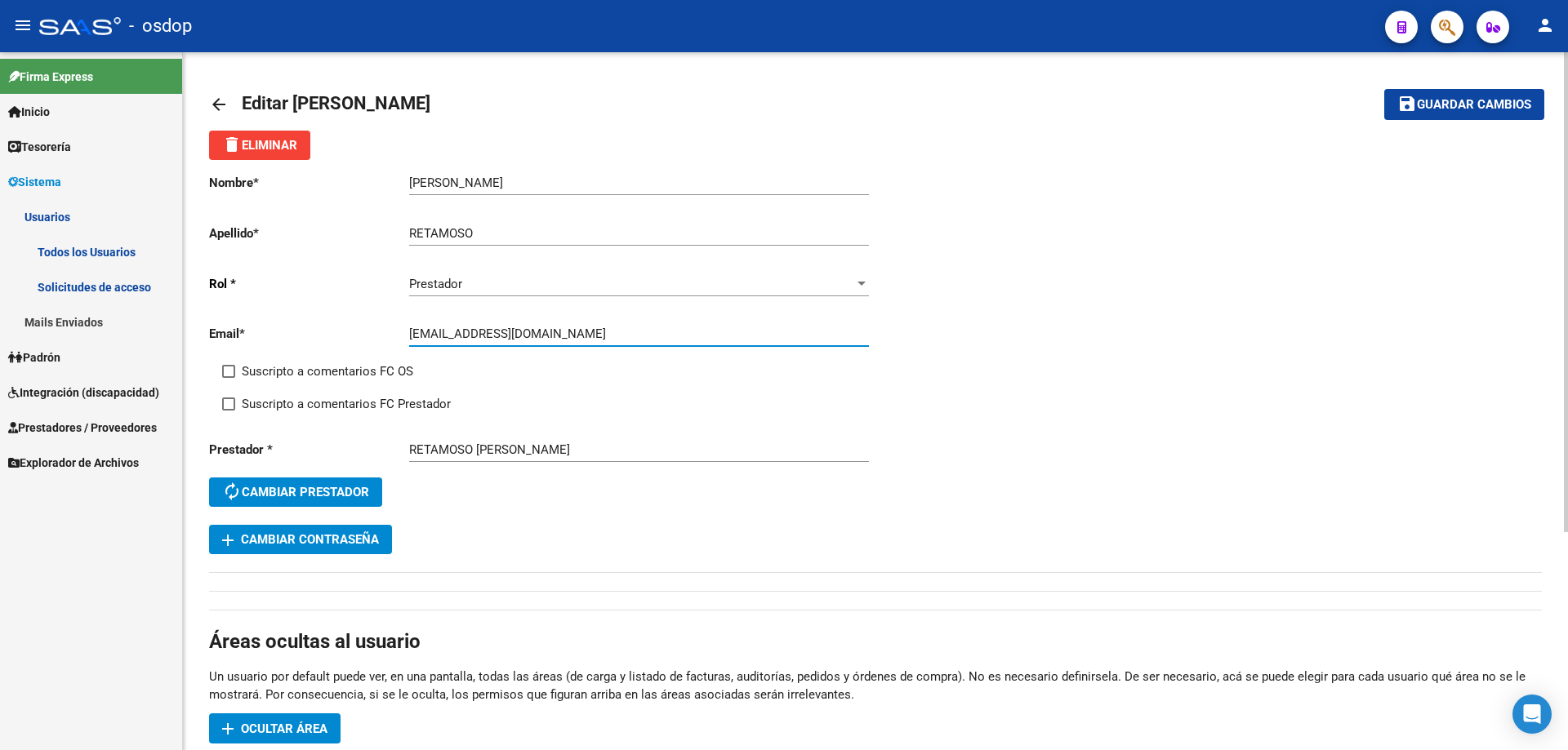
drag, startPoint x: 566, startPoint y: 332, endPoint x: 404, endPoint y: 325, distance: 162.2
click at [404, 326] on app-form-text-field "Email * anitacolombo03@gmail.com Ingresar email" at bounding box center [538, 333] width 659 height 14
paste input "maribelretamoso27"
type input "maribelretamoso27@gmail.com"
click at [1438, 103] on span "Guardar cambios" at bounding box center [1474, 105] width 115 height 14
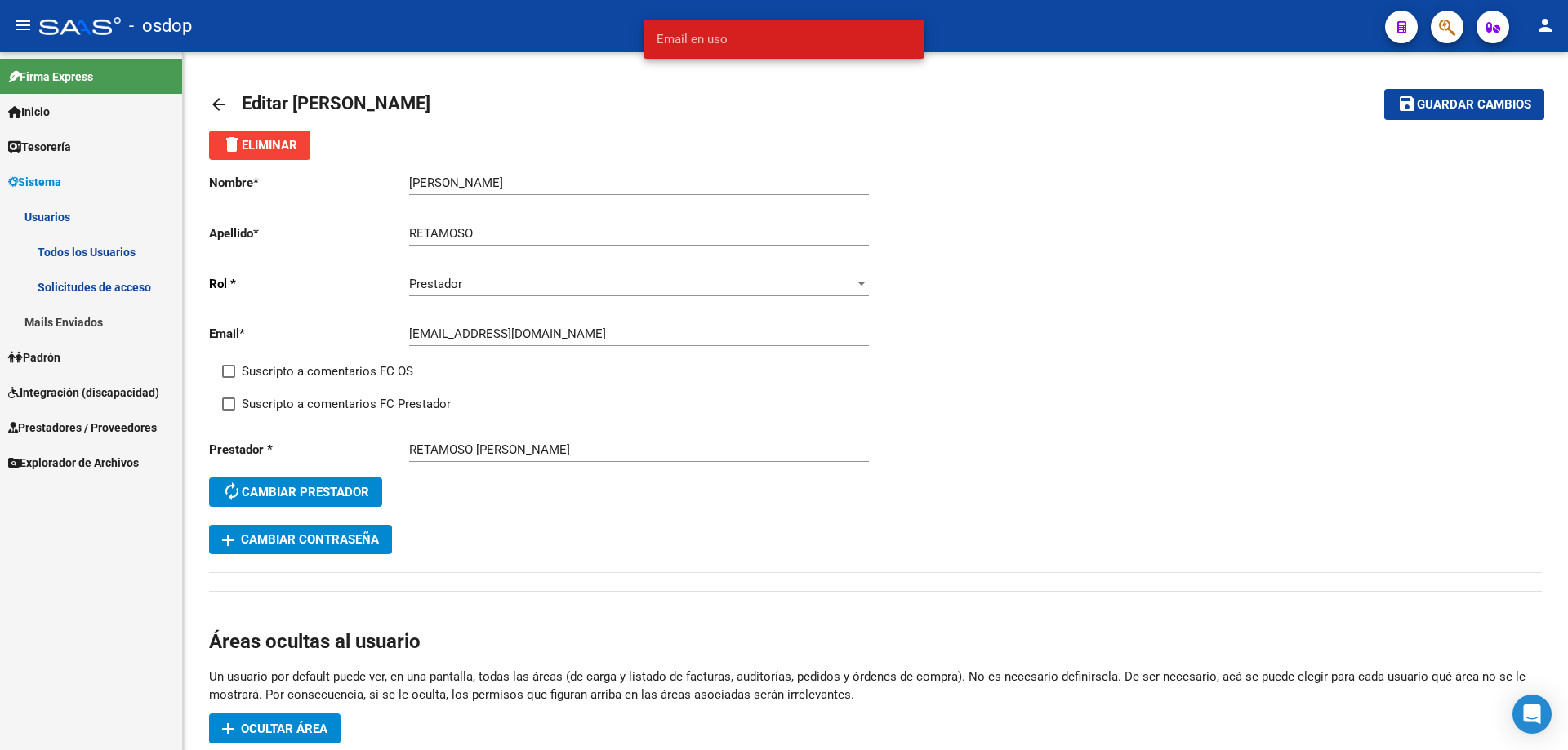
click at [702, 41] on span "Email en uso" at bounding box center [692, 39] width 71 height 16
click at [215, 99] on mat-icon "arrow_back" at bounding box center [219, 104] width 20 height 20
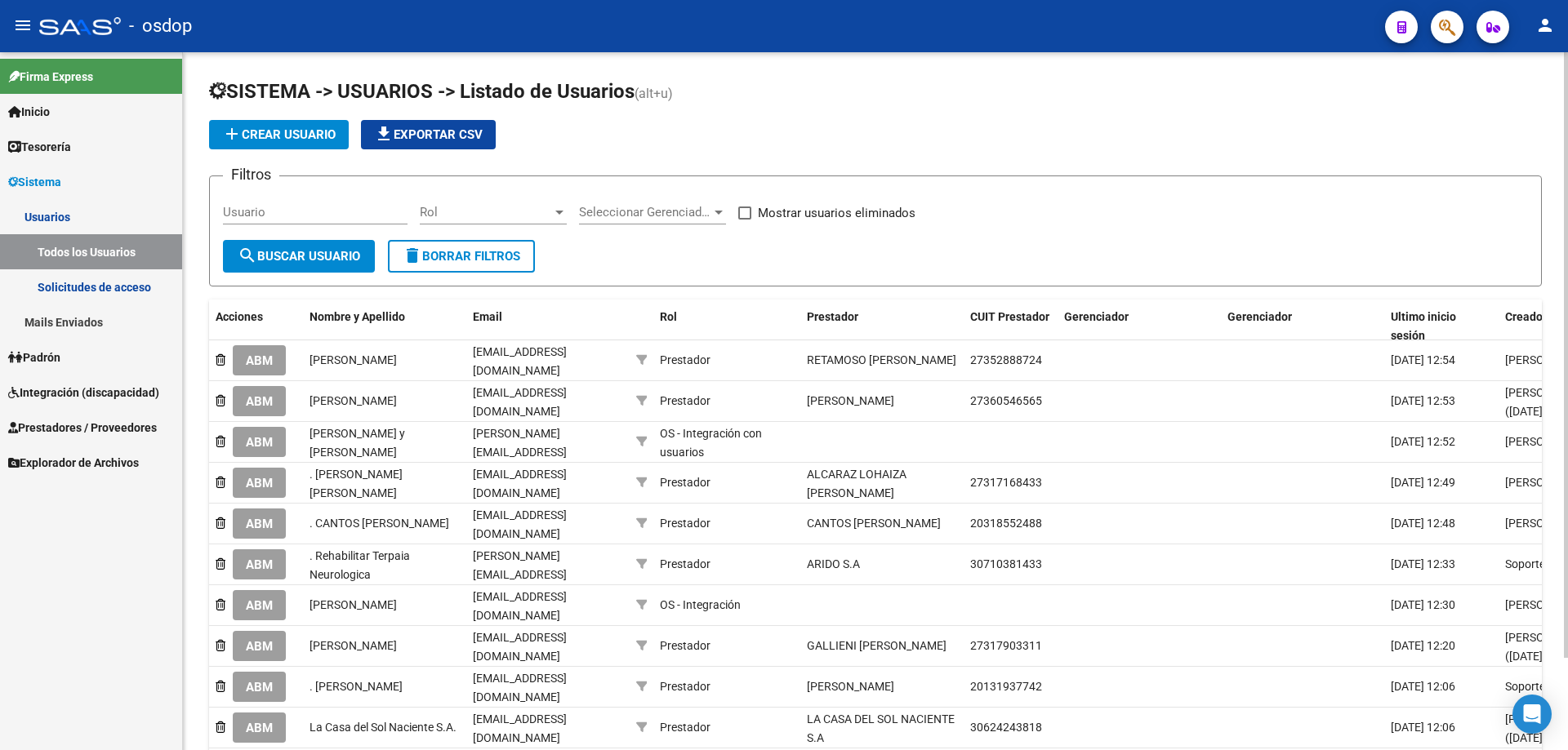
click at [81, 286] on link "Solicitudes de acceso" at bounding box center [91, 286] width 182 height 35
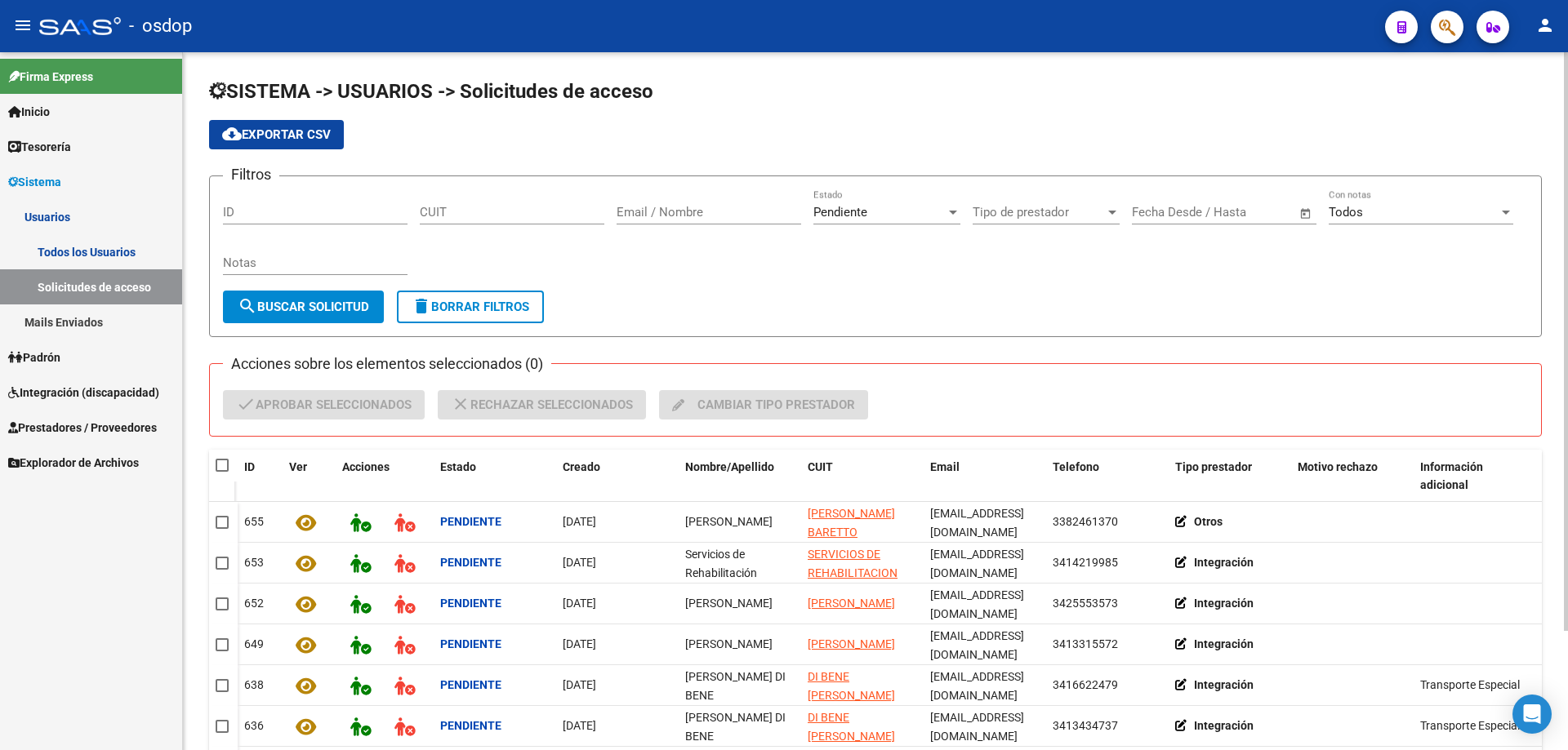
drag, startPoint x: 39, startPoint y: 324, endPoint x: 52, endPoint y: 321, distance: 13.3
click at [42, 323] on link "Mails Enviados" at bounding box center [91, 322] width 182 height 35
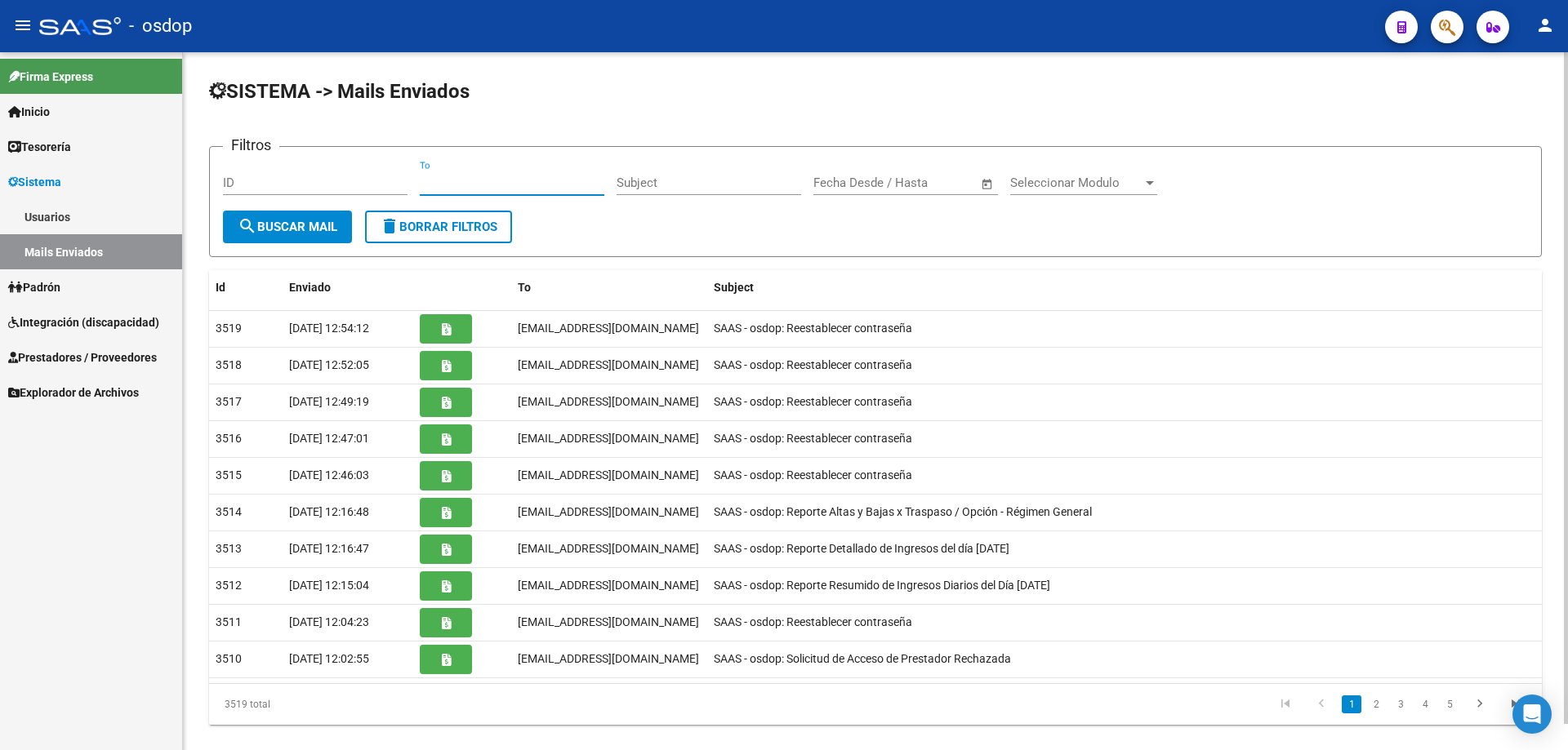
drag, startPoint x: 426, startPoint y: 181, endPoint x: 436, endPoint y: 179, distance: 10.2
click at [425, 181] on input "To" at bounding box center [512, 182] width 184 height 14
paste input "[EMAIL_ADDRESS][DOMAIN_NAME]"
type input "[EMAIL_ADDRESS][DOMAIN_NAME]"
click at [312, 223] on span "search Buscar Mail" at bounding box center [287, 226] width 99 height 14
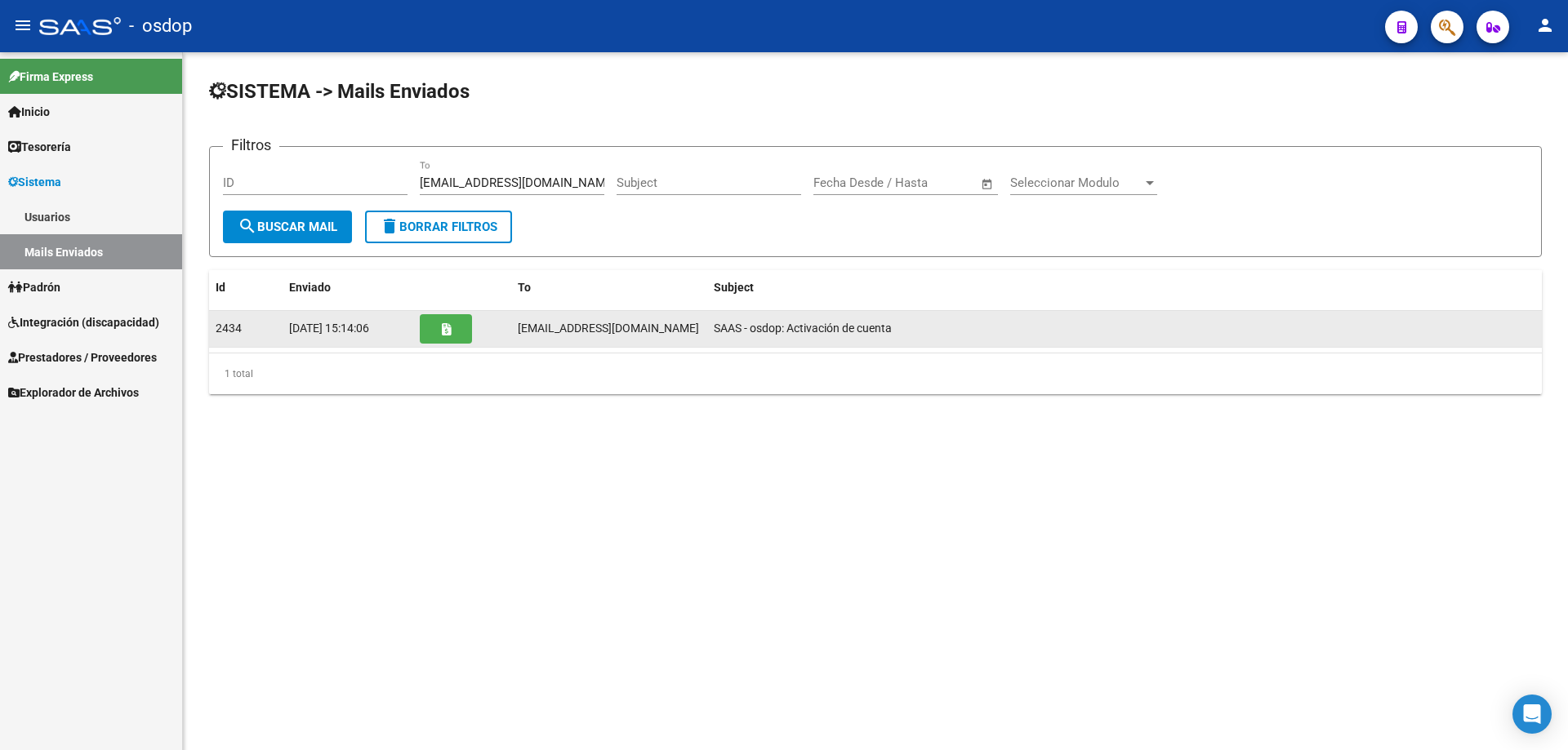
click at [444, 331] on icon "button" at bounding box center [446, 329] width 9 height 12
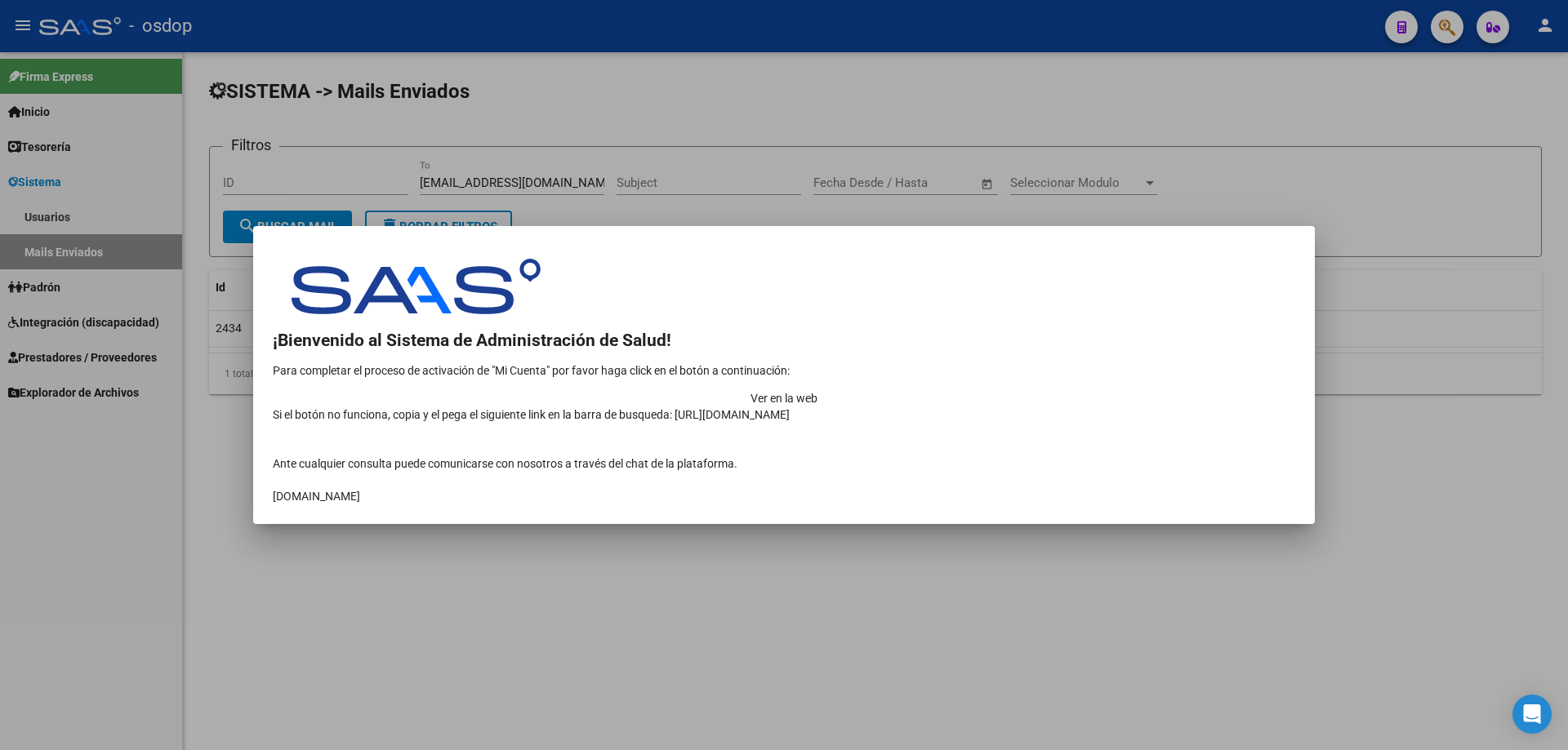
click at [1127, 390] on td "Ver en la web" at bounding box center [784, 398] width 1022 height 16
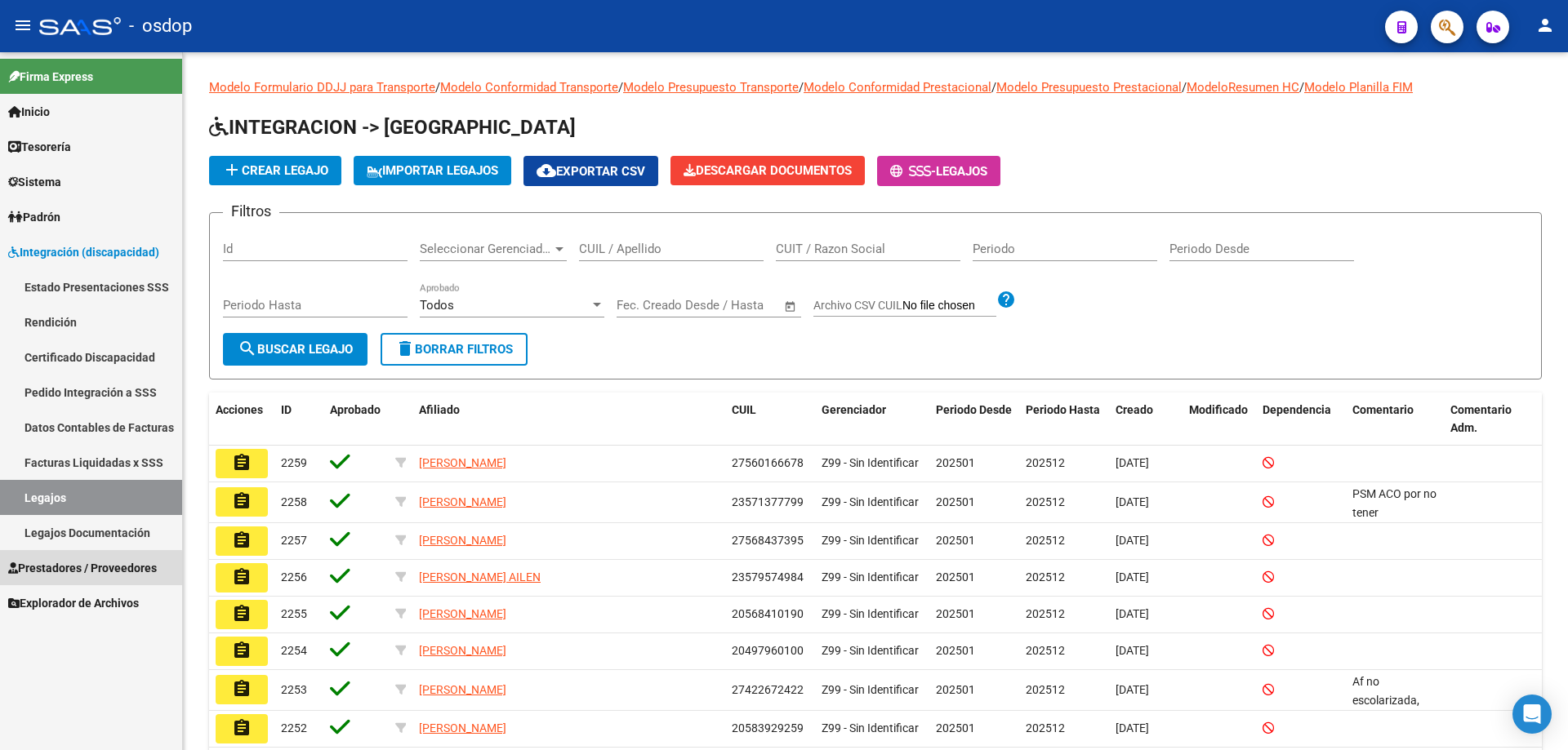
click at [73, 570] on span "Prestadores / Proveedores" at bounding box center [83, 568] width 149 height 18
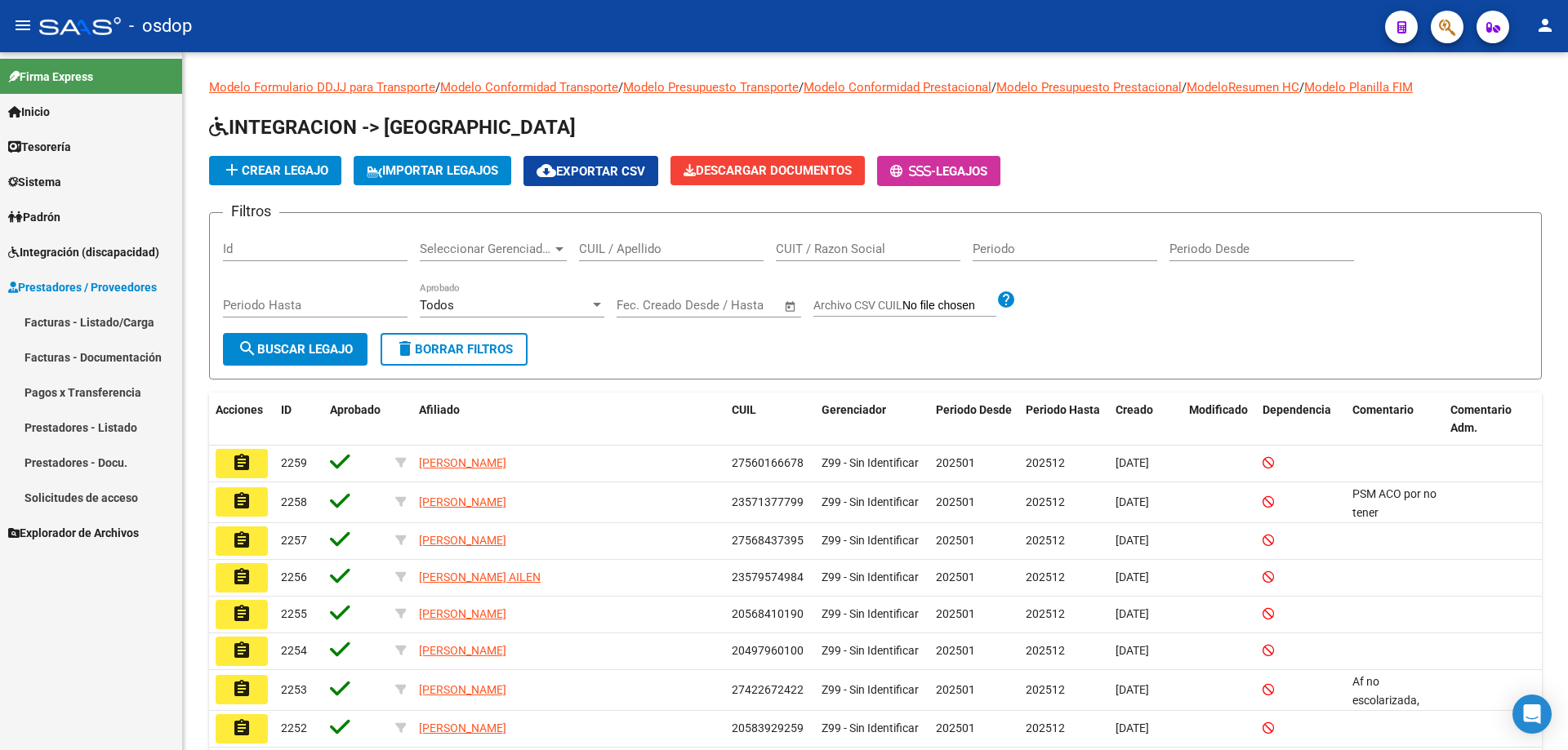
click at [94, 422] on link "Prestadores - Listado" at bounding box center [91, 427] width 182 height 35
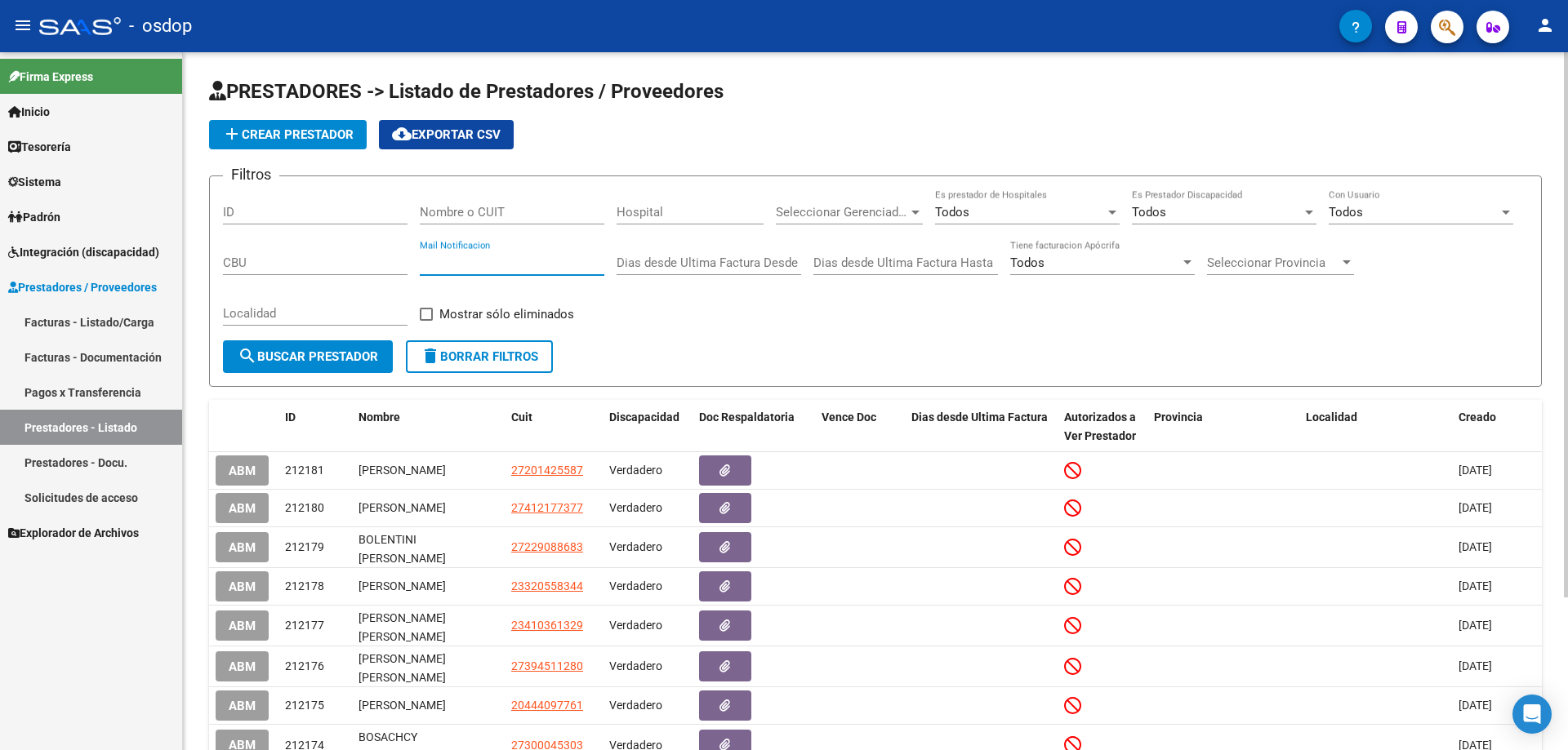
click at [422, 262] on input "Mail Notificacion" at bounding box center [512, 262] width 184 height 14
paste input "[EMAIL_ADDRESS][DOMAIN_NAME]"
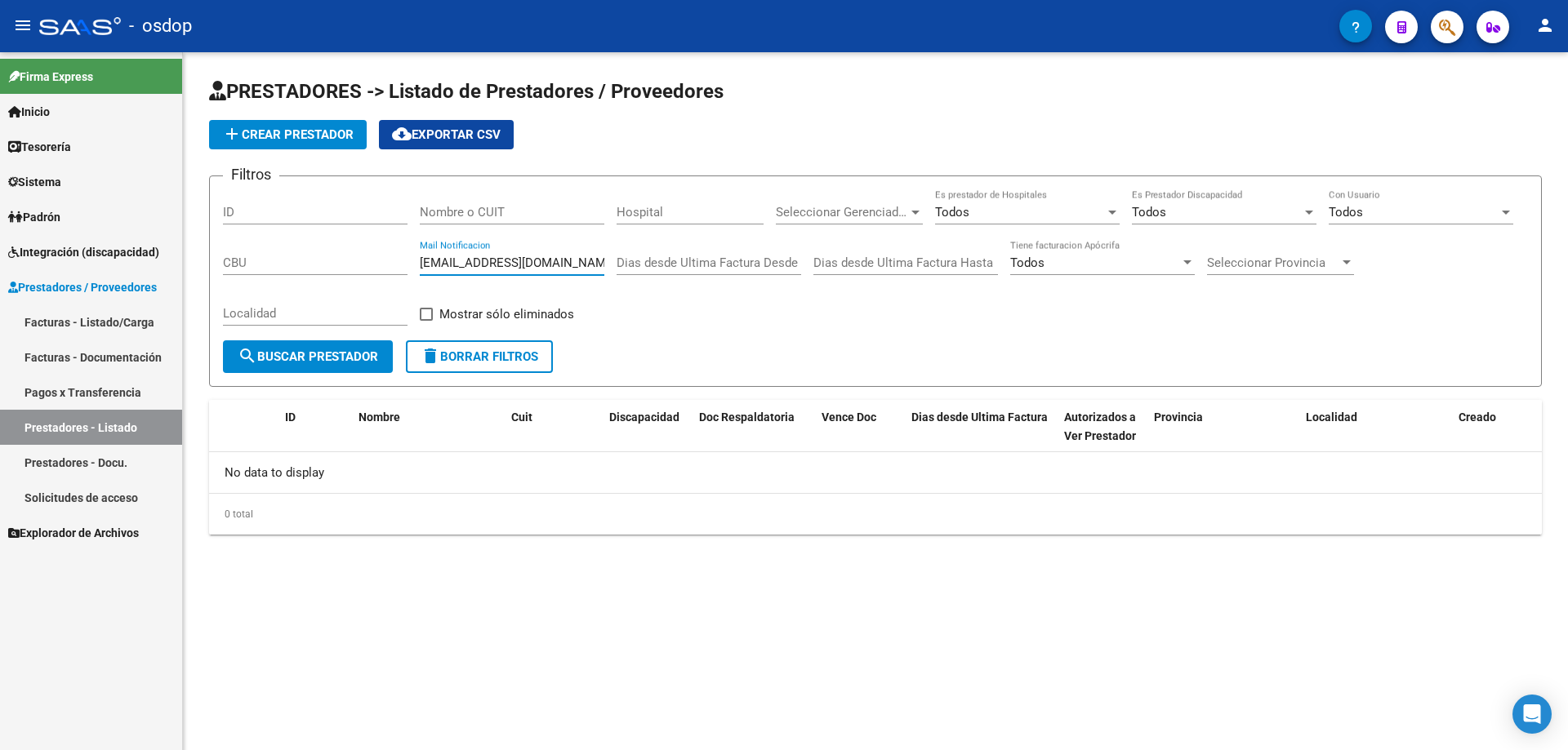
type input "[EMAIL_ADDRESS][DOMAIN_NAME]"
click at [35, 209] on span "Padrón" at bounding box center [34, 217] width 52 height 18
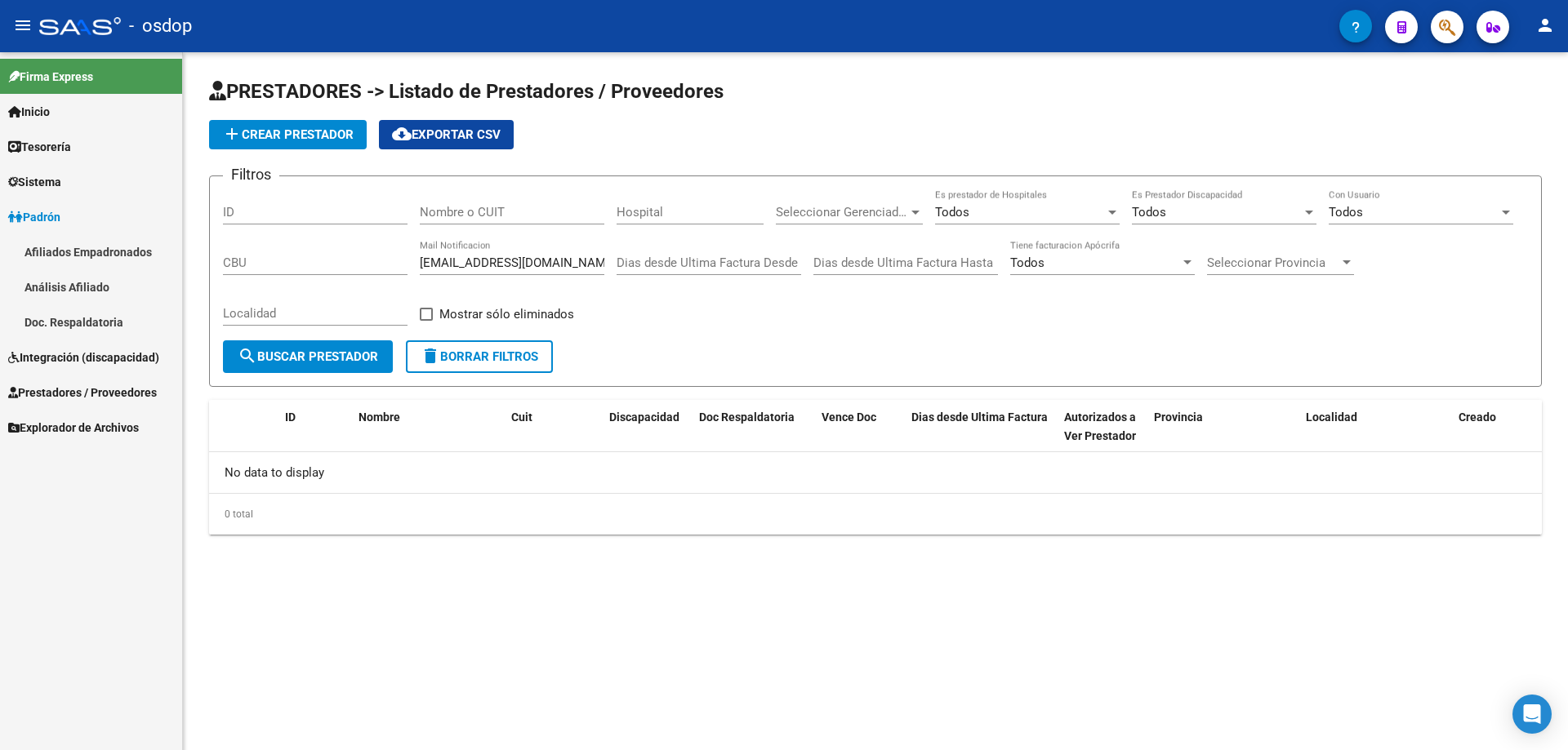
click at [41, 179] on span "Sistema" at bounding box center [35, 181] width 53 height 18
click at [52, 214] on link "Usuarios" at bounding box center [91, 217] width 182 height 35
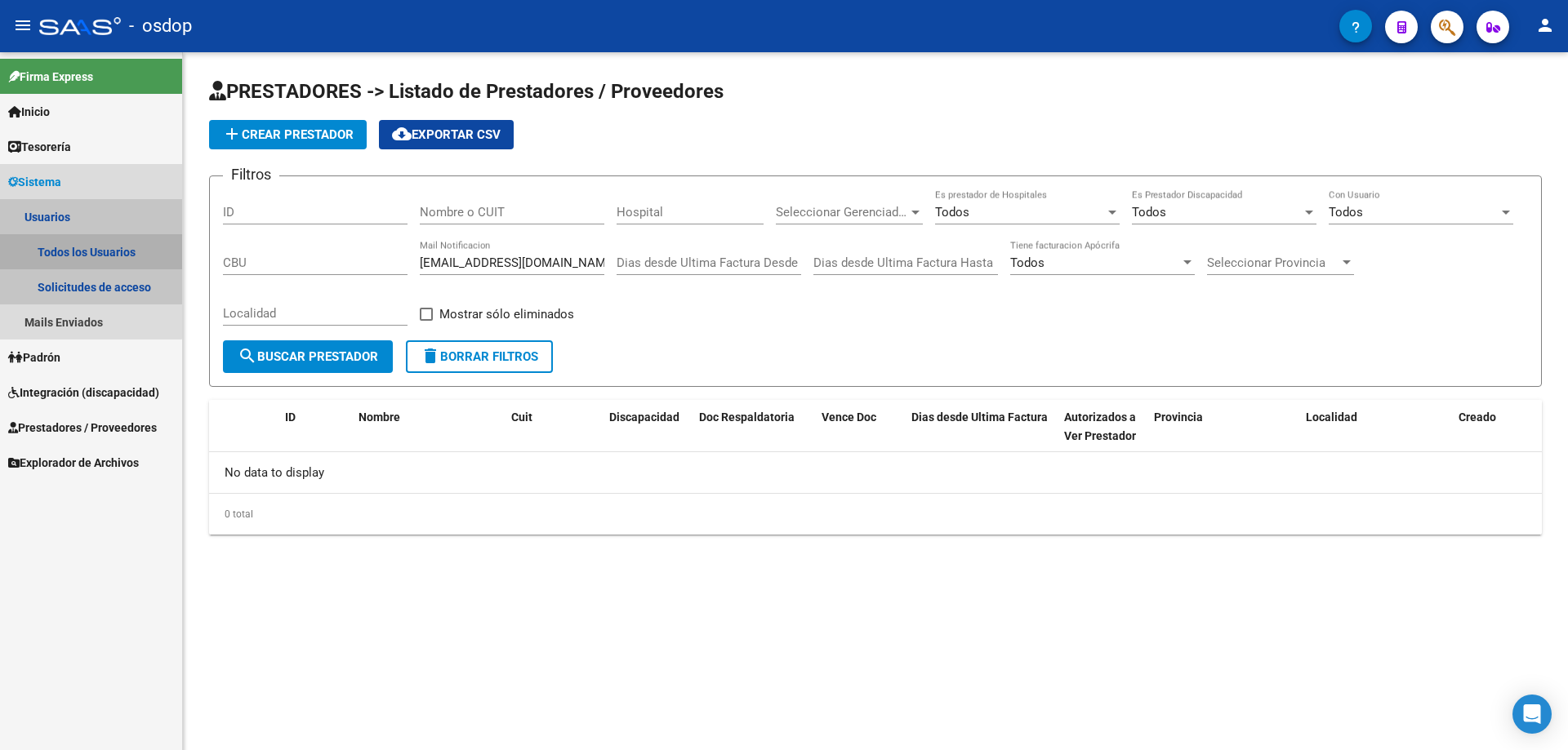
click at [82, 245] on link "Todos los Usuarios" at bounding box center [91, 252] width 182 height 35
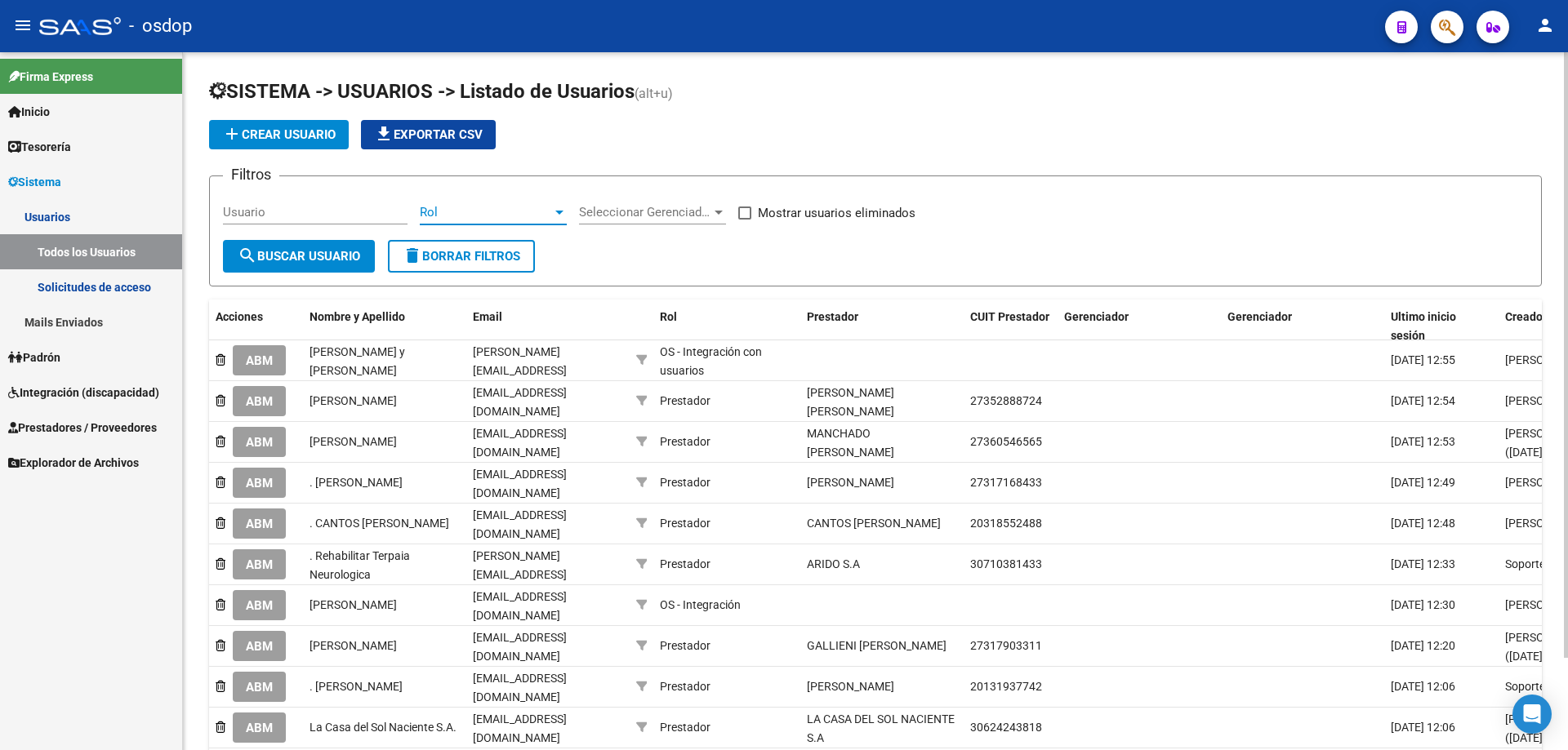
click at [423, 211] on span "Rol" at bounding box center [486, 212] width 133 height 14
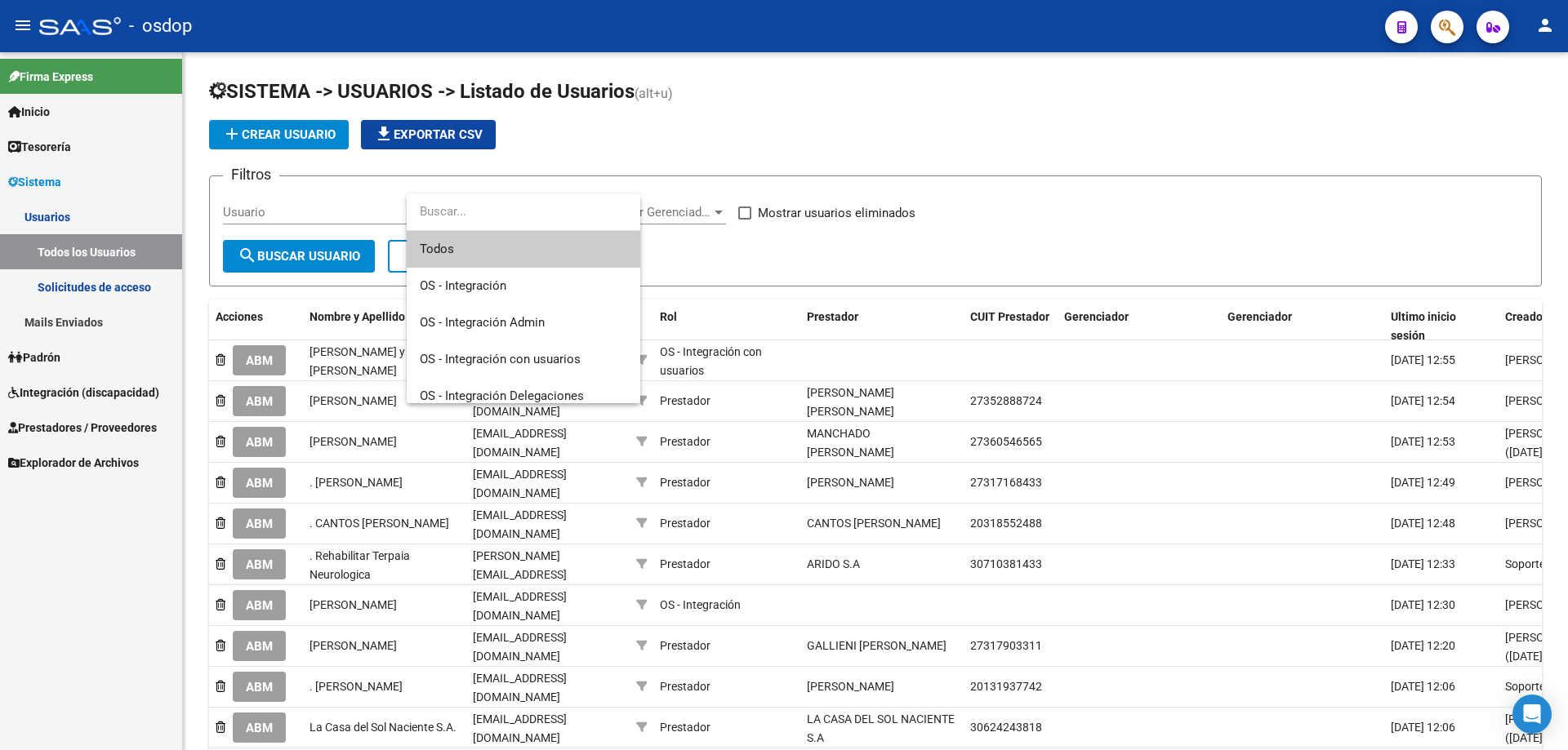
click at [431, 218] on input "dropdown search" at bounding box center [523, 212] width 233 height 37
click at [421, 206] on input "dropdown search" at bounding box center [523, 212] width 233 height 37
click at [660, 153] on div at bounding box center [784, 375] width 1568 height 750
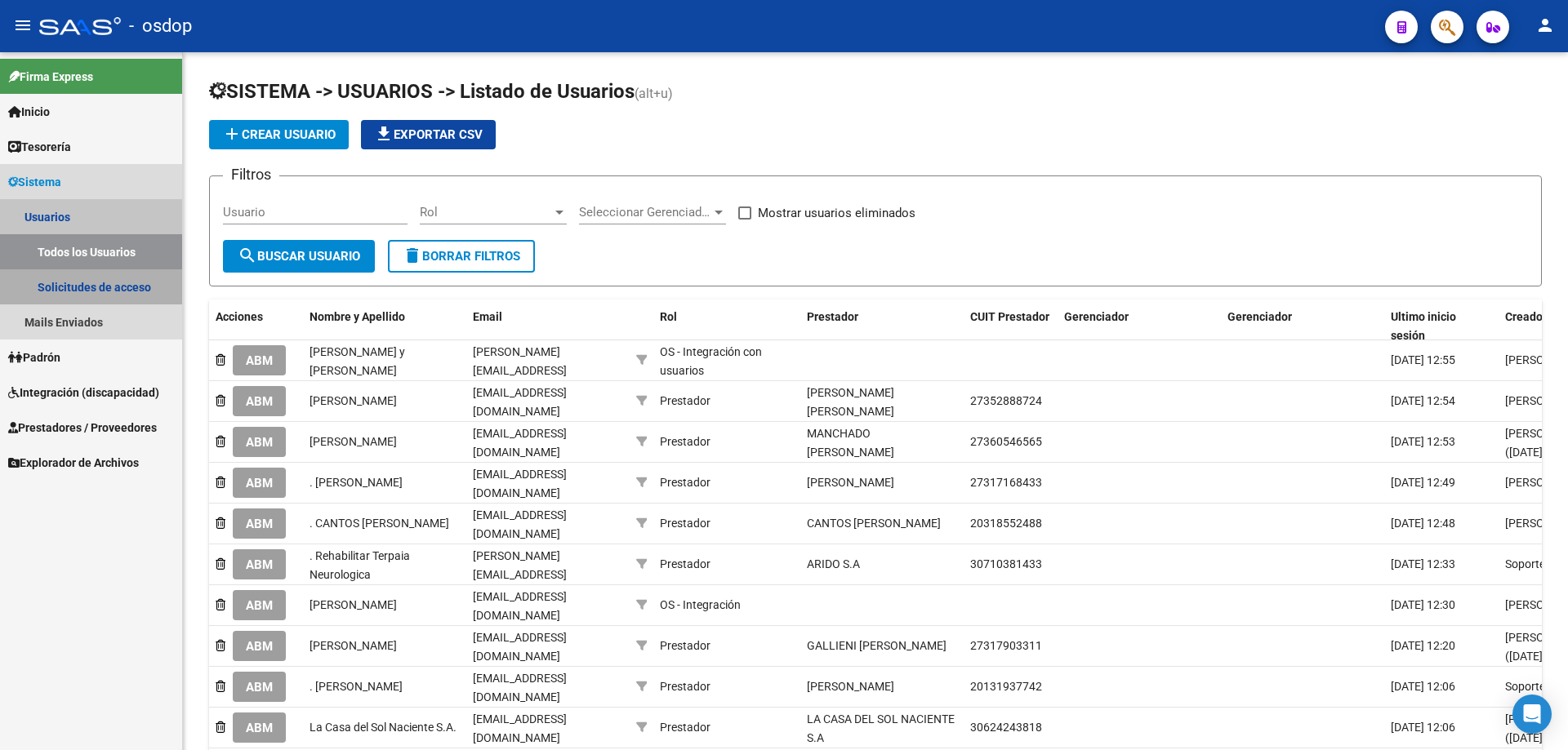
click at [76, 285] on link "Solicitudes de acceso" at bounding box center [91, 286] width 182 height 35
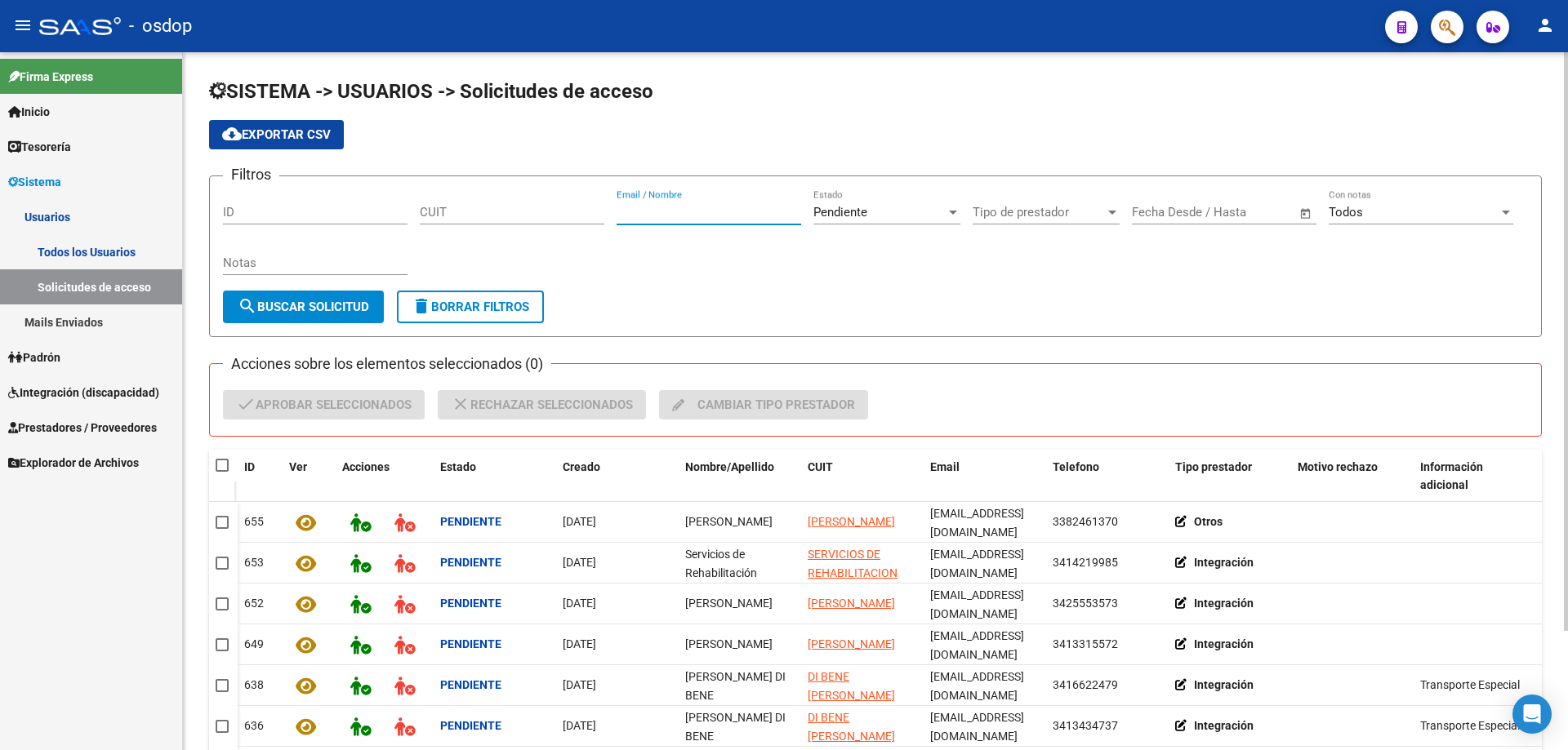
click at [620, 213] on input "Email / Nombre" at bounding box center [708, 212] width 184 height 14
paste input "[EMAIL_ADDRESS][DOMAIN_NAME]"
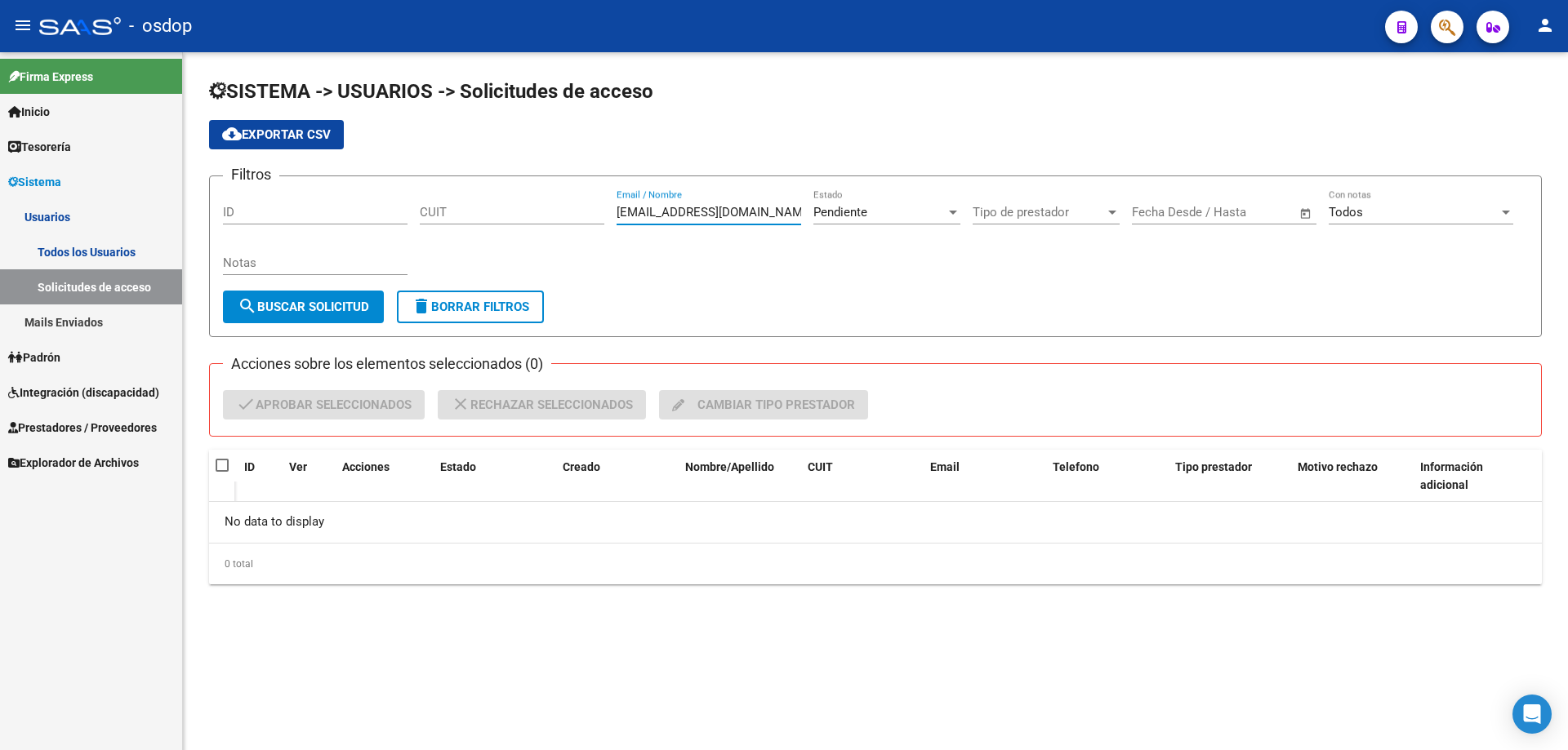
type input "[EMAIL_ADDRESS][DOMAIN_NAME]"
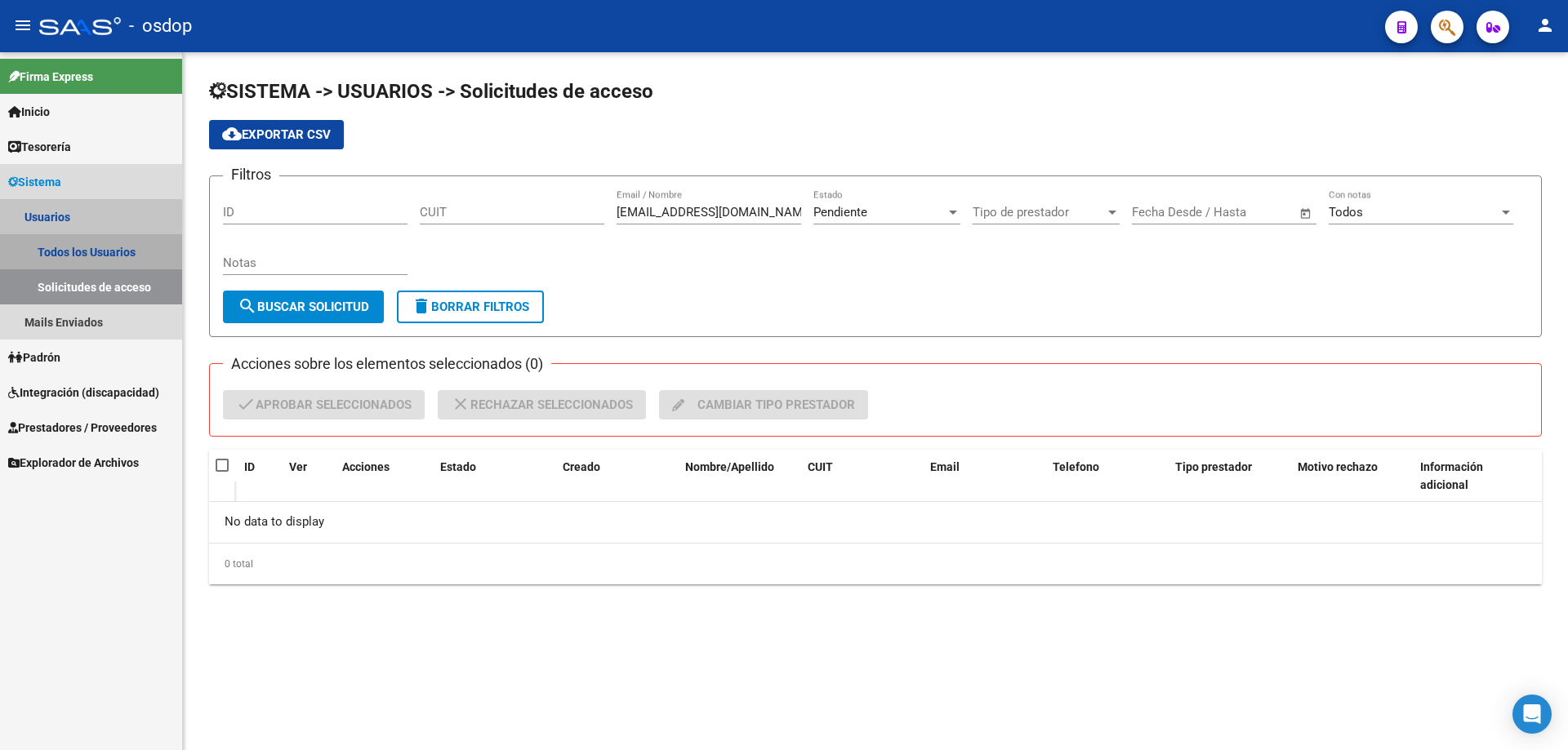
click at [76, 252] on link "Todos los Usuarios" at bounding box center [91, 252] width 182 height 35
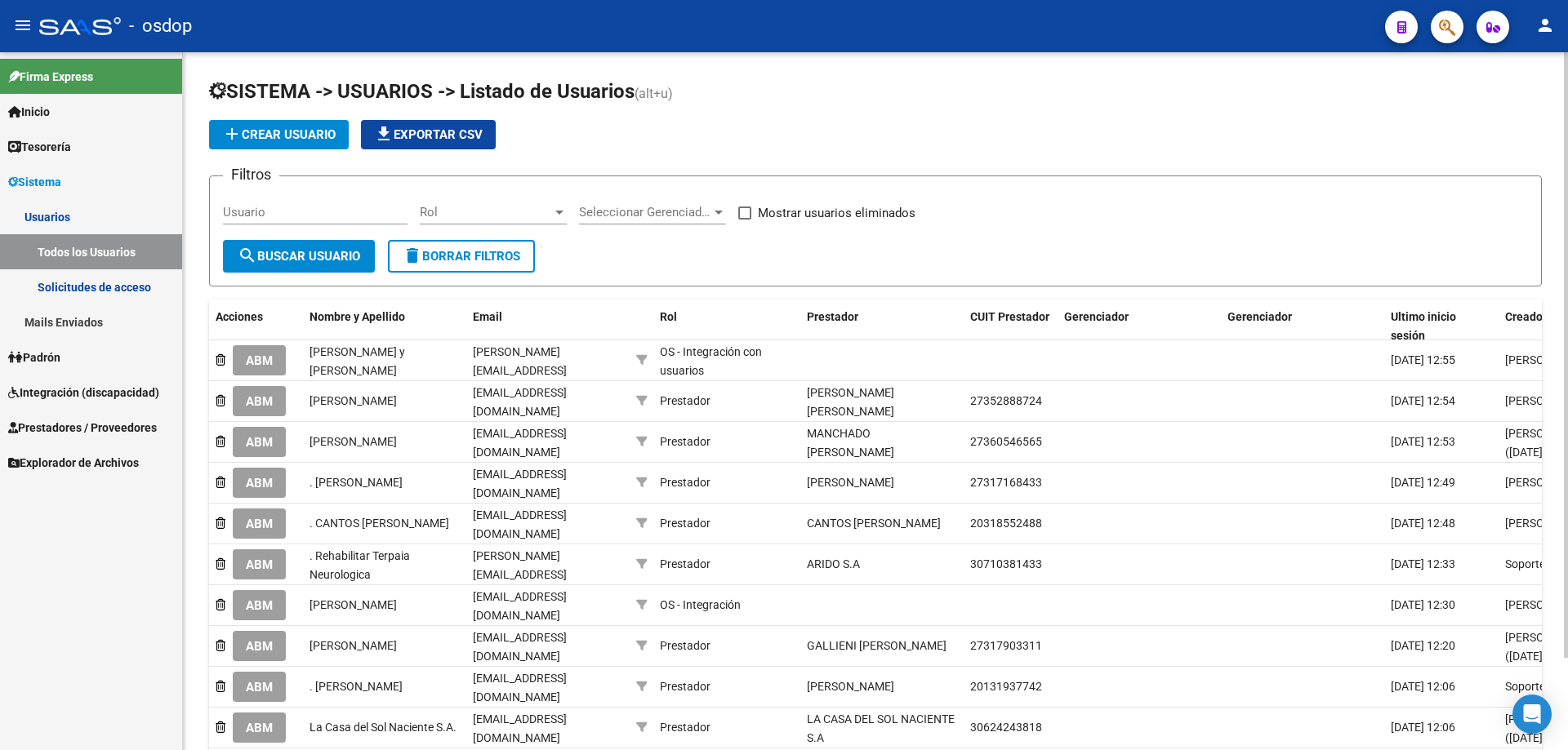
click at [256, 207] on div "Usuario" at bounding box center [315, 207] width 184 height 35
click at [253, 212] on input "Usuario" at bounding box center [315, 212] width 184 height 14
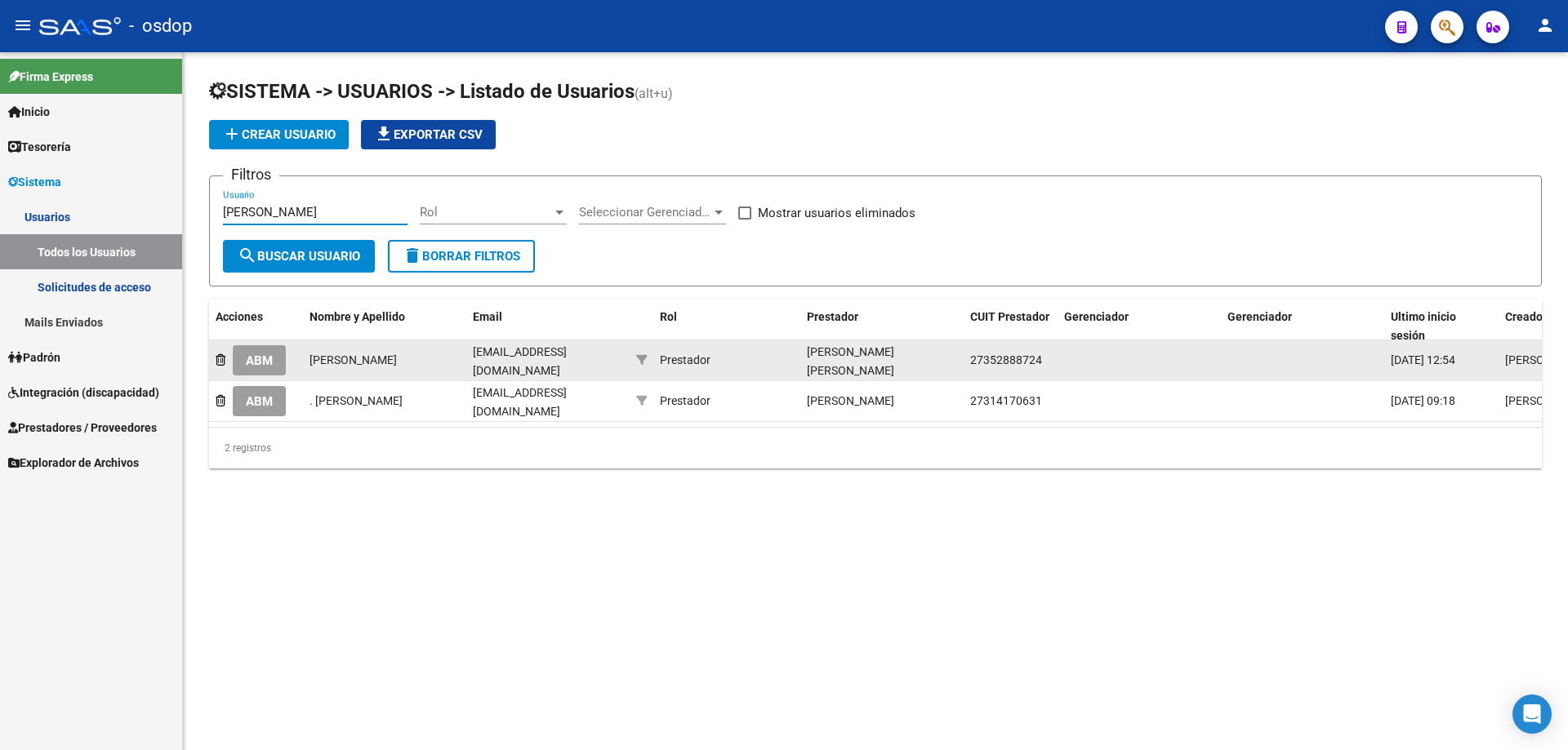
type input "[PERSON_NAME]"
click at [263, 360] on span "ABM" at bounding box center [260, 361] width 27 height 14
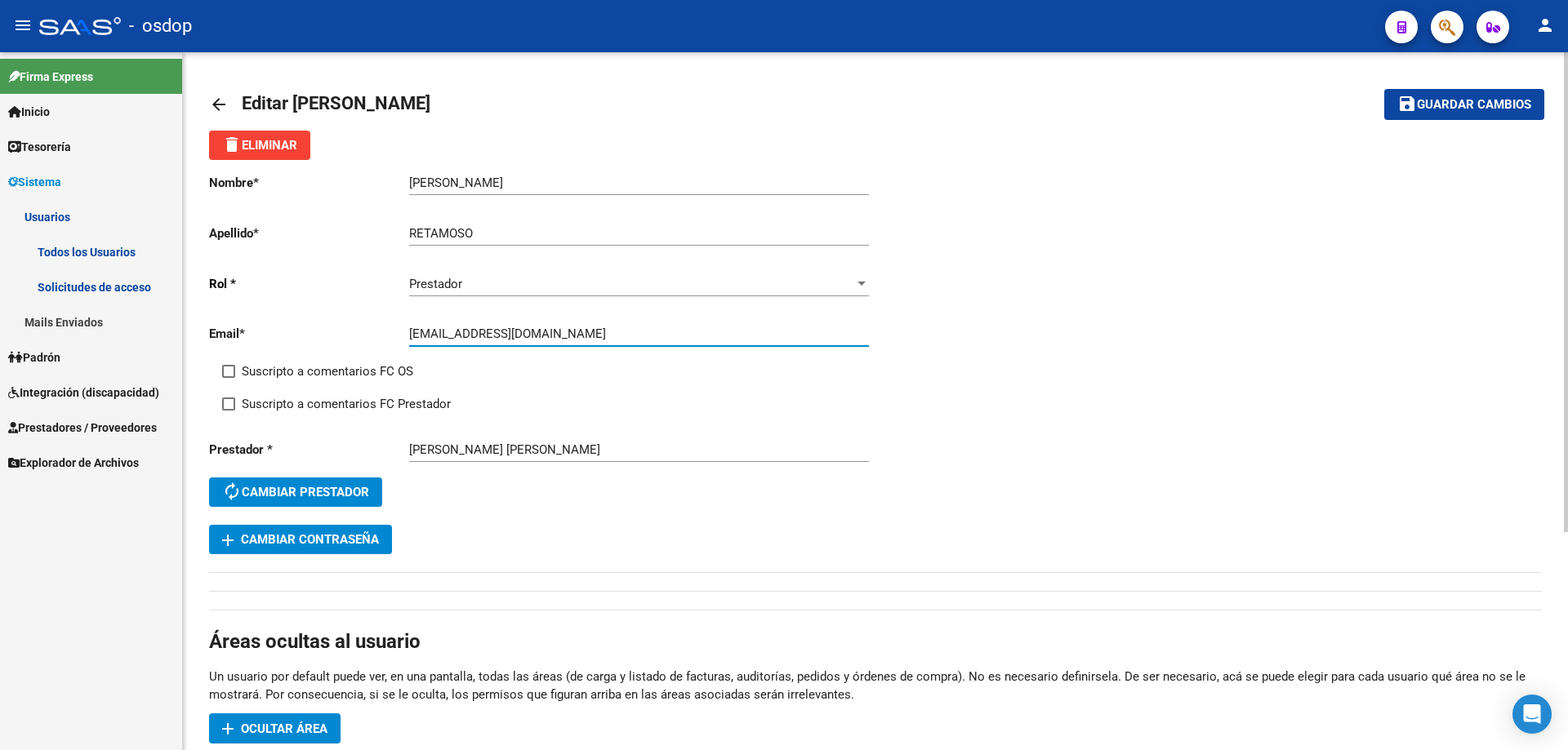
drag, startPoint x: 568, startPoint y: 335, endPoint x: 390, endPoint y: 331, distance: 178.0
click at [390, 331] on app-form-text-field "Email * [EMAIL_ADDRESS][DOMAIN_NAME] Ingresar email" at bounding box center [538, 333] width 659 height 14
paste input "maribelretamoso27"
type input "[EMAIL_ADDRESS][DOMAIN_NAME]"
click at [1431, 104] on span "Guardar cambios" at bounding box center [1474, 105] width 115 height 14
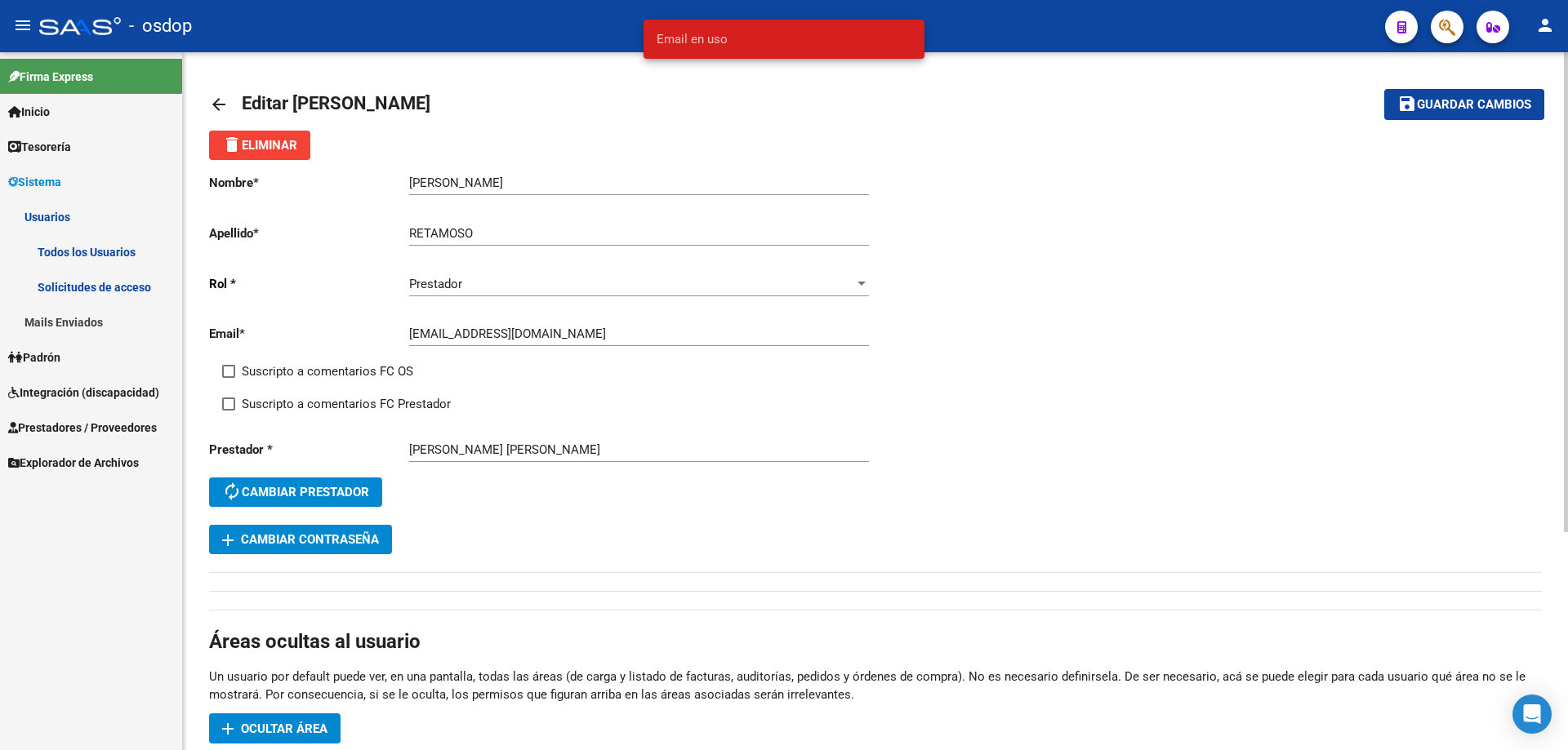
click at [628, 314] on div "[EMAIL_ADDRESS][DOMAIN_NAME] Ingresar email" at bounding box center [639, 328] width 460 height 35
click at [214, 104] on mat-icon "arrow_back" at bounding box center [219, 104] width 20 height 20
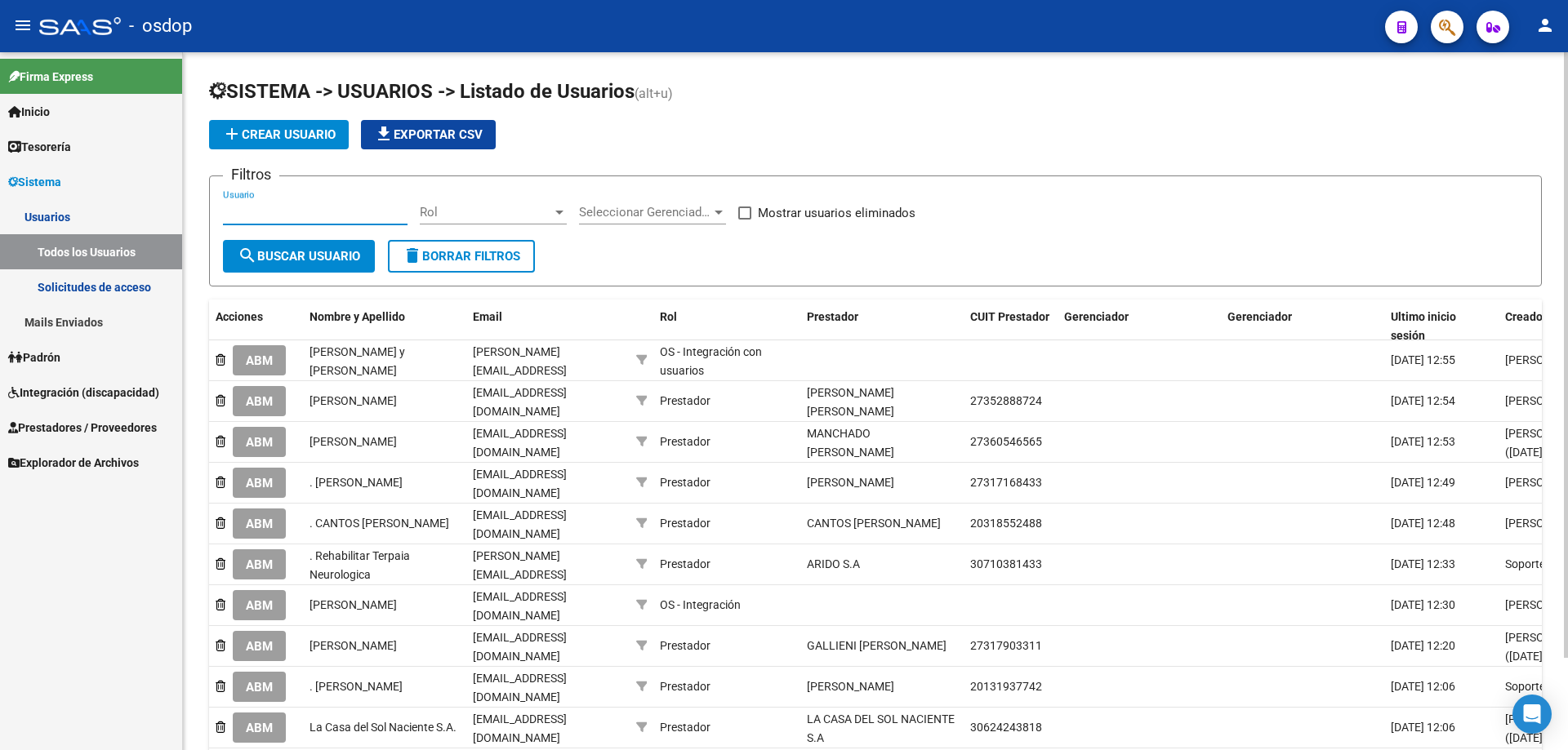
click at [229, 208] on input "Usuario" at bounding box center [315, 212] width 184 height 14
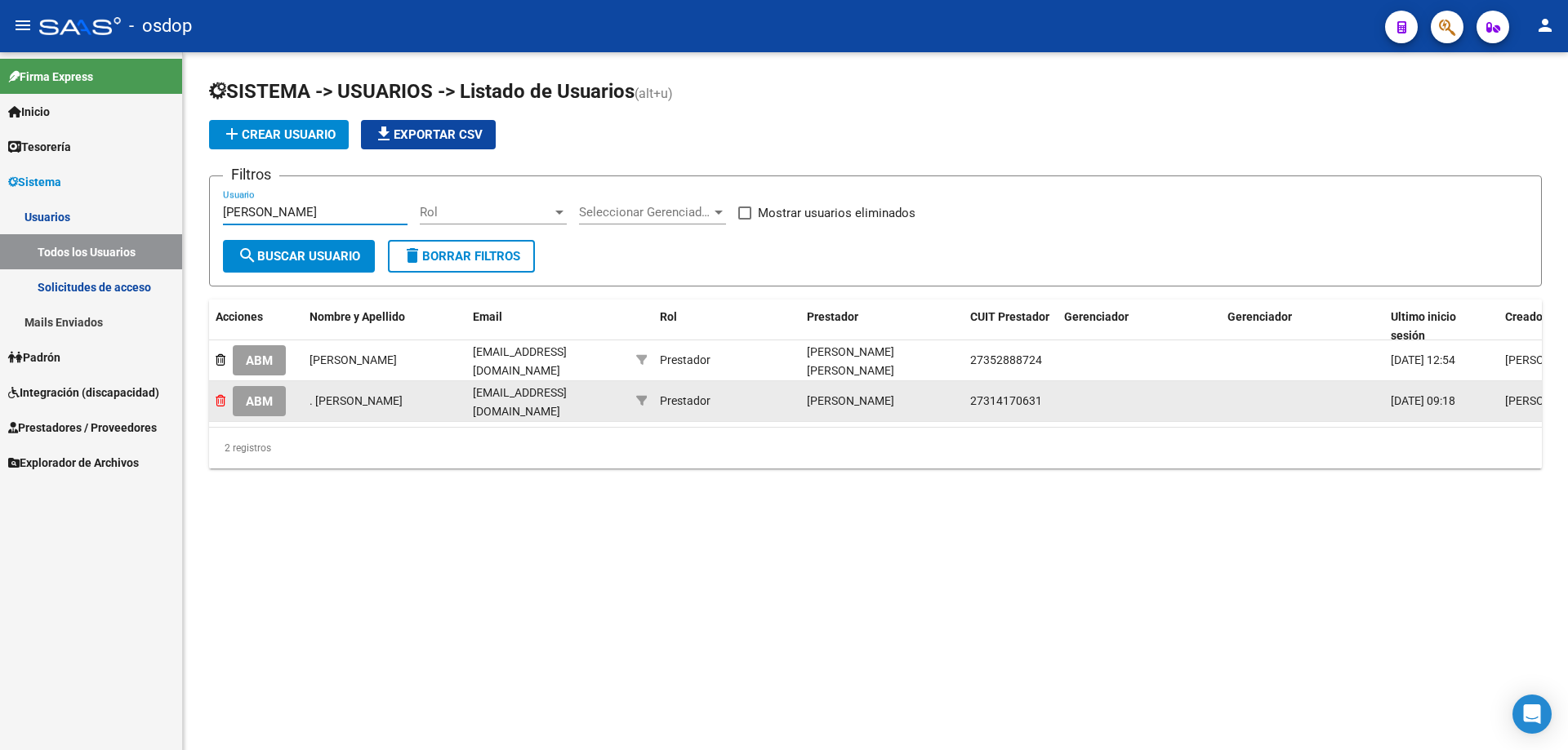
type input "[PERSON_NAME]"
click at [217, 402] on icon at bounding box center [220, 401] width 10 height 11
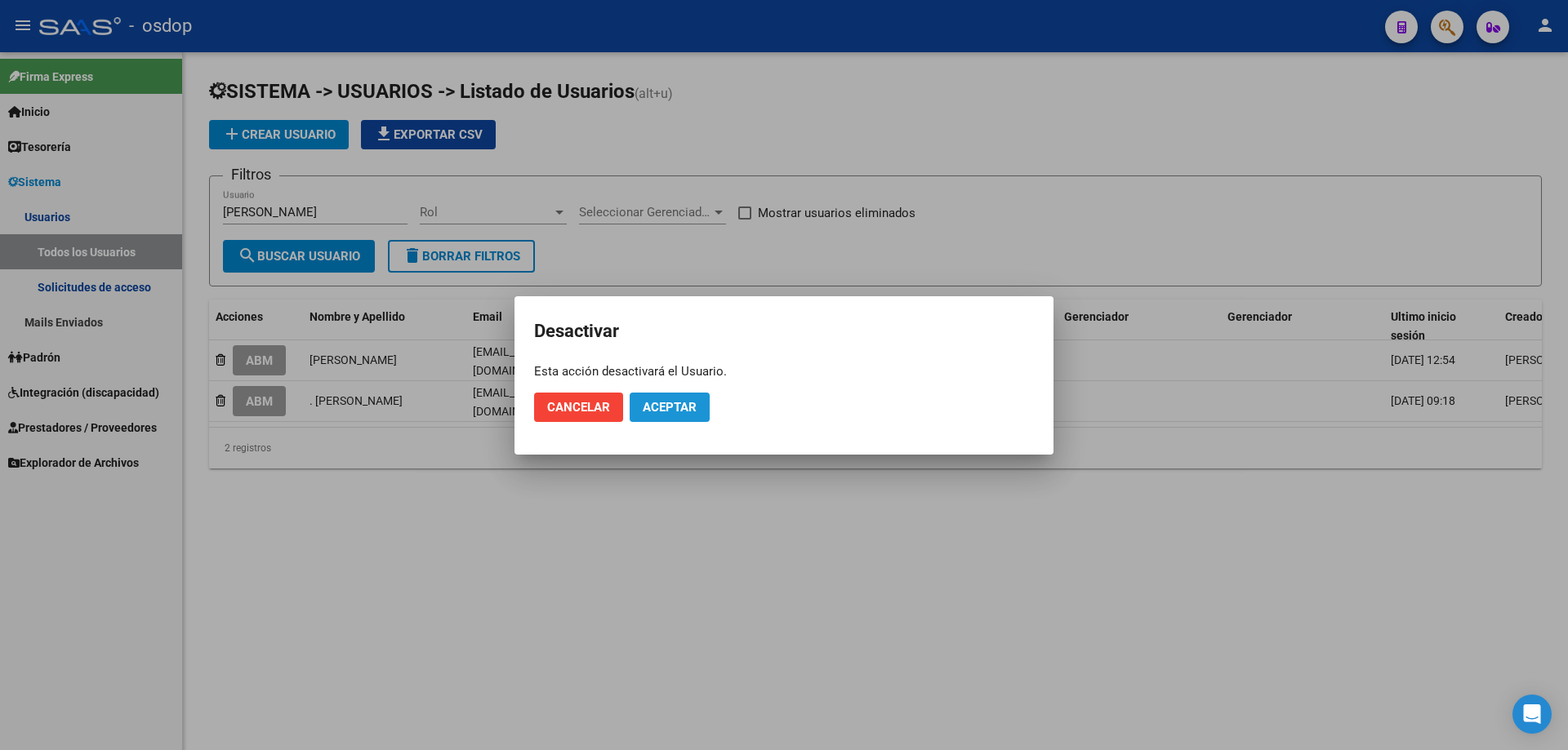
drag, startPoint x: 687, startPoint y: 406, endPoint x: 594, endPoint y: 400, distance: 93.2
click at [687, 406] on span "Aceptar" at bounding box center [669, 406] width 53 height 14
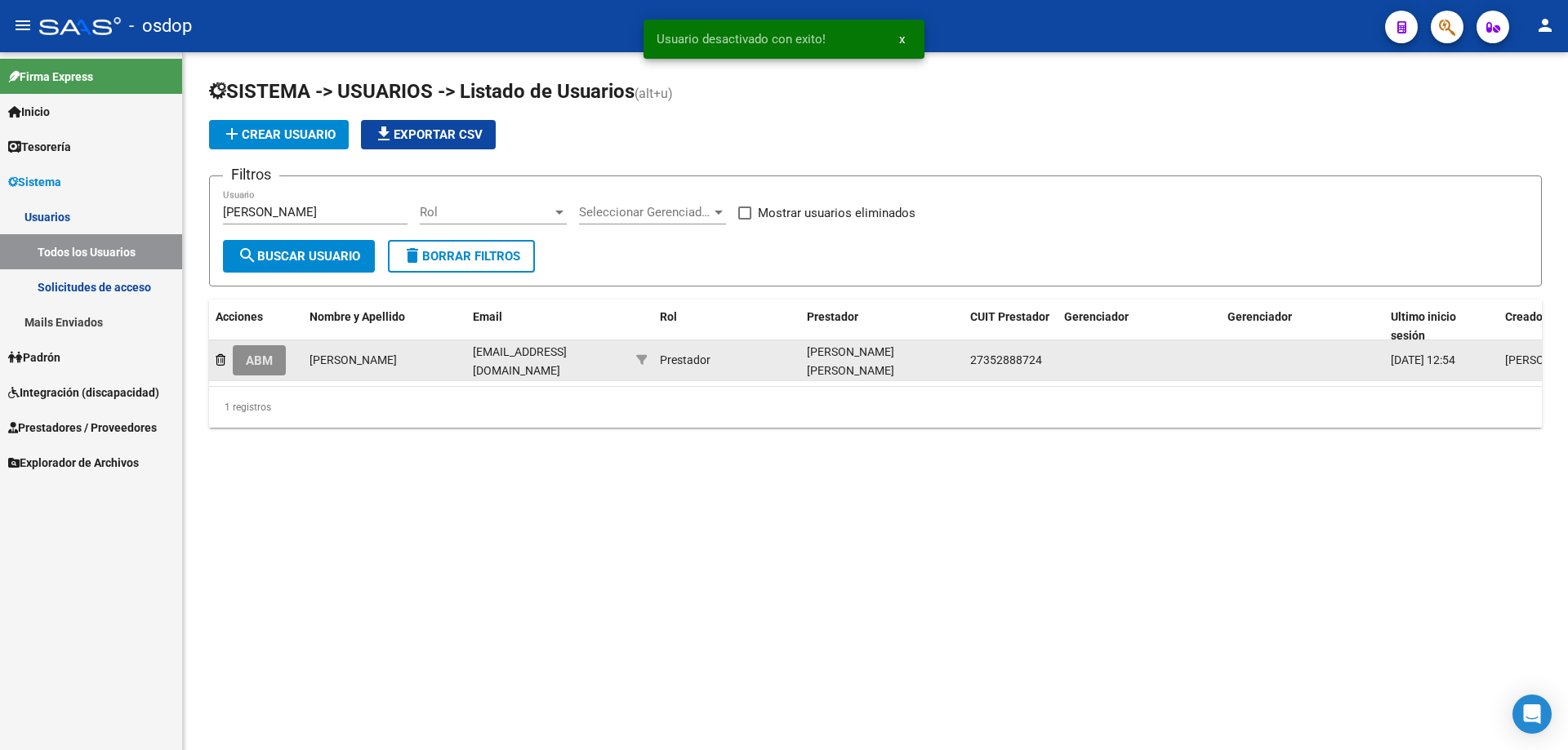
click at [260, 361] on span "ABM" at bounding box center [260, 361] width 27 height 14
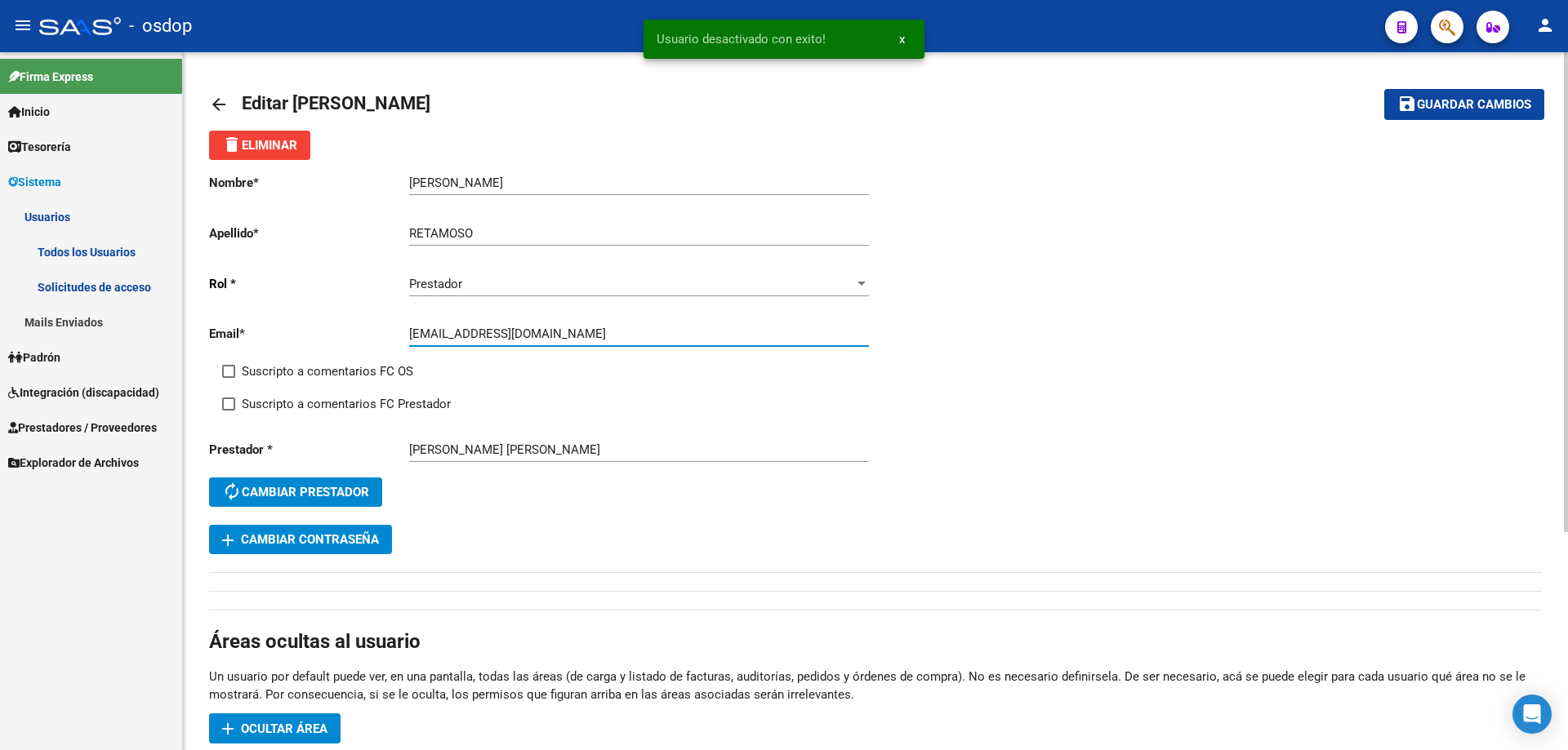
drag, startPoint x: 512, startPoint y: 334, endPoint x: 359, endPoint y: 332, distance: 153.0
click at [359, 332] on app-form-text-field "Email * [EMAIL_ADDRESS][DOMAIN_NAME] Ingresar email" at bounding box center [538, 333] width 659 height 14
paste input "maribelretamoso27"
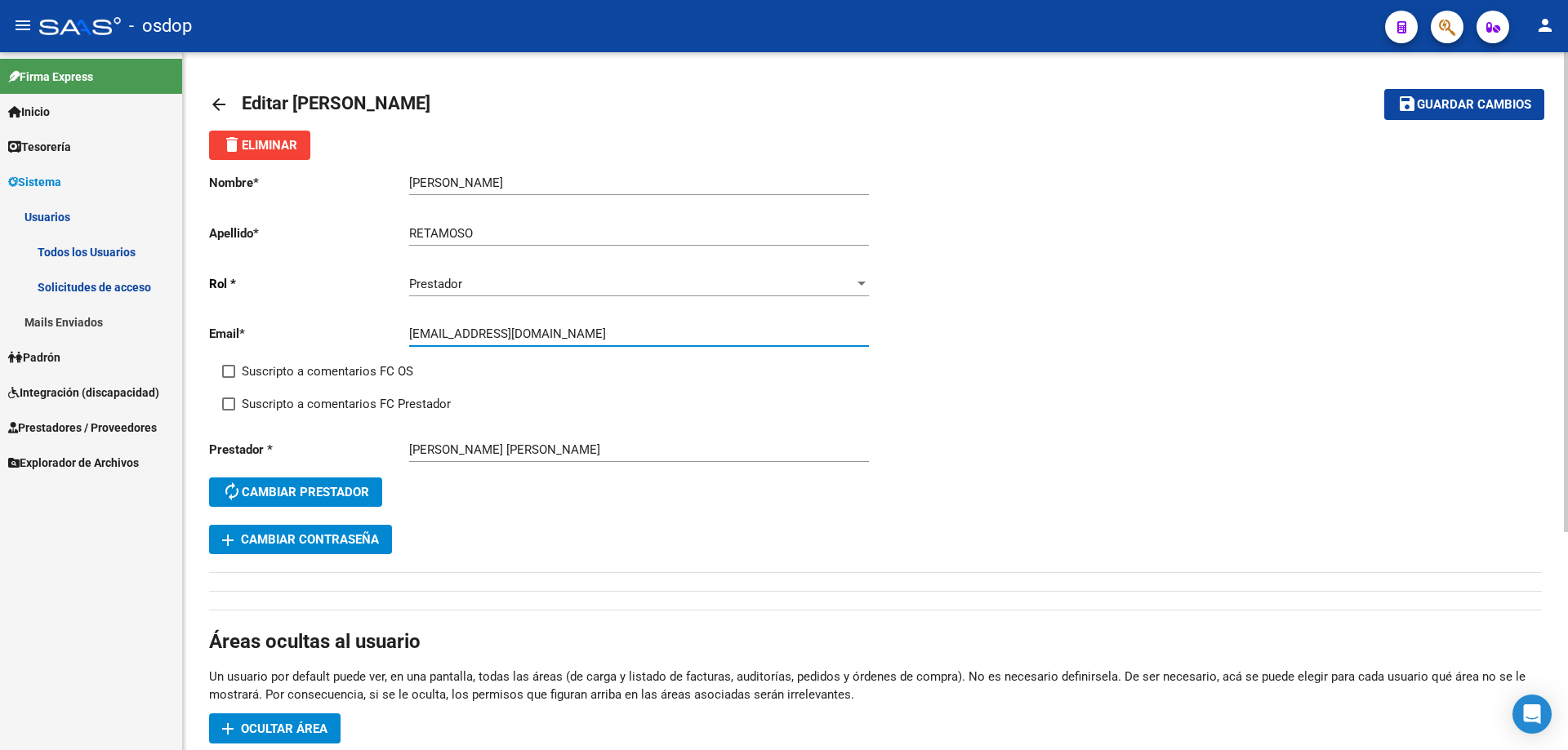
type input "[EMAIL_ADDRESS][DOMAIN_NAME]"
click at [1452, 111] on span "Guardar cambios" at bounding box center [1474, 105] width 115 height 14
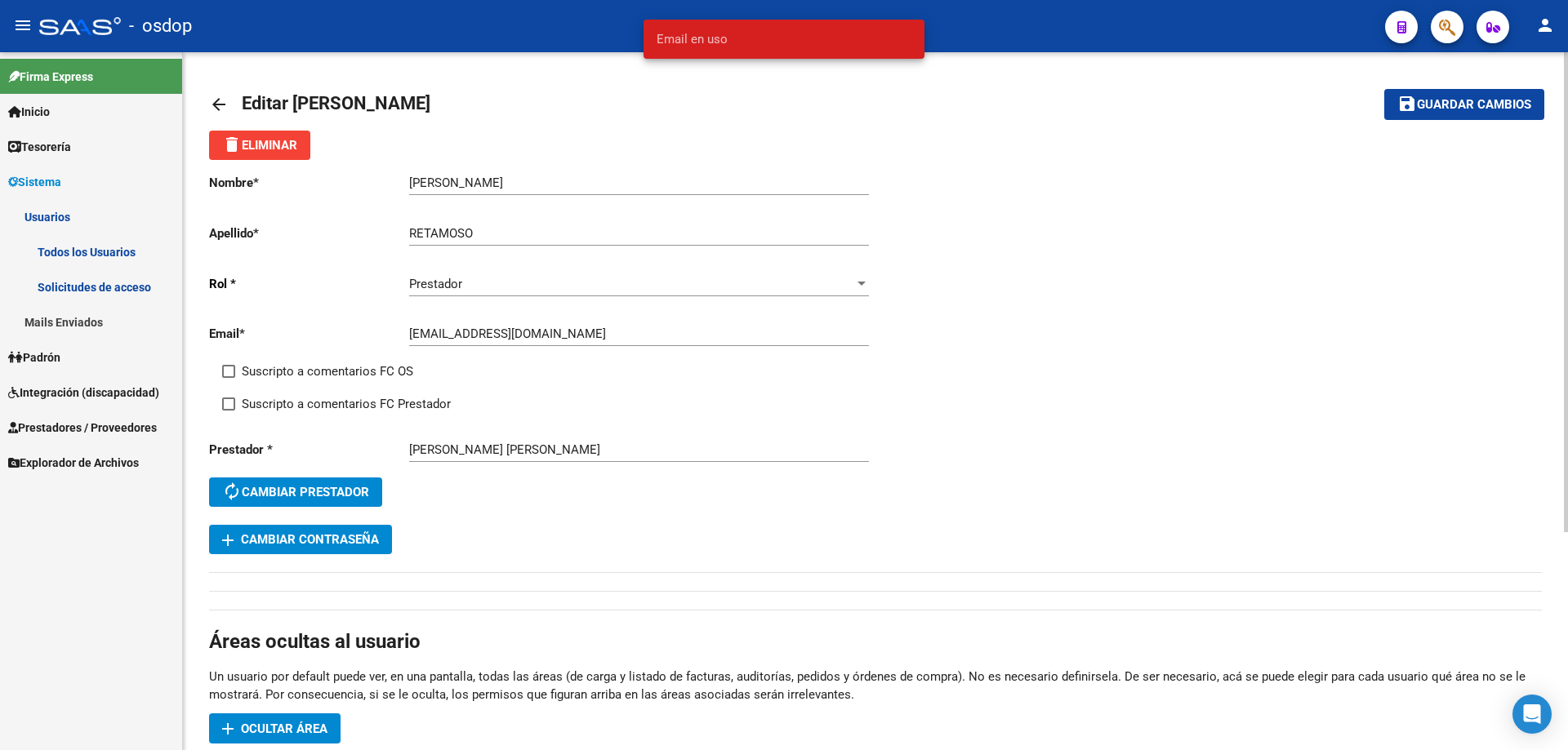
drag, startPoint x: 699, startPoint y: 52, endPoint x: 719, endPoint y: 93, distance: 45.6
click at [699, 53] on snack-bar-container "Email en uso" at bounding box center [784, 39] width 281 height 39
click at [215, 102] on mat-icon "arrow_back" at bounding box center [219, 104] width 20 height 20
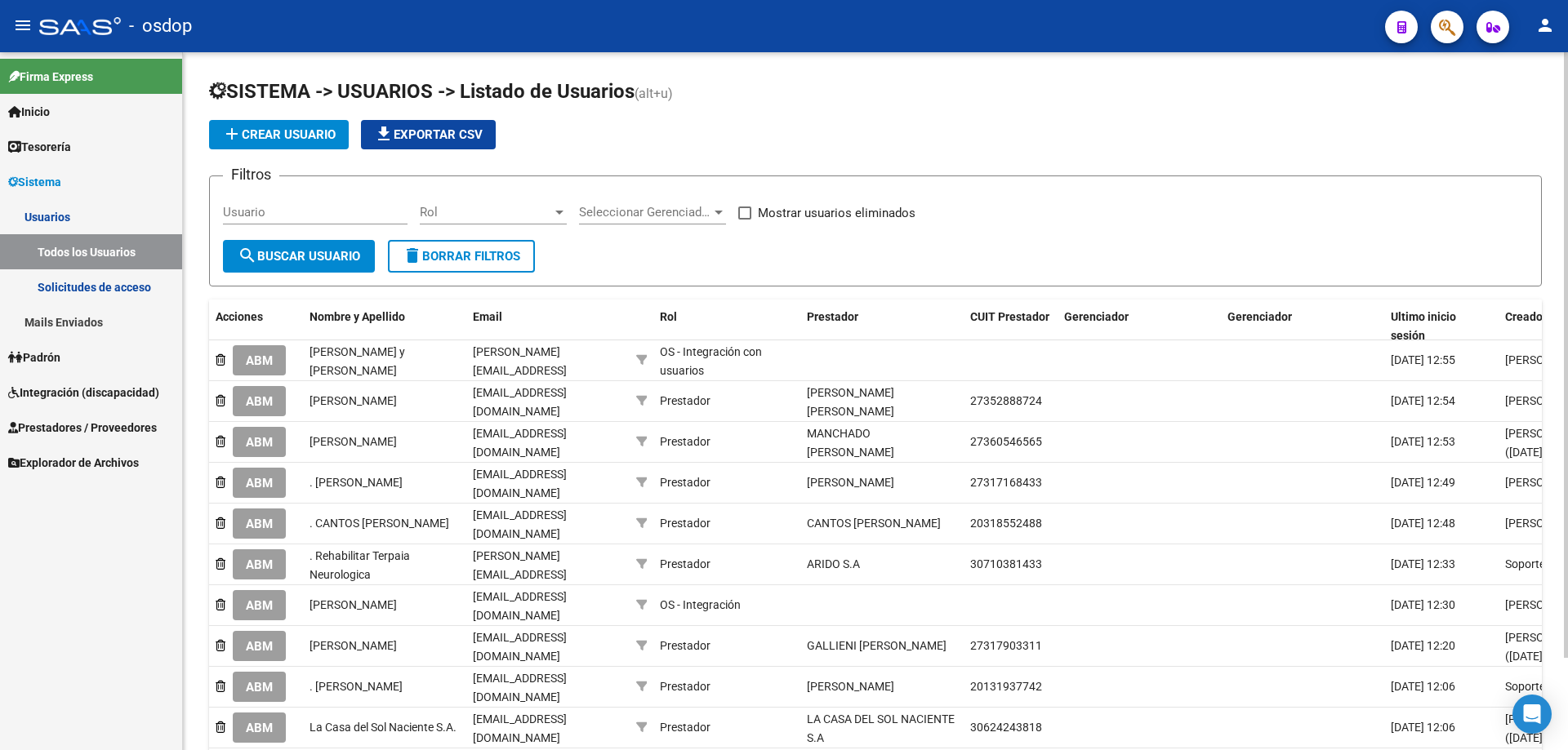
drag, startPoint x: 78, startPoint y: 290, endPoint x: 100, endPoint y: 282, distance: 23.4
click at [79, 288] on link "Solicitudes de acceso" at bounding box center [91, 286] width 182 height 35
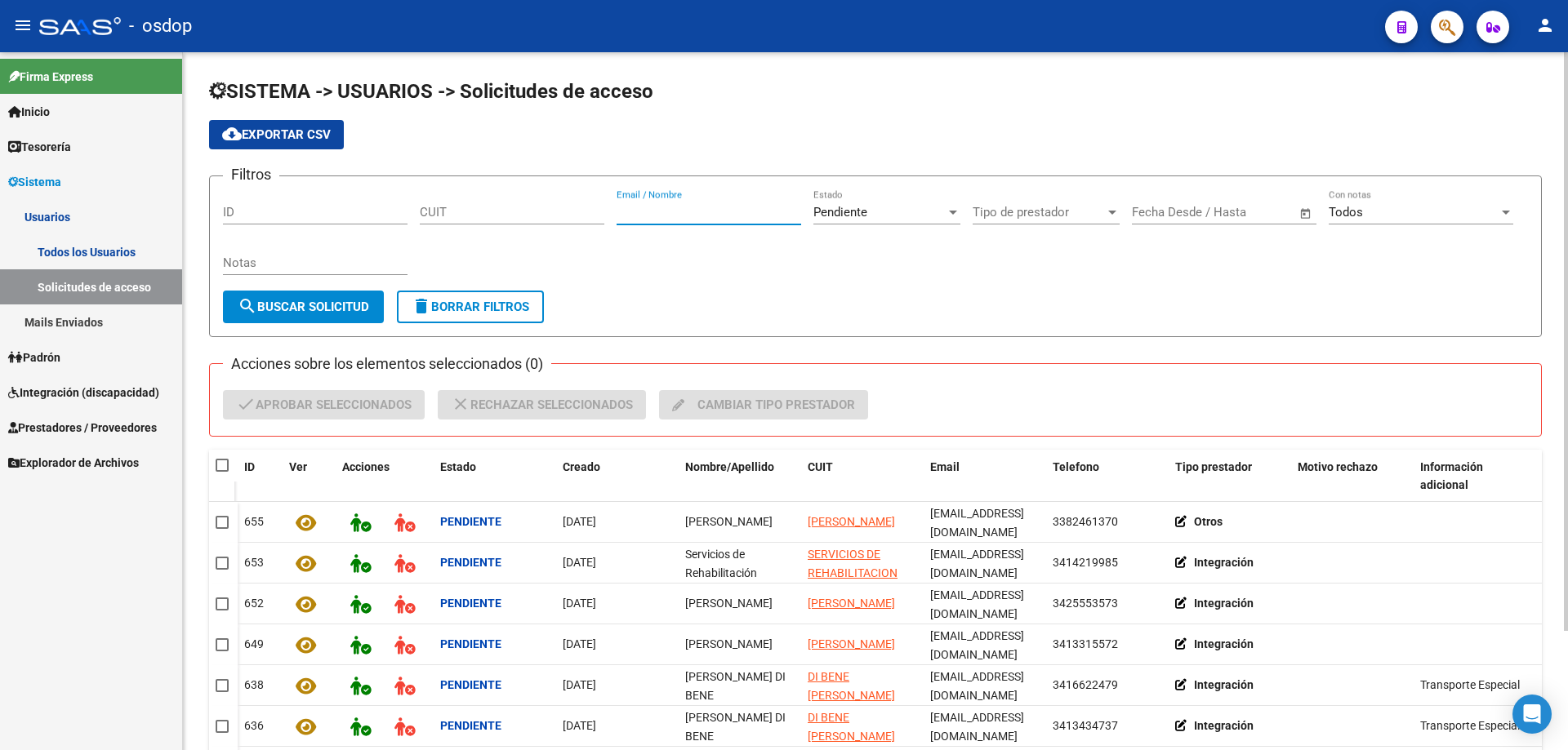
click at [619, 212] on input "Email / Nombre" at bounding box center [708, 212] width 184 height 14
paste input "[EMAIL_ADDRESS][DOMAIN_NAME]"
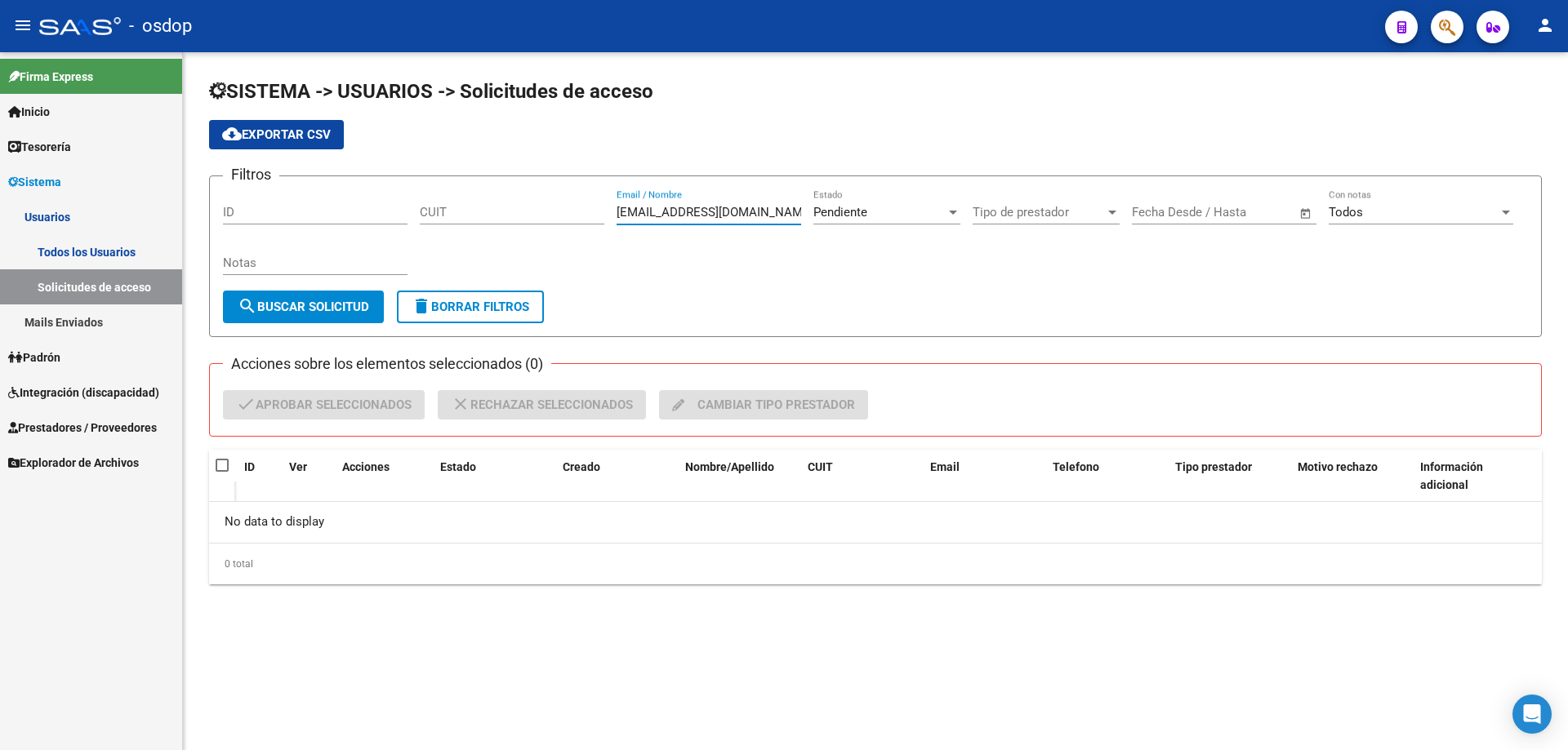
type input "[EMAIL_ADDRESS][DOMAIN_NAME]"
drag, startPoint x: 966, startPoint y: 215, endPoint x: 956, endPoint y: 211, distance: 10.8
click at [965, 214] on app-drop-down-list "Pendiente Estado" at bounding box center [892, 215] width 159 height 51
click at [954, 211] on div at bounding box center [952, 213] width 9 height 4
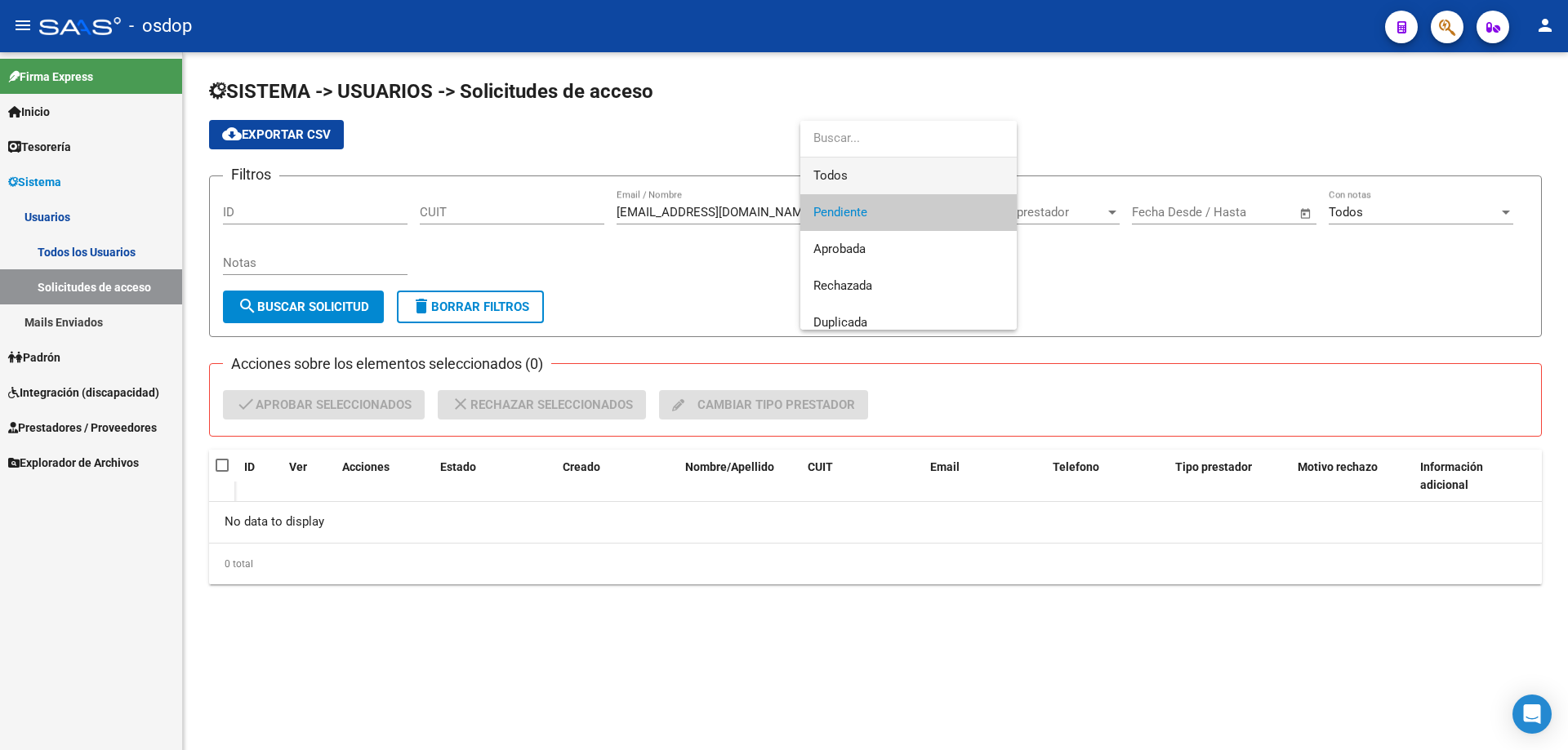
click at [830, 177] on span "Todos" at bounding box center [908, 176] width 190 height 37
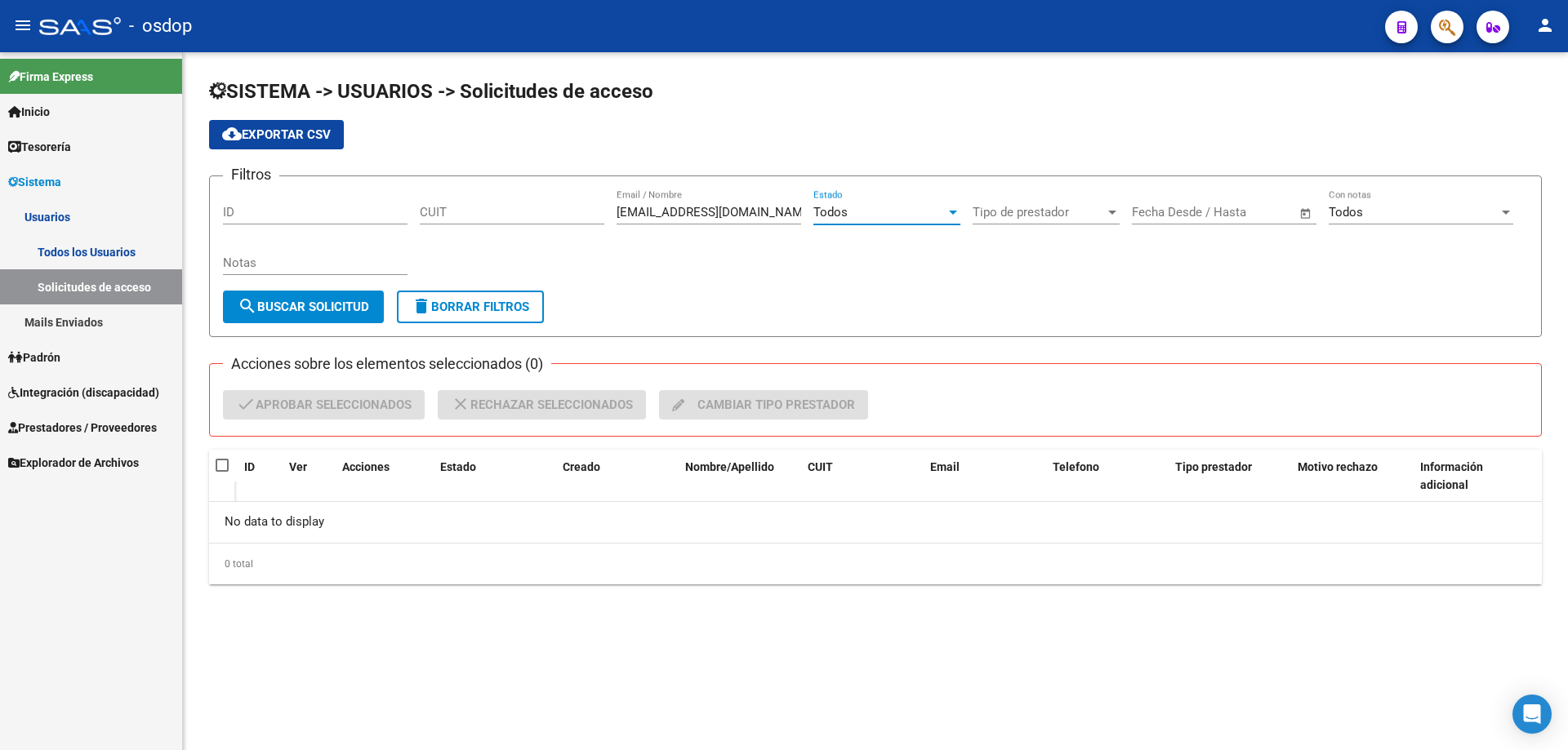
click at [293, 304] on span "search Buscar solicitud" at bounding box center [303, 306] width 132 height 14
click at [327, 308] on span "search Buscar solicitud" at bounding box center [303, 306] width 132 height 14
click at [949, 213] on div at bounding box center [952, 213] width 9 height 4
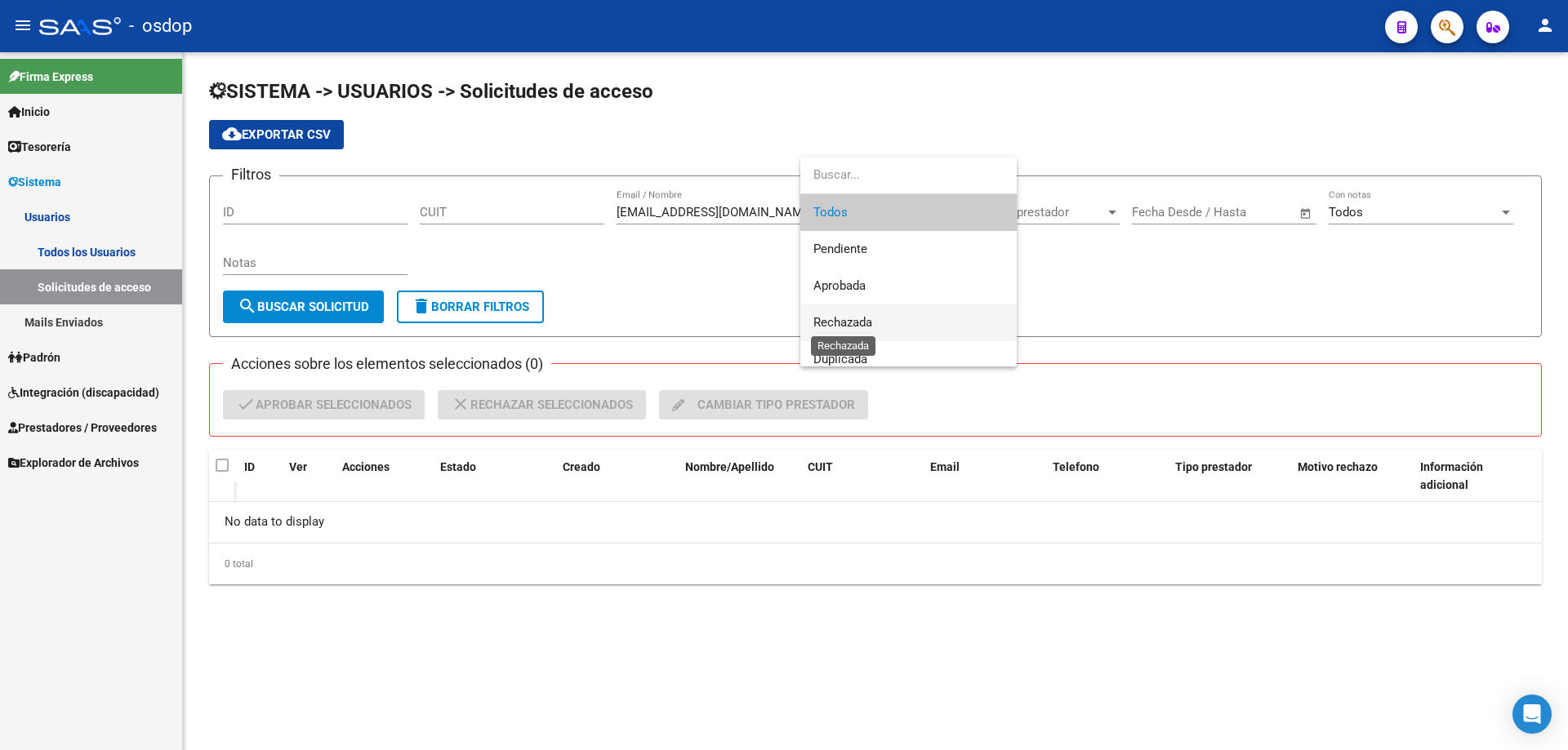
drag, startPoint x: 846, startPoint y: 320, endPoint x: 833, endPoint y: 319, distance: 13.0
click at [843, 320] on span "Rechazada" at bounding box center [843, 322] width 59 height 14
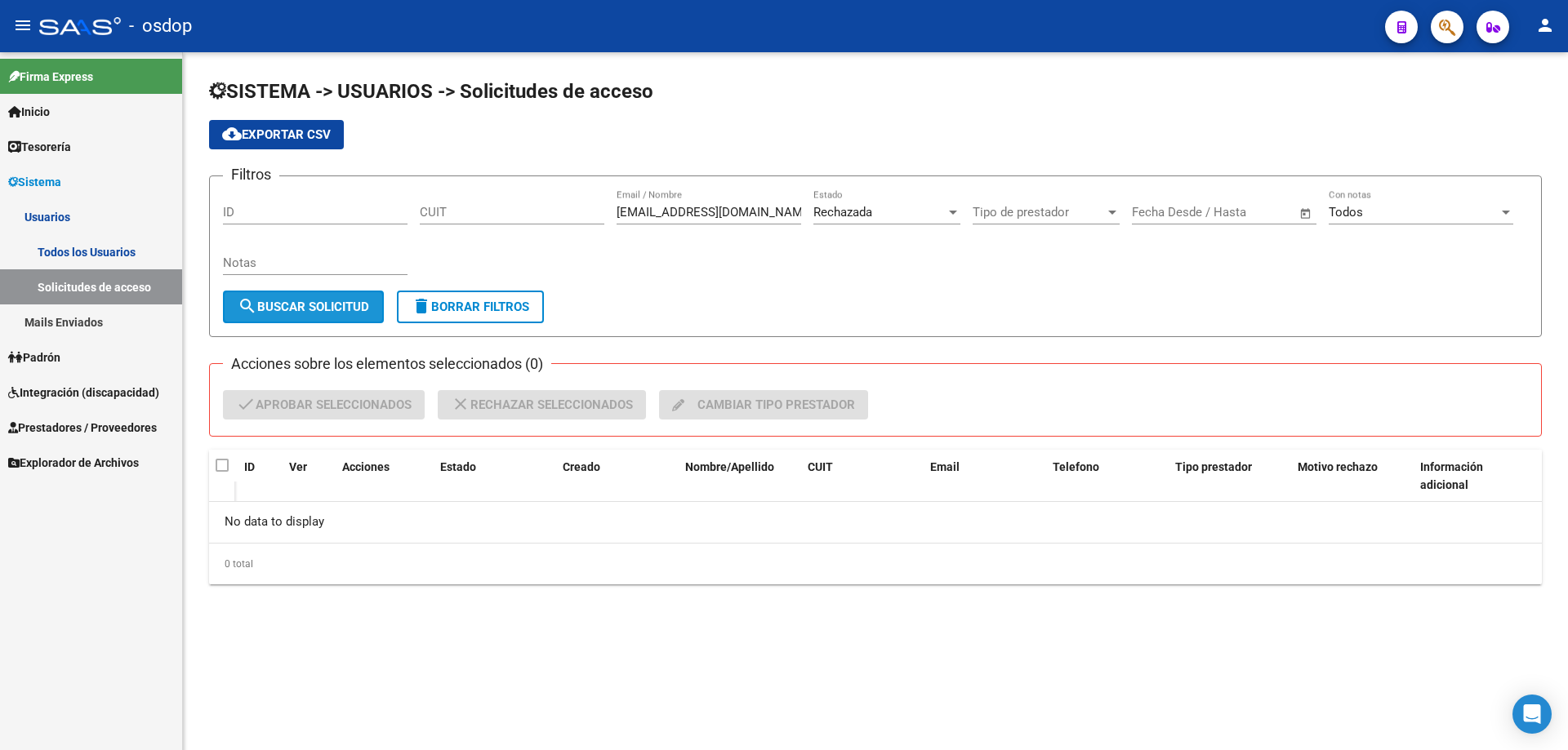
click at [301, 308] on span "search Buscar solicitud" at bounding box center [303, 306] width 132 height 14
click at [953, 211] on div at bounding box center [952, 213] width 9 height 4
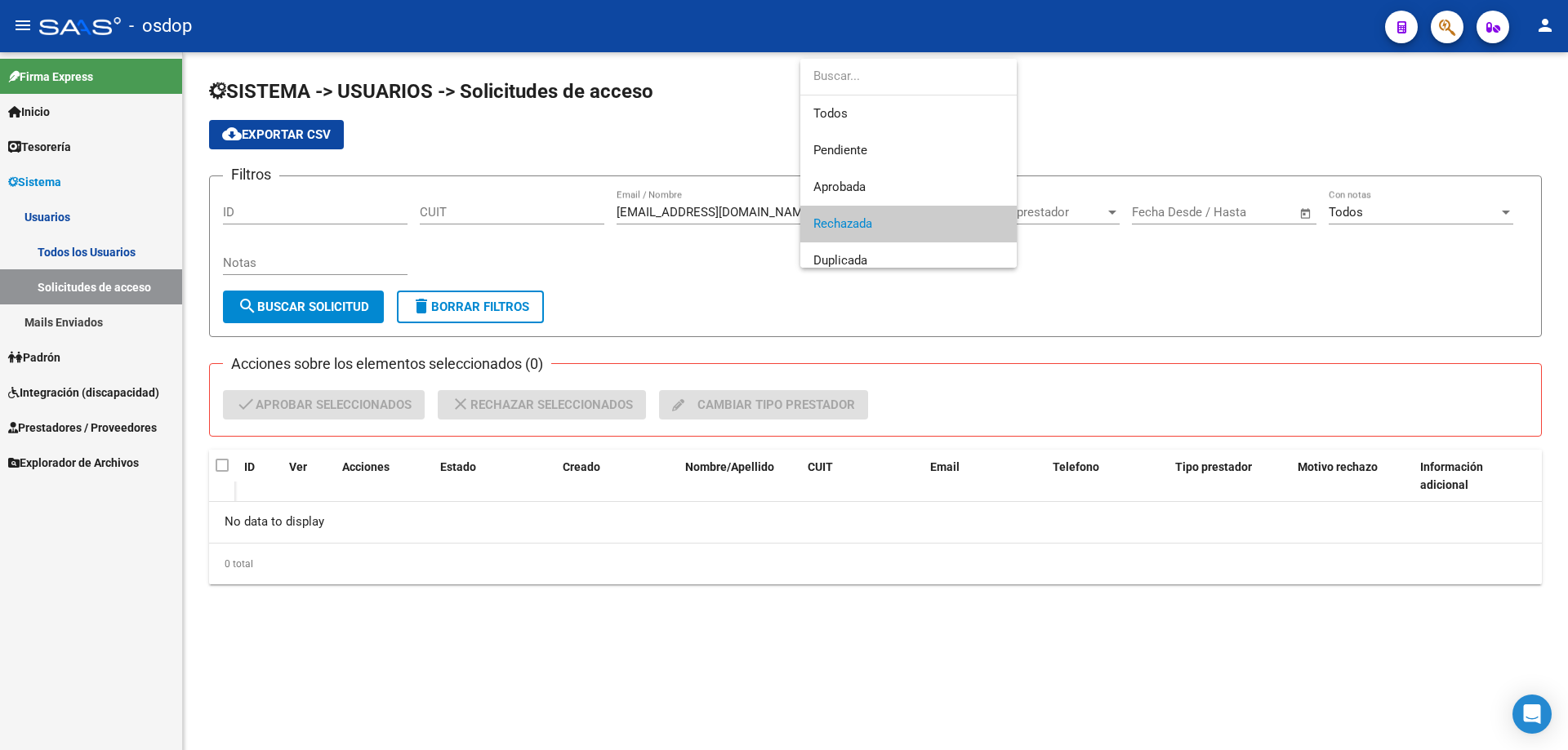
scroll to position [11, 0]
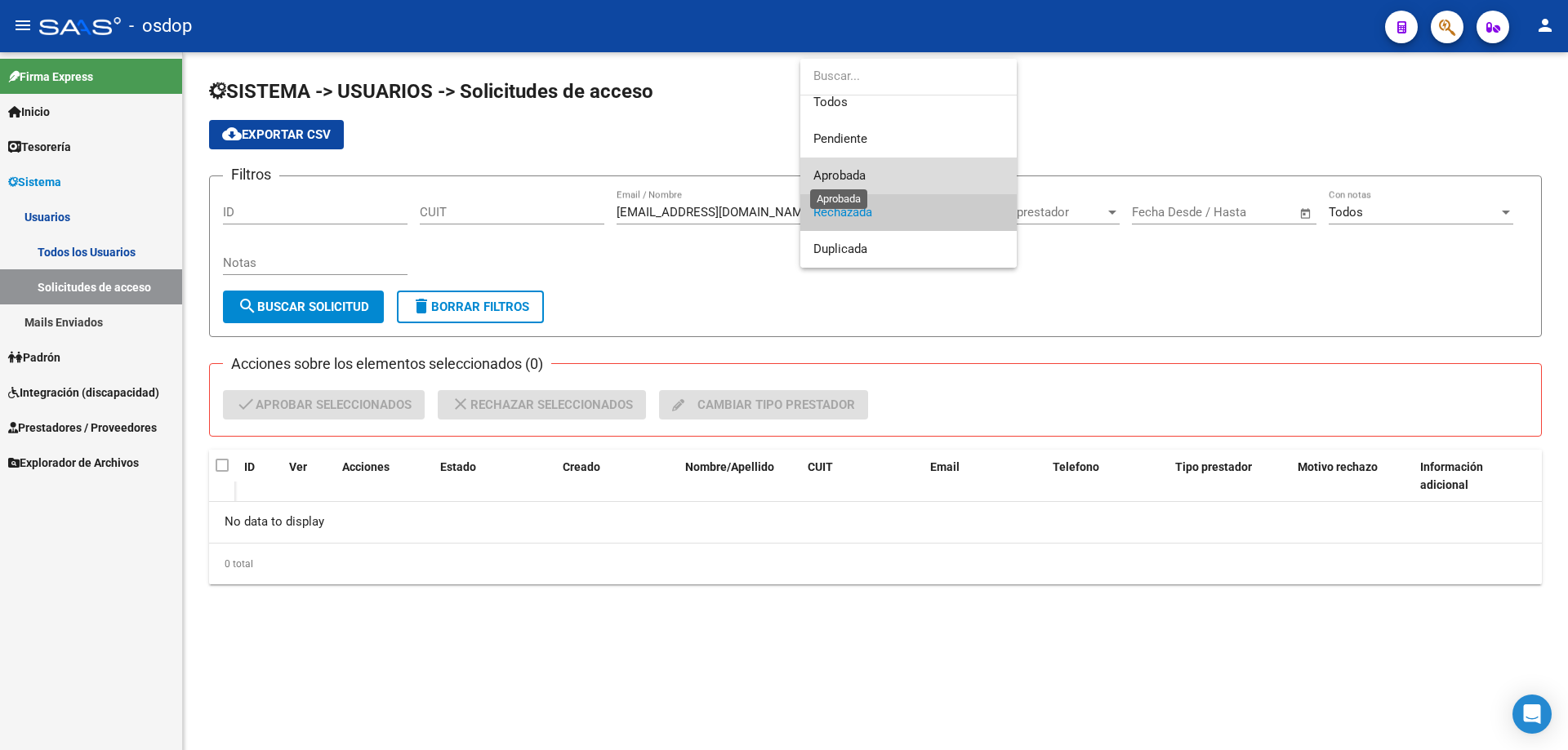
click at [848, 173] on span "Aprobada" at bounding box center [839, 175] width 52 height 14
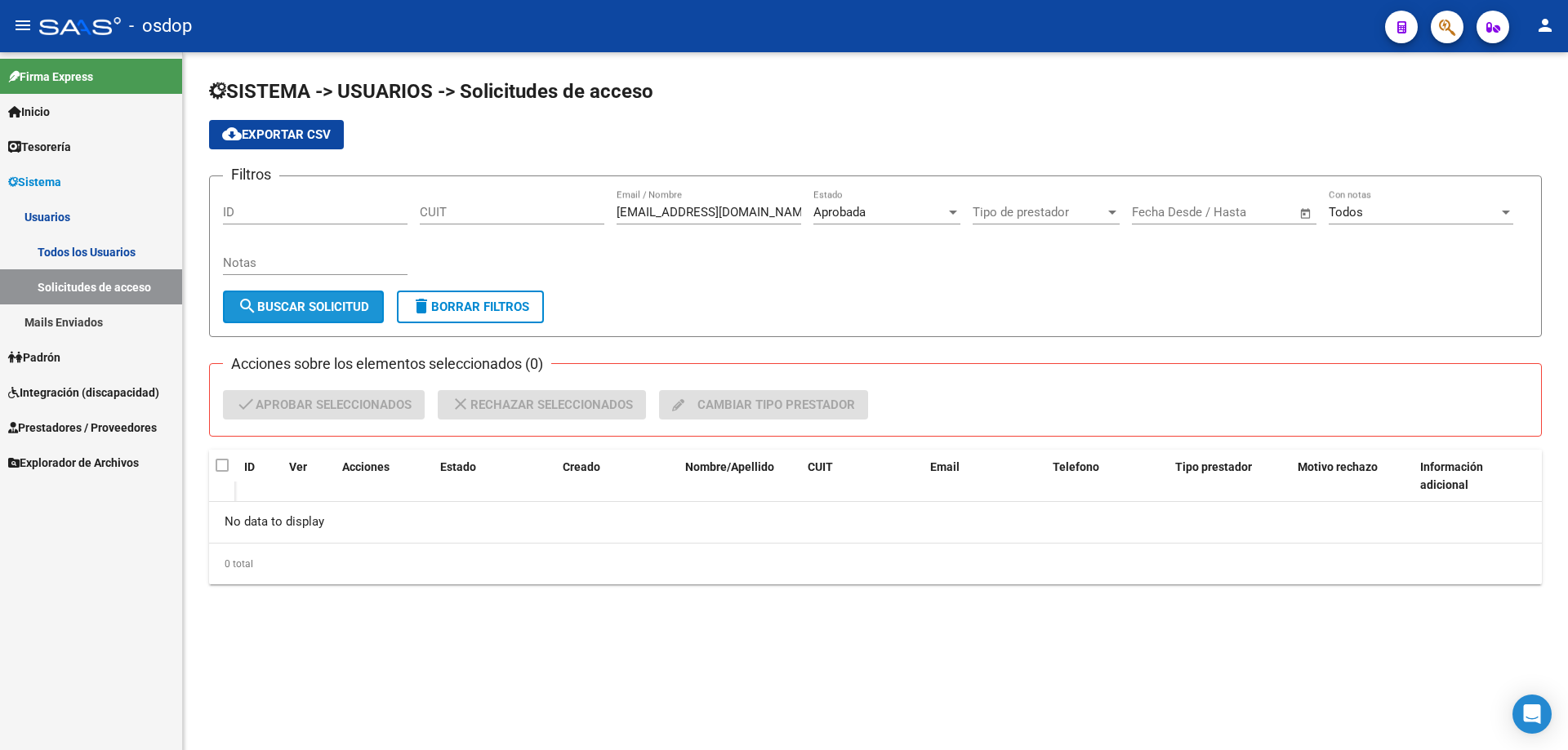
click at [297, 304] on span "search Buscar solicitud" at bounding box center [303, 306] width 132 height 14
click at [795, 212] on input "[EMAIL_ADDRESS][DOMAIN_NAME]" at bounding box center [708, 212] width 184 height 14
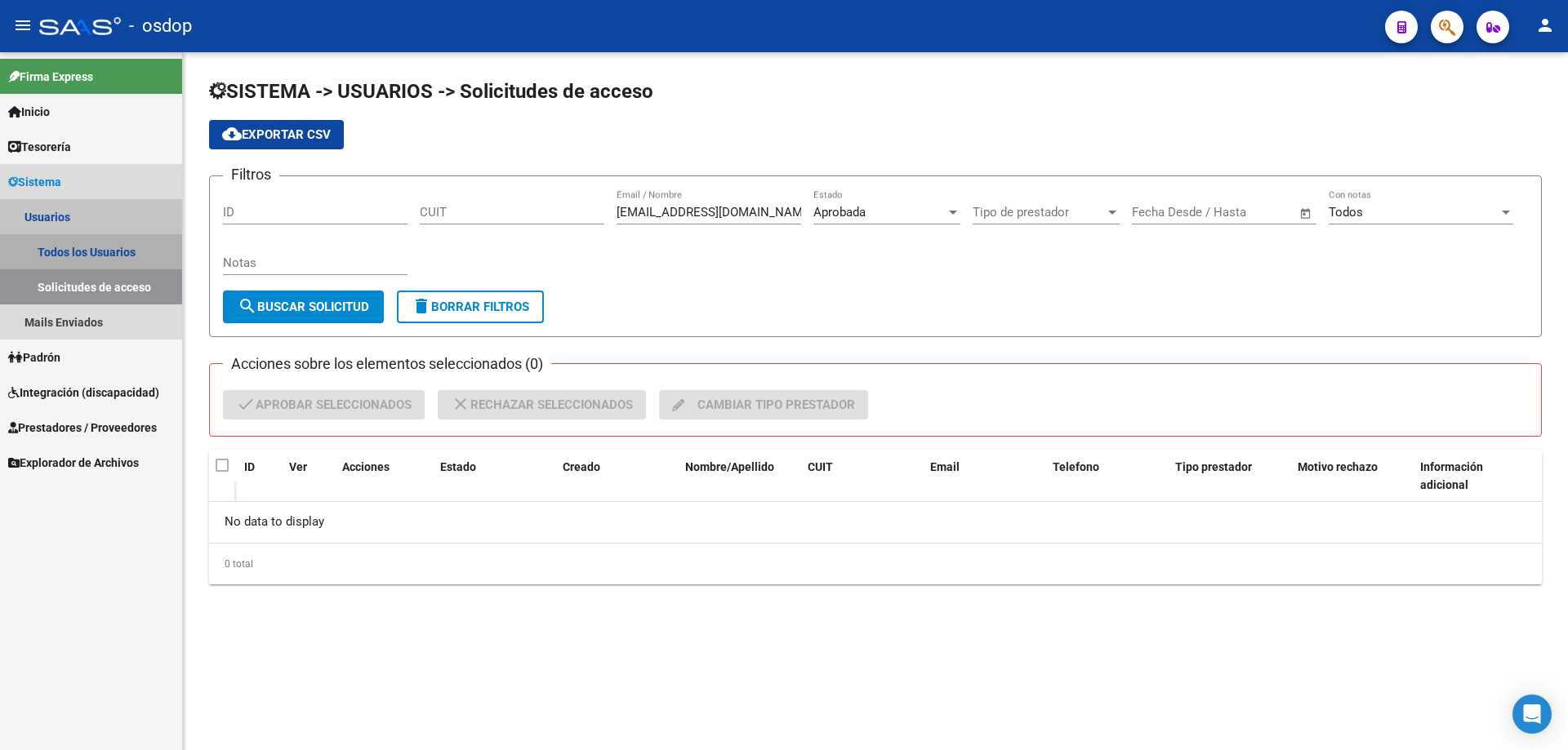
click at [92, 252] on link "Todos los Usuarios" at bounding box center [91, 252] width 182 height 35
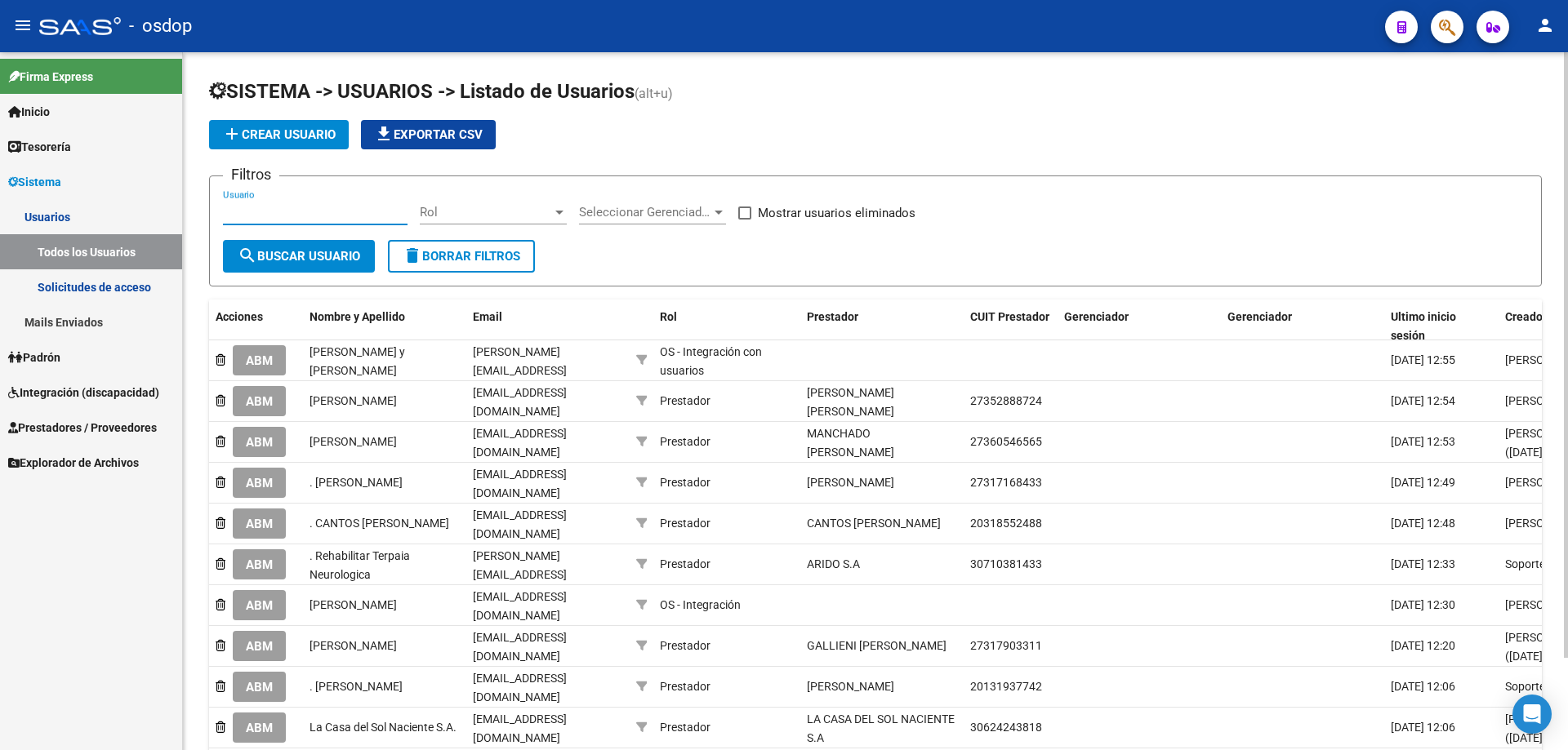
click at [223, 212] on input "Usuario" at bounding box center [315, 212] width 184 height 14
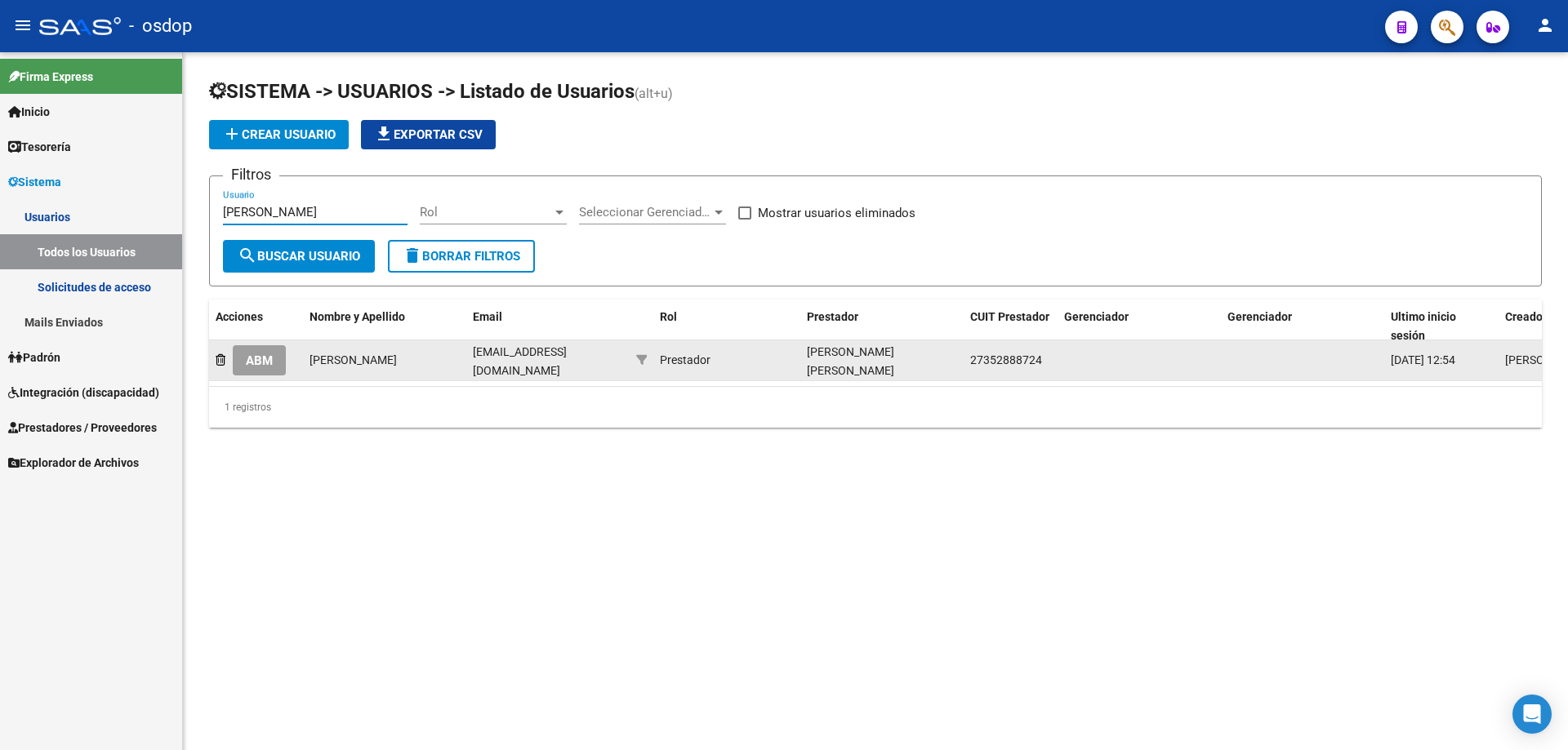
type input "[PERSON_NAME]"
click at [258, 362] on span "ABM" at bounding box center [260, 361] width 27 height 14
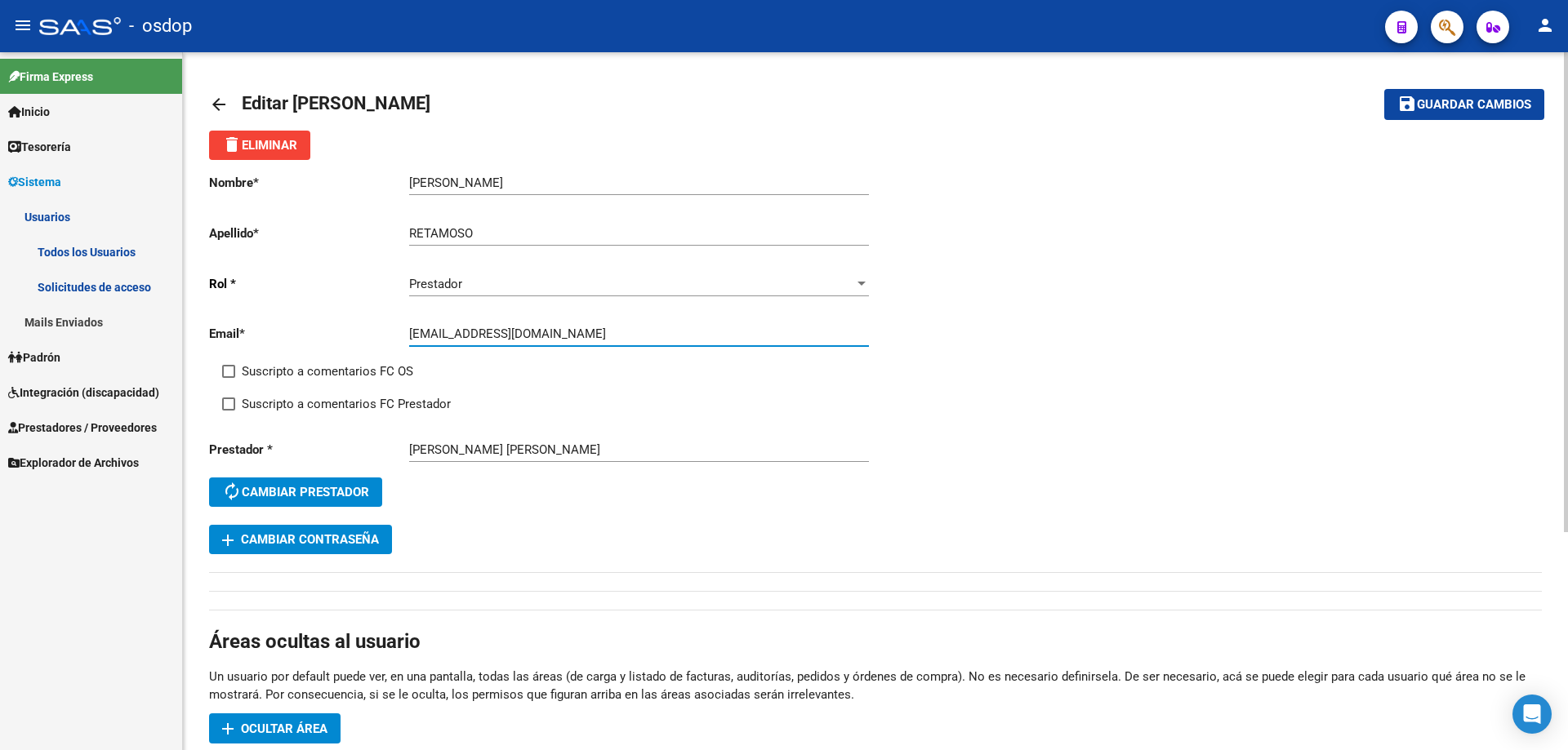
drag, startPoint x: 575, startPoint y: 337, endPoint x: 355, endPoint y: 337, distance: 220.0
click at [355, 337] on app-form-text-field "Email * [EMAIL_ADDRESS][DOMAIN_NAME] Ingresar email" at bounding box center [538, 333] width 659 height 14
paste input "maribelretamoso27"
type input "[EMAIL_ADDRESS][DOMAIN_NAME]"
click at [1437, 105] on span "Guardar cambios" at bounding box center [1474, 105] width 115 height 14
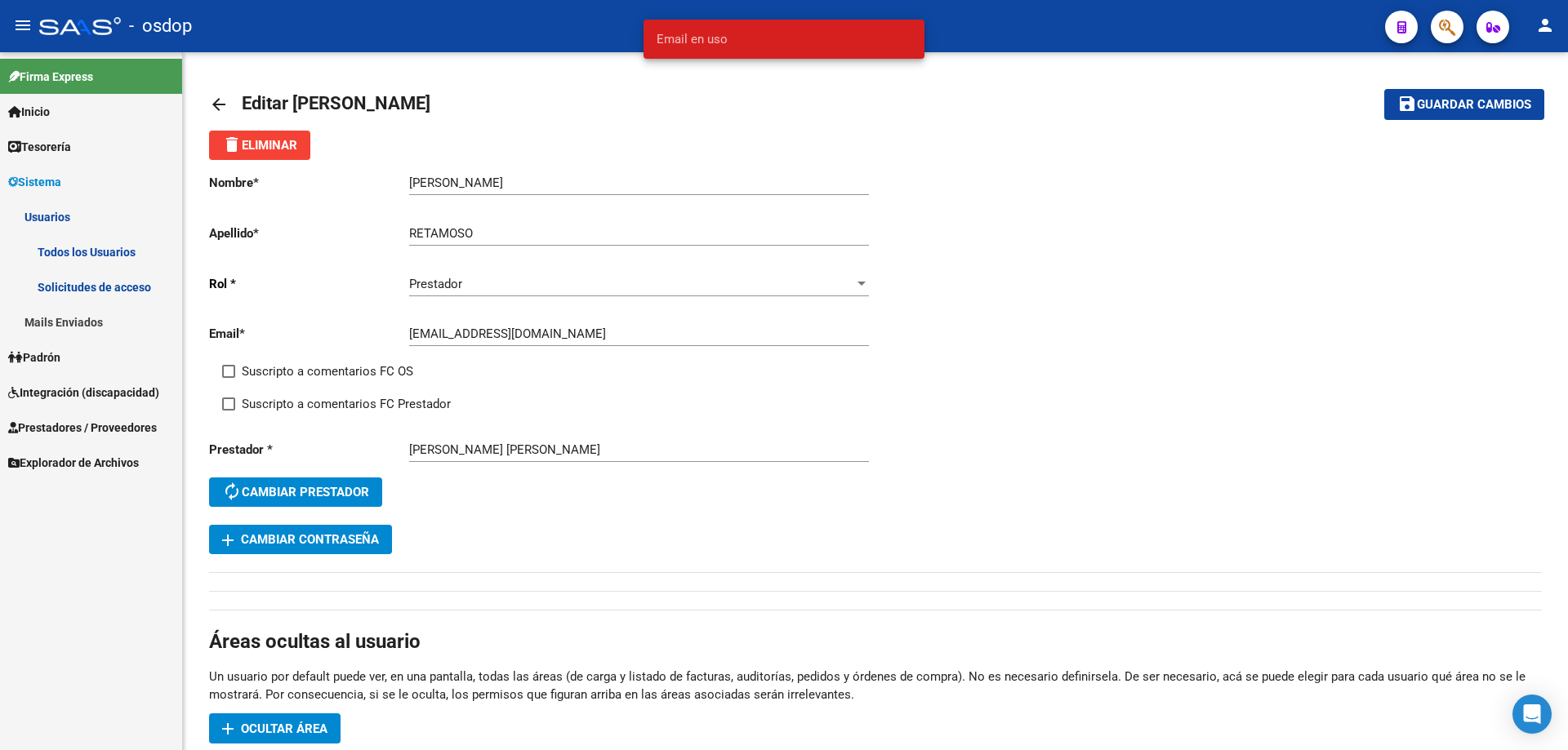
click at [681, 39] on span "Email en uso" at bounding box center [692, 39] width 71 height 16
click at [215, 99] on mat-icon "arrow_back" at bounding box center [219, 104] width 20 height 20
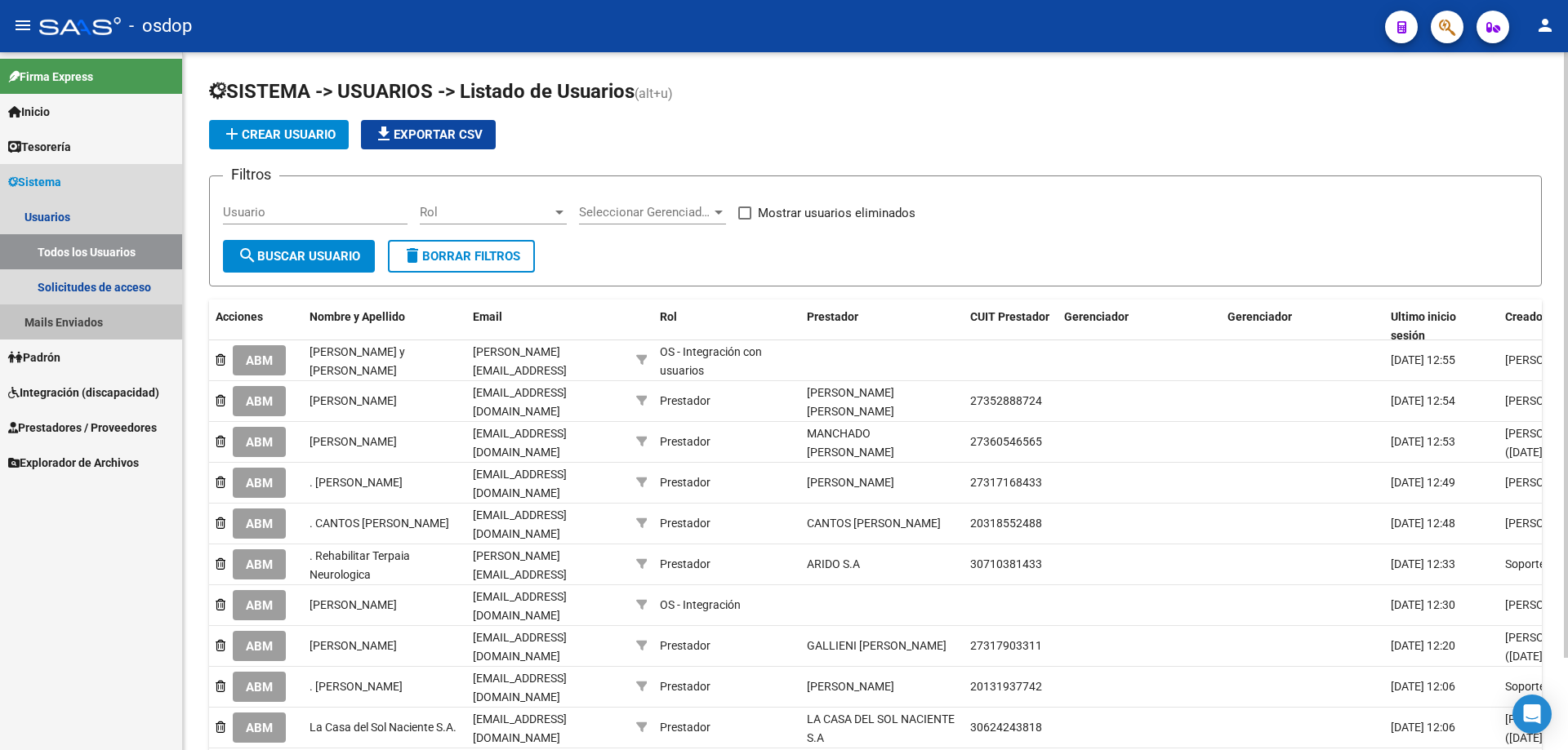
drag, startPoint x: 51, startPoint y: 320, endPoint x: 101, endPoint y: 321, distance: 50.0
click at [52, 320] on link "Mails Enviados" at bounding box center [91, 322] width 182 height 35
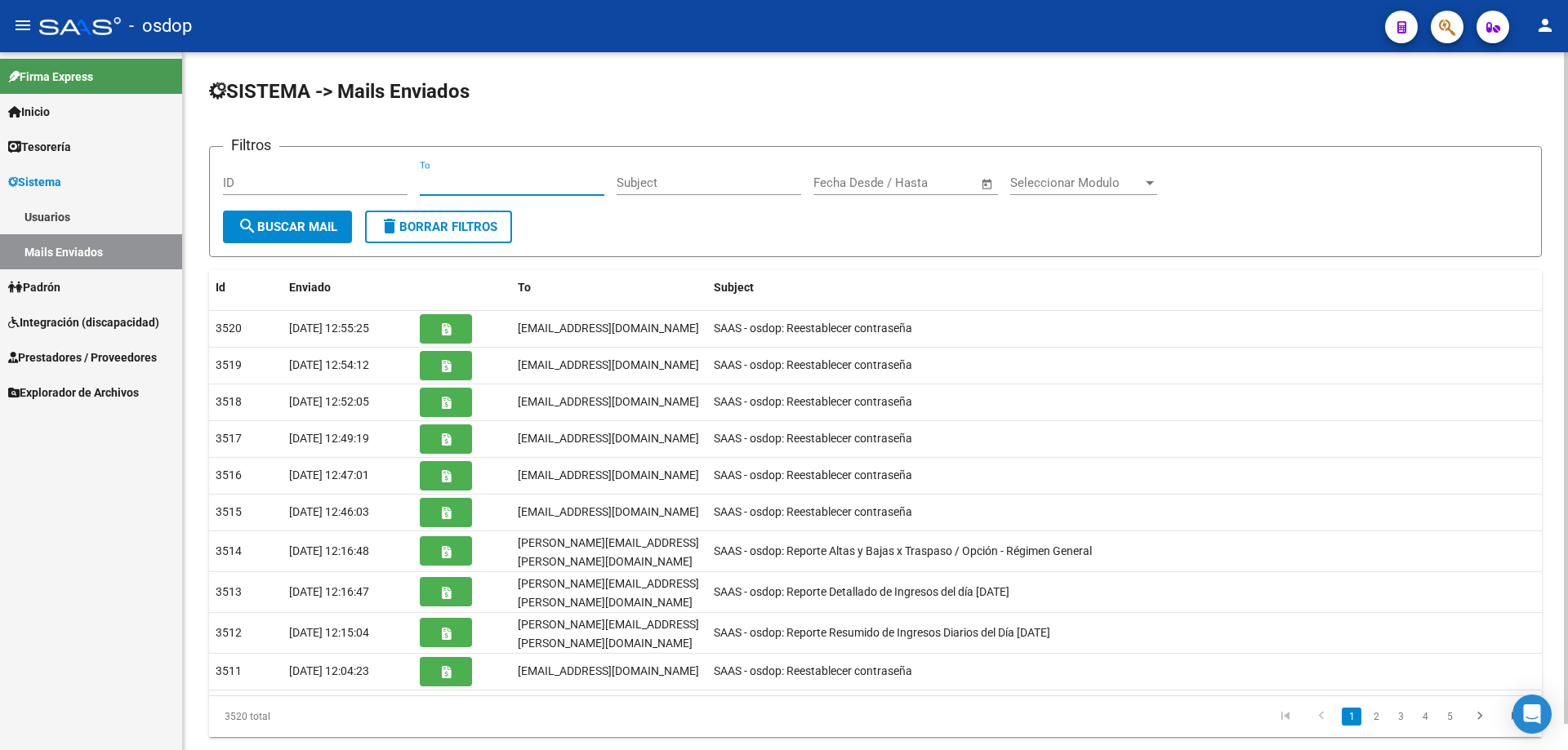
click at [422, 178] on input "To" at bounding box center [512, 182] width 184 height 14
drag, startPoint x: 246, startPoint y: 325, endPoint x: 184, endPoint y: 326, distance: 62.0
click at [184, 326] on div "SISTEMA -> Mails Enviados Filtros ID To Subject Fecha inicio – Fecha fin Fecha …" at bounding box center [875, 421] width 1385 height 738
copy datatable-body-row "3520"
click at [61, 213] on link "Usuarios" at bounding box center [91, 217] width 182 height 35
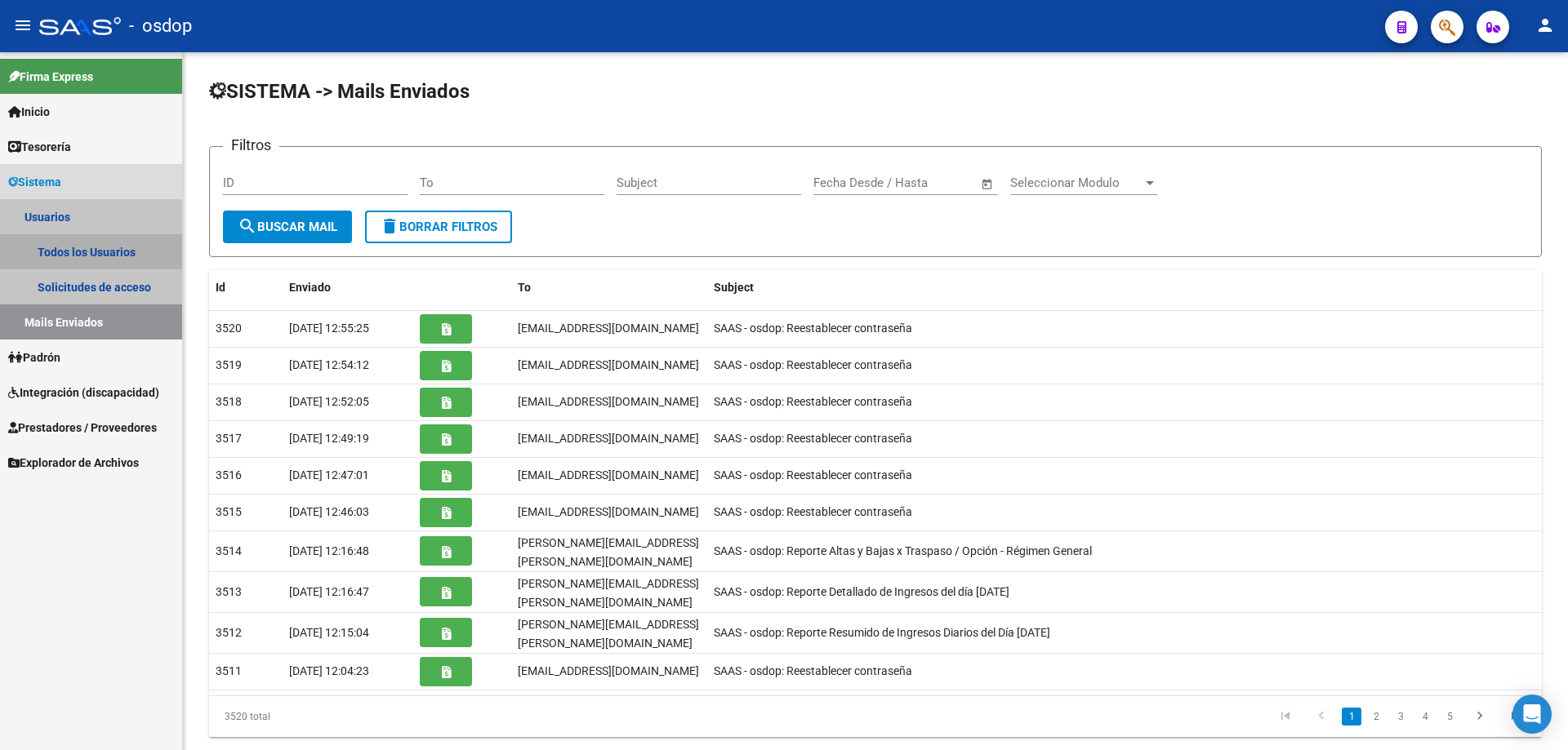
drag, startPoint x: 71, startPoint y: 244, endPoint x: 89, endPoint y: 245, distance: 18.0
click at [73, 245] on link "Todos los Usuarios" at bounding box center [91, 252] width 182 height 35
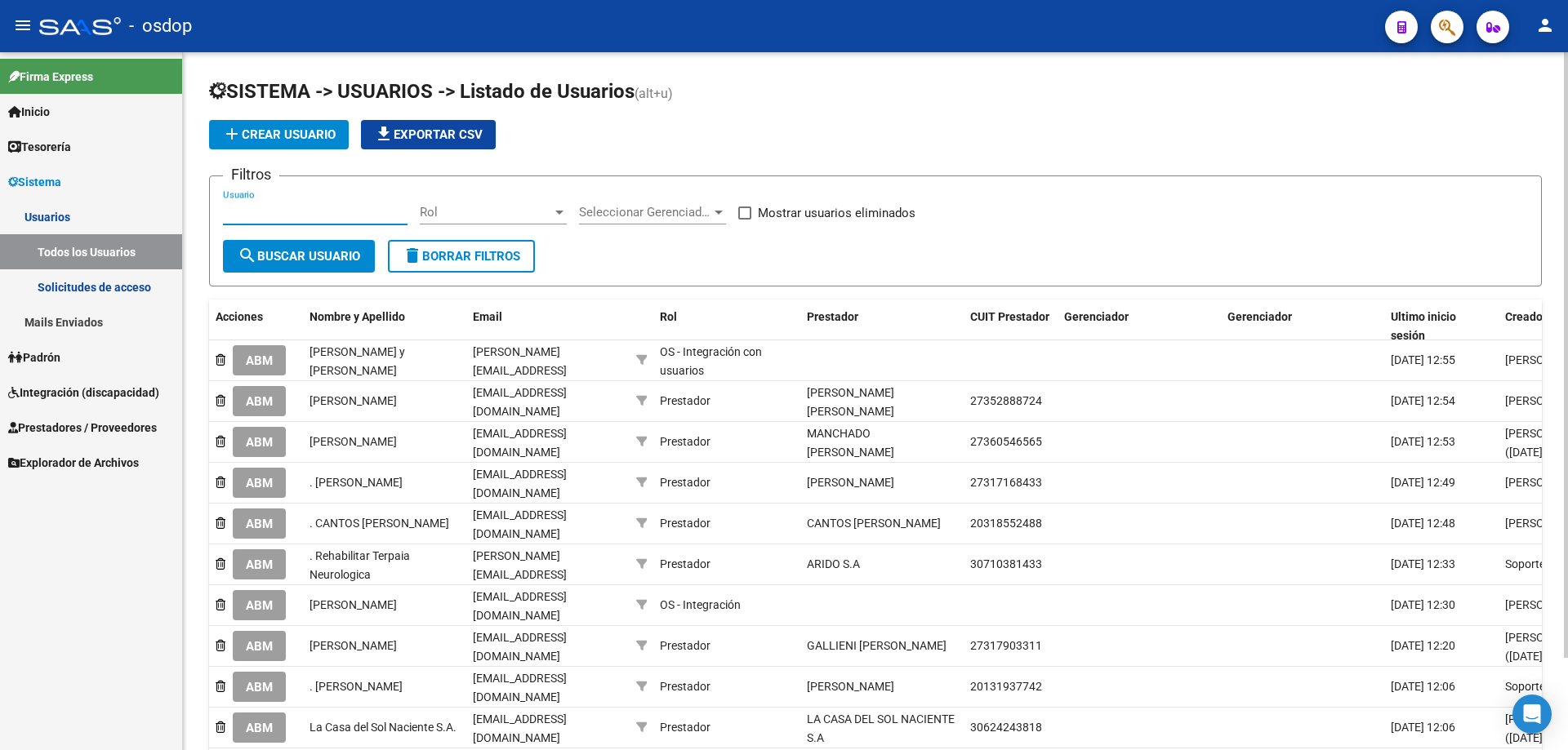
click at [226, 211] on input "Usuario" at bounding box center [315, 212] width 184 height 14
paste input "3520"
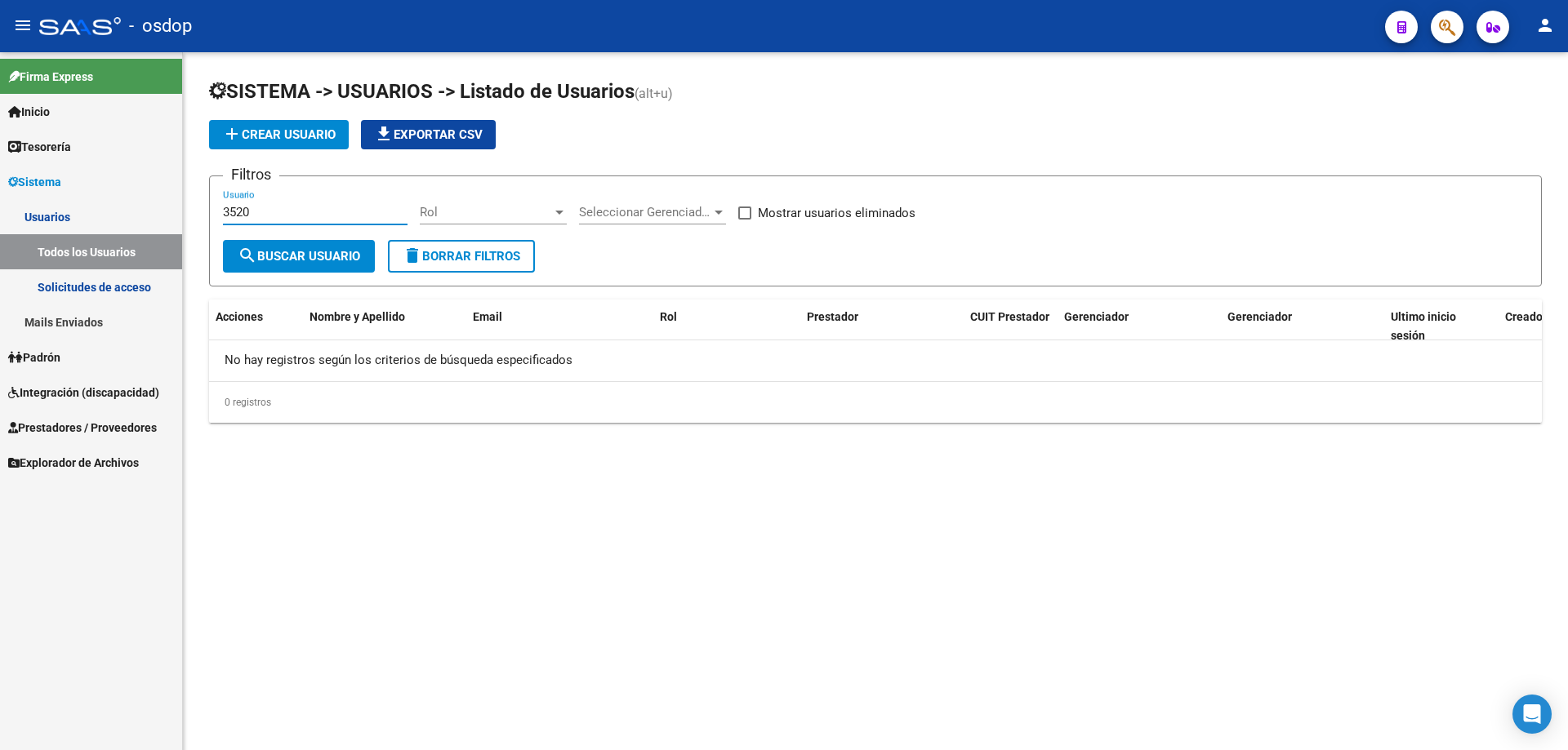
type input "3520"
click at [42, 219] on link "Usuarios" at bounding box center [91, 217] width 182 height 35
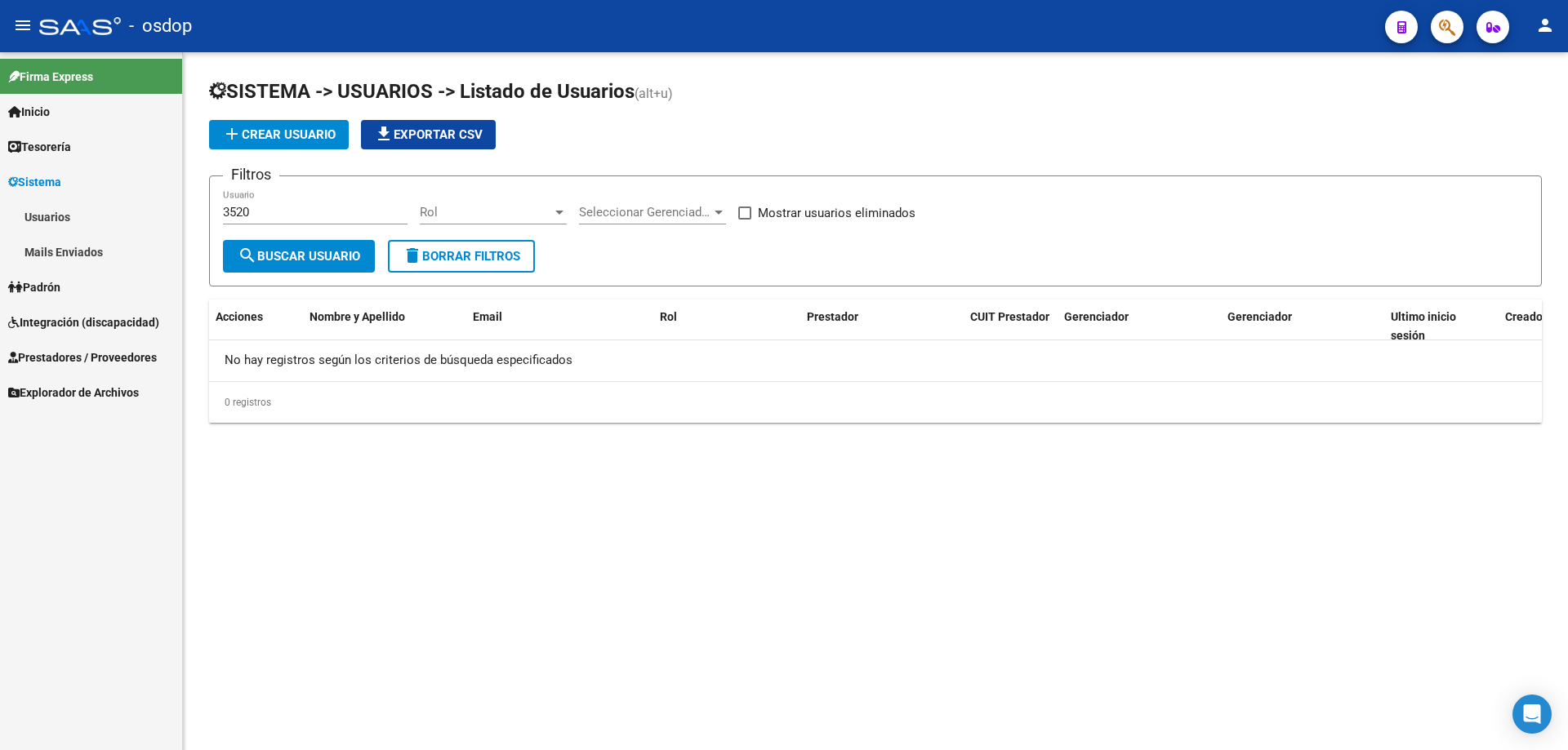
click at [62, 248] on link "Mails Enviados" at bounding box center [91, 252] width 182 height 35
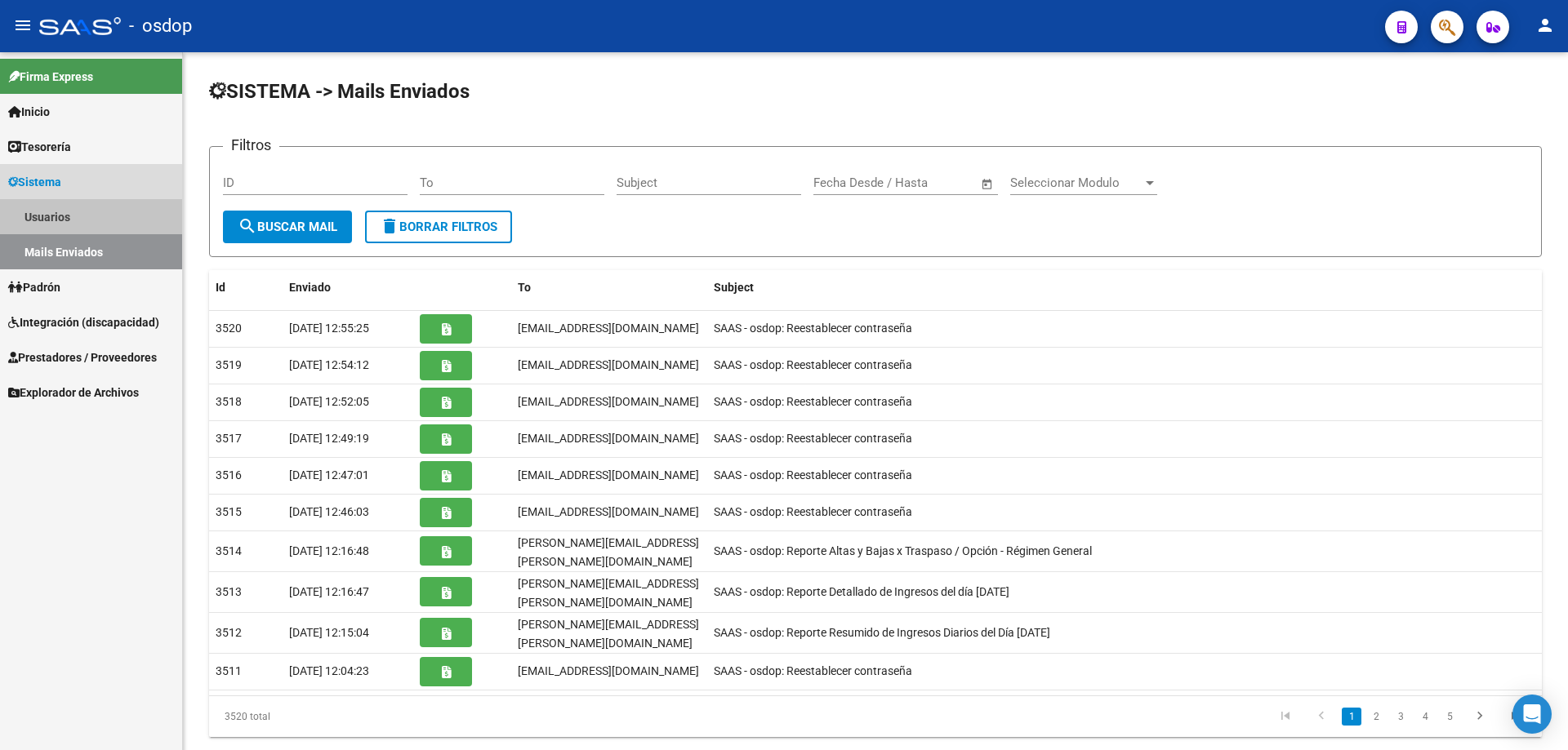
drag, startPoint x: 59, startPoint y: 217, endPoint x: 70, endPoint y: 215, distance: 11.2
click at [59, 215] on link "Usuarios" at bounding box center [91, 217] width 182 height 35
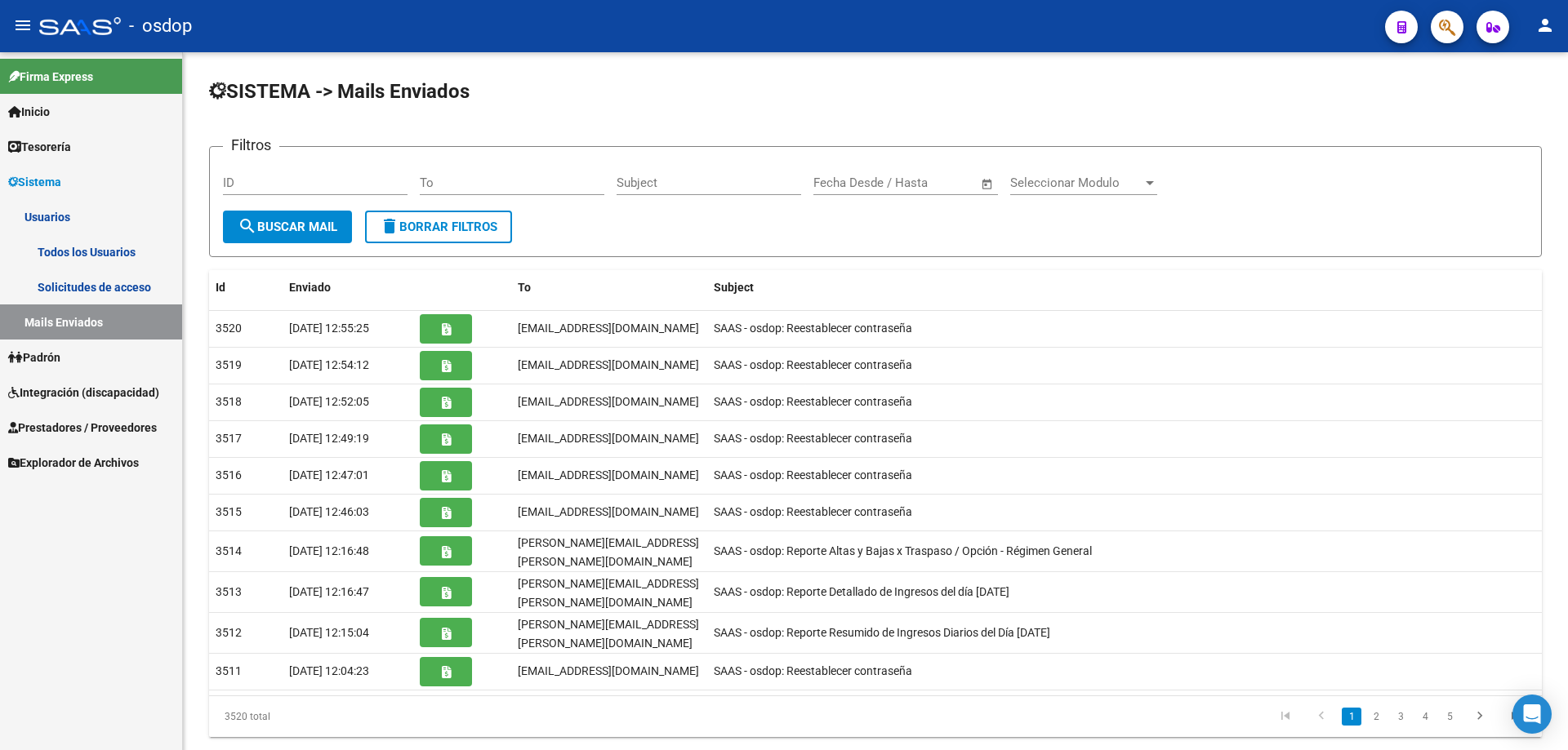
click at [84, 253] on link "Todos los Usuarios" at bounding box center [91, 252] width 182 height 35
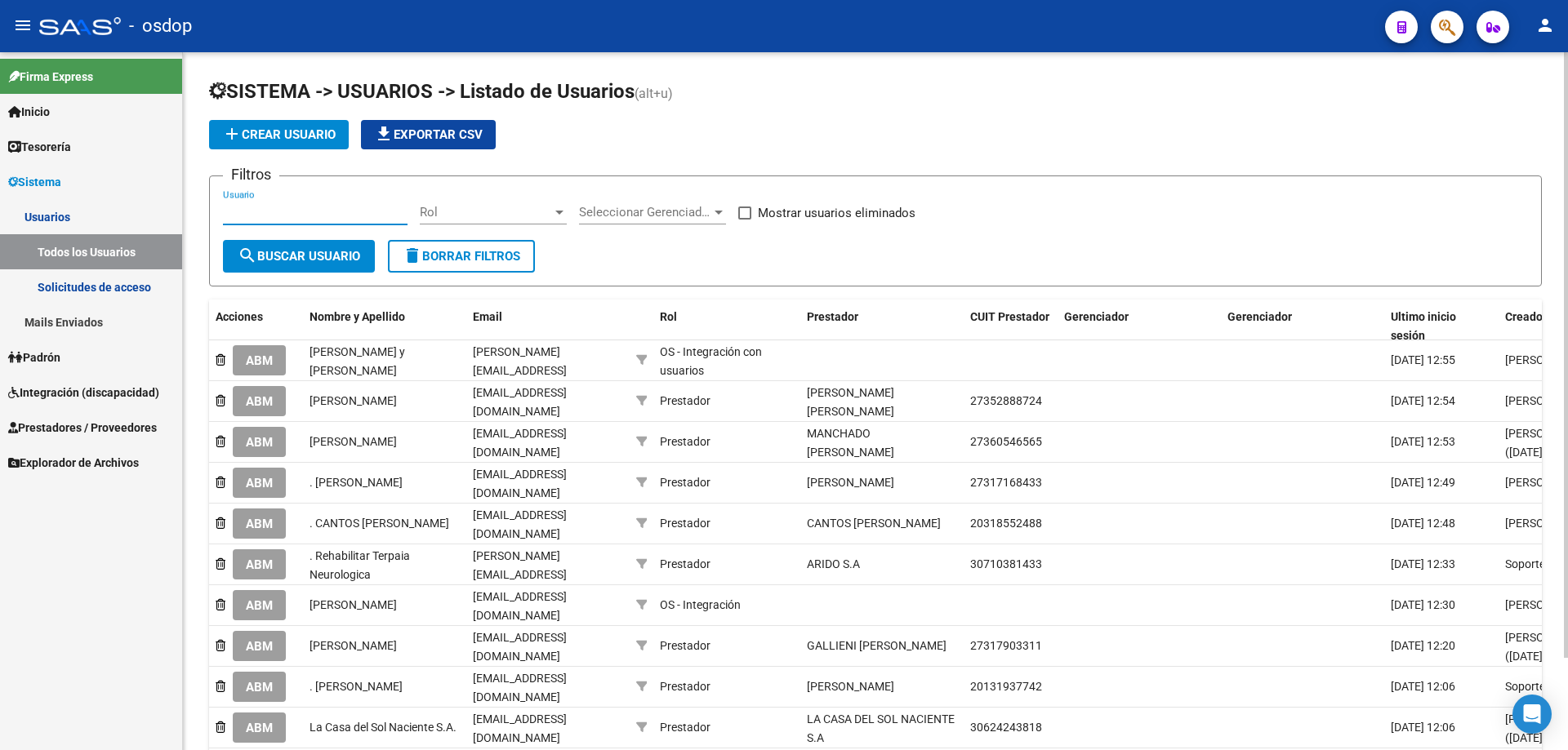
click at [228, 211] on input "Usuario" at bounding box center [315, 212] width 184 height 14
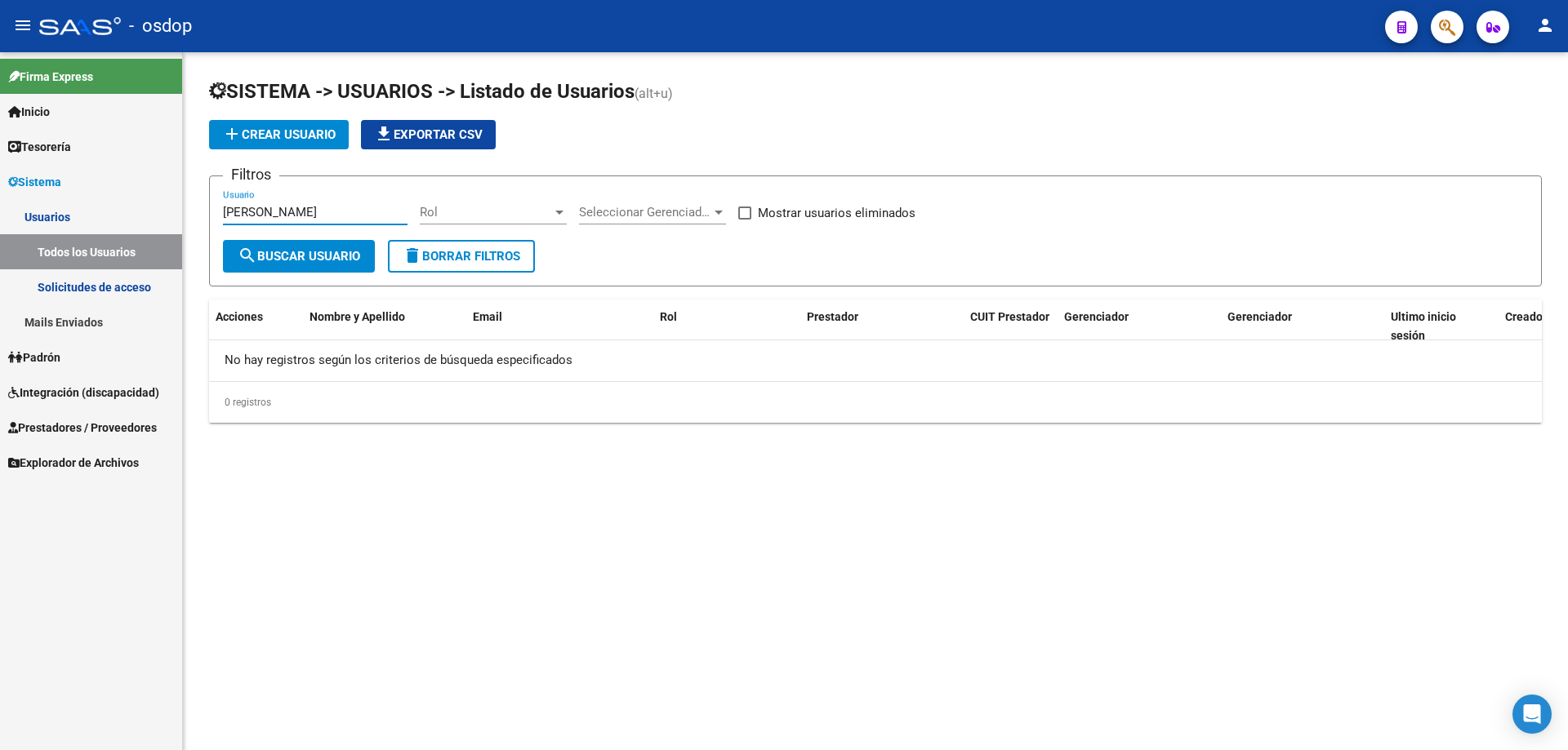
drag, startPoint x: 286, startPoint y: 209, endPoint x: 263, endPoint y: 215, distance: 23.8
click at [263, 215] on input "[PERSON_NAME]" at bounding box center [315, 212] width 184 height 14
type input "[PERSON_NAME]"
click at [307, 251] on span "search Buscar Usuario" at bounding box center [299, 256] width 122 height 14
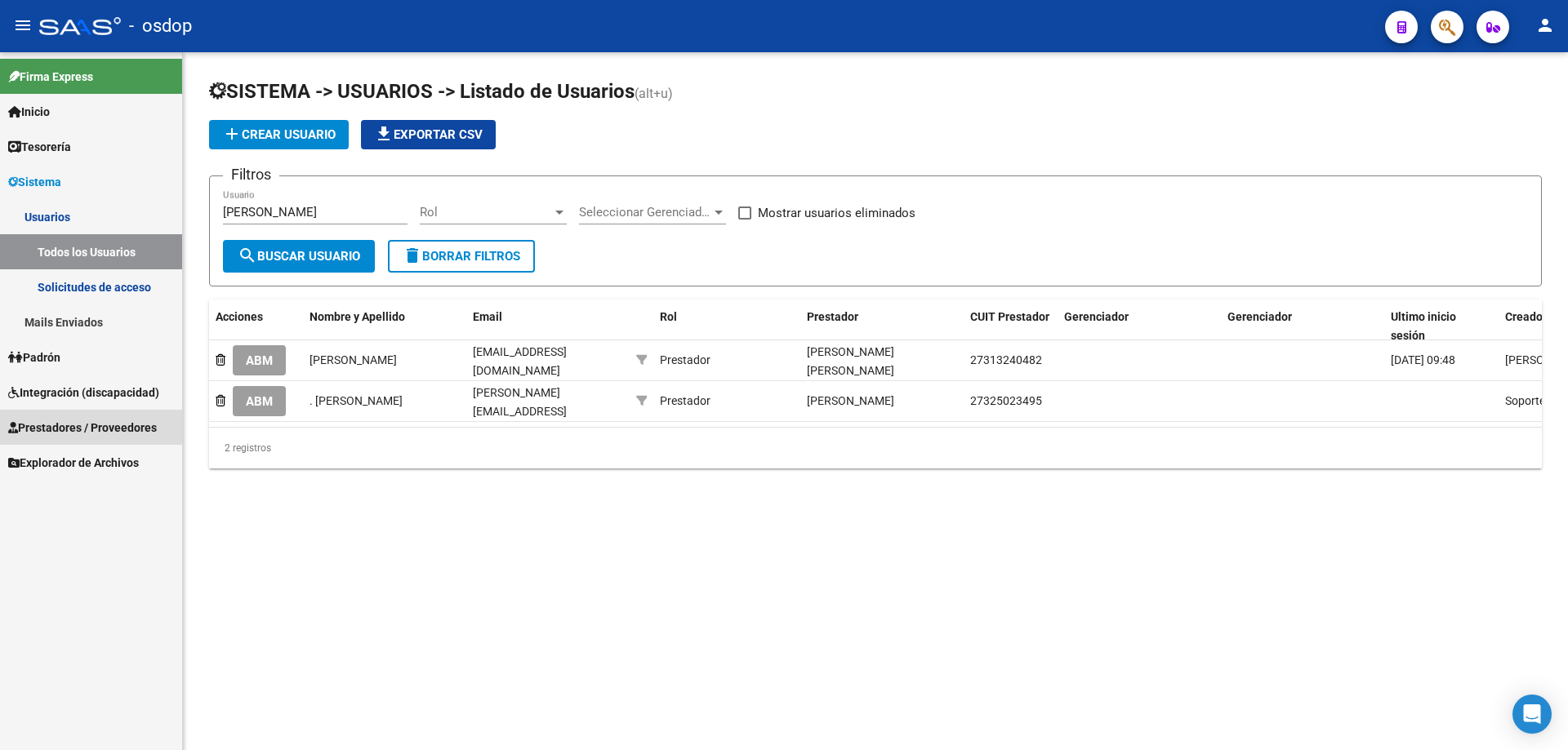
click at [70, 425] on span "Prestadores / Proveedores" at bounding box center [83, 427] width 149 height 18
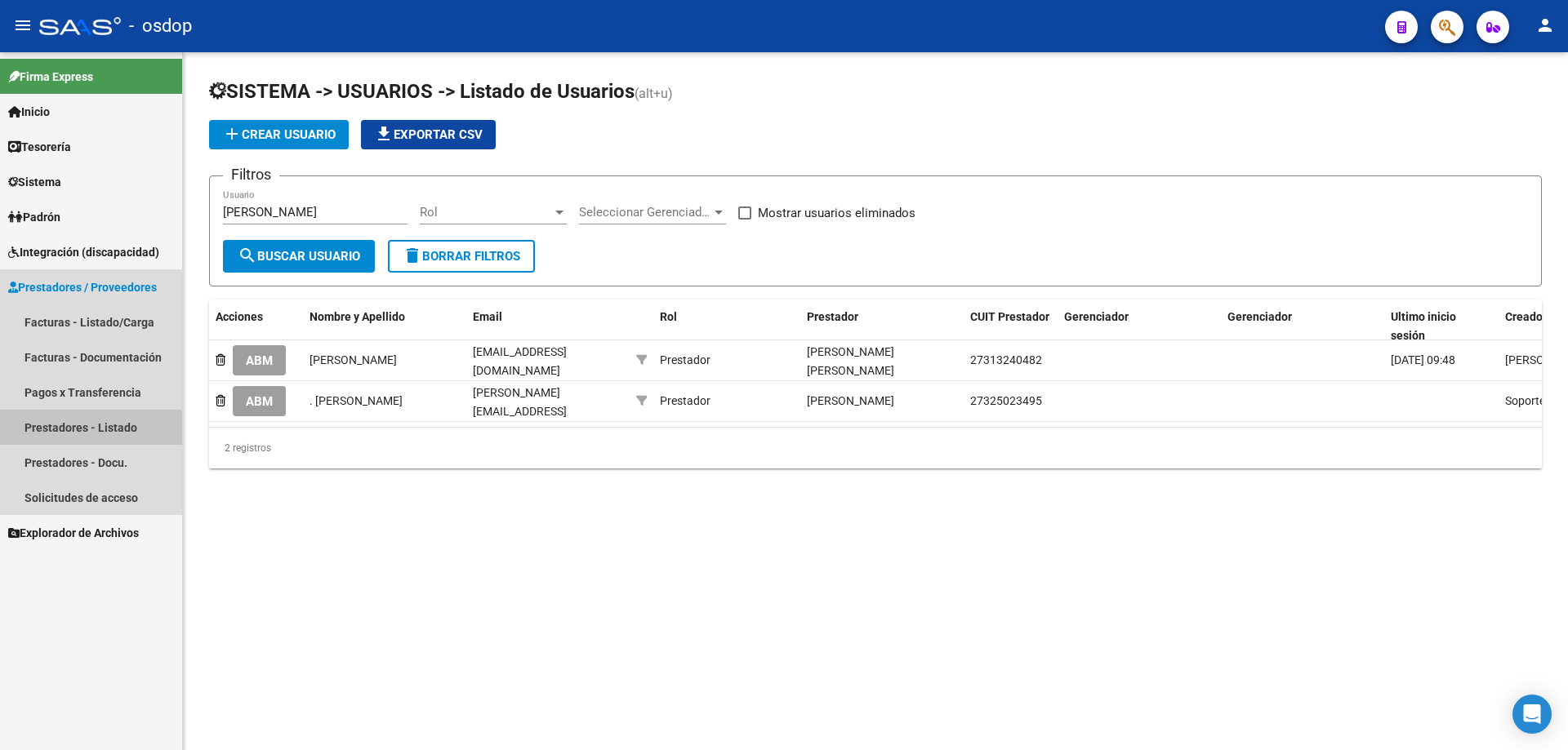
click at [88, 429] on link "Prestadores - Listado" at bounding box center [91, 427] width 182 height 35
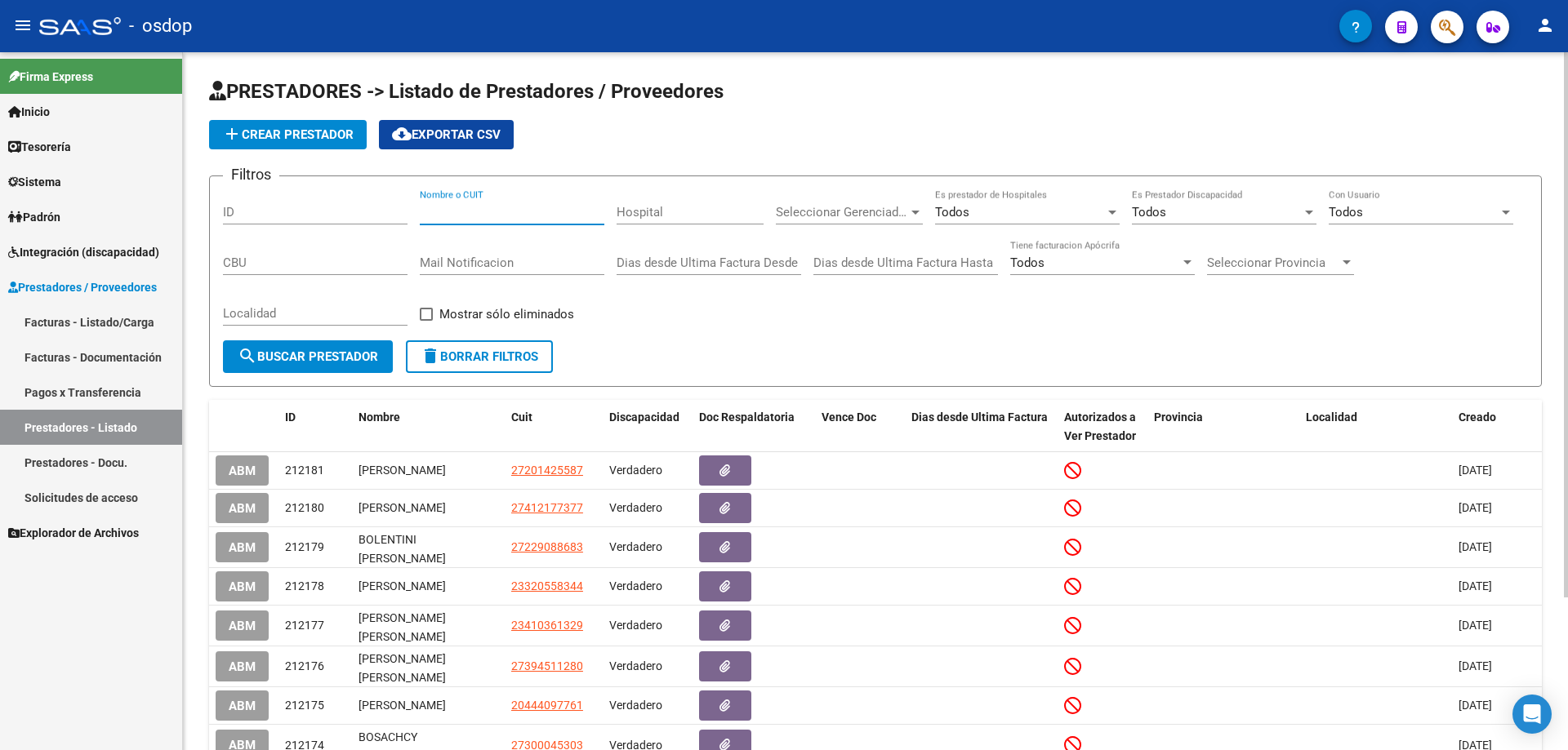
click at [428, 212] on input "Nombre o CUIT" at bounding box center [512, 212] width 184 height 14
type input "c"
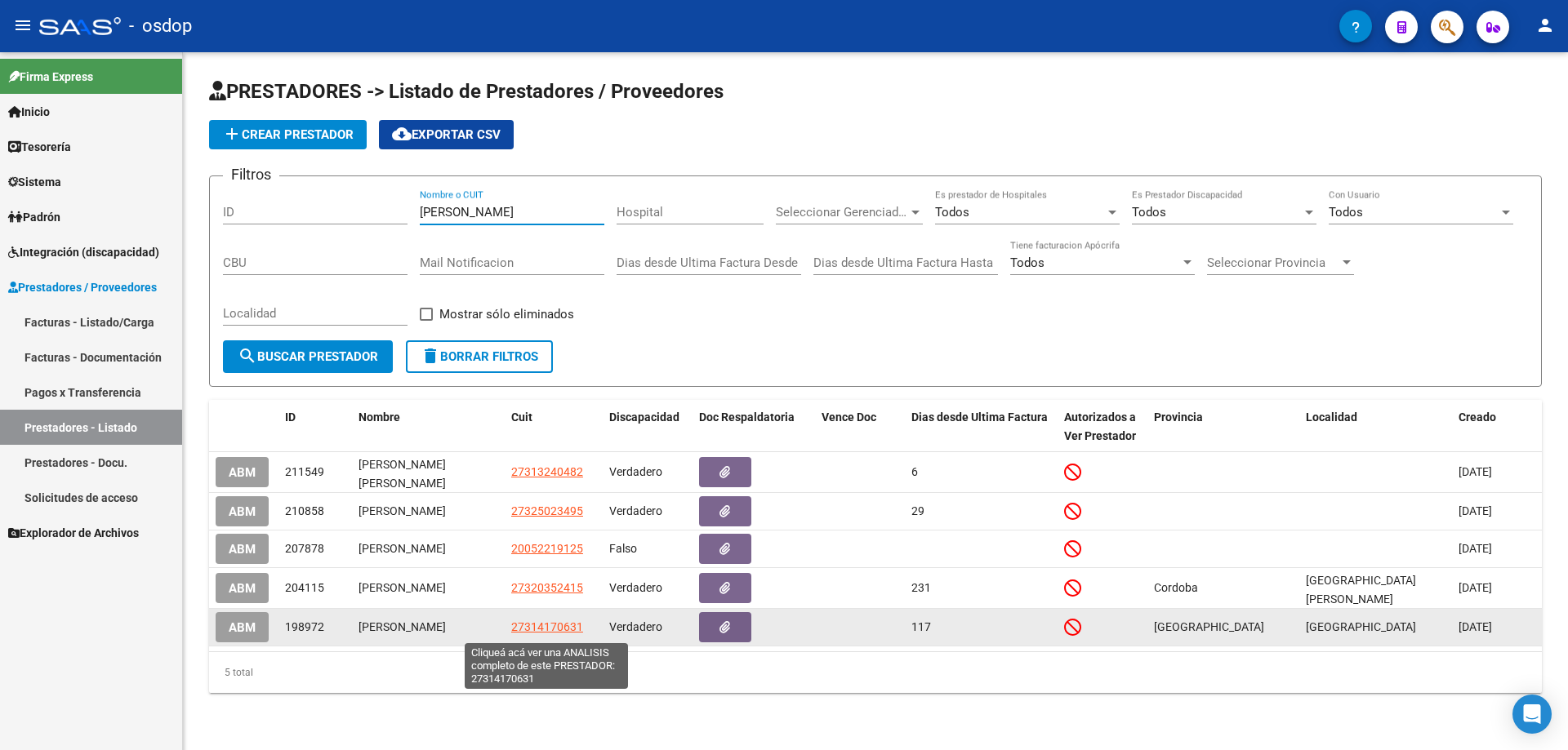
type input "[PERSON_NAME]"
click at [546, 629] on span "27314170631" at bounding box center [547, 627] width 72 height 13
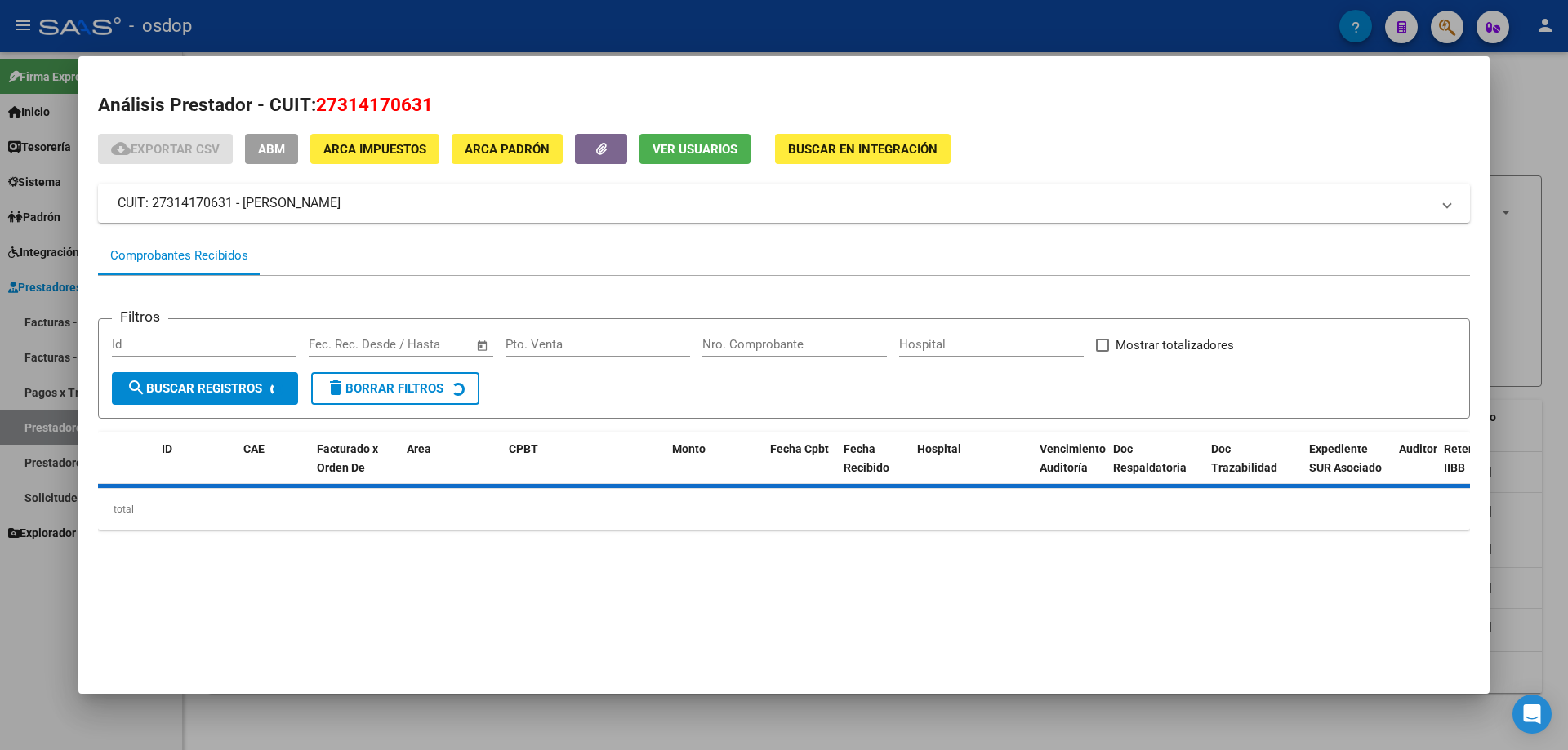
click at [682, 150] on span "Ver Usuarios" at bounding box center [695, 149] width 85 height 14
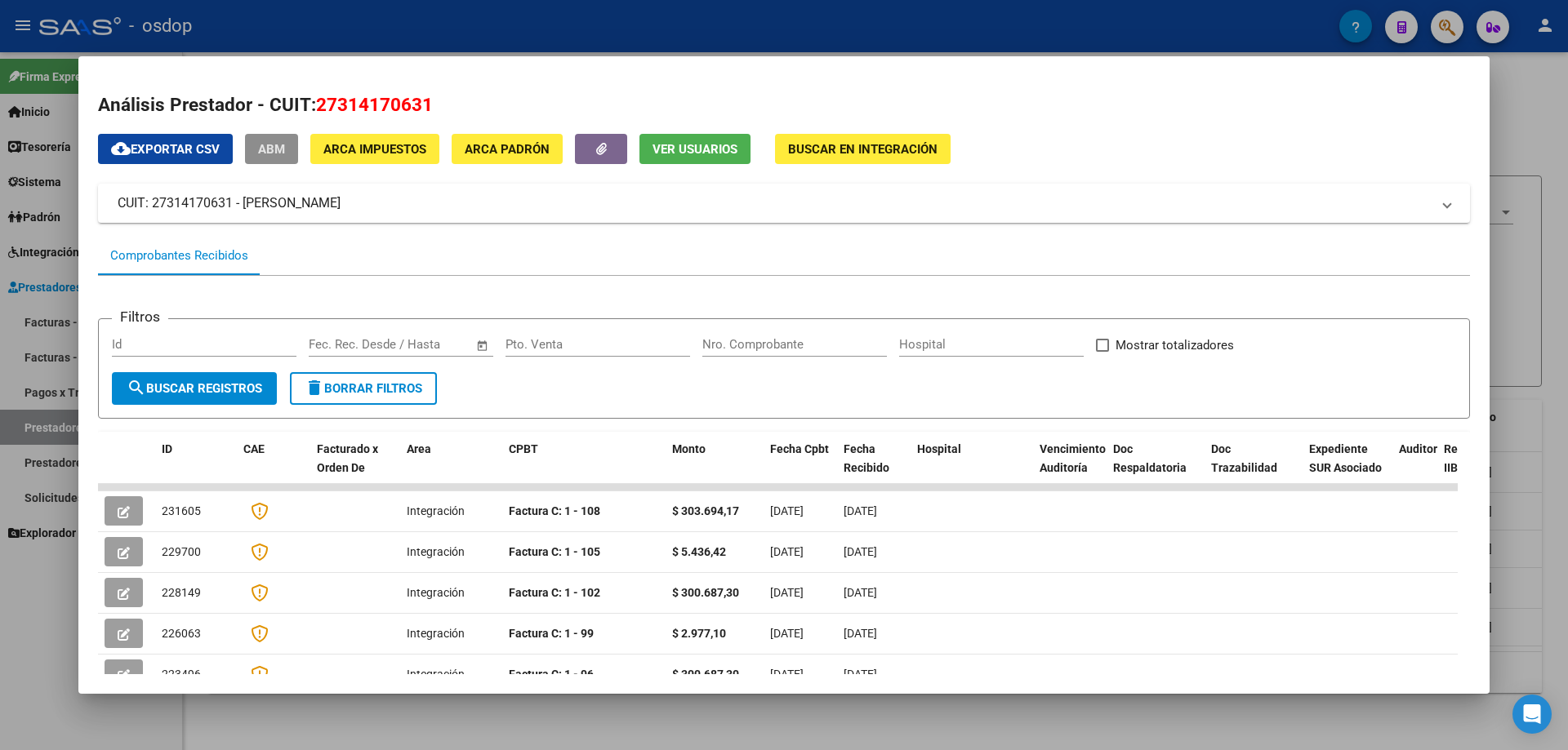
click at [266, 144] on span "ABM" at bounding box center [271, 149] width 27 height 14
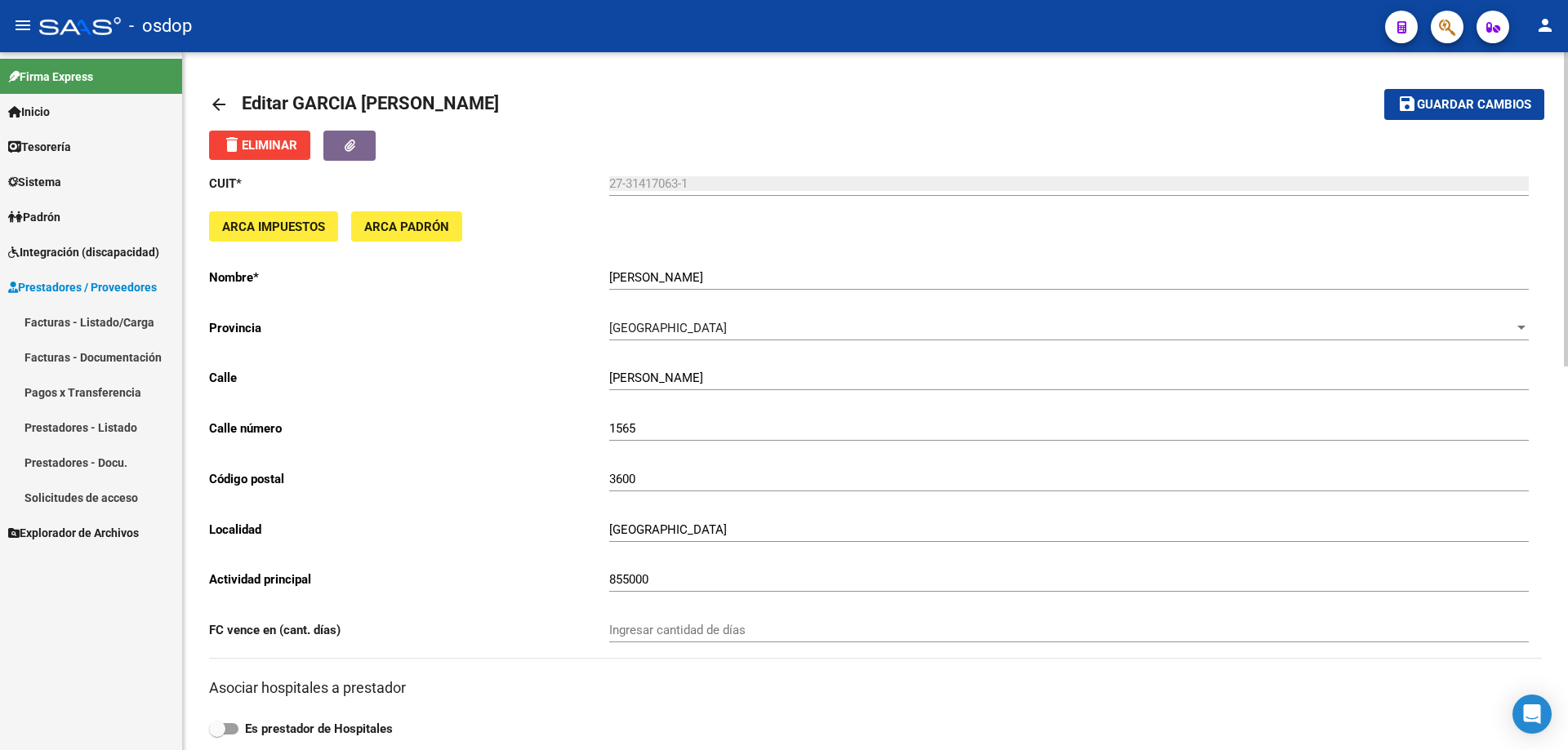
click at [220, 102] on mat-icon "arrow_back" at bounding box center [219, 104] width 20 height 20
